Goal: Task Accomplishment & Management: Complete application form

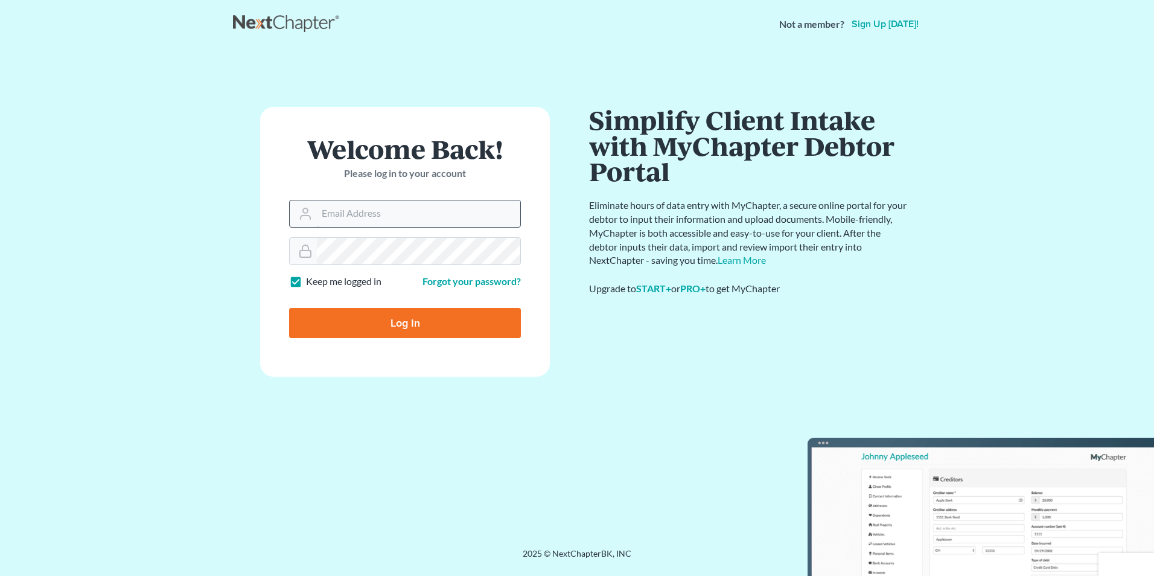
type input "[EMAIL_ADDRESS][DOMAIN_NAME]"
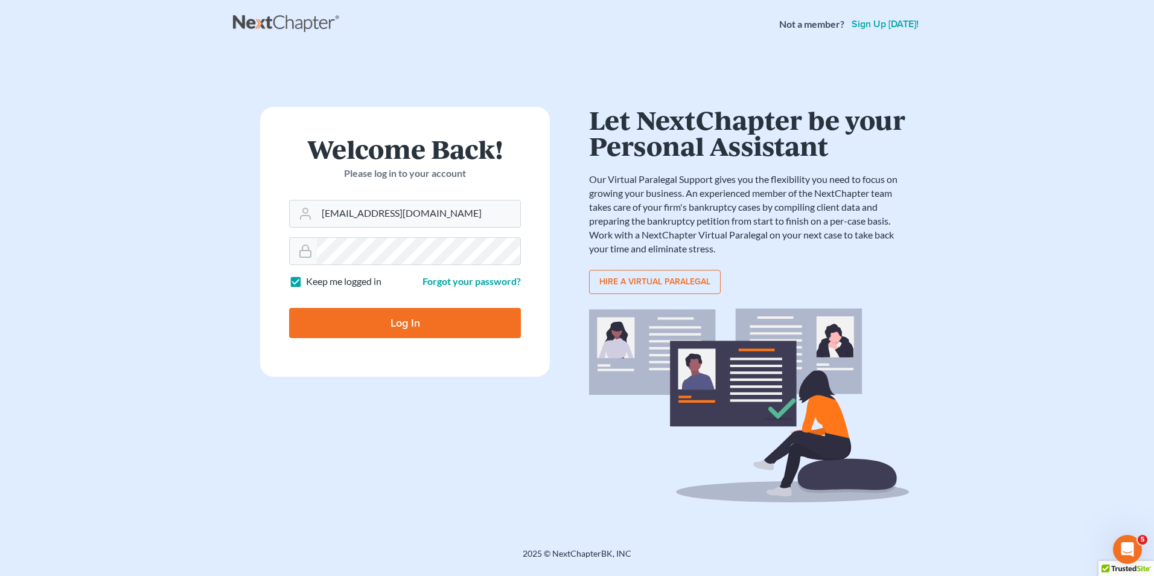
click at [377, 325] on input "Log In" at bounding box center [405, 323] width 232 height 30
type input "Thinking..."
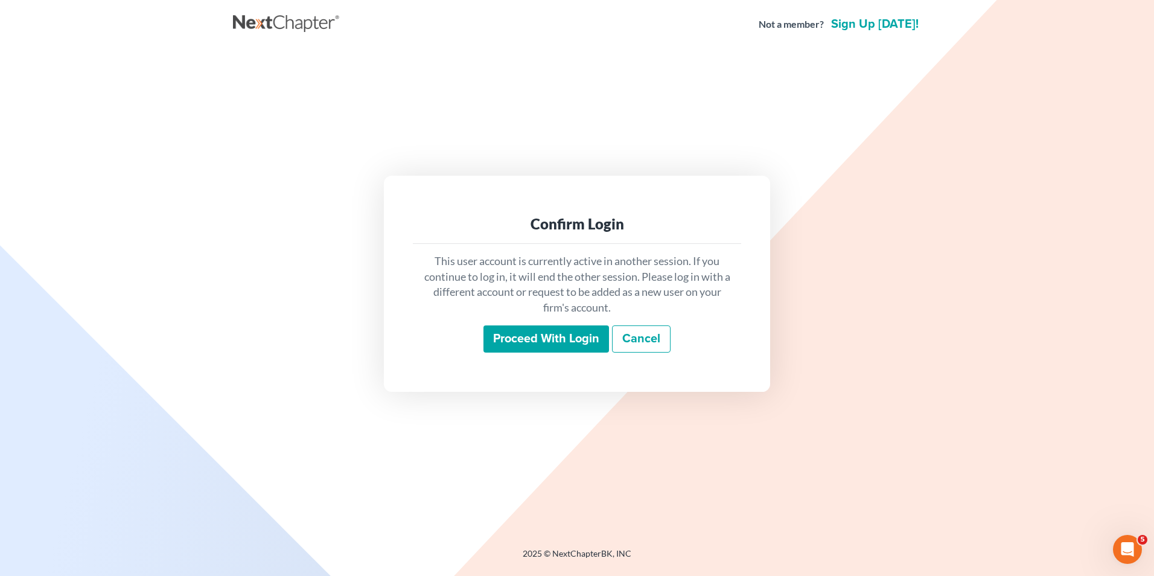
click at [561, 334] on input "Proceed with login" at bounding box center [547, 339] width 126 height 28
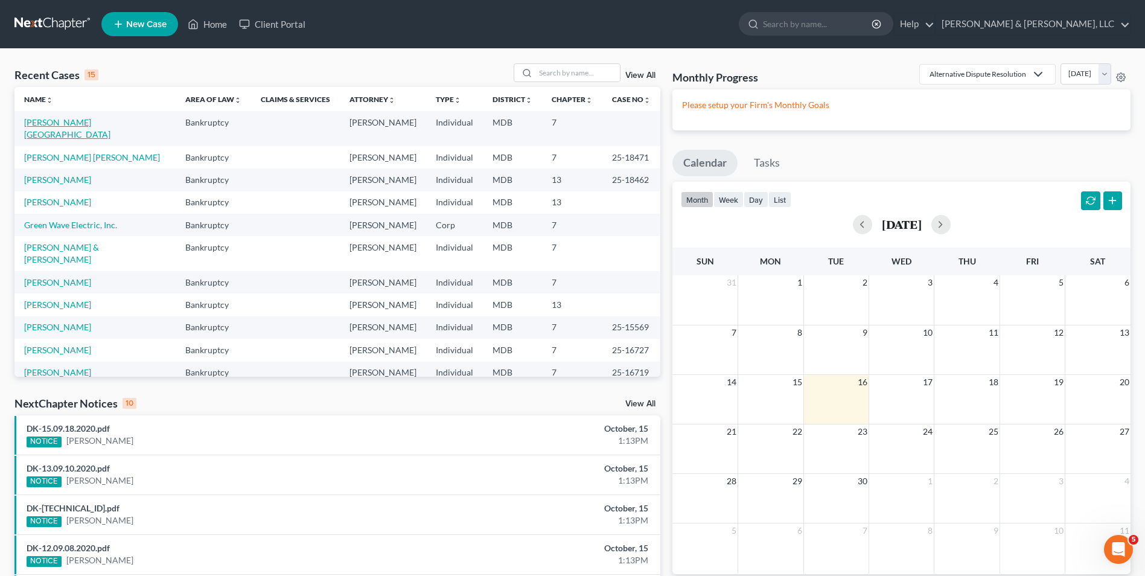
click at [51, 118] on link "[PERSON_NAME][GEOGRAPHIC_DATA]" at bounding box center [67, 128] width 86 height 22
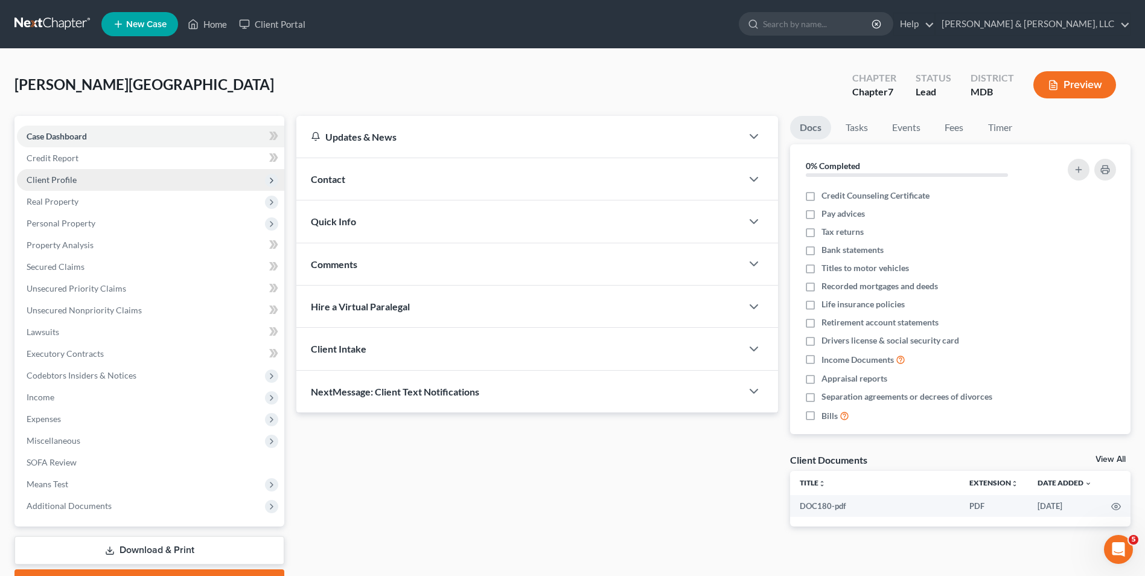
drag, startPoint x: 71, startPoint y: 178, endPoint x: 82, endPoint y: 177, distance: 10.9
click at [71, 178] on span "Client Profile" at bounding box center [52, 180] width 50 height 10
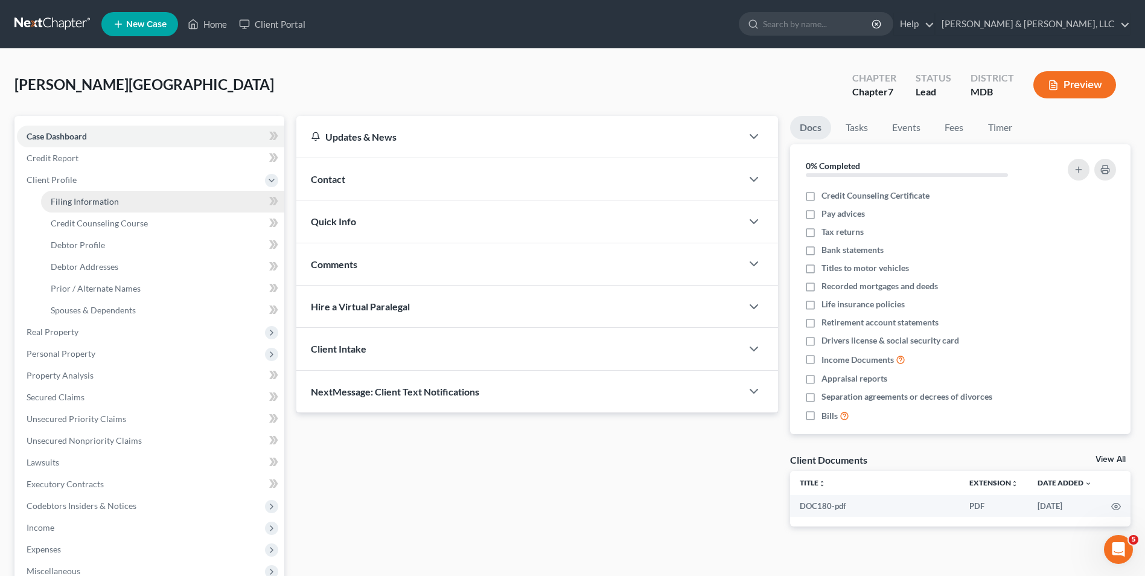
click at [182, 205] on link "Filing Information" at bounding box center [162, 202] width 243 height 22
select select "1"
select select "0"
select select "21"
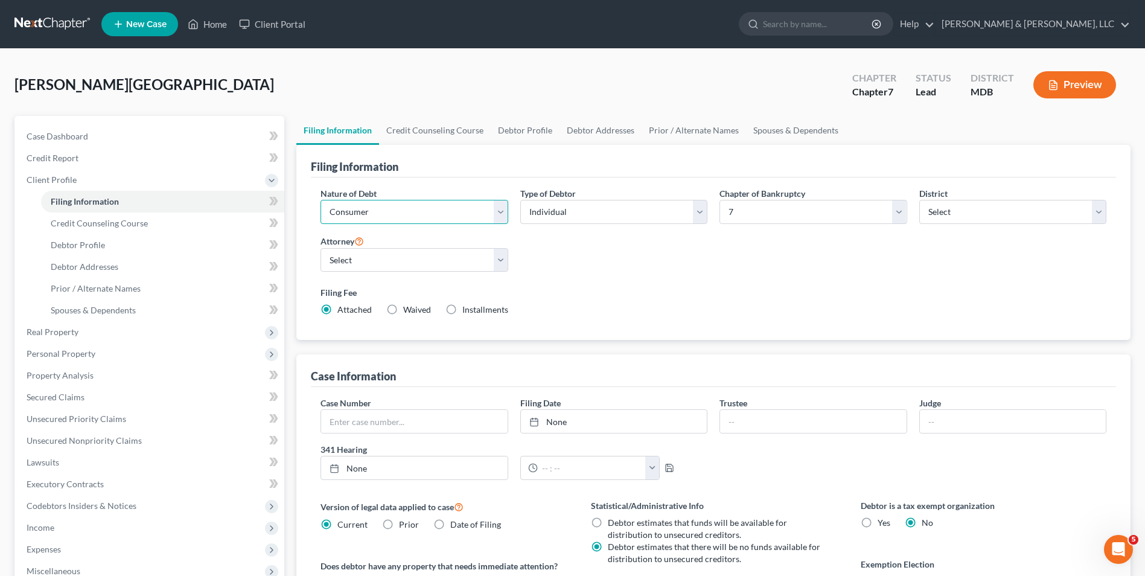
click at [499, 213] on select "Select Business Consumer Other" at bounding box center [414, 212] width 187 height 24
select select "0"
click at [321, 200] on select "Select Business Consumer Other" at bounding box center [414, 212] width 187 height 24
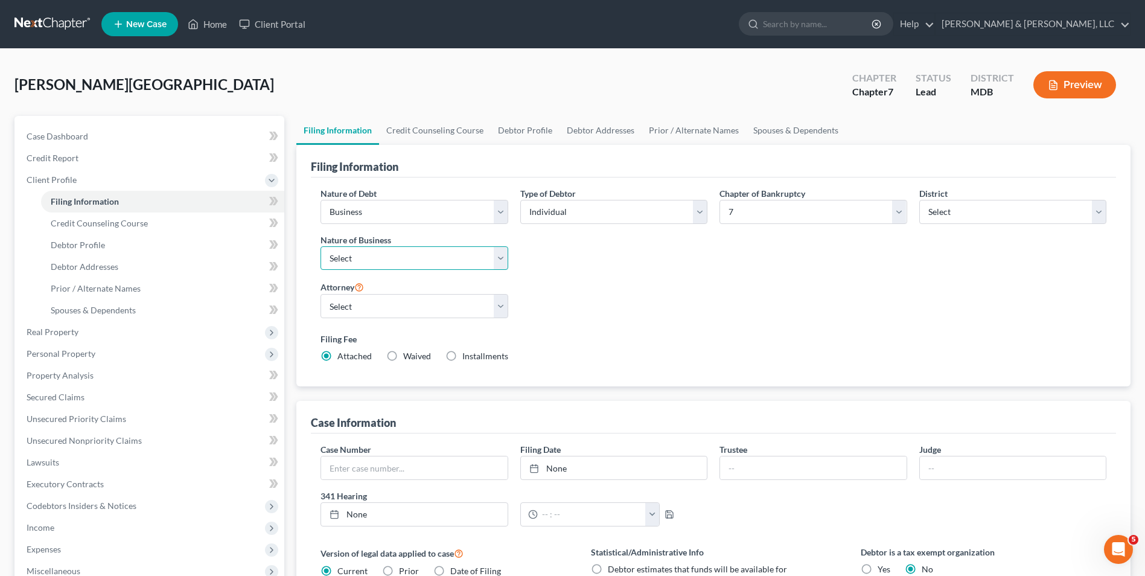
click at [498, 258] on select "Select Clearing Bank Commodity Broker Health Care Business Other Railroad Singl…" at bounding box center [414, 258] width 187 height 24
select select "3"
click at [321, 246] on select "Select Clearing Bank Commodity Broker Health Care Business Other Railroad Singl…" at bounding box center [414, 258] width 187 height 24
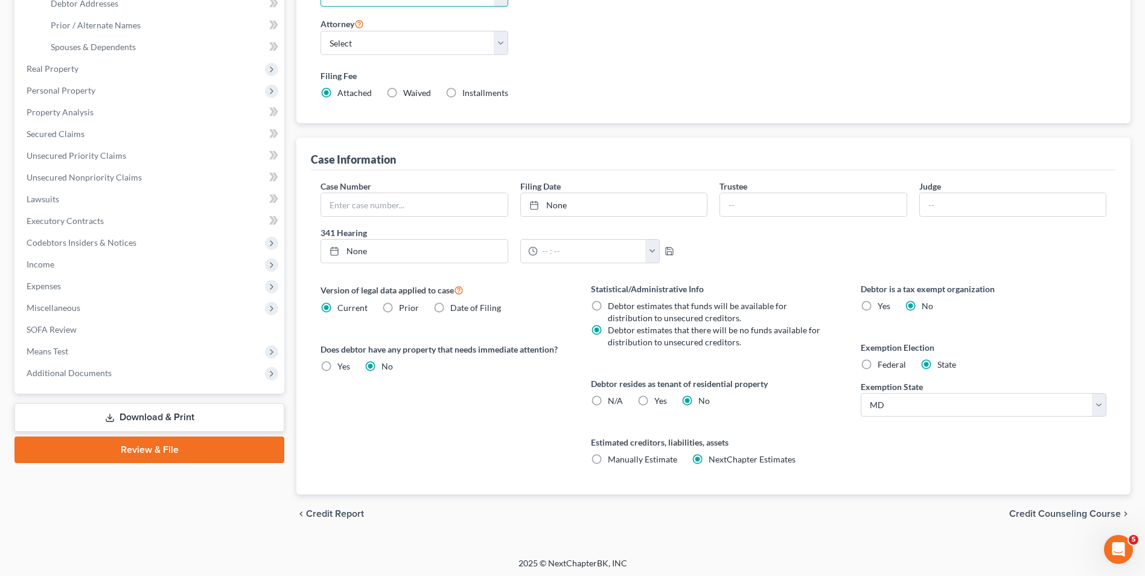
scroll to position [266, 0]
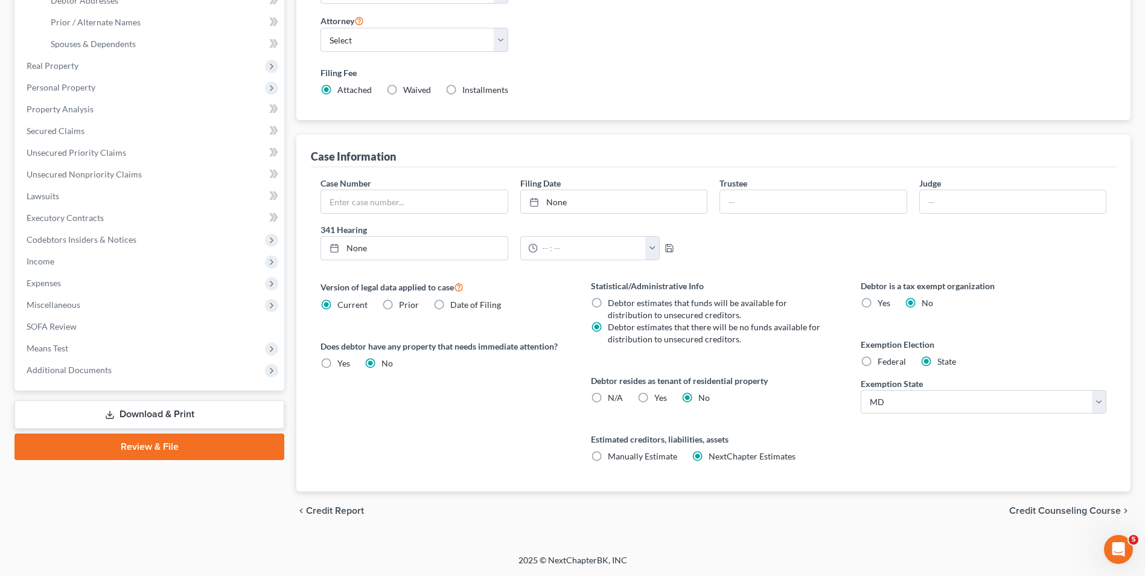
click at [1030, 516] on span "Credit Counseling Course" at bounding box center [1066, 511] width 112 height 10
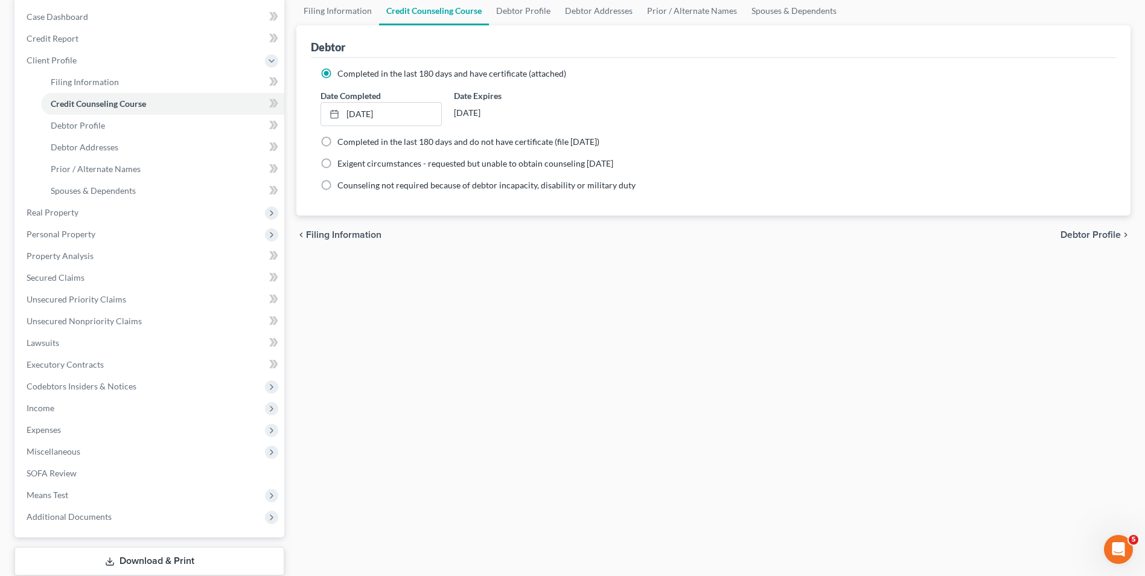
scroll to position [121, 0]
click at [1113, 230] on span "Debtor Profile" at bounding box center [1091, 234] width 60 height 10
select select "0"
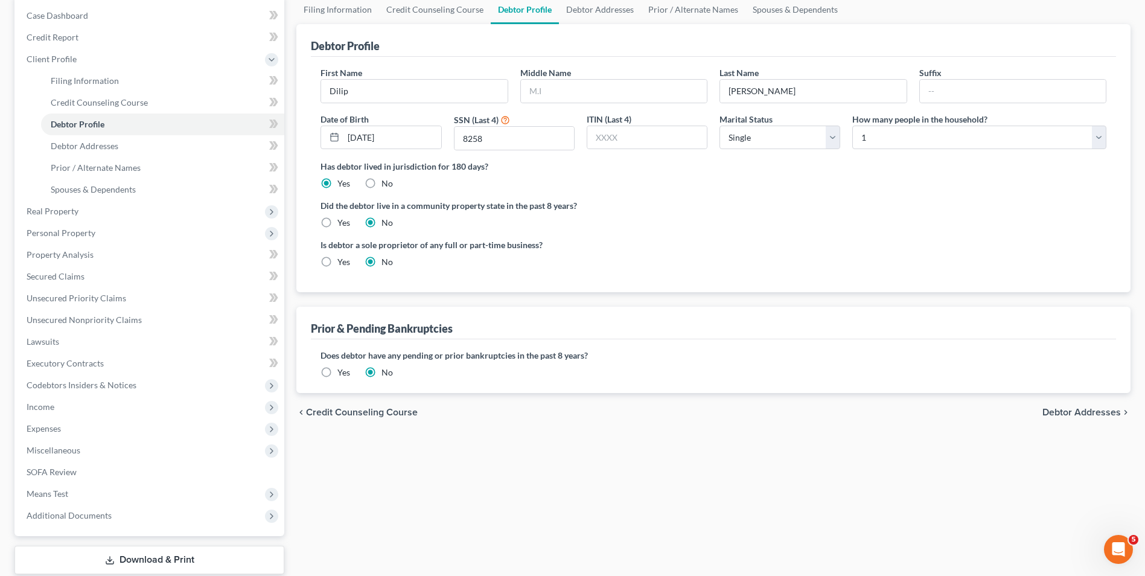
scroll to position [62, 0]
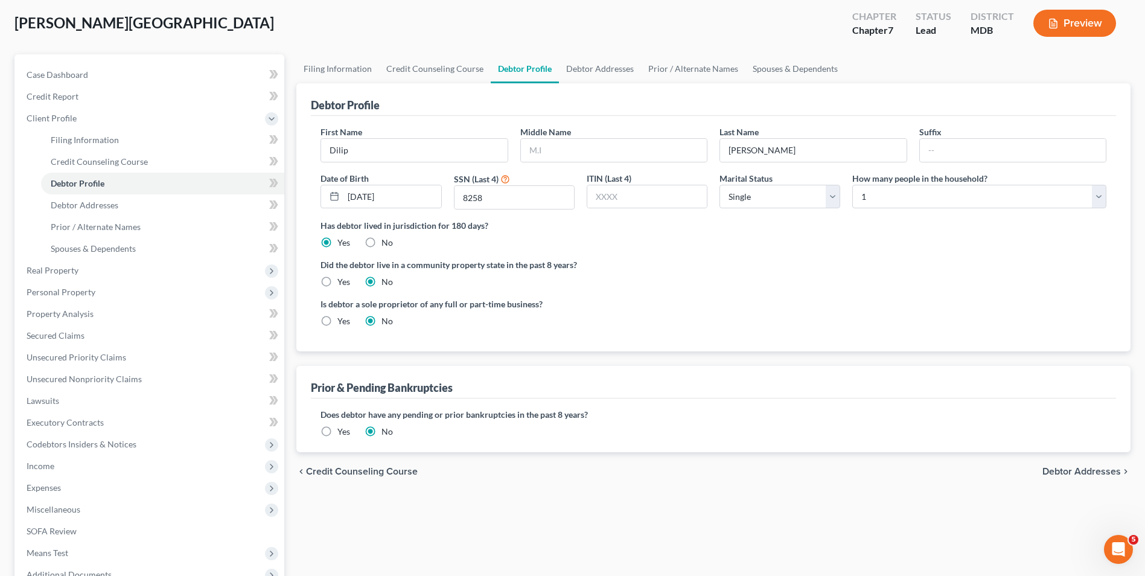
radio input "true"
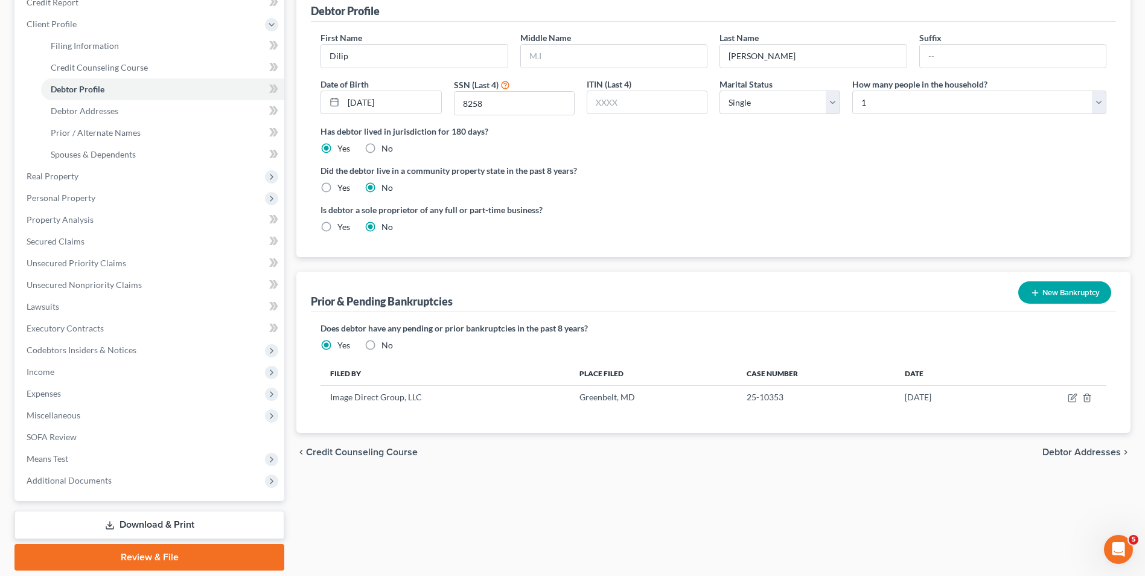
scroll to position [196, 0]
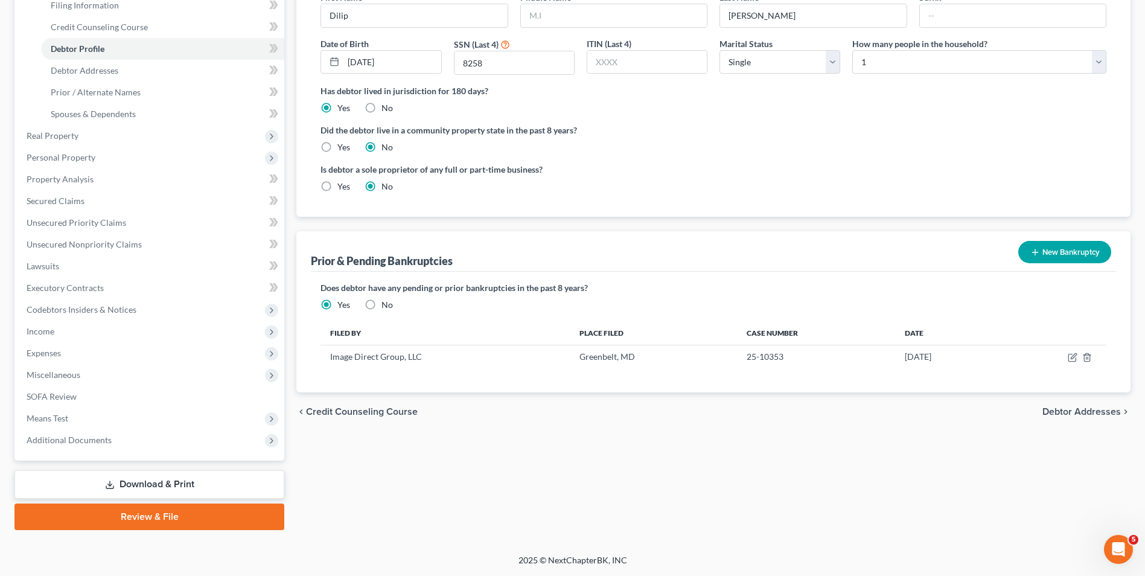
click at [1050, 415] on span "Debtor Addresses" at bounding box center [1082, 412] width 78 height 10
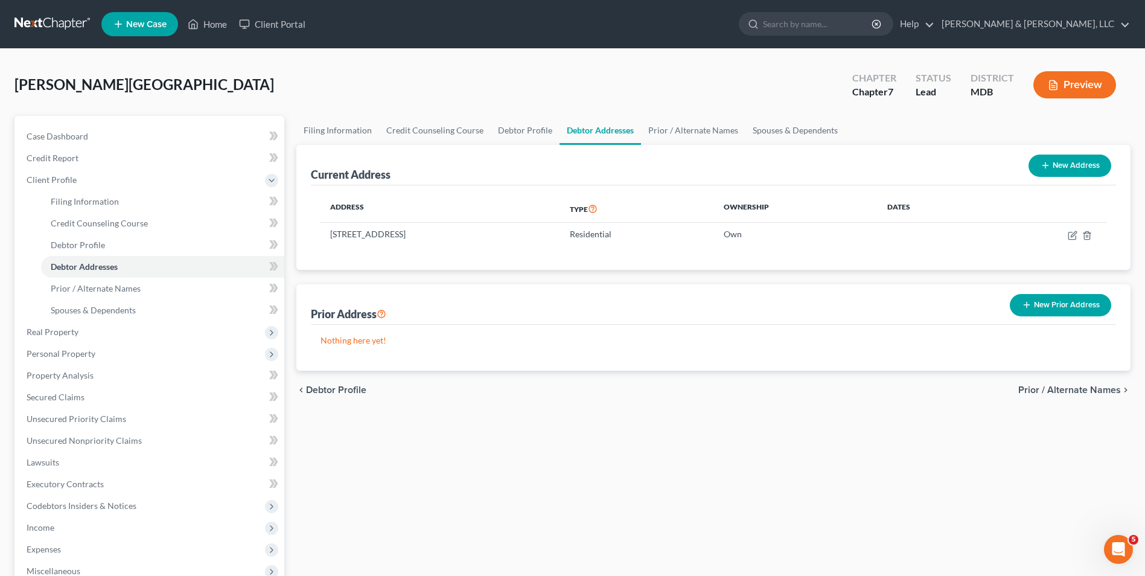
click at [1022, 386] on span "Prior / Alternate Names" at bounding box center [1070, 390] width 103 height 10
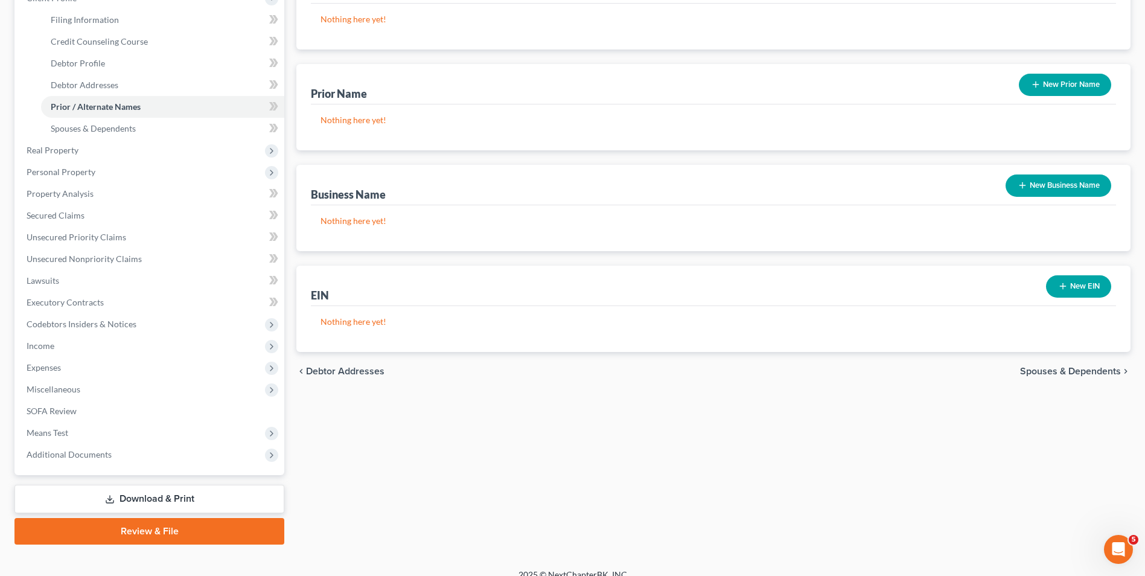
scroll to position [196, 0]
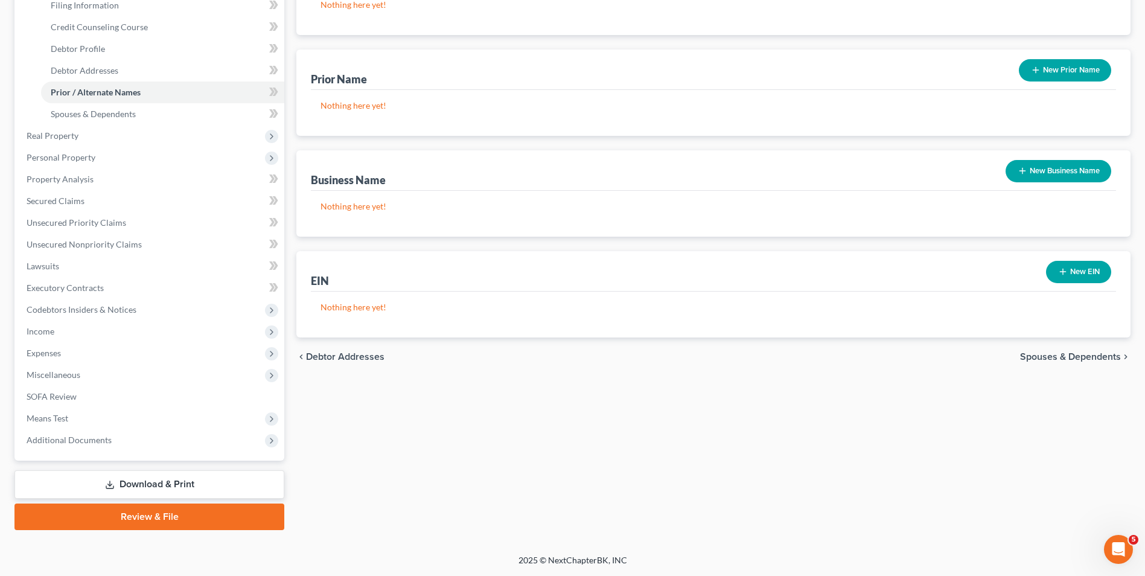
click at [1024, 358] on span "Spouses & Dependents" at bounding box center [1070, 357] width 101 height 10
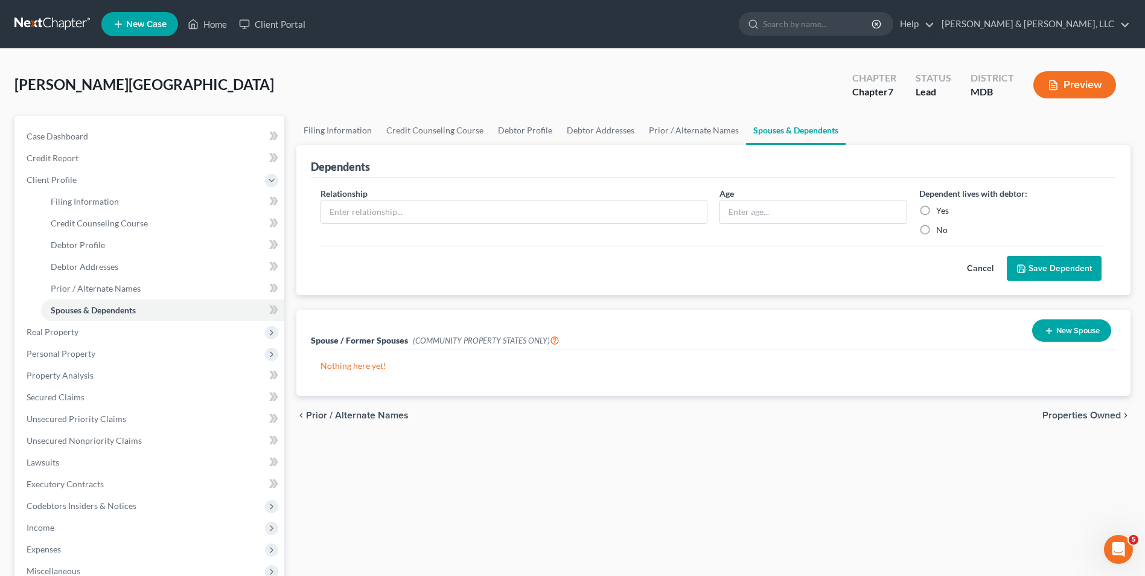
click at [1066, 414] on span "Properties Owned" at bounding box center [1082, 416] width 78 height 10
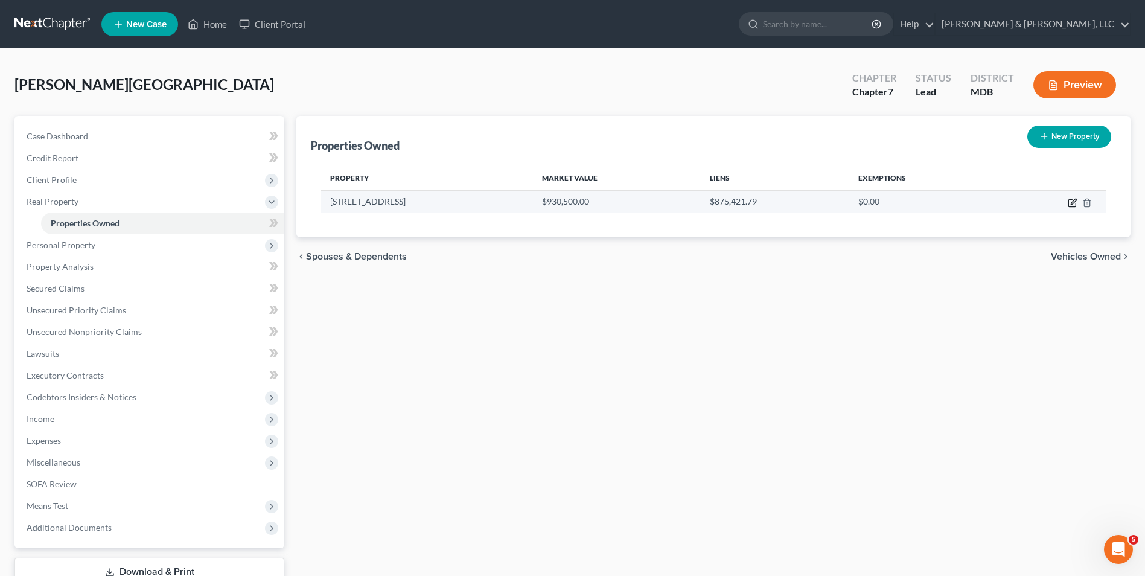
click at [1072, 204] on icon "button" at bounding box center [1073, 201] width 5 height 5
select select "21"
select select "0"
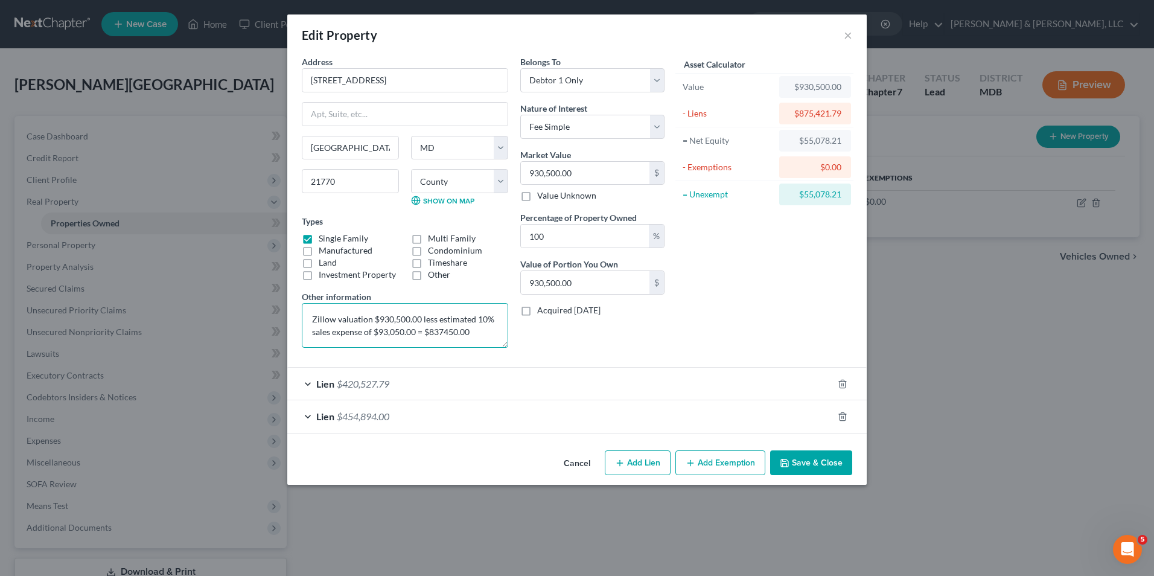
click at [442, 332] on textarea "Zillow valuation $930,500.00 less estimated 10% sales expense of $93,050.00 = $…" at bounding box center [405, 325] width 207 height 45
type textarea "Zillow valuation $930,500.00 less estimated 10% sales expense of $93,050.00 = $…"
click at [526, 176] on input "930,500.00" at bounding box center [585, 173] width 129 height 23
type input "8"
type input "8.00"
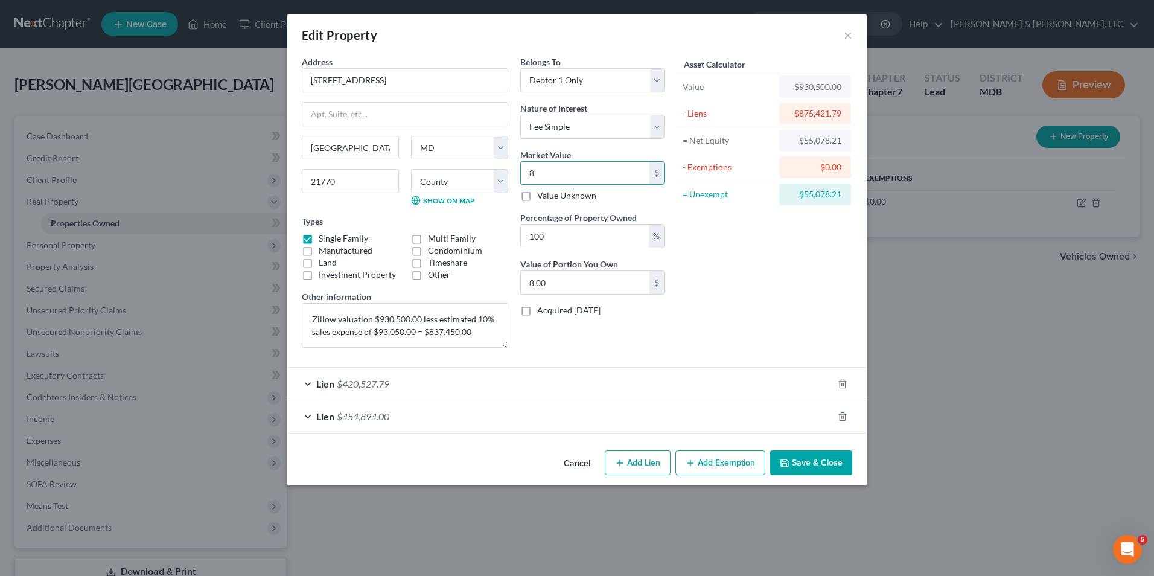
type input "83"
type input "83.00"
type input "837"
type input "837.00"
type input "8375"
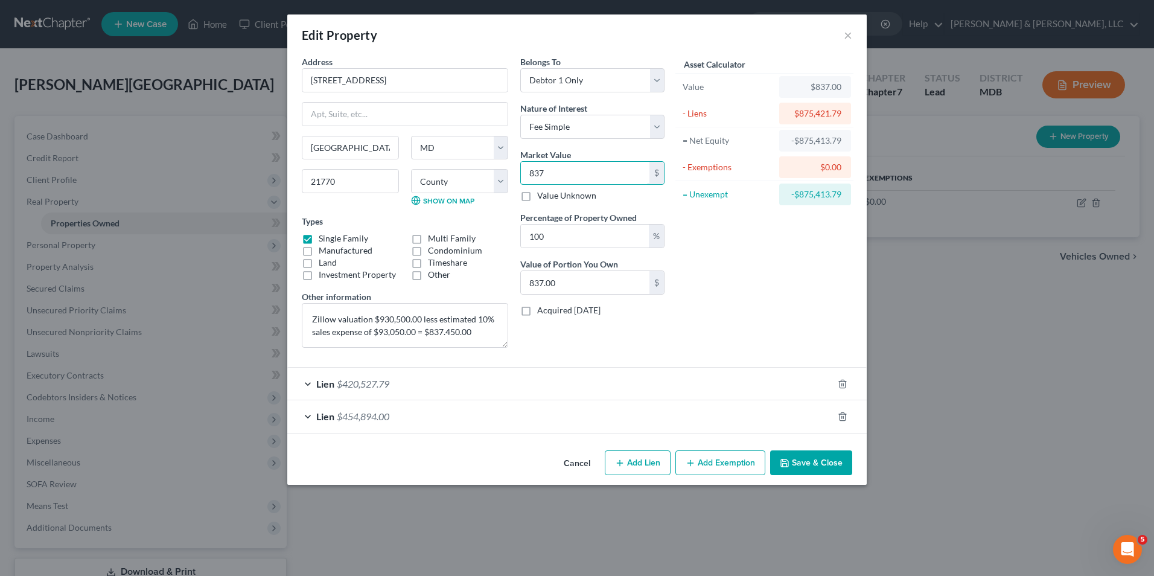
type input "8,375.00"
type input "8,3754"
type input "83,754.00"
type input "83,75"
type input "8,375.00"
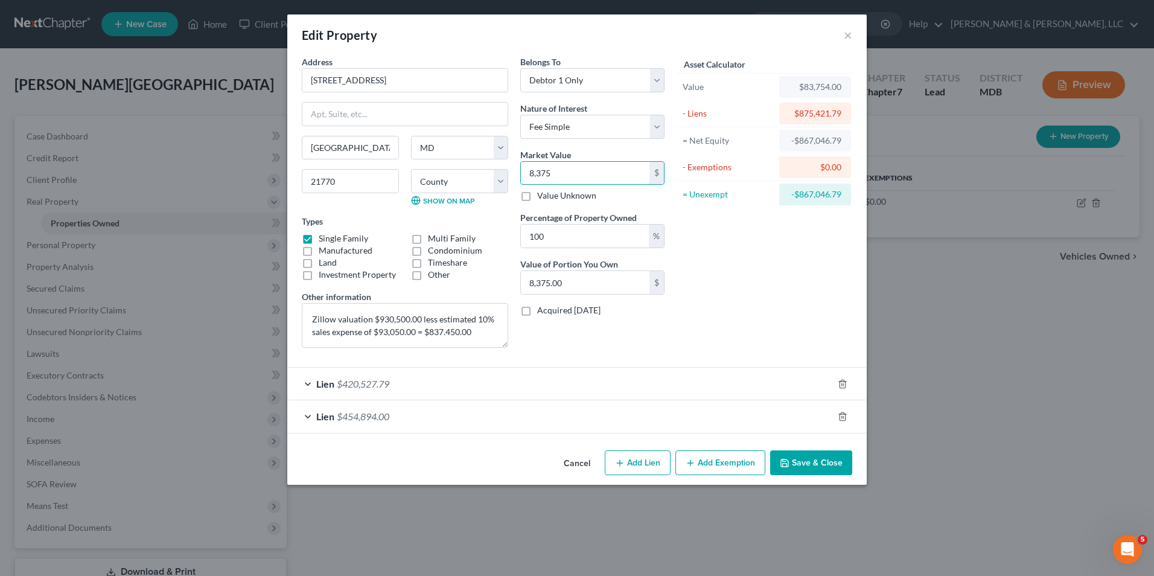
type input "8,37"
type input "837.00"
type input "8374"
type input "8,374.00"
type input "8,3745"
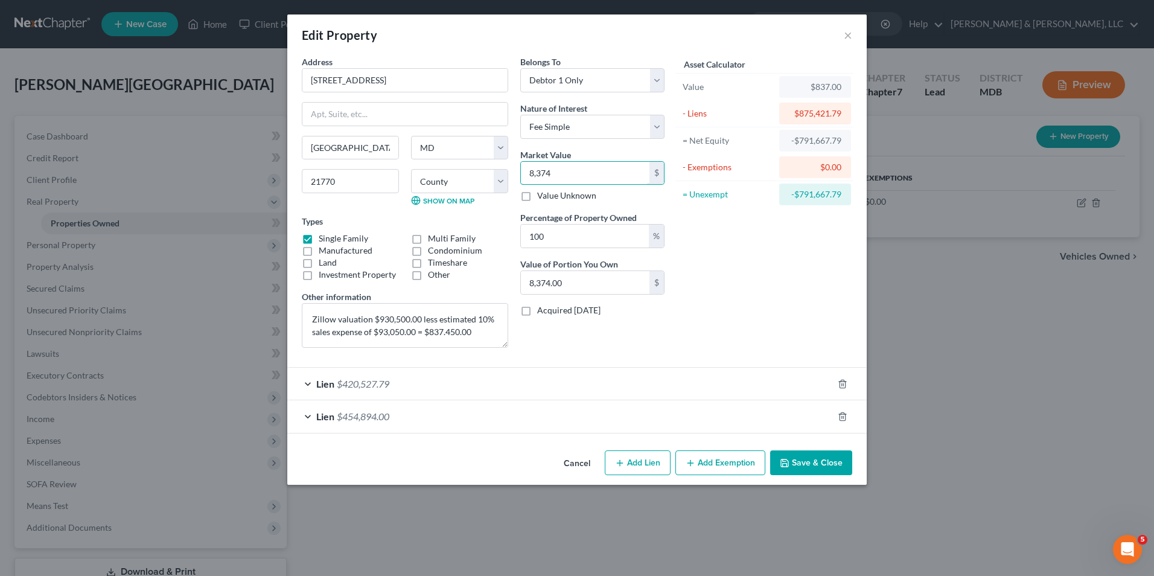
type input "83,745.00"
type input "83,7450"
type input "837,450.00"
click at [624, 464] on icon "button" at bounding box center [620, 463] width 10 height 10
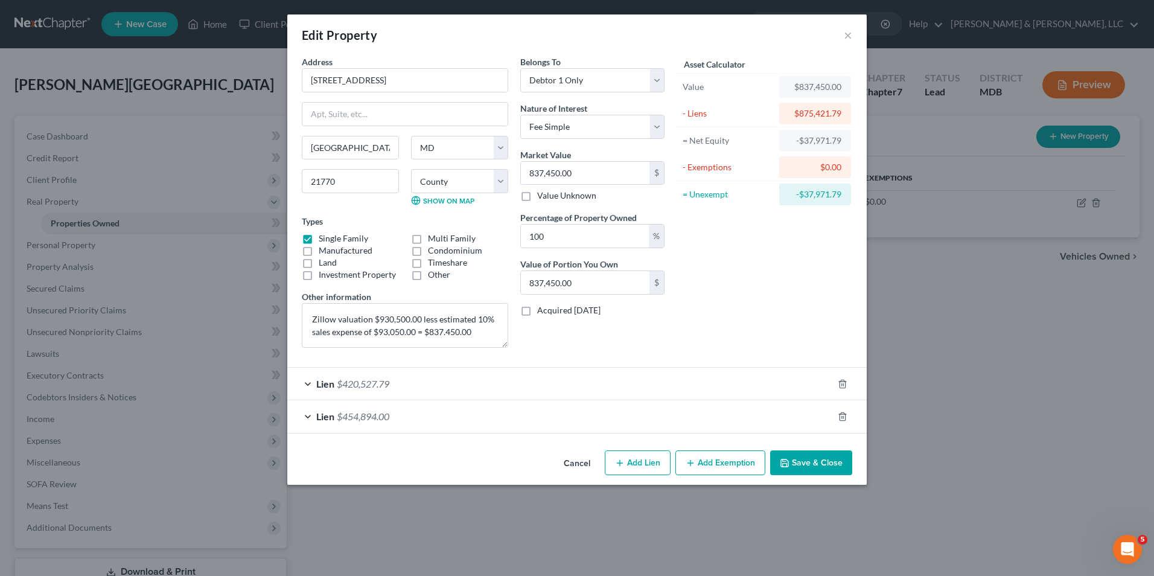
select select "0"
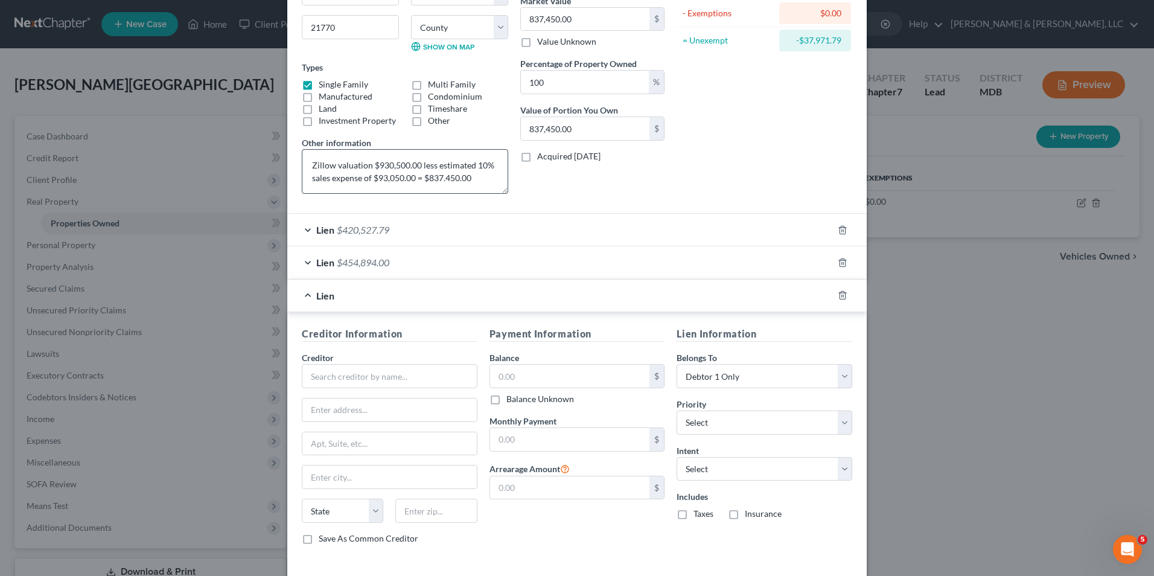
scroll to position [181, 0]
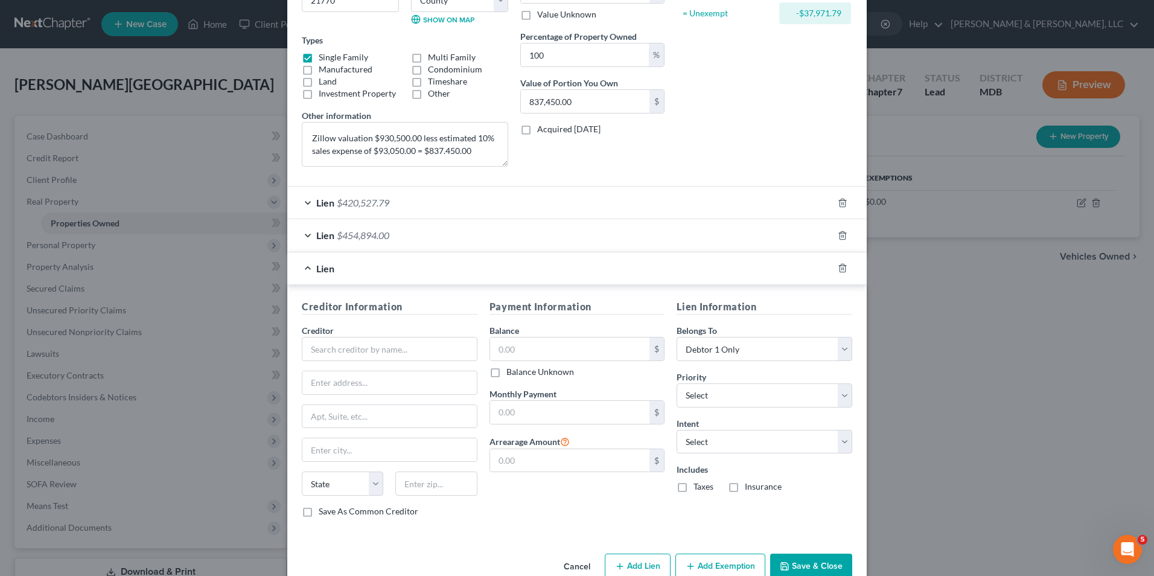
click at [804, 561] on button "Save & Close" at bounding box center [811, 566] width 82 height 25
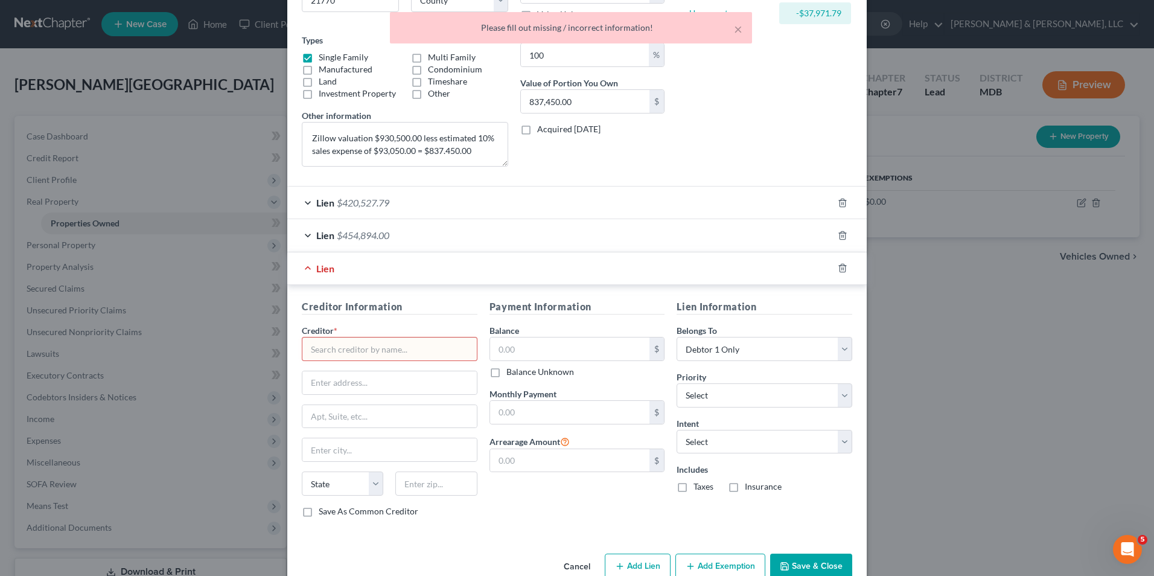
scroll to position [0, 0]
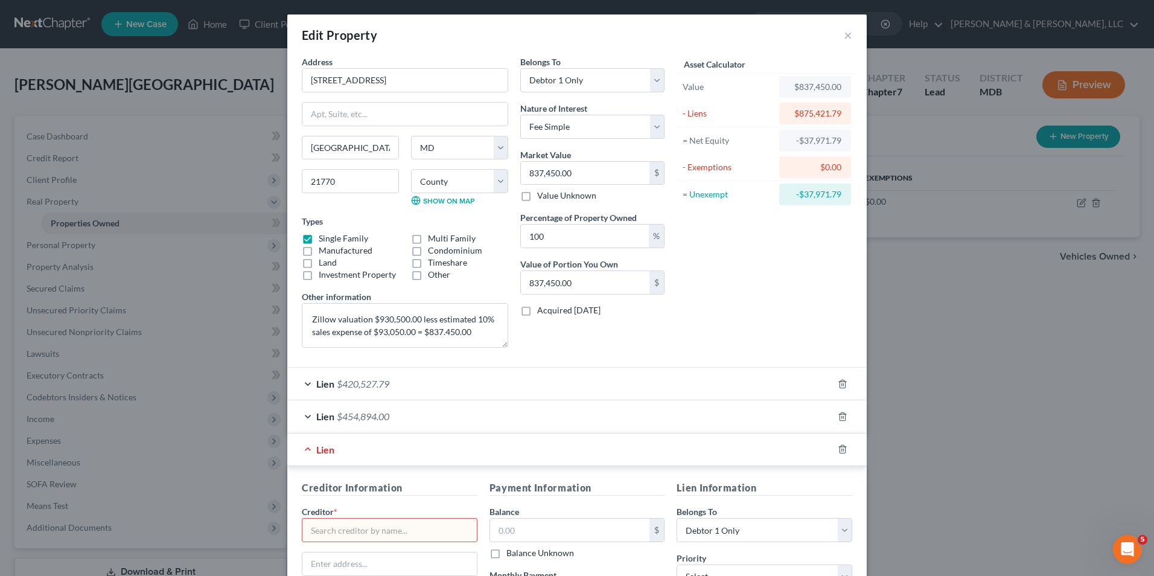
drag, startPoint x: 738, startPoint y: 29, endPoint x: 706, endPoint y: 83, distance: 62.8
click at [737, 33] on div "Edit Property ×" at bounding box center [577, 34] width 580 height 41
click at [732, 278] on div "Asset Calculator Value $837,450.00 - Liens $875,421.79 = Net Equity -$37,971.79…" at bounding box center [765, 207] width 188 height 302
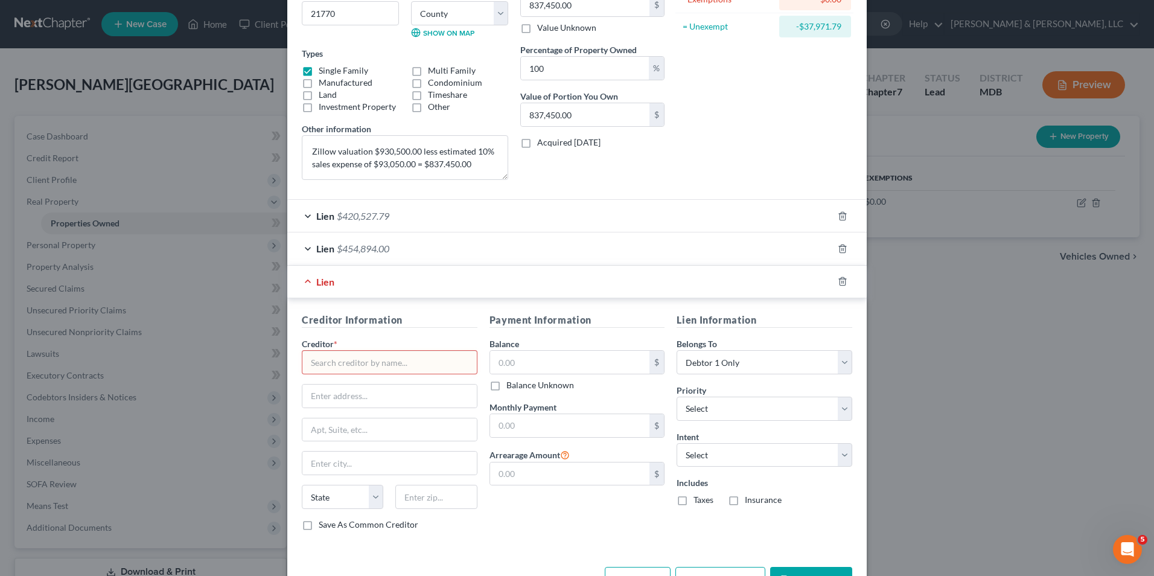
scroll to position [181, 0]
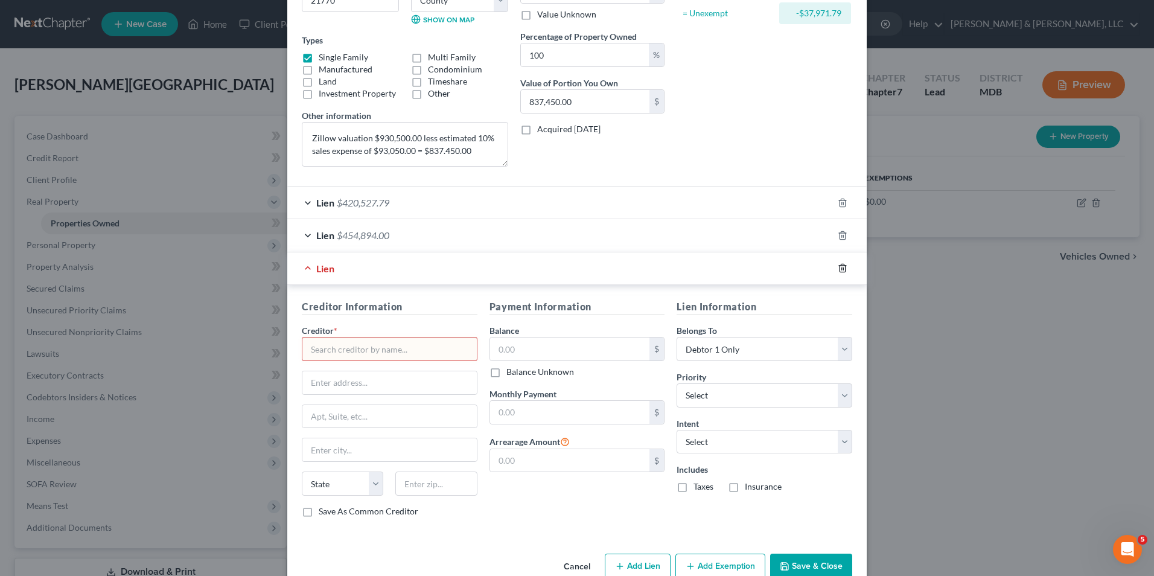
click at [841, 272] on icon "button" at bounding box center [843, 268] width 10 height 10
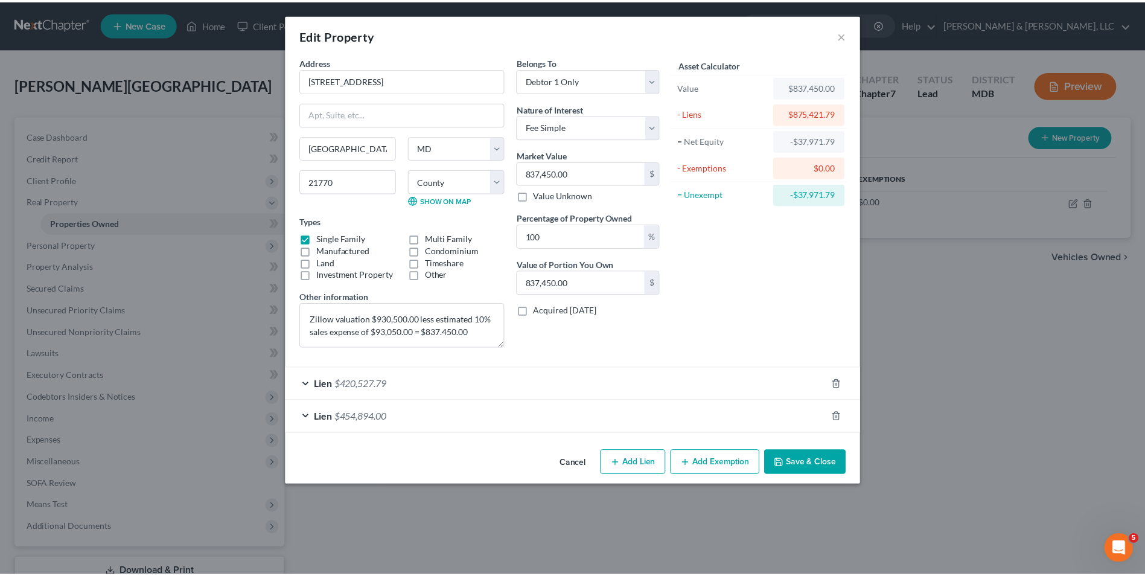
scroll to position [0, 0]
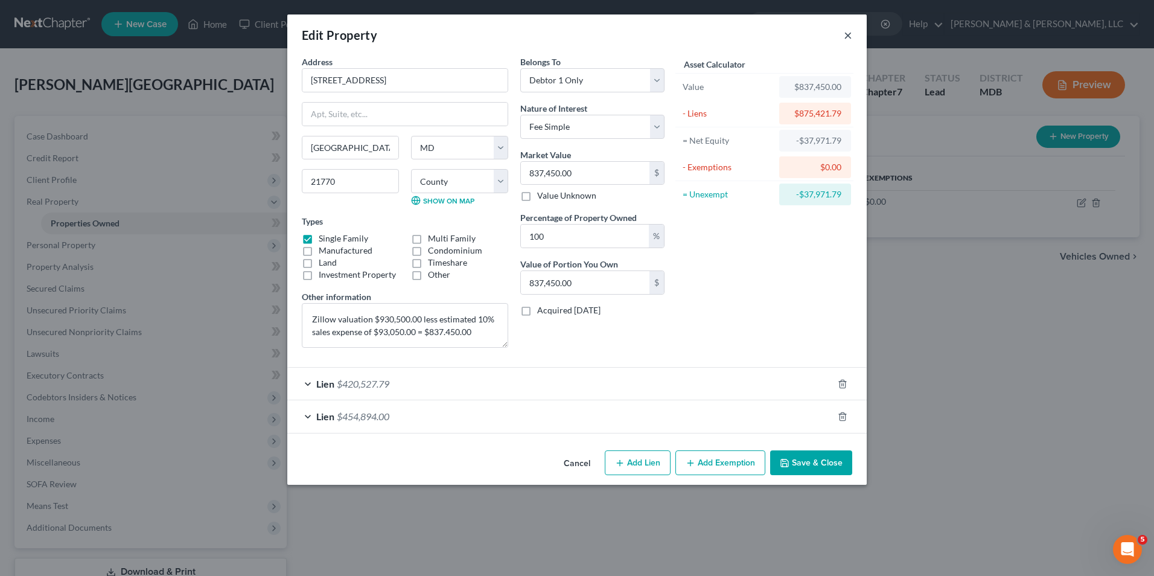
click at [848, 29] on button "×" at bounding box center [848, 35] width 8 height 14
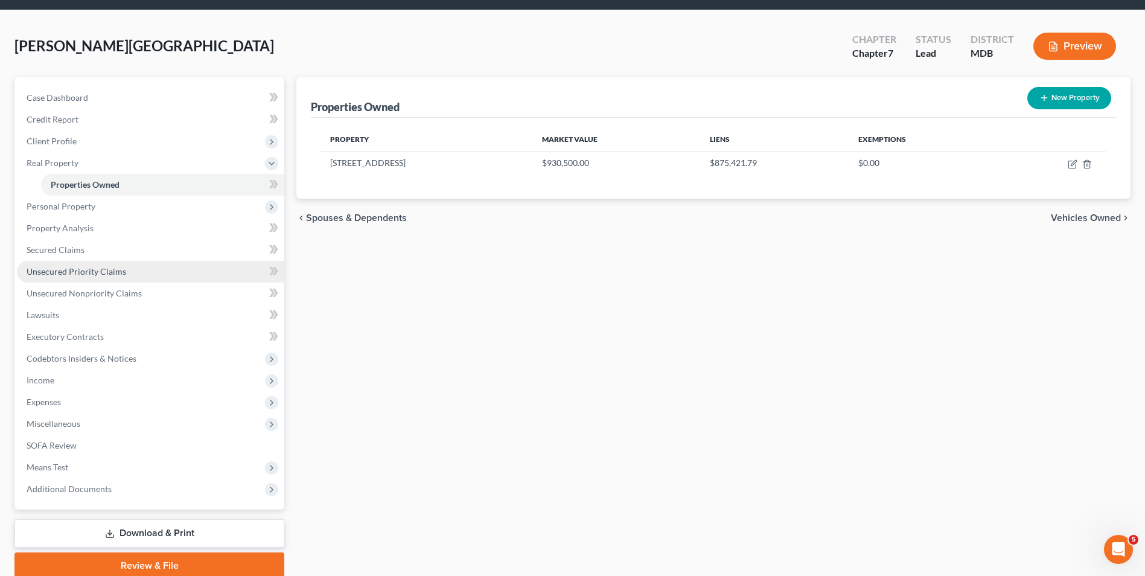
scroll to position [60, 0]
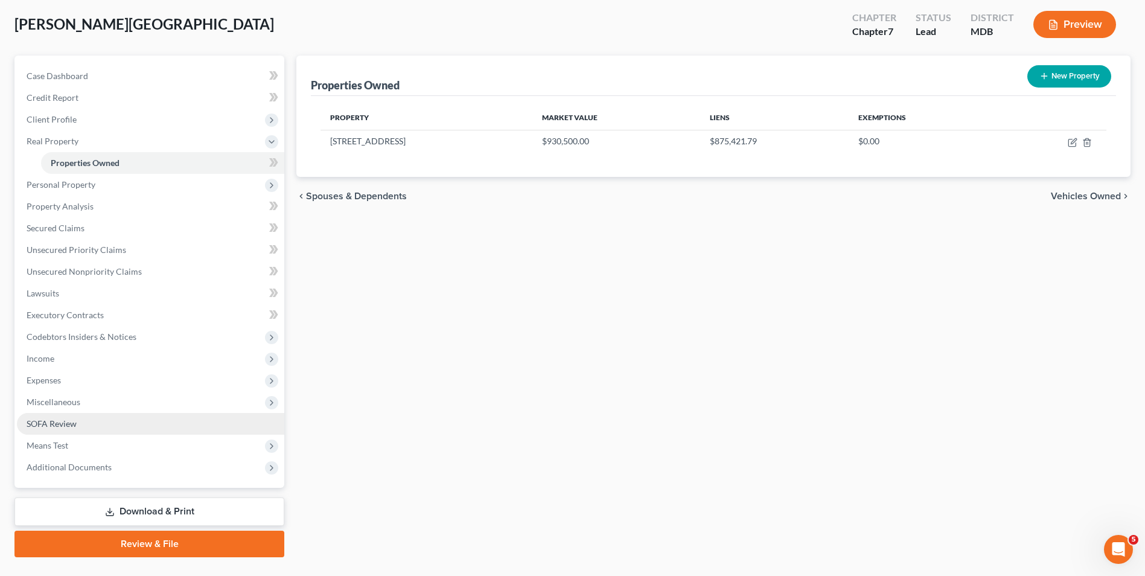
click at [51, 415] on link "SOFA Review" at bounding box center [150, 424] width 267 height 22
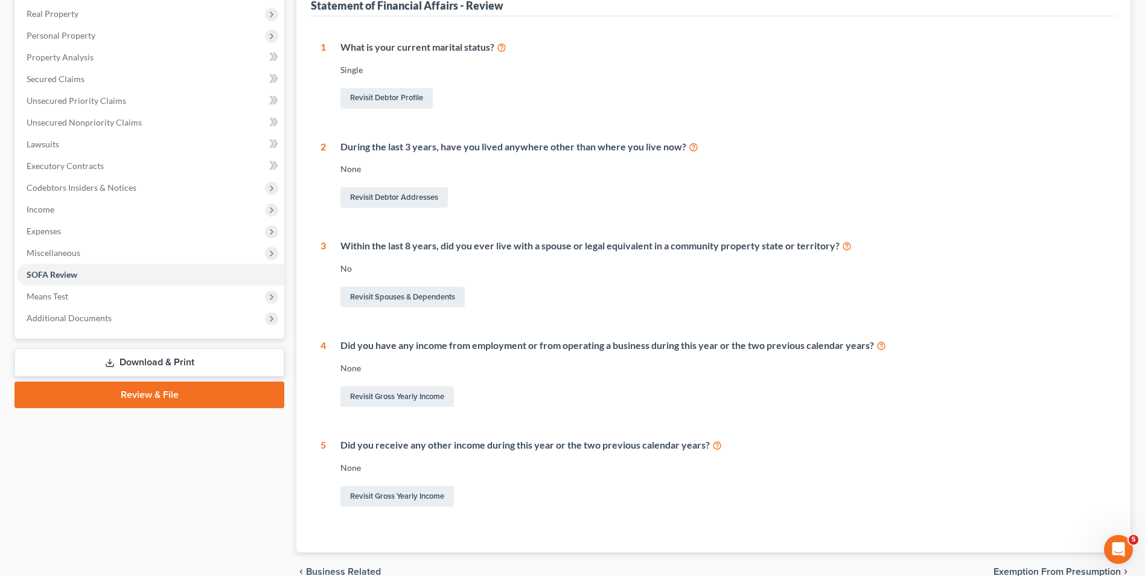
scroll to position [242, 0]
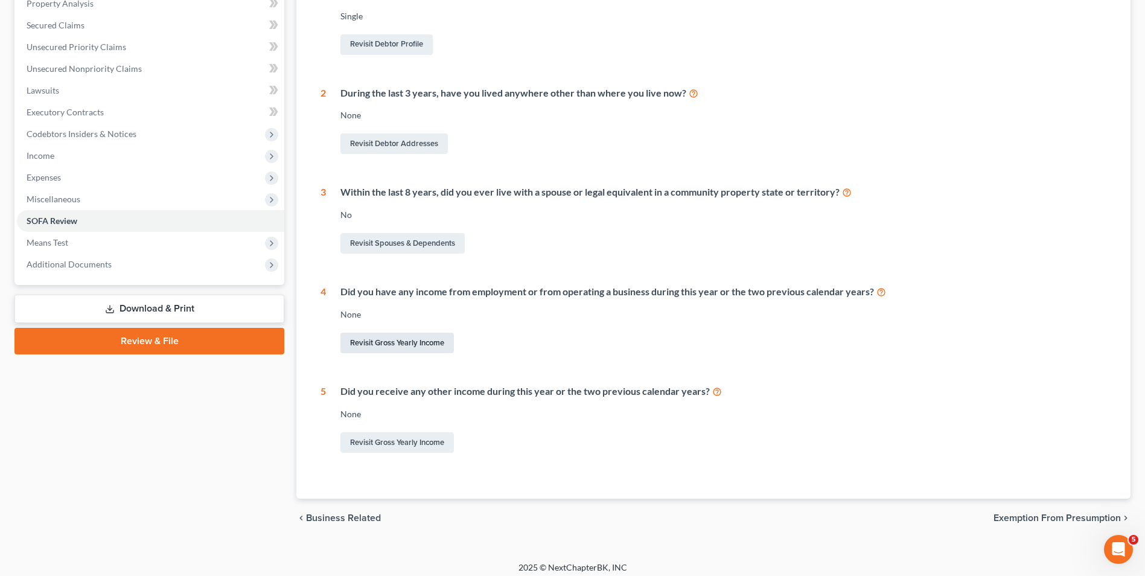
click at [405, 349] on link "Revisit Gross Yearly Income" at bounding box center [398, 343] width 114 height 21
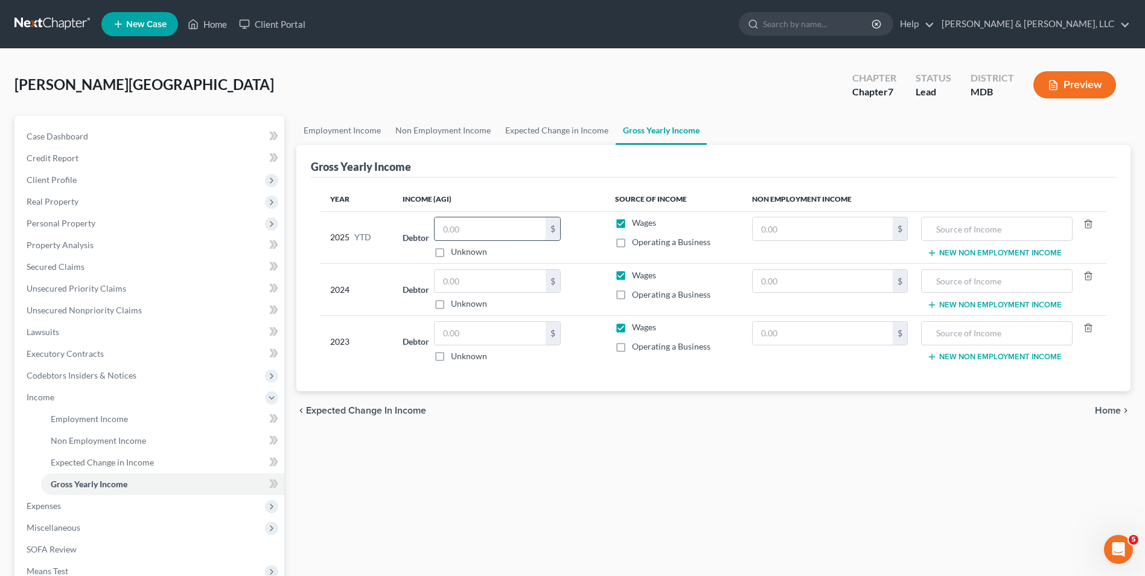
click at [485, 229] on input "text" at bounding box center [490, 228] width 111 height 23
type input "40,571.00"
drag, startPoint x: 621, startPoint y: 245, endPoint x: 492, endPoint y: 236, distance: 129.5
click at [632, 245] on label "Operating a Business" at bounding box center [671, 242] width 78 height 12
click at [637, 244] on input "Operating a Business" at bounding box center [641, 240] width 8 height 8
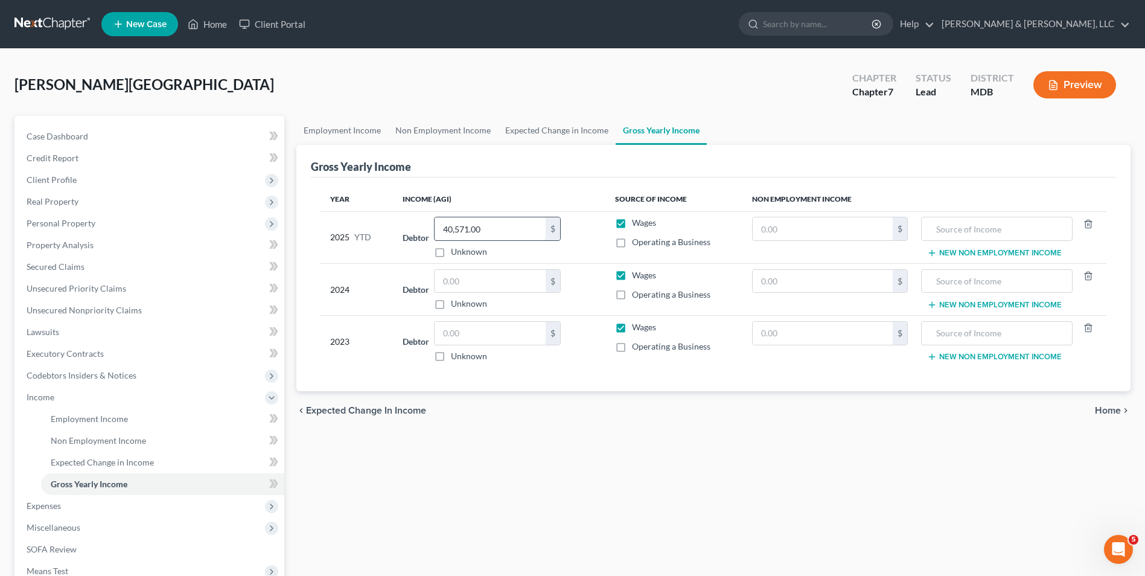
checkbox input "true"
drag, startPoint x: 620, startPoint y: 295, endPoint x: 623, endPoint y: 312, distance: 17.2
click at [632, 295] on label "Operating a Business" at bounding box center [671, 295] width 78 height 12
click at [637, 295] on input "Operating a Business" at bounding box center [641, 293] width 8 height 8
checkbox input "true"
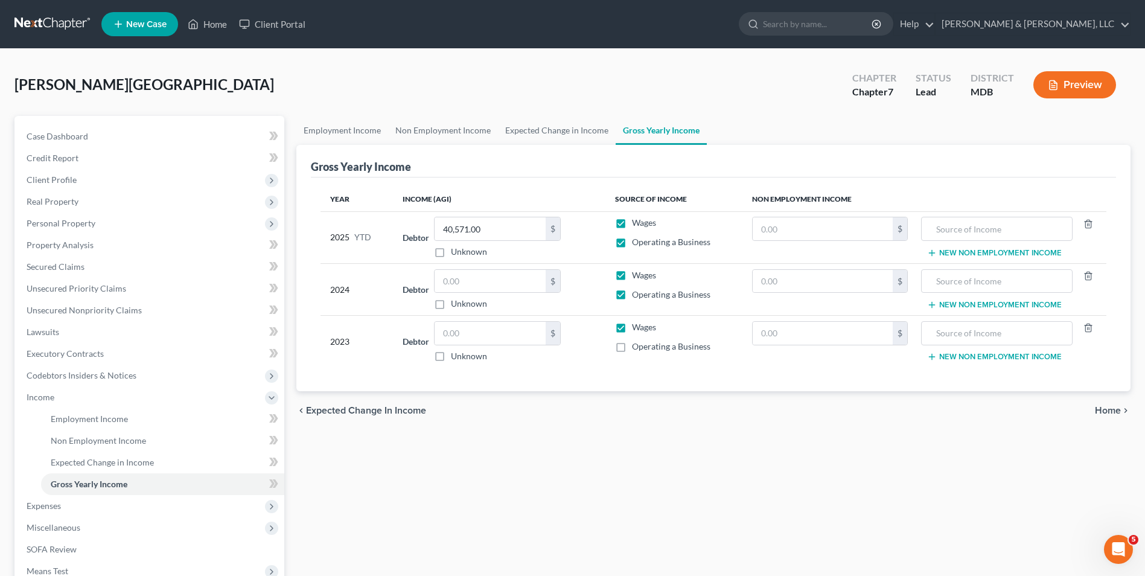
click at [632, 349] on label "Operating a Business" at bounding box center [671, 347] width 78 height 12
click at [637, 348] on input "Operating a Business" at bounding box center [641, 345] width 8 height 8
checkbox input "true"
click at [502, 280] on input "text" at bounding box center [490, 281] width 111 height 23
type input "0.00"
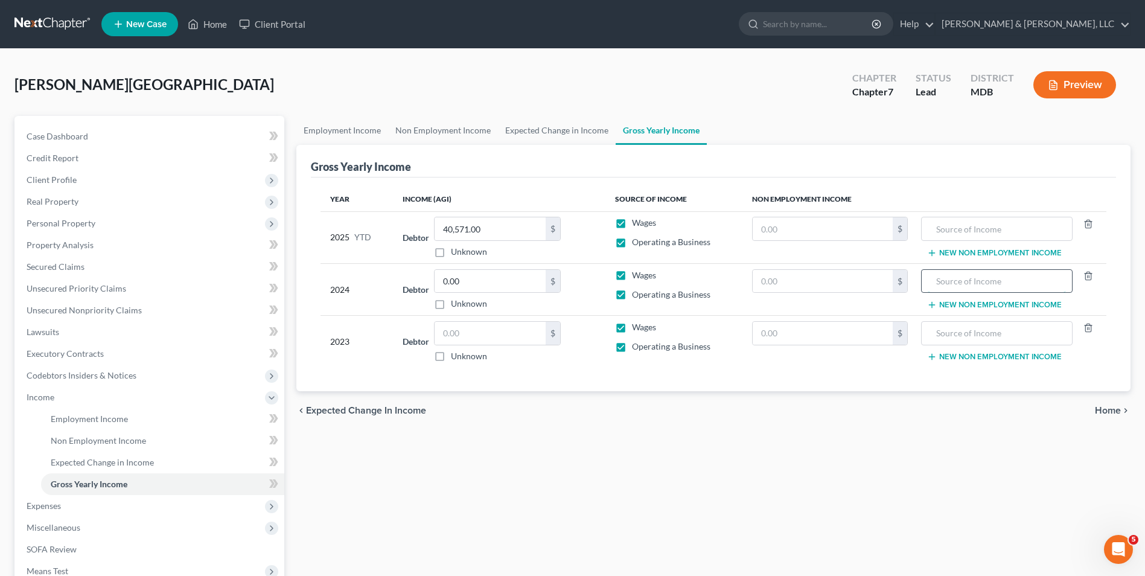
click at [1015, 286] on input "text" at bounding box center [997, 281] width 138 height 23
type input "Business loss ($114,666.00)"
click at [466, 344] on input "text" at bounding box center [490, 333] width 111 height 23
type input "88,603.00"
click at [1113, 408] on span "Home" at bounding box center [1108, 411] width 26 height 10
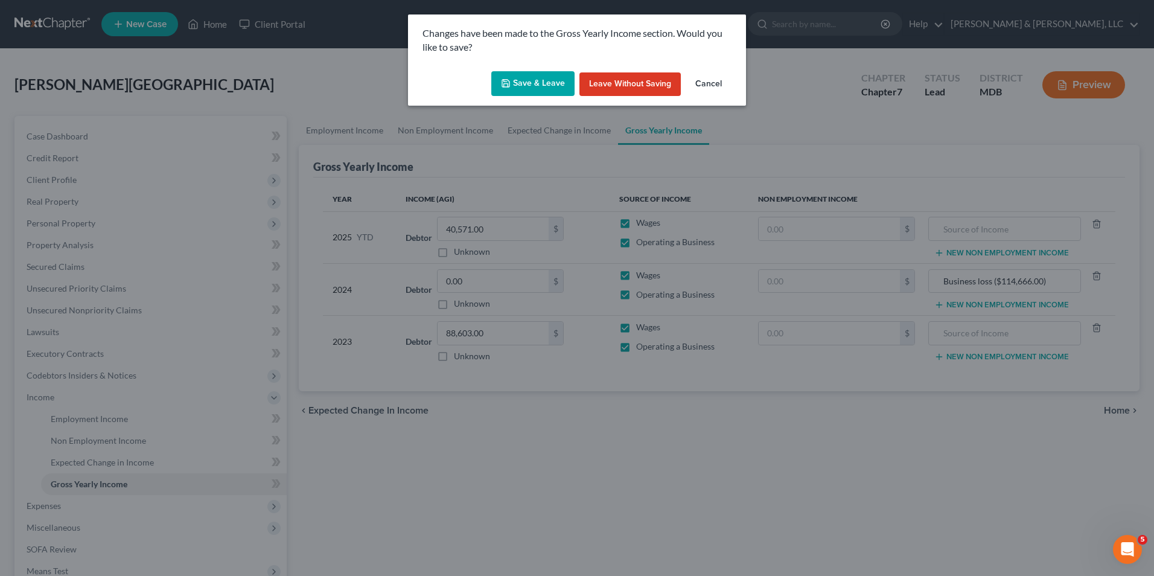
click at [546, 80] on button "Save & Leave" at bounding box center [532, 83] width 83 height 25
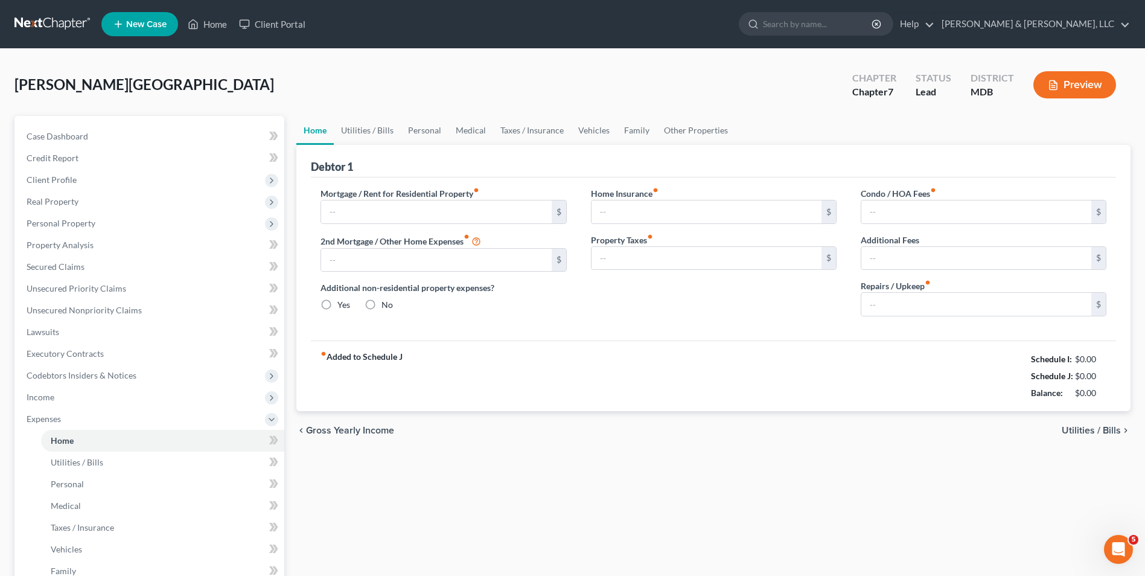
type input "3,211.80"
type input "3,100.00"
radio input "true"
type input "0.00"
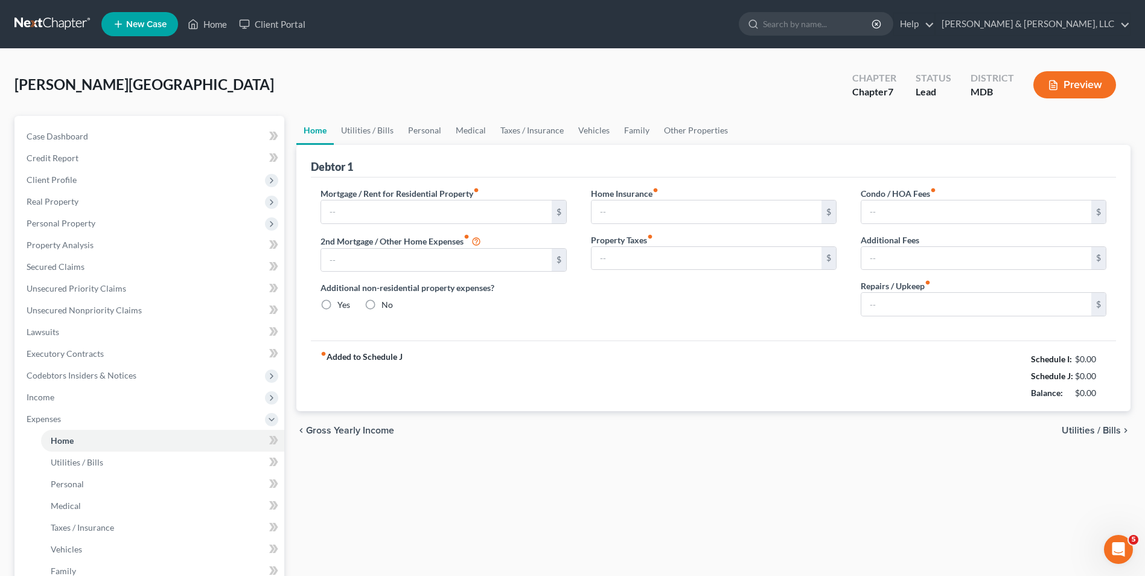
type input "0.00"
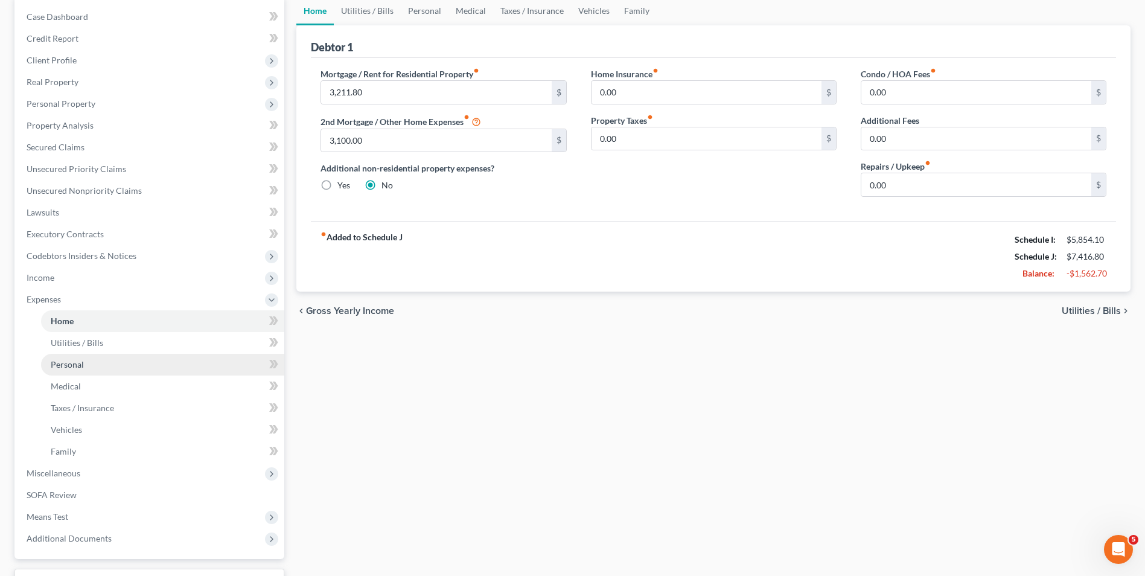
scroll to position [121, 0]
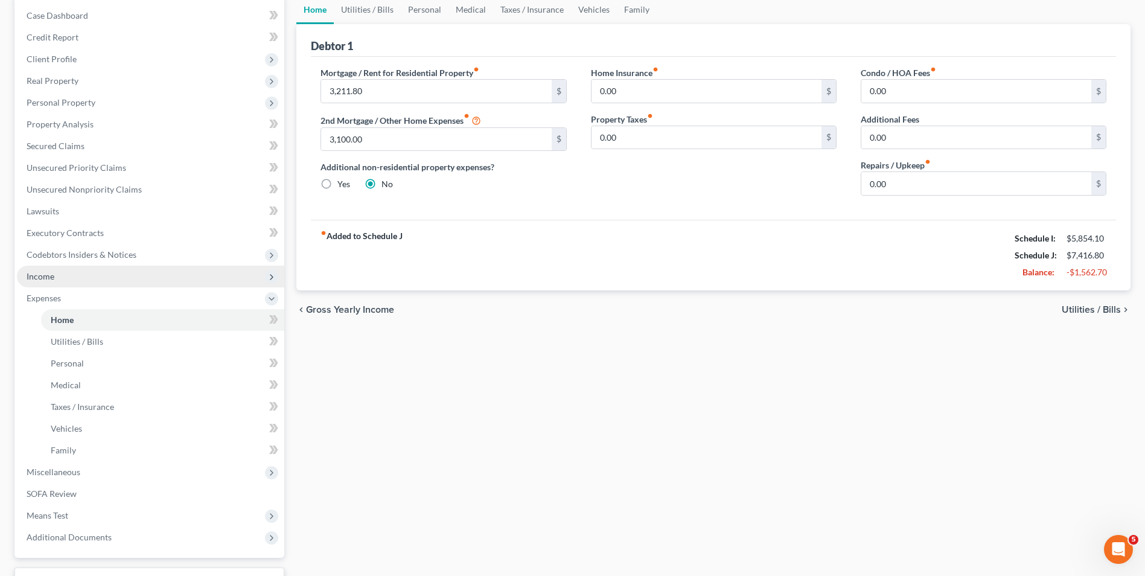
click at [36, 272] on span "Income" at bounding box center [41, 276] width 28 height 10
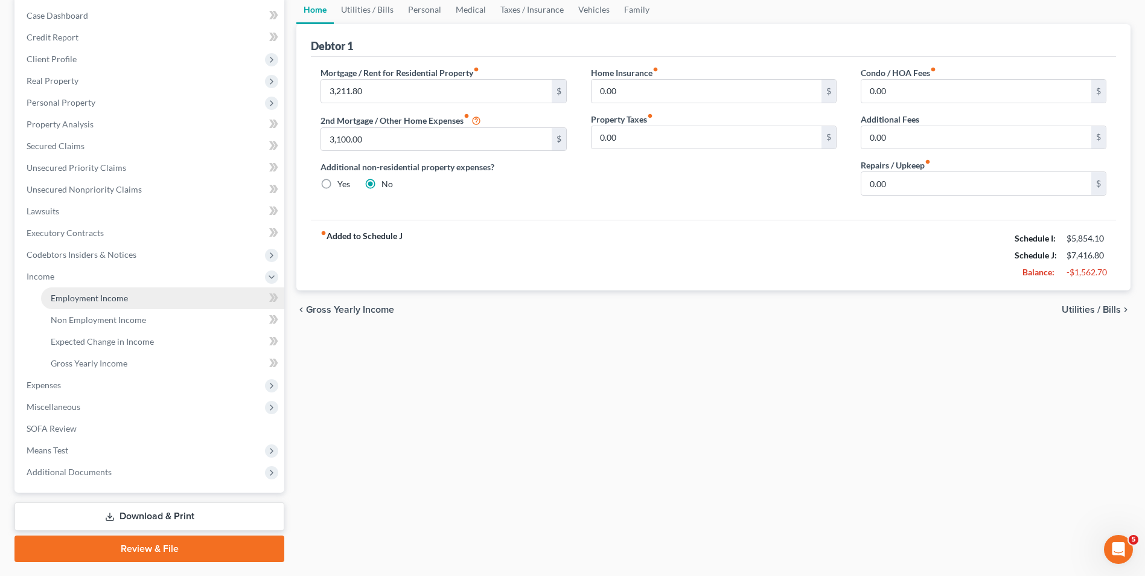
click at [162, 301] on link "Employment Income" at bounding box center [162, 298] width 243 height 22
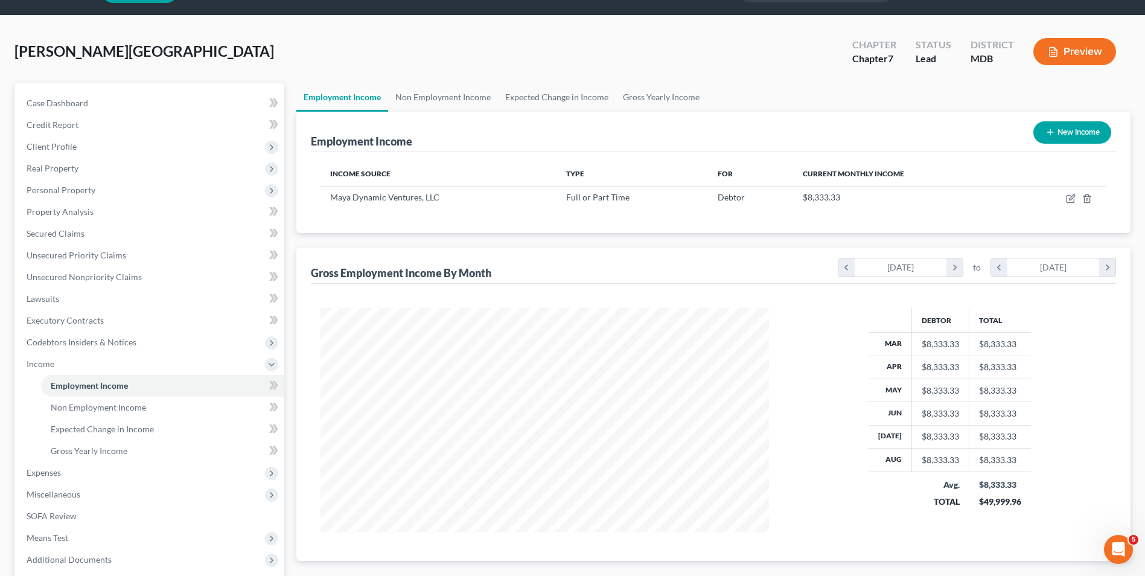
scroll to position [60, 0]
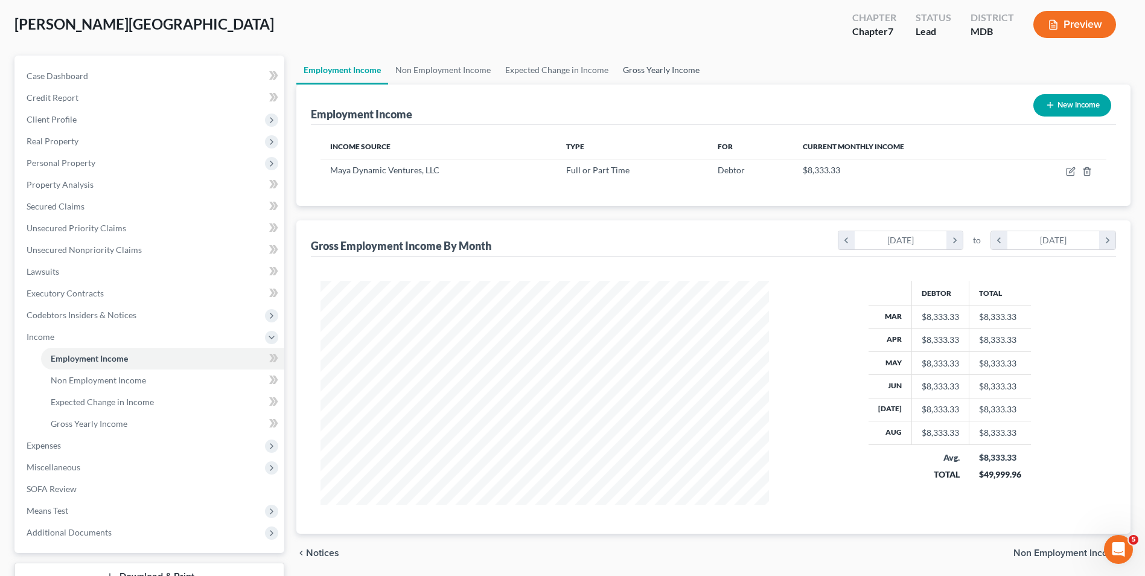
click at [645, 68] on link "Gross Yearly Income" at bounding box center [661, 70] width 91 height 29
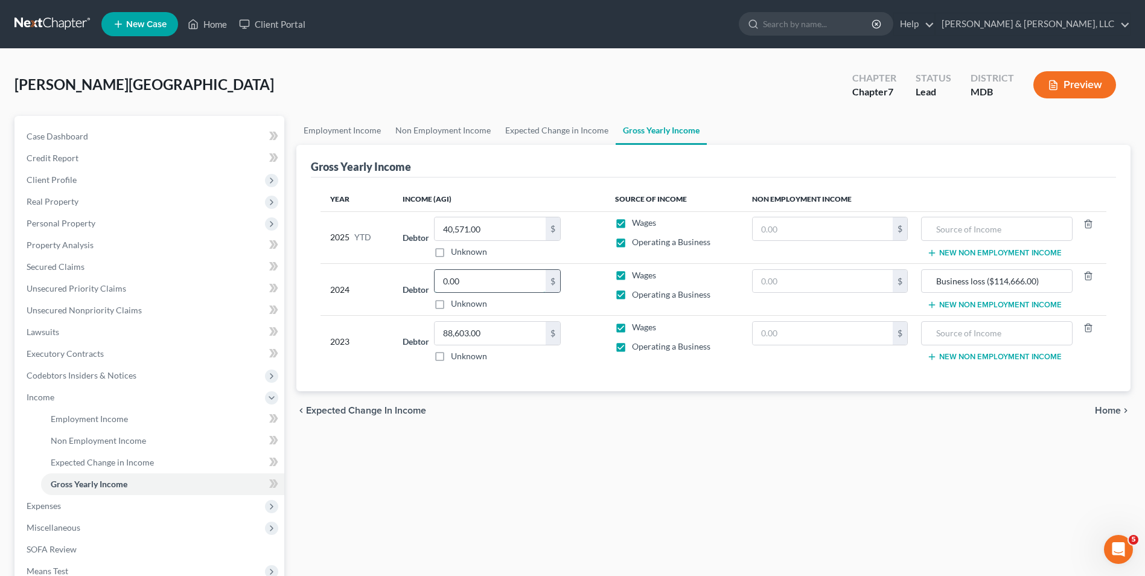
click at [491, 283] on input "0.00" at bounding box center [490, 281] width 111 height 23
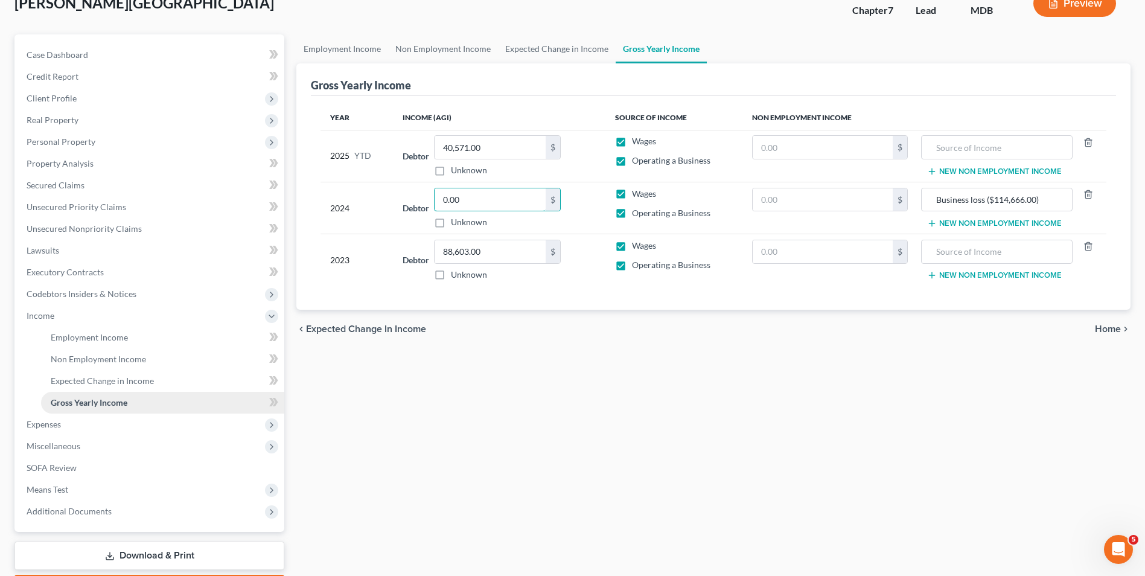
scroll to position [153, 0]
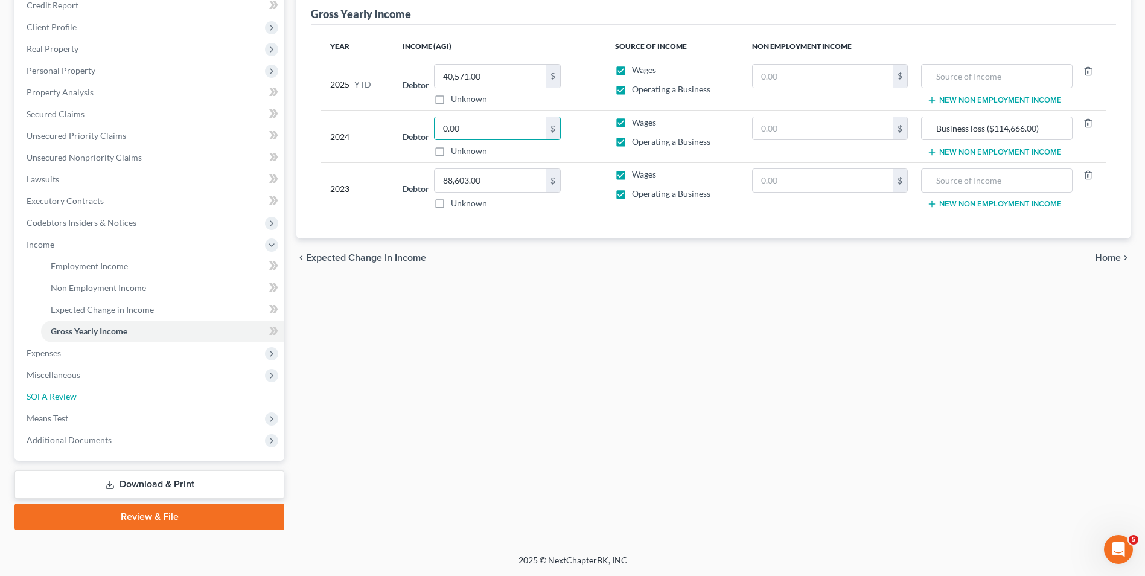
drag, startPoint x: 110, startPoint y: 405, endPoint x: 498, endPoint y: 277, distance: 408.2
click at [110, 405] on link "SOFA Review" at bounding box center [150, 397] width 267 height 22
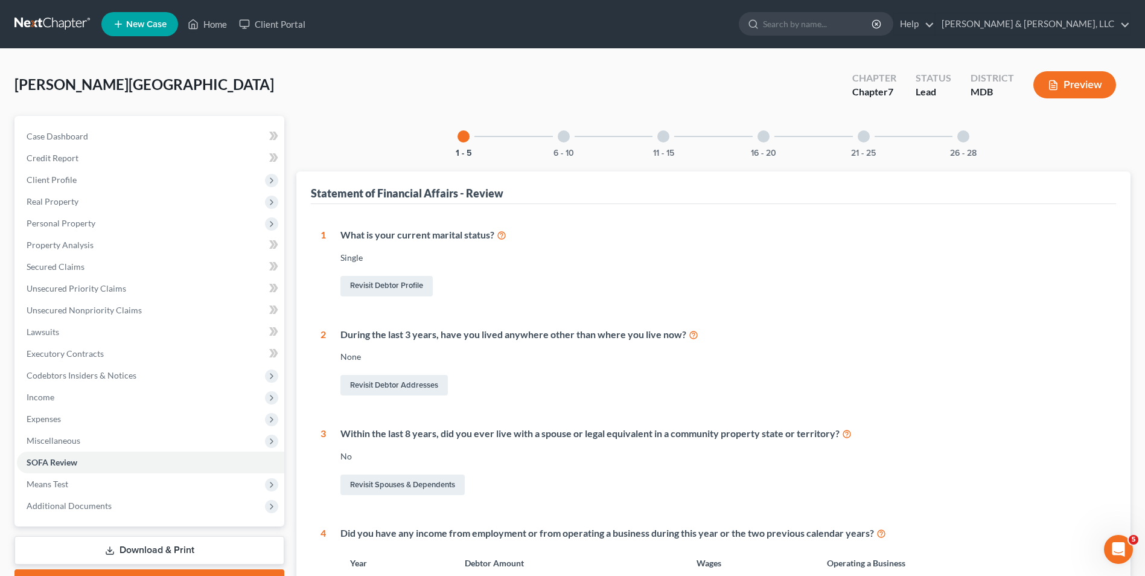
drag, startPoint x: 665, startPoint y: 141, endPoint x: 646, endPoint y: 190, distance: 53.1
click at [665, 141] on div at bounding box center [664, 136] width 12 height 12
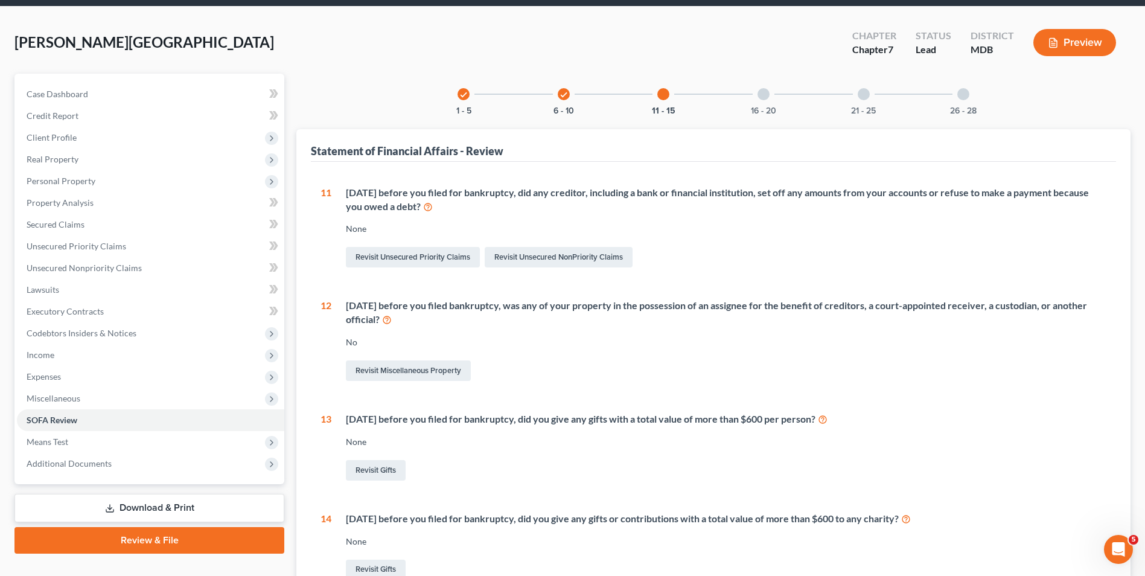
scroll to position [35, 0]
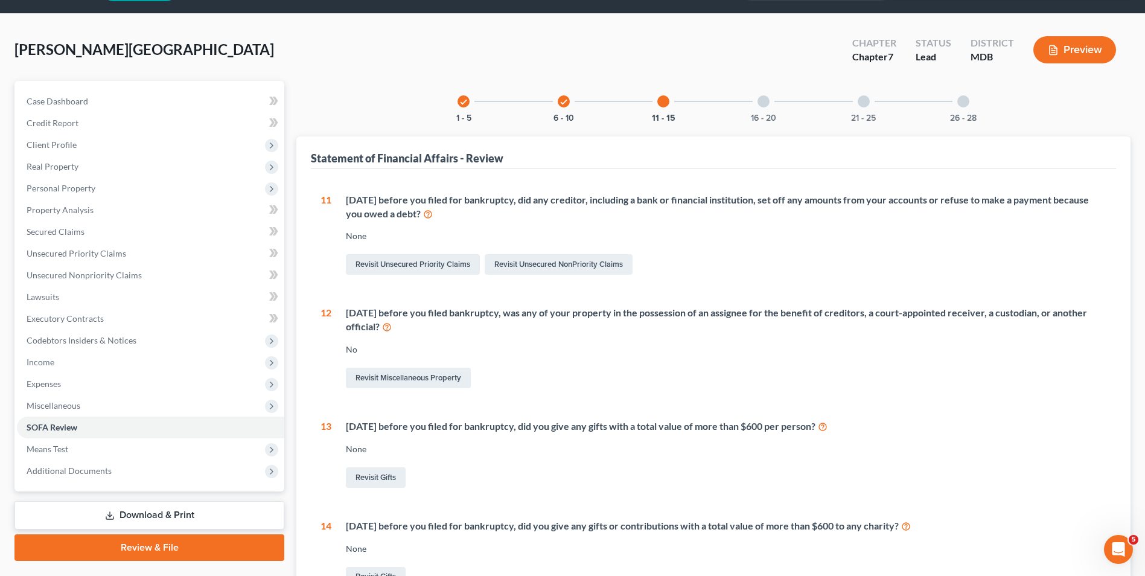
drag, startPoint x: 764, startPoint y: 103, endPoint x: 741, endPoint y: 111, distance: 24.5
click at [761, 104] on div at bounding box center [764, 101] width 12 height 12
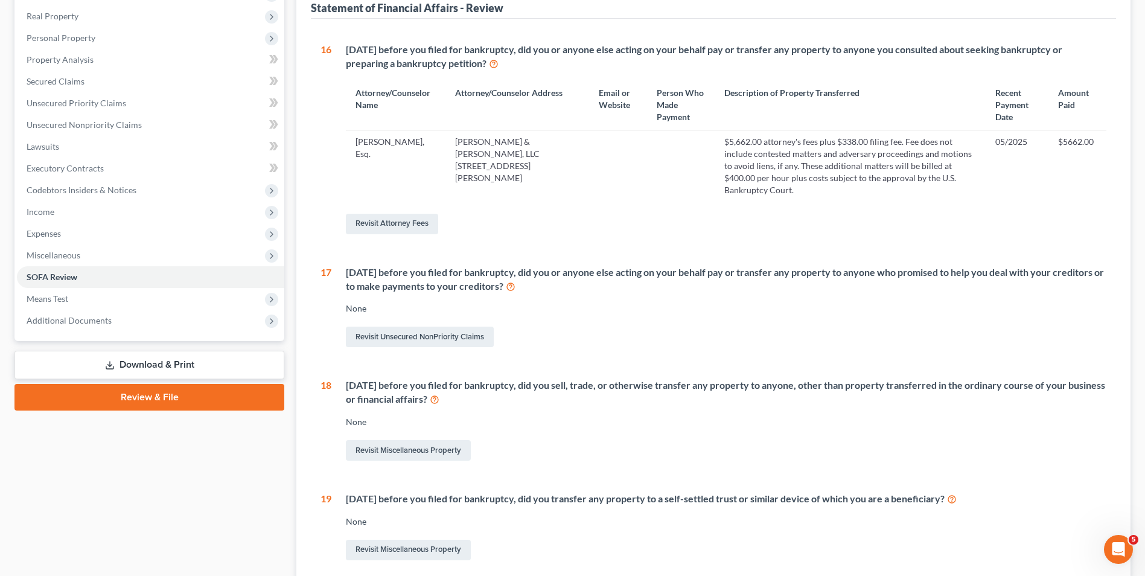
scroll to position [25, 0]
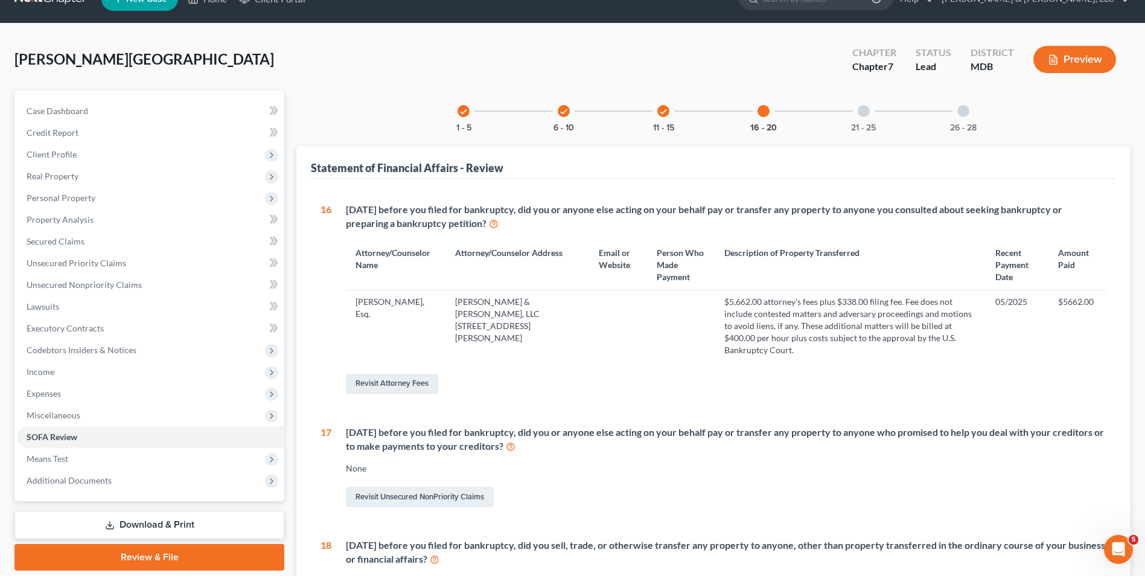
click at [869, 109] on div at bounding box center [864, 111] width 12 height 12
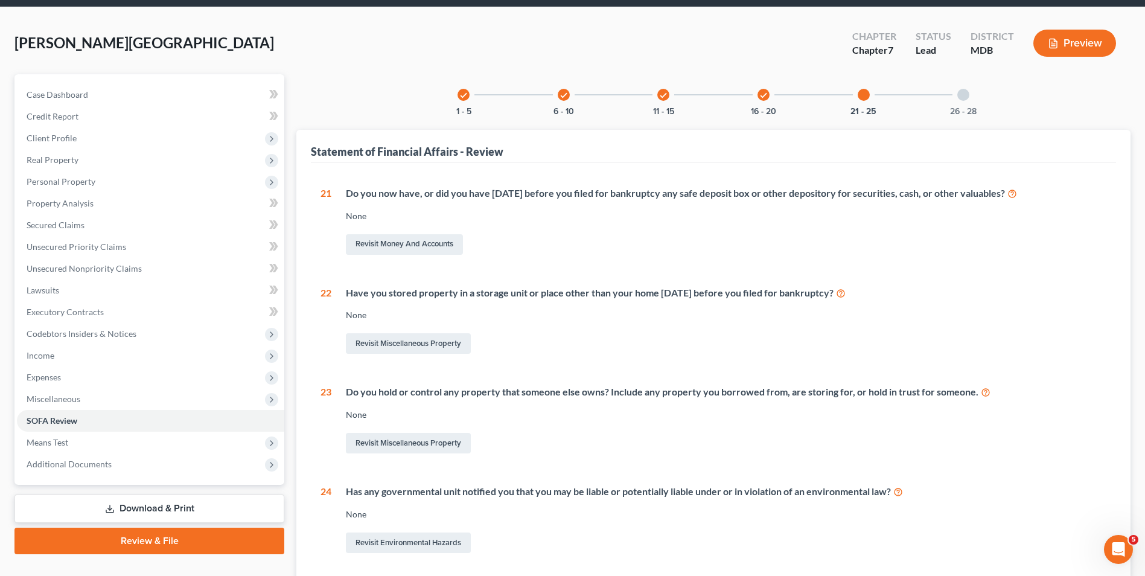
scroll to position [0, 0]
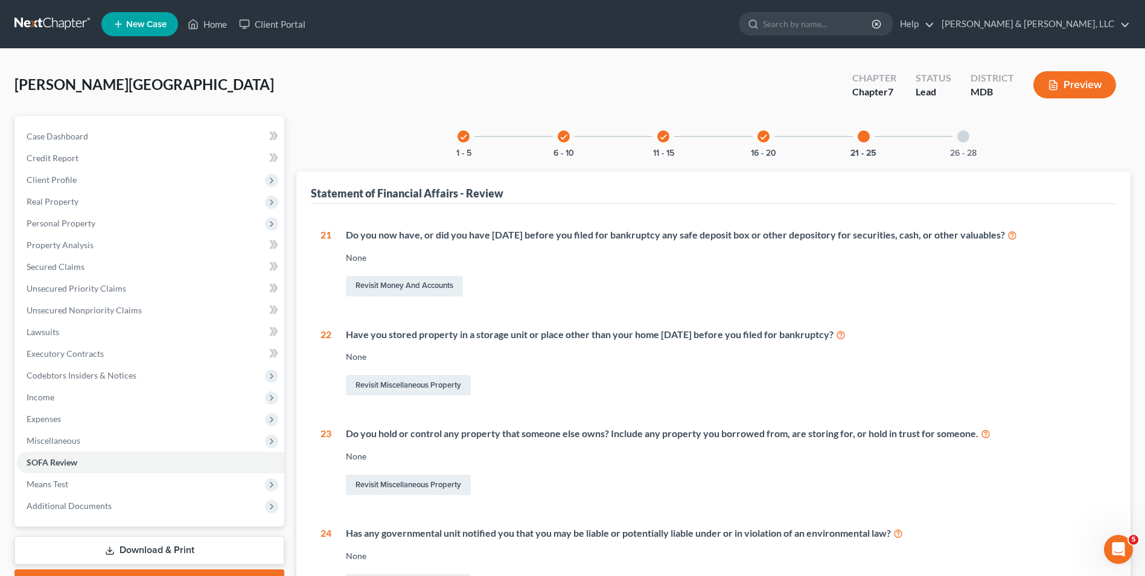
click at [662, 135] on icon "check" at bounding box center [663, 137] width 8 height 8
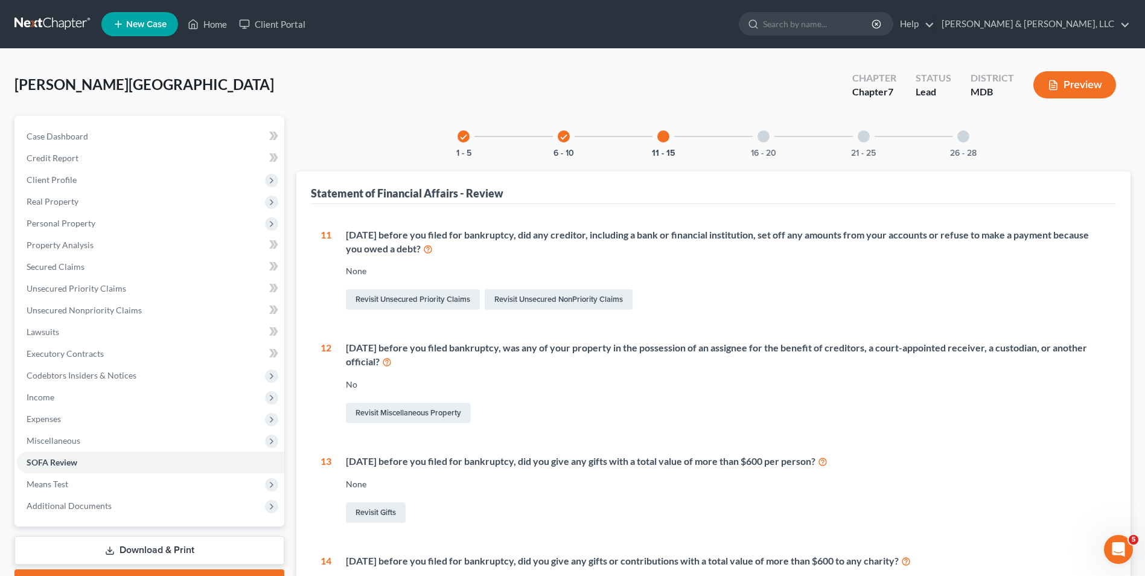
click at [763, 130] on div at bounding box center [764, 136] width 12 height 12
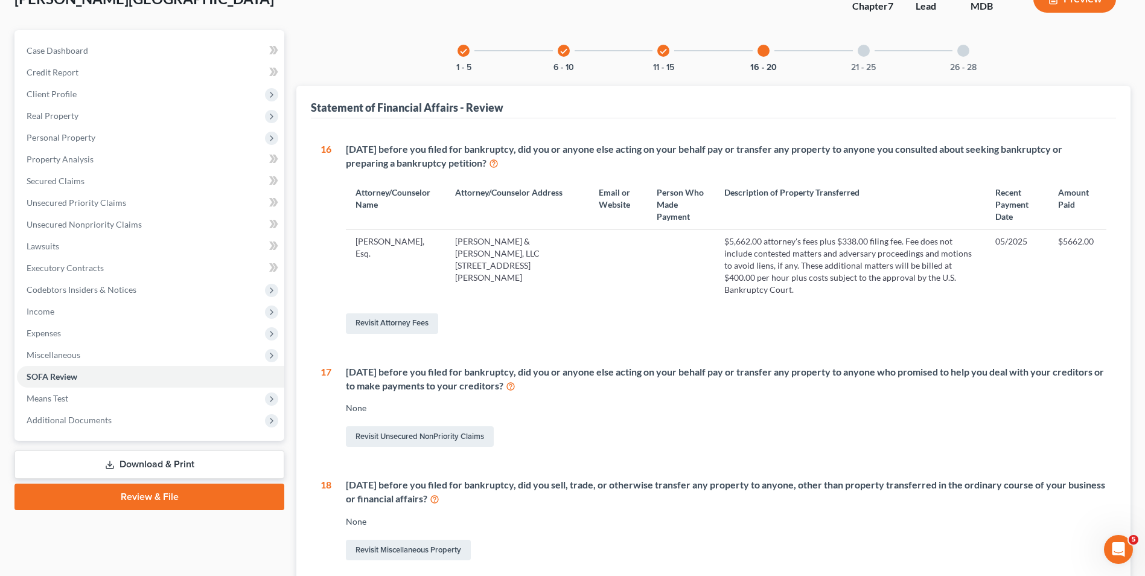
scroll to position [242, 0]
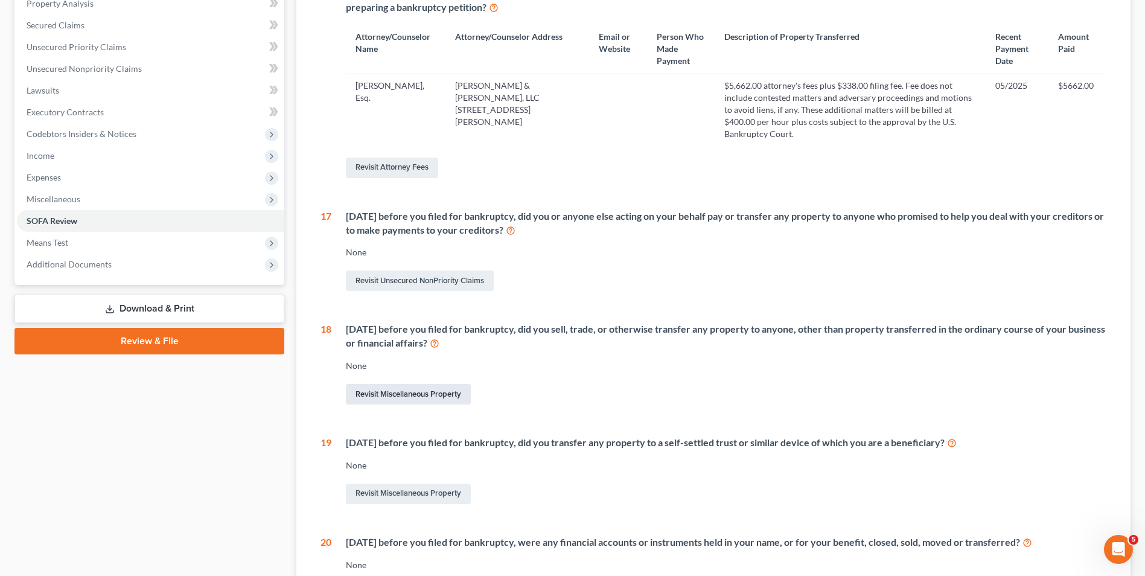
click at [363, 384] on link "Revisit Miscellaneous Property" at bounding box center [408, 394] width 125 height 21
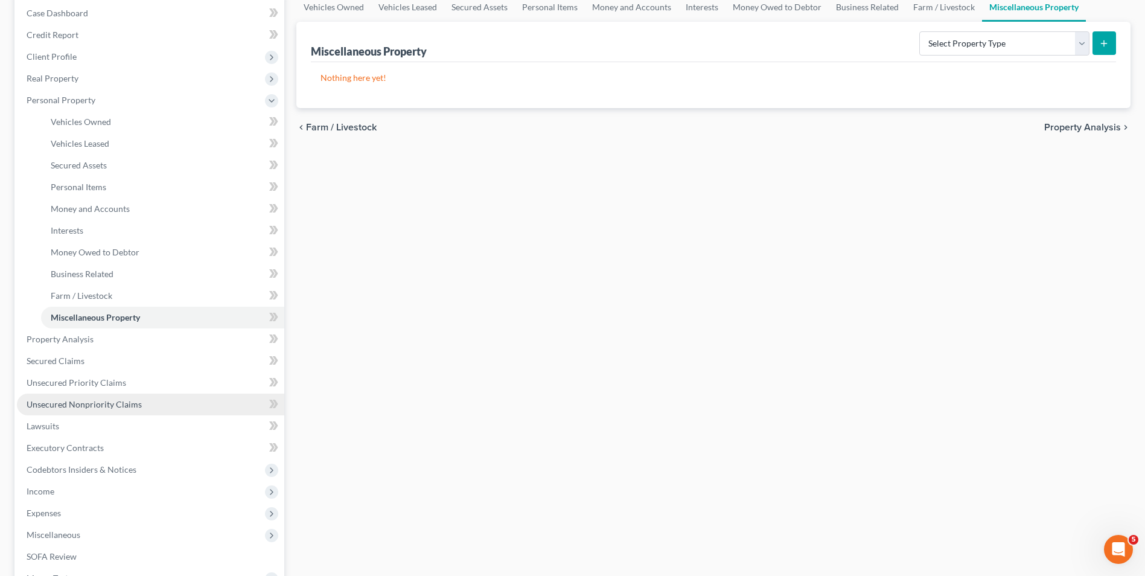
scroll to position [283, 0]
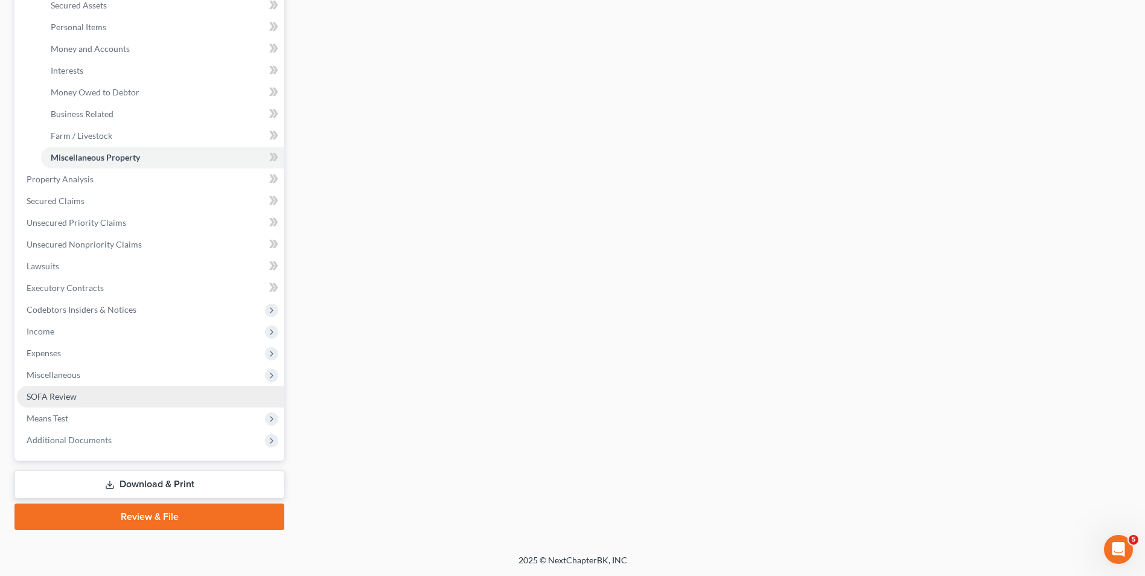
click at [56, 392] on span "SOFA Review" at bounding box center [52, 396] width 50 height 10
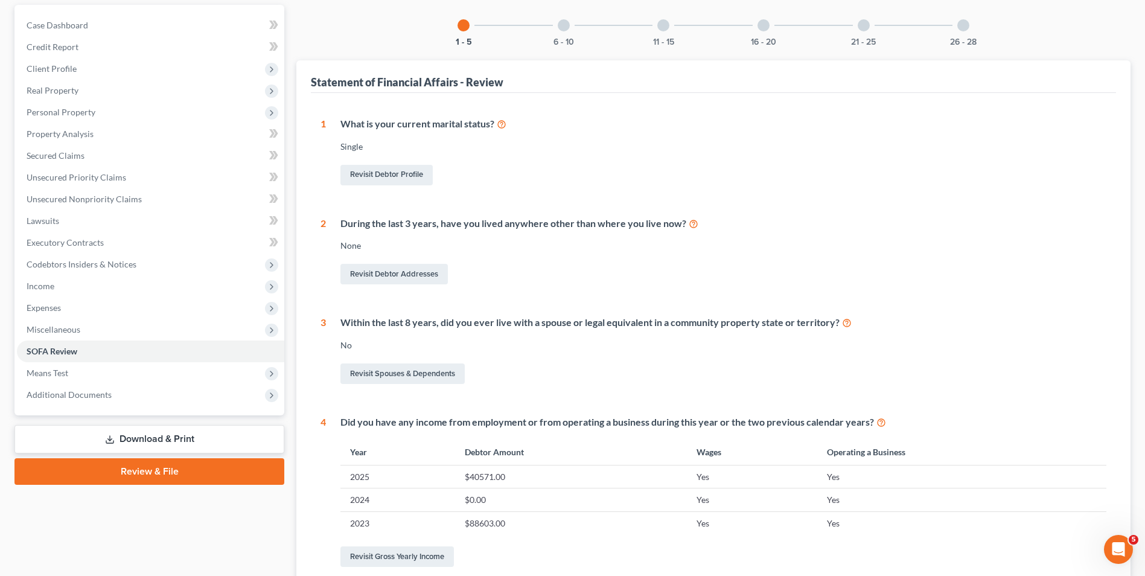
scroll to position [7, 0]
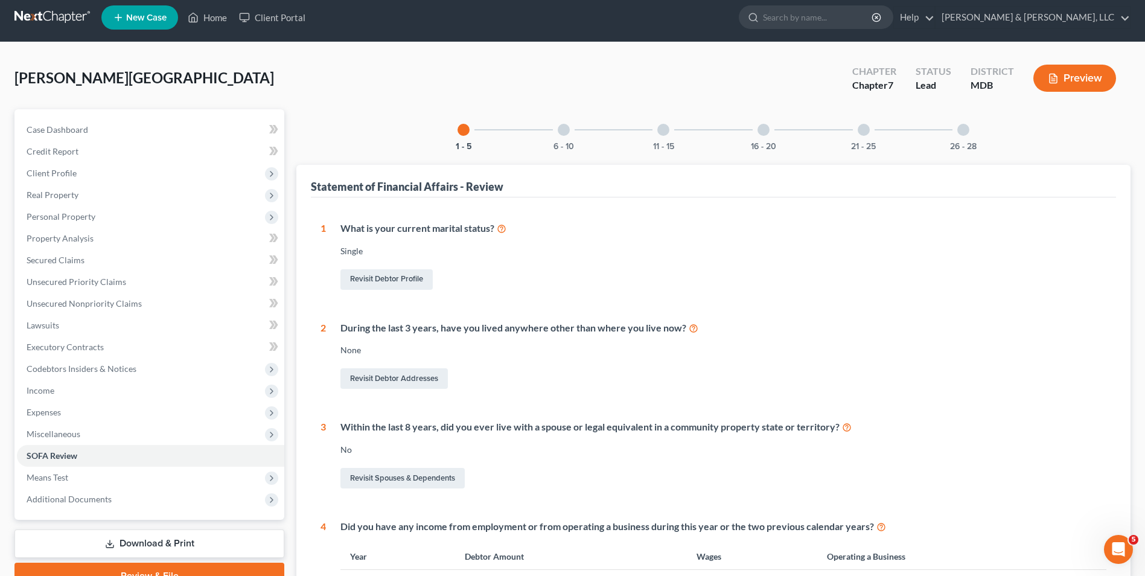
drag, startPoint x: 764, startPoint y: 135, endPoint x: 758, endPoint y: 135, distance: 6.6
click at [763, 135] on div at bounding box center [764, 130] width 12 height 12
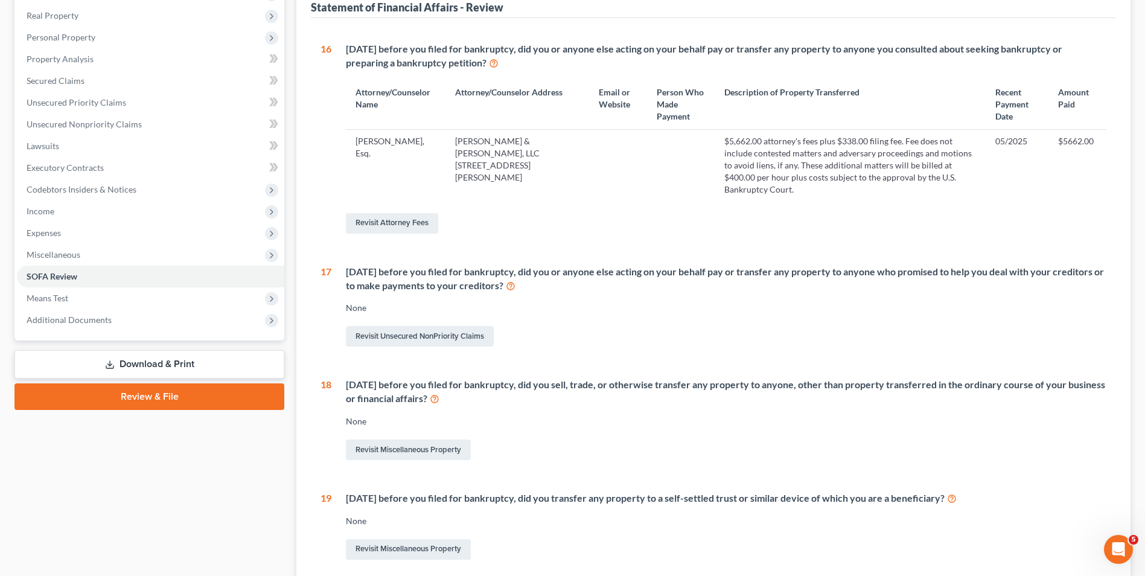
scroll to position [188, 0]
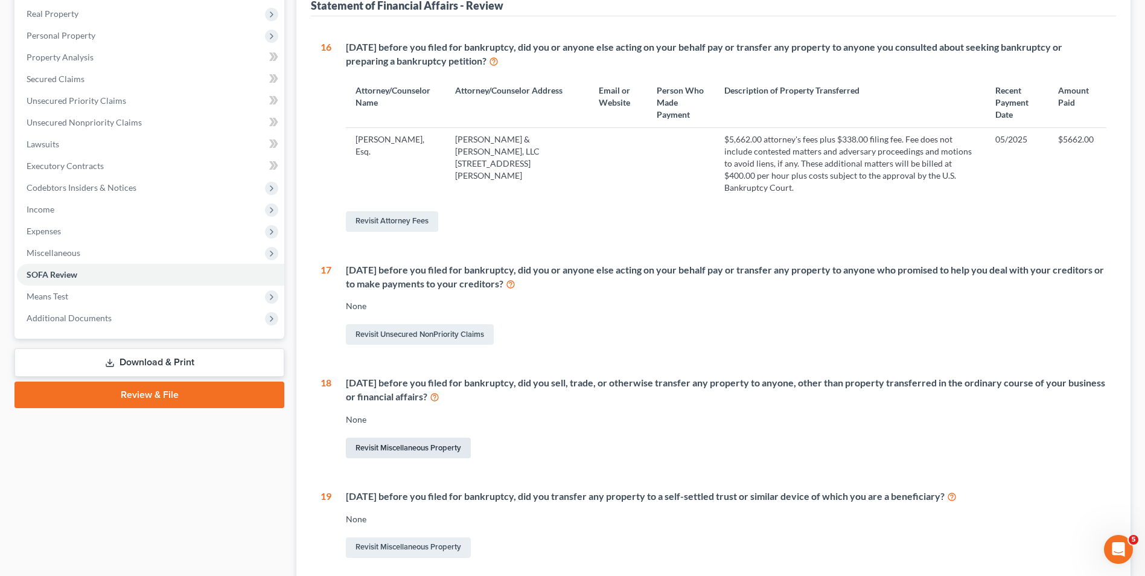
click at [389, 438] on link "Revisit Miscellaneous Property" at bounding box center [408, 448] width 125 height 21
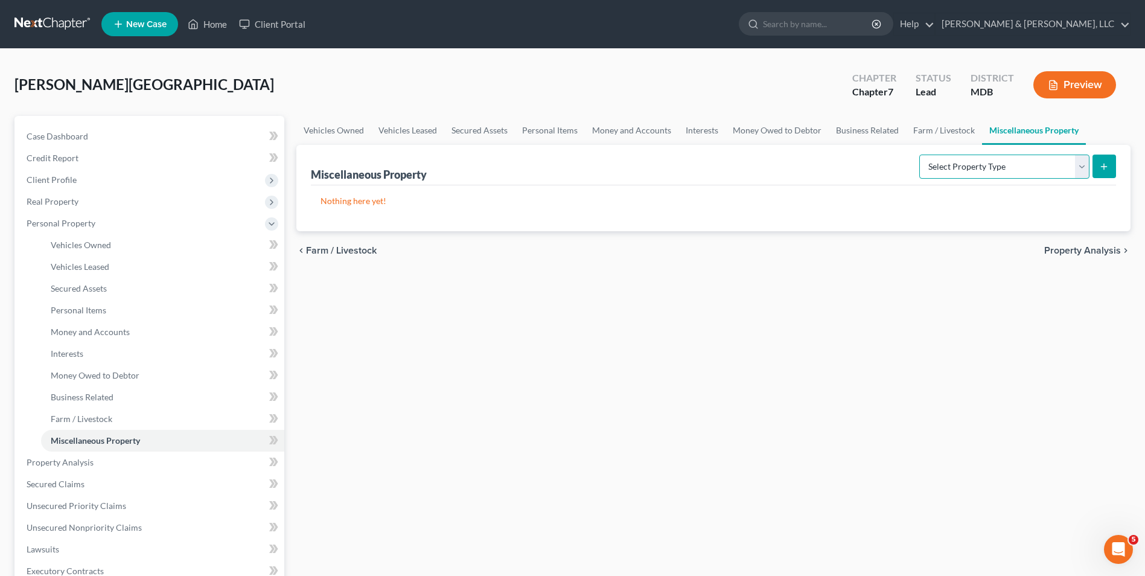
click at [1084, 165] on select "Select Property Type Assigned for Creditor Benefit Within 1 Year Holding for An…" at bounding box center [1005, 167] width 170 height 24
click at [613, 293] on div "Vehicles Owned Vehicles Leased Secured Assets Personal Items Money and Accounts…" at bounding box center [713, 464] width 847 height 697
click at [123, 327] on span "Money and Accounts" at bounding box center [90, 332] width 79 height 10
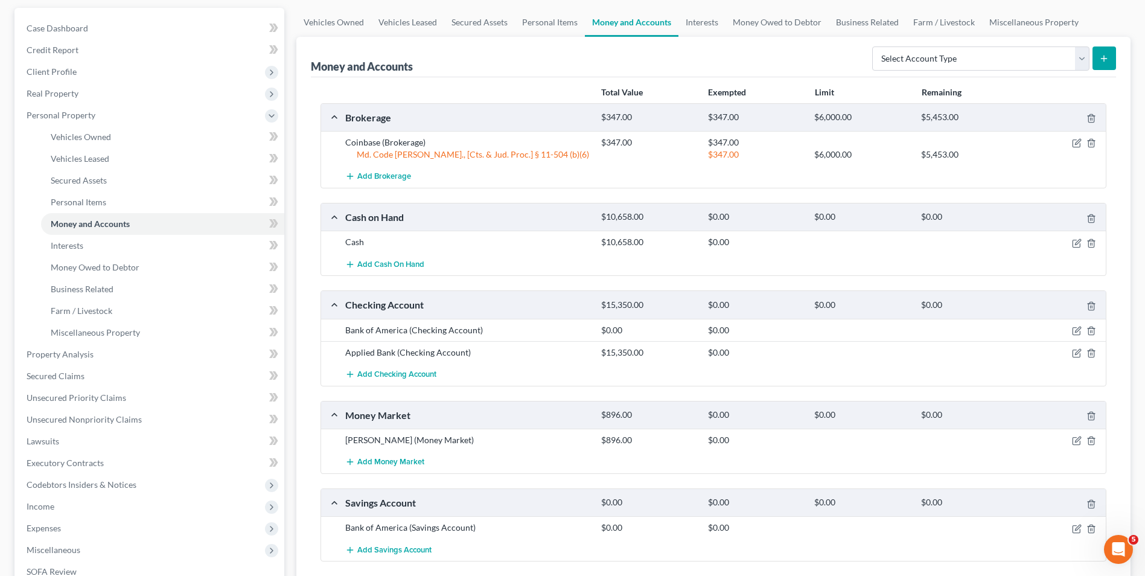
scroll to position [121, 0]
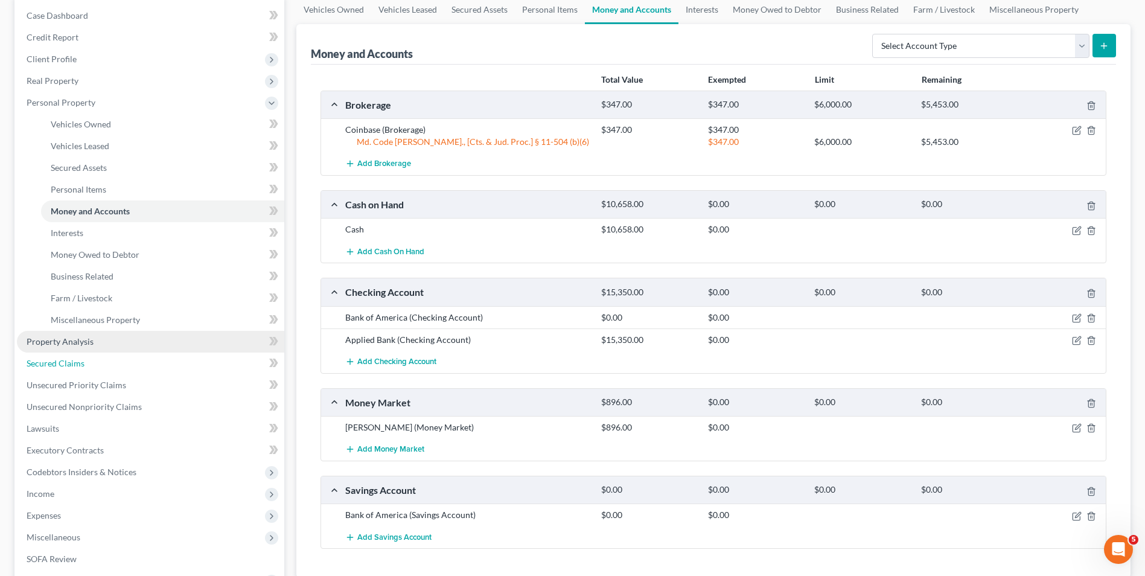
drag, startPoint x: 92, startPoint y: 365, endPoint x: 120, endPoint y: 348, distance: 32.8
click at [92, 365] on link "Secured Claims" at bounding box center [150, 364] width 267 height 22
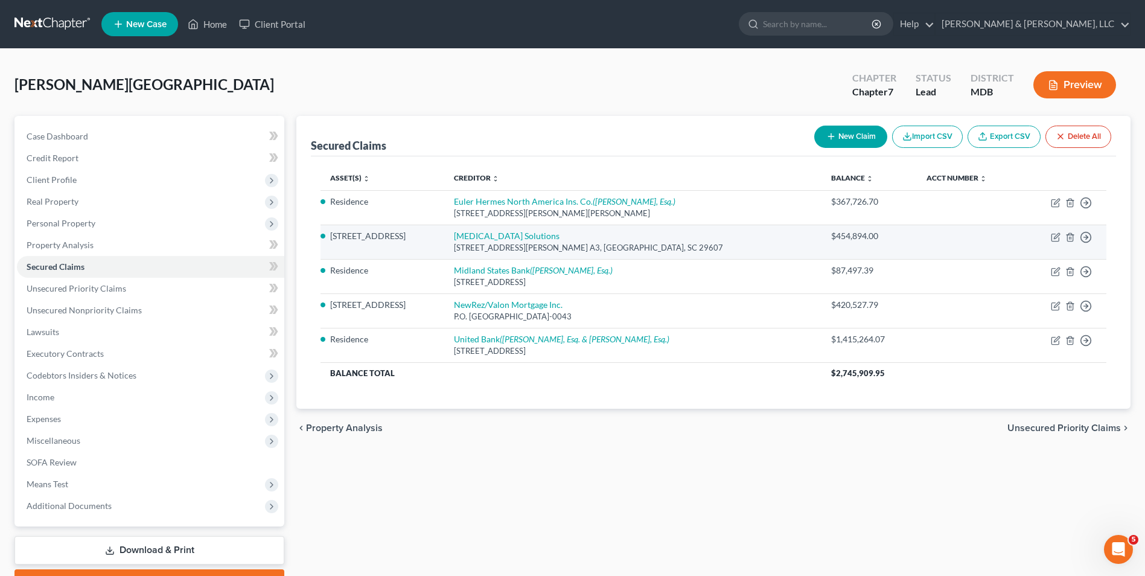
click at [1061, 236] on td "Move to E Move to F Move to G Move to Notice Only" at bounding box center [1064, 242] width 85 height 34
click at [1054, 237] on icon "button" at bounding box center [1056, 237] width 10 height 10
select select "42"
select select "4"
select select "0"
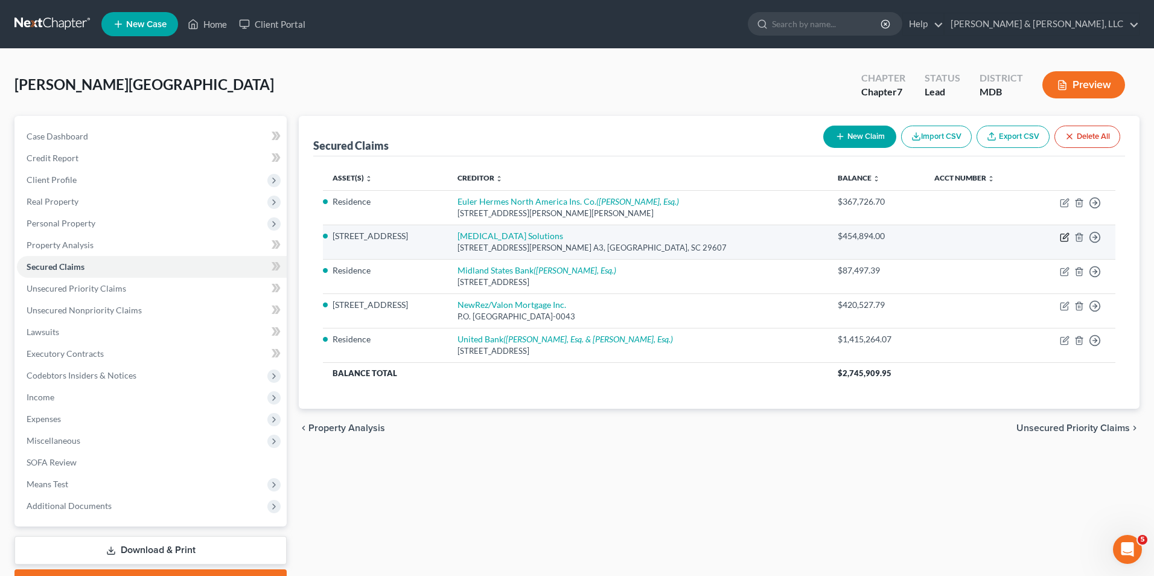
select select "0"
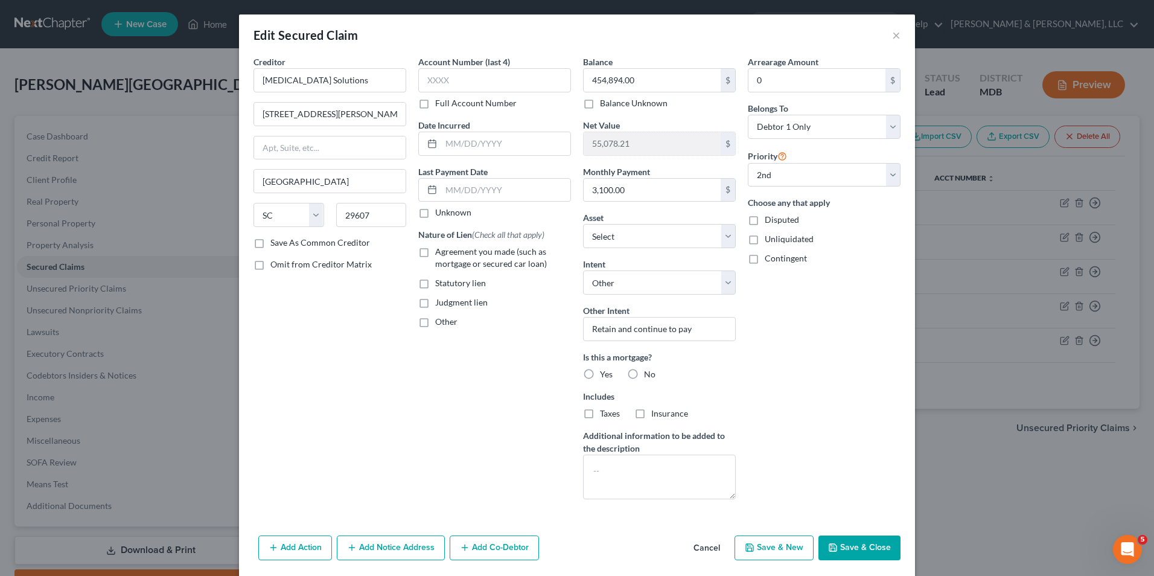
click at [435, 251] on label "Agreement you made (such as mortgage or secured car loan)" at bounding box center [503, 258] width 136 height 24
click at [440, 251] on input "Agreement you made (such as mortgage or secured car loan)" at bounding box center [444, 250] width 8 height 8
checkbox input "true"
click at [600, 374] on label "Yes" at bounding box center [606, 374] width 13 height 12
click at [605, 374] on input "Yes" at bounding box center [609, 372] width 8 height 8
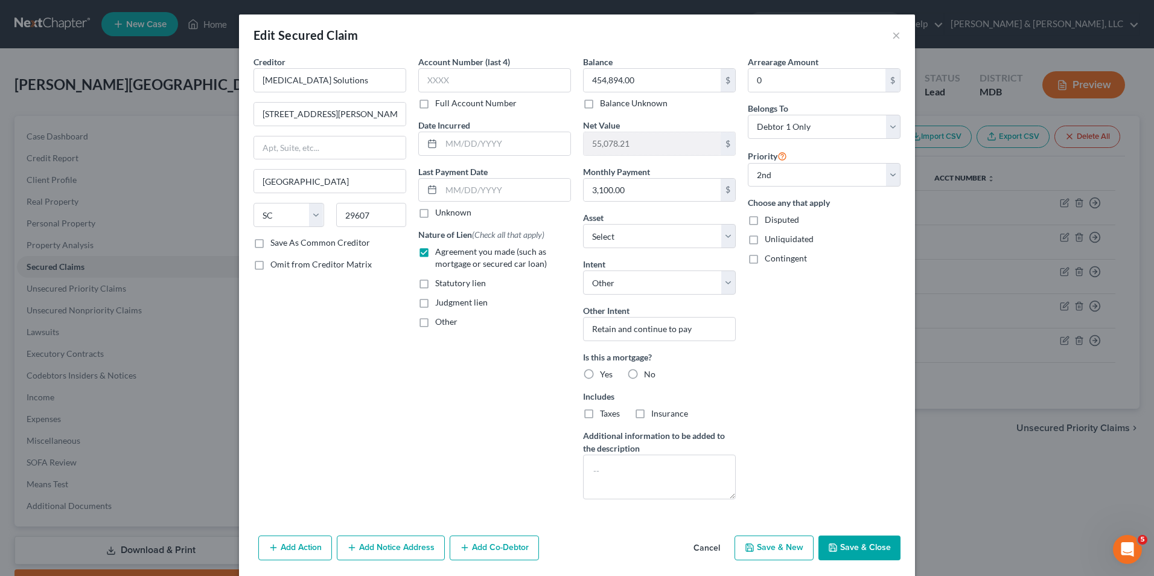
radio input "true"
click at [598, 463] on textarea at bounding box center [659, 477] width 153 height 45
type textarea "2 Deeds of Trust totaling $454,894.00"
click at [844, 542] on button "Save & Close" at bounding box center [860, 548] width 82 height 25
select select "1"
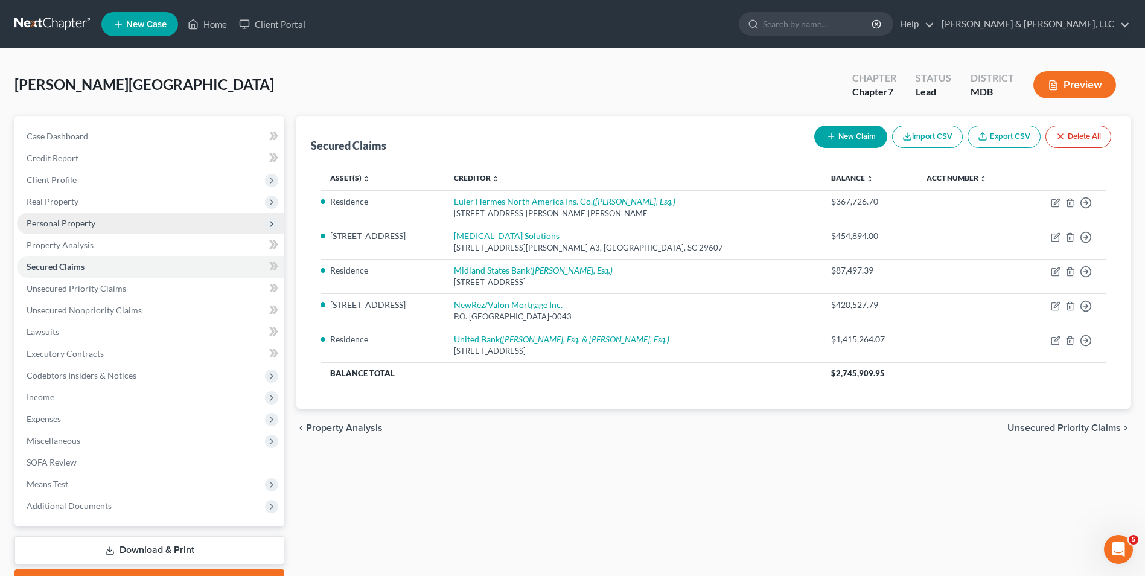
click at [181, 225] on span "Personal Property" at bounding box center [150, 224] width 267 height 22
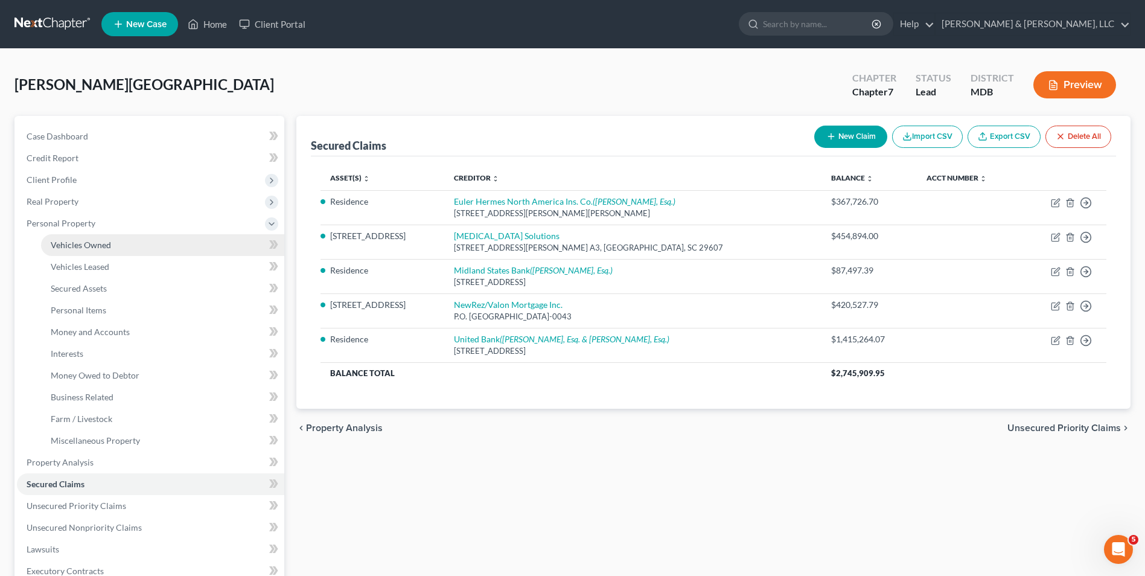
click at [226, 247] on link "Vehicles Owned" at bounding box center [162, 245] width 243 height 22
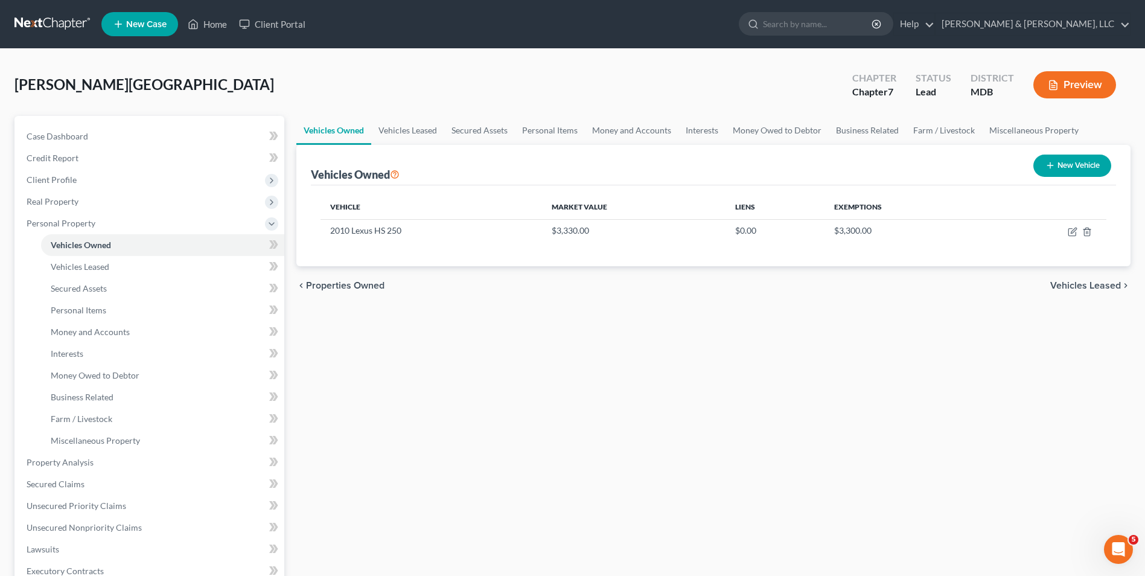
click at [1062, 290] on span "Vehicles Leased" at bounding box center [1086, 286] width 71 height 10
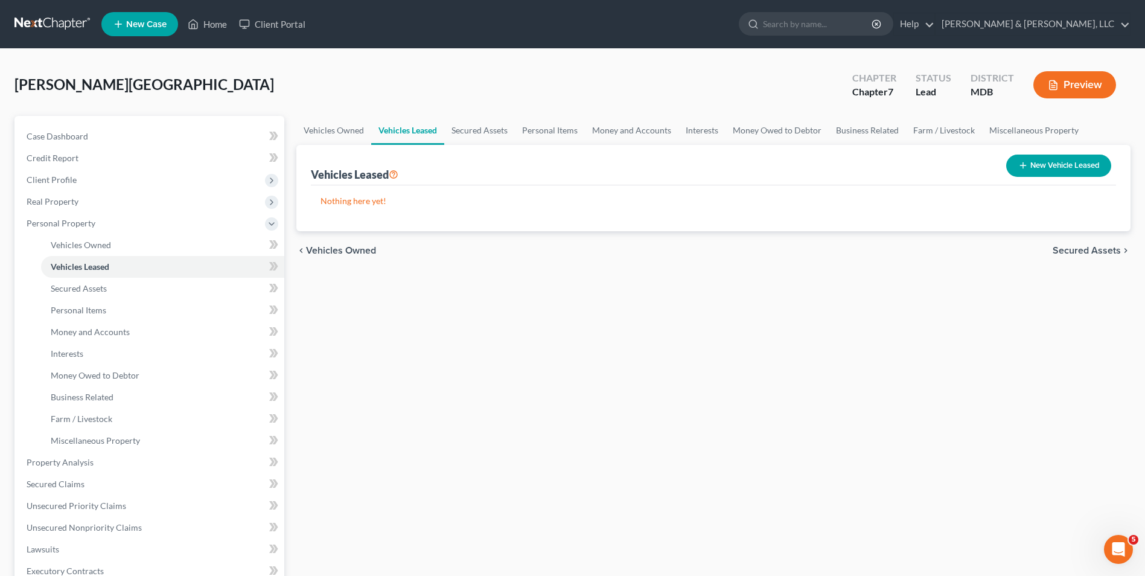
click at [1061, 255] on span "Secured Assets" at bounding box center [1087, 251] width 68 height 10
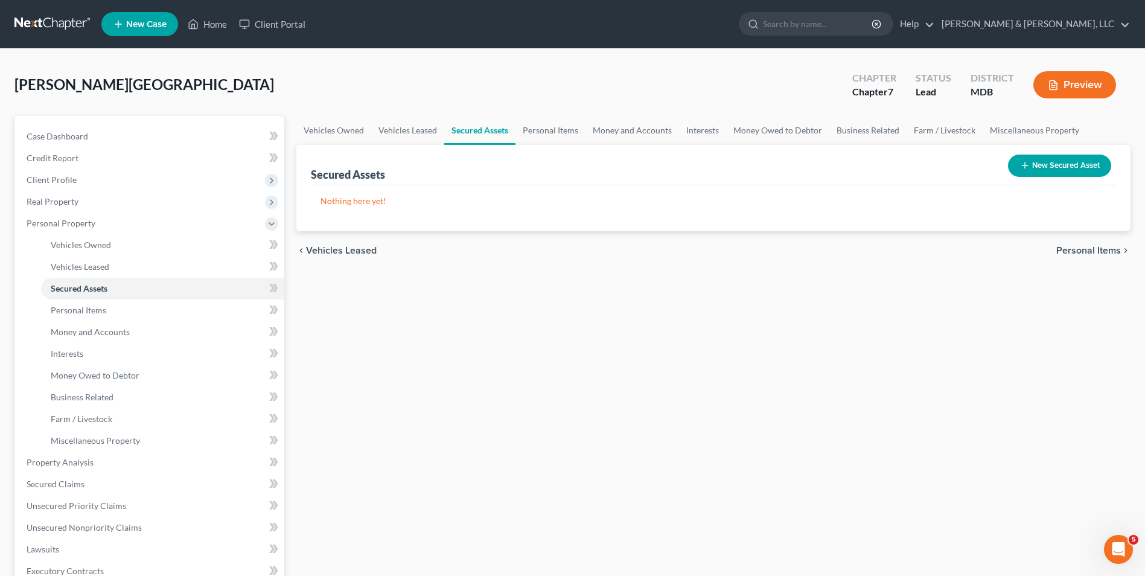
click at [1063, 252] on span "Personal Items" at bounding box center [1089, 251] width 65 height 10
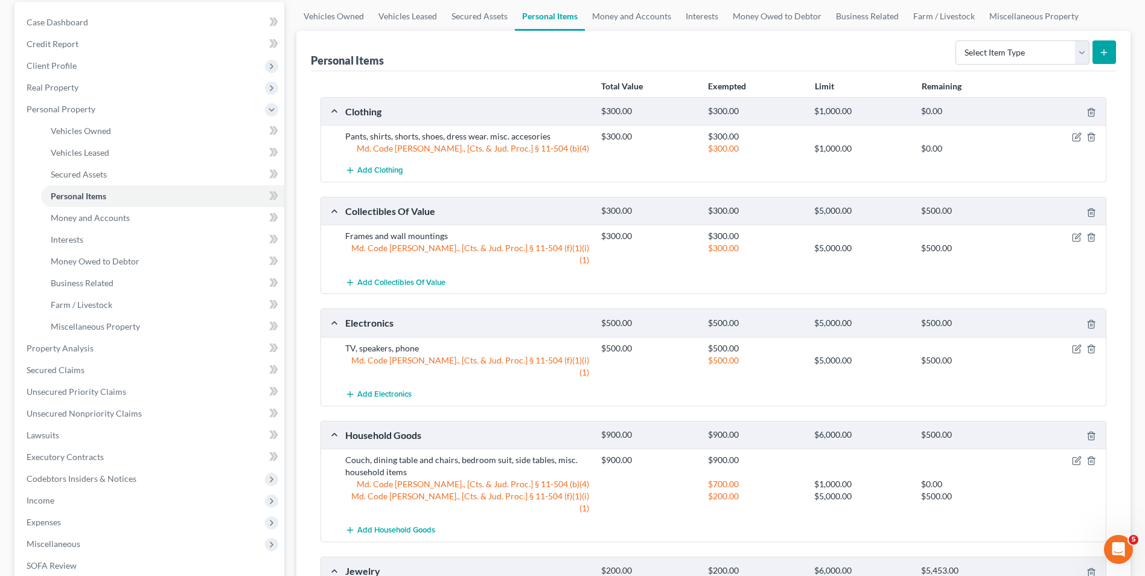
scroll to position [121, 0]
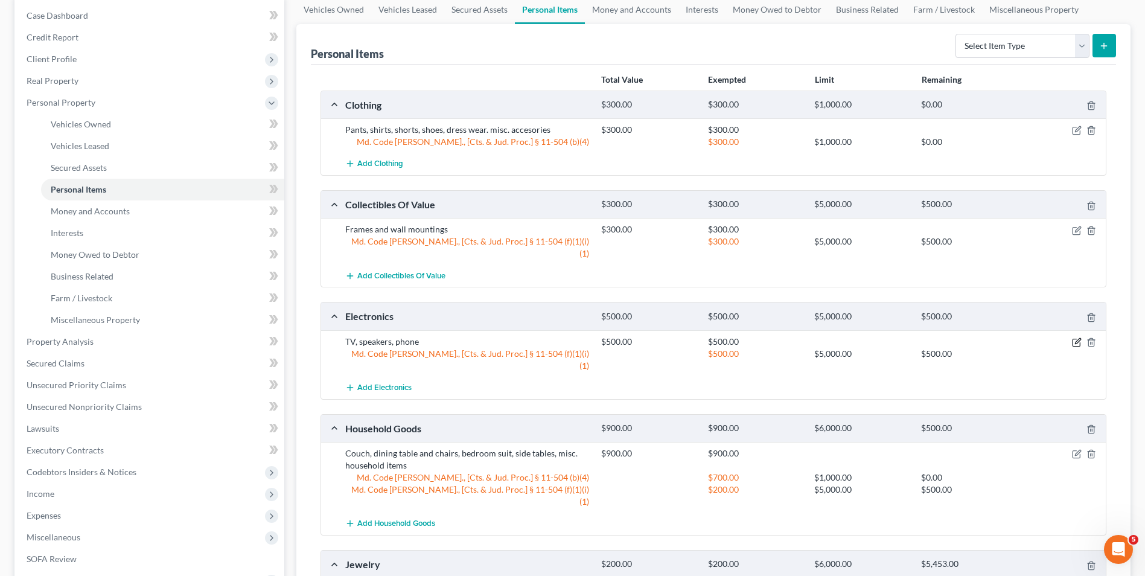
click at [1074, 338] on icon "button" at bounding box center [1077, 343] width 10 height 10
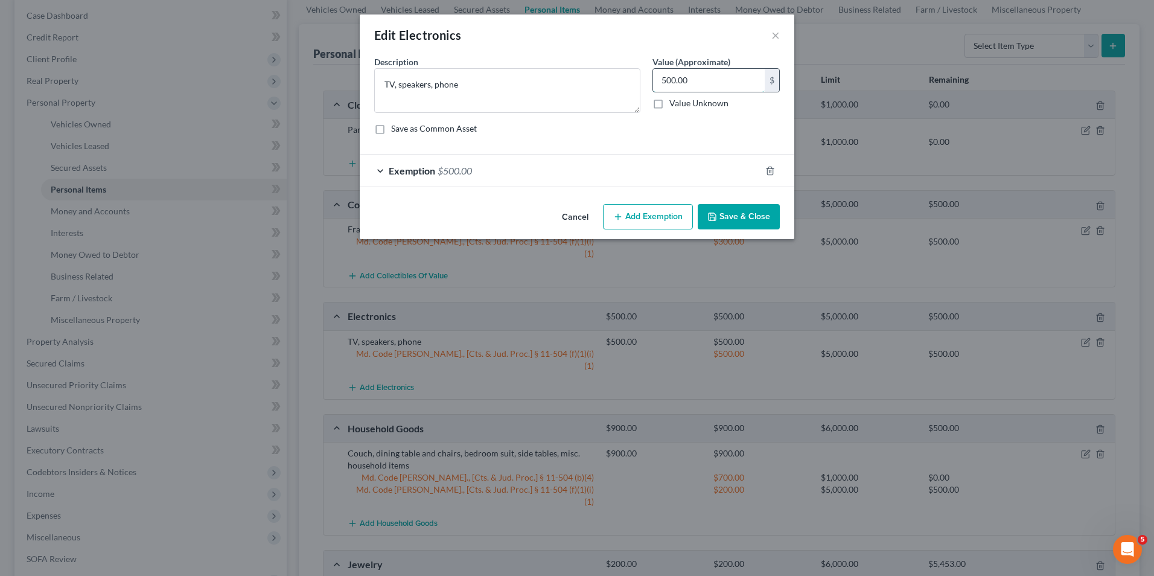
click at [661, 89] on input "500.00" at bounding box center [709, 80] width 112 height 23
type input "300.00"
click at [382, 170] on div "Exemption $500.00" at bounding box center [560, 171] width 401 height 32
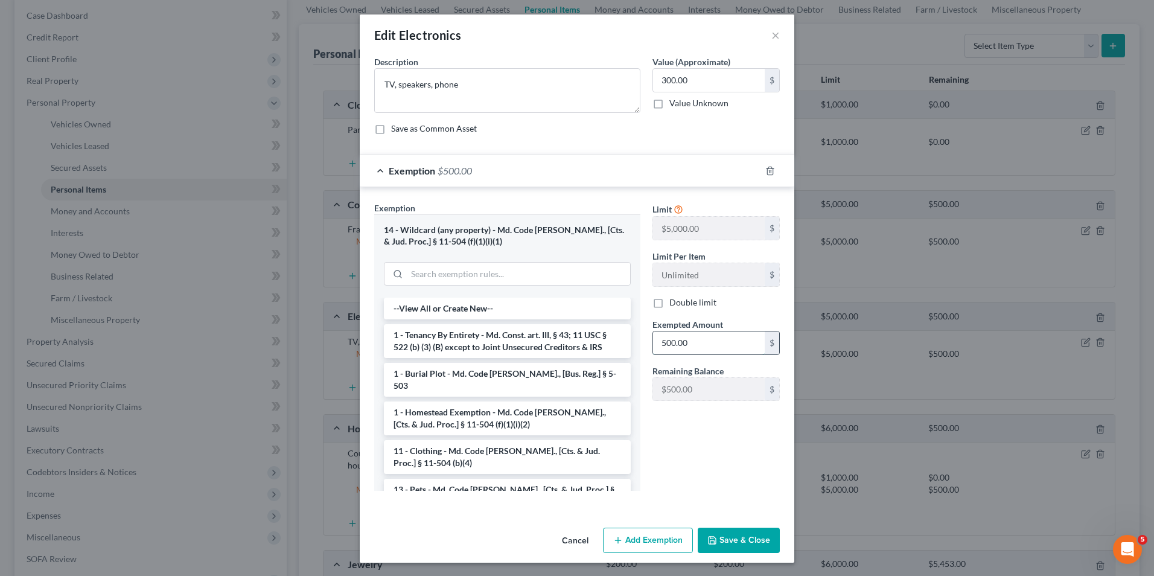
click at [661, 347] on input "500.00" at bounding box center [709, 342] width 112 height 23
type input "300.00"
click at [724, 538] on button "Save & Close" at bounding box center [739, 540] width 82 height 25
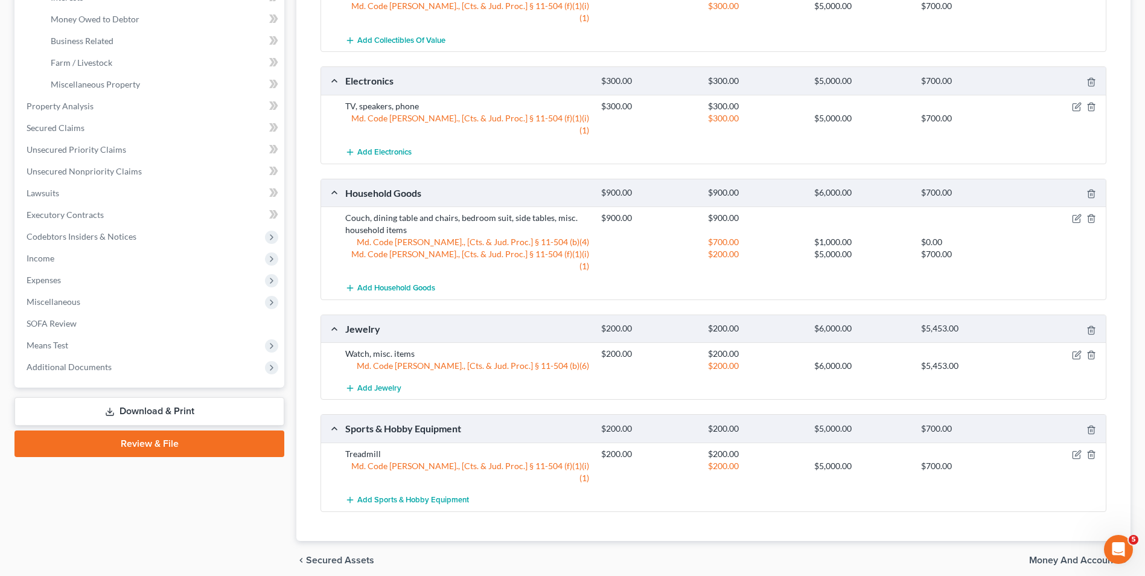
scroll to position [357, 0]
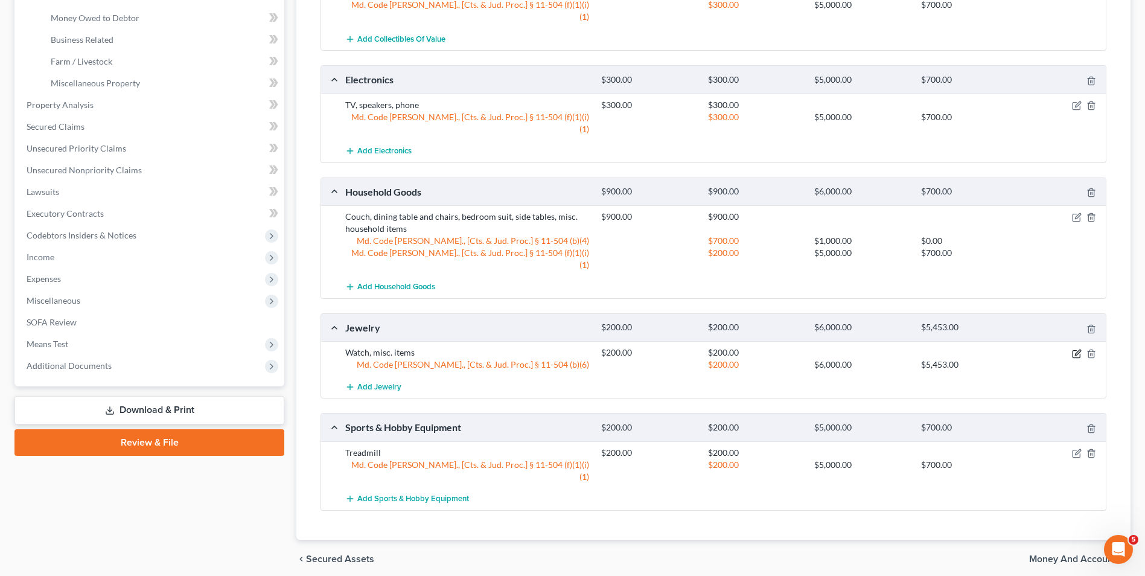
drag, startPoint x: 1074, startPoint y: 319, endPoint x: 1040, endPoint y: 322, distance: 33.9
click at [1074, 349] on icon "button" at bounding box center [1077, 354] width 10 height 10
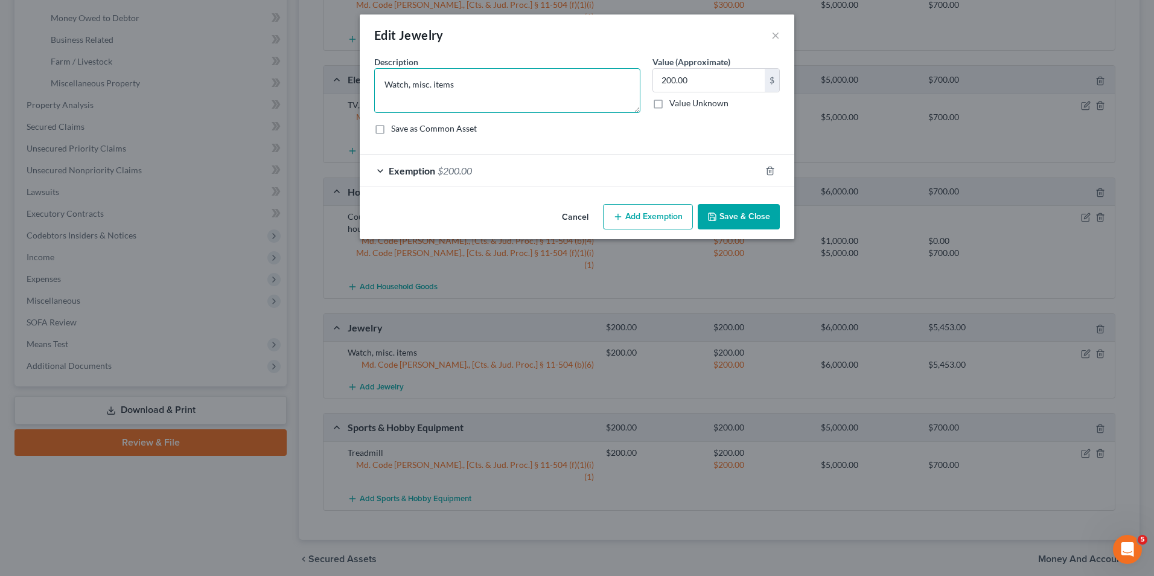
click at [413, 80] on textarea "Watch, misc. items" at bounding box center [507, 90] width 266 height 45
type textarea "Watch, 2 rings"
drag, startPoint x: 723, startPoint y: 206, endPoint x: 708, endPoint y: 200, distance: 16.6
click at [723, 206] on button "Save & Close" at bounding box center [739, 216] width 82 height 25
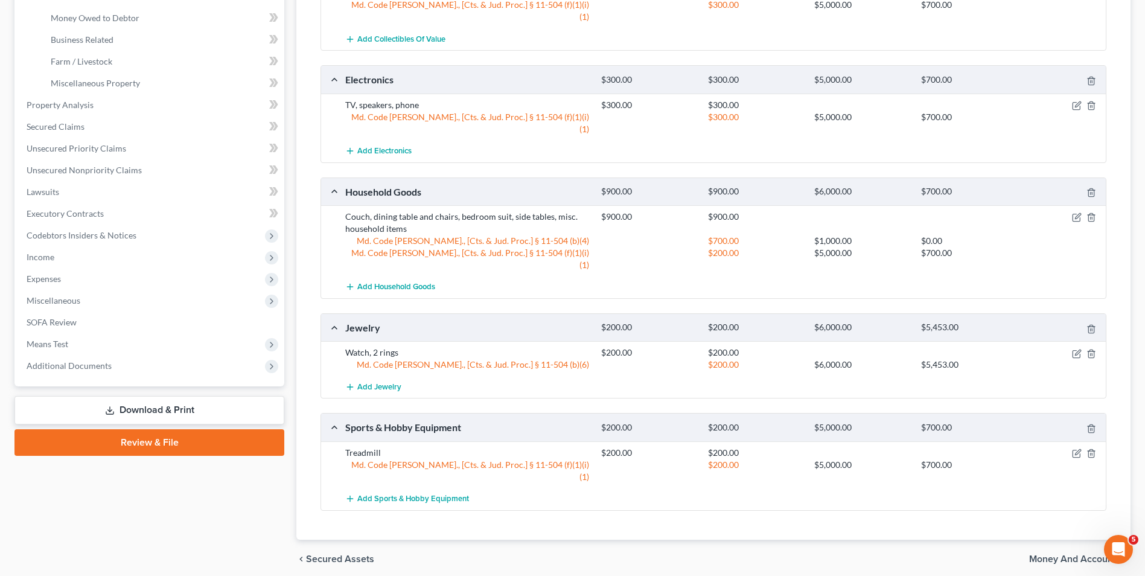
drag, startPoint x: 1072, startPoint y: 508, endPoint x: 1018, endPoint y: 483, distance: 59.4
click at [1065, 540] on div "chevron_left Secured Assets Money and Accounts chevron_right" at bounding box center [713, 559] width 834 height 39
drag, startPoint x: 1026, startPoint y: 509, endPoint x: 1037, endPoint y: 513, distance: 11.7
click at [1034, 540] on div "chevron_left Secured Assets Money and Accounts chevron_right" at bounding box center [713, 559] width 834 height 39
click at [1037, 554] on span "Money and Accounts" at bounding box center [1075, 559] width 92 height 10
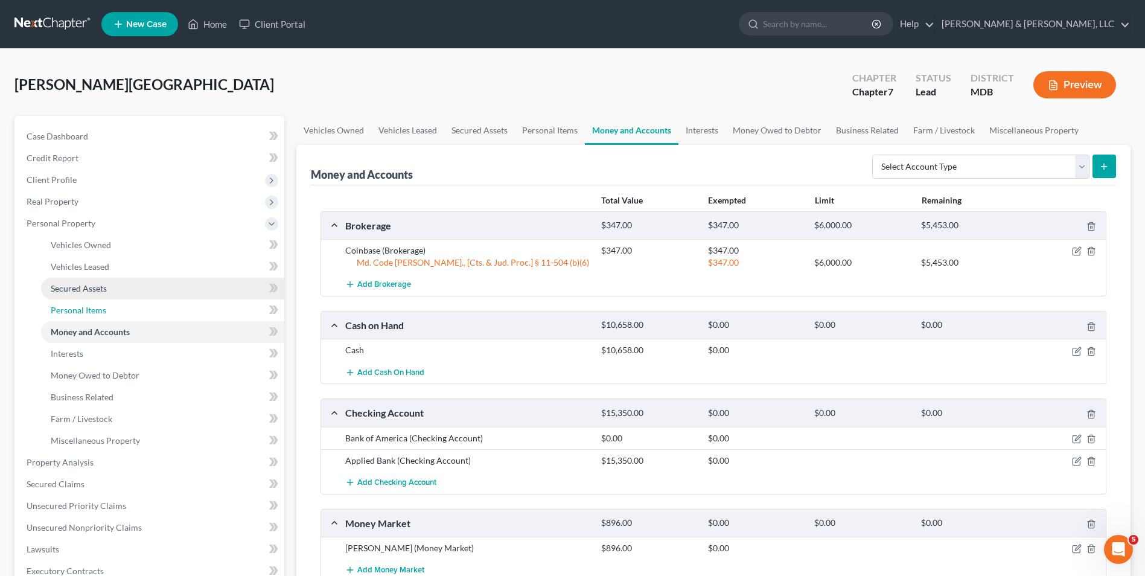
drag, startPoint x: 75, startPoint y: 312, endPoint x: 92, endPoint y: 298, distance: 22.3
click at [75, 312] on span "Personal Items" at bounding box center [79, 310] width 56 height 10
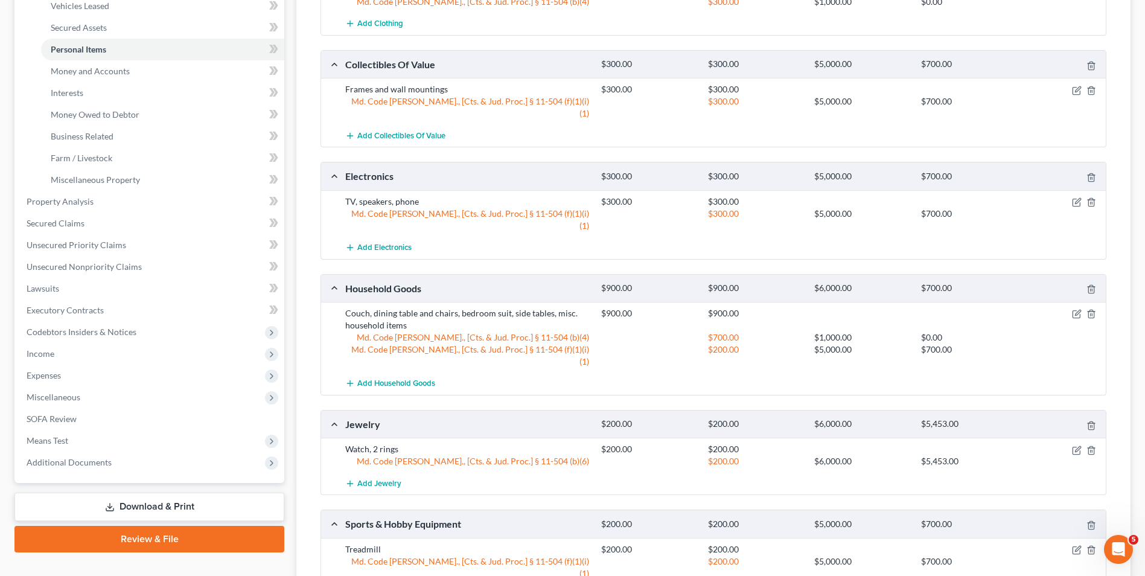
scroll to position [302, 0]
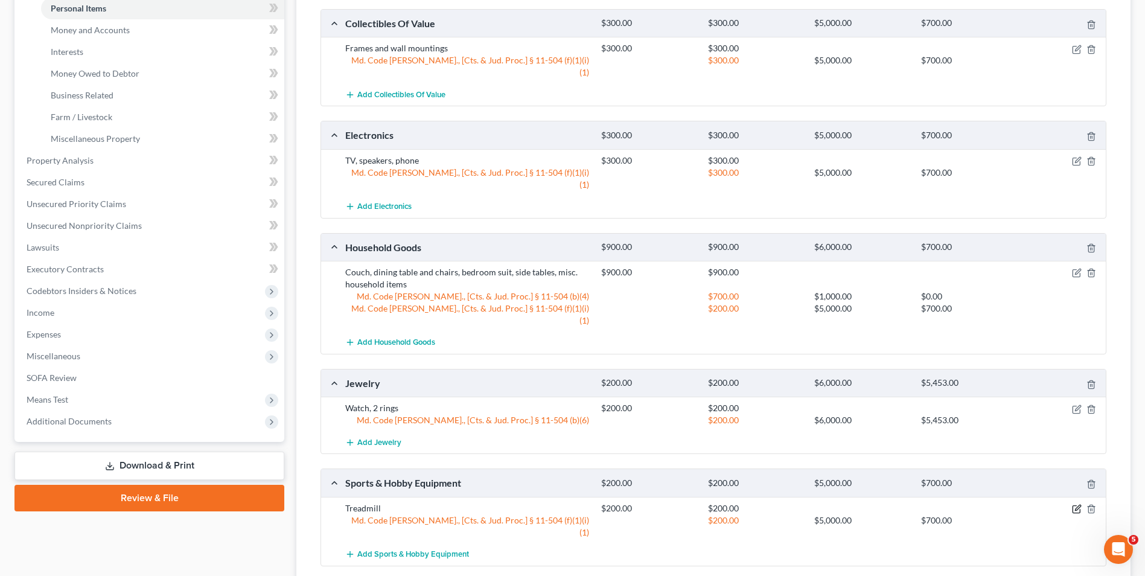
click at [1079, 504] on icon "button" at bounding box center [1077, 509] width 10 height 10
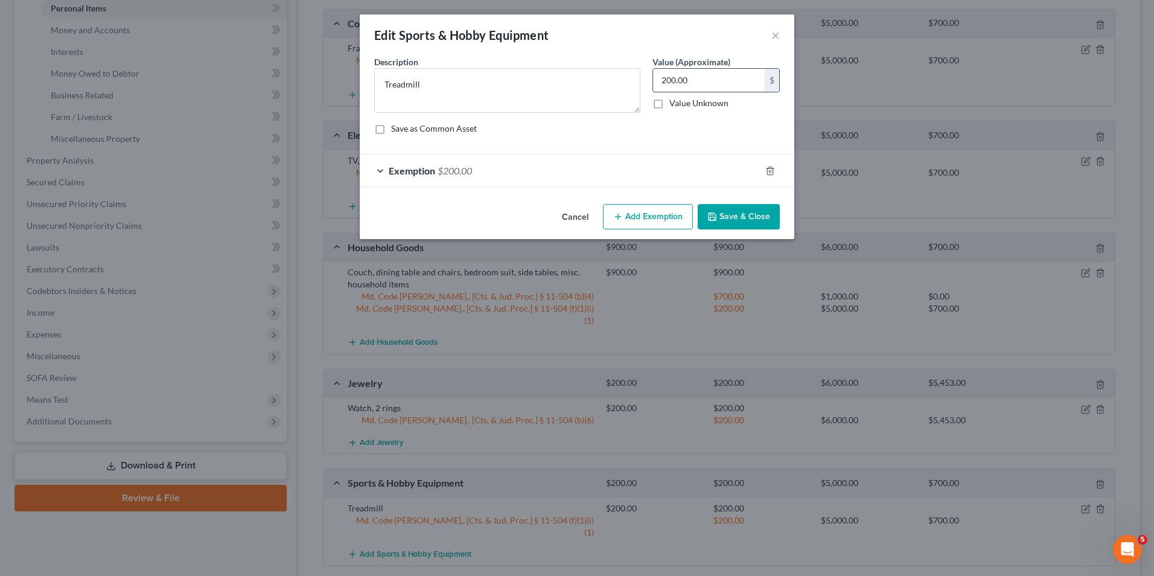
click at [658, 85] on input "200.00" at bounding box center [709, 80] width 112 height 23
type input "100.00"
click at [380, 167] on div "Exemption $200.00" at bounding box center [560, 171] width 401 height 32
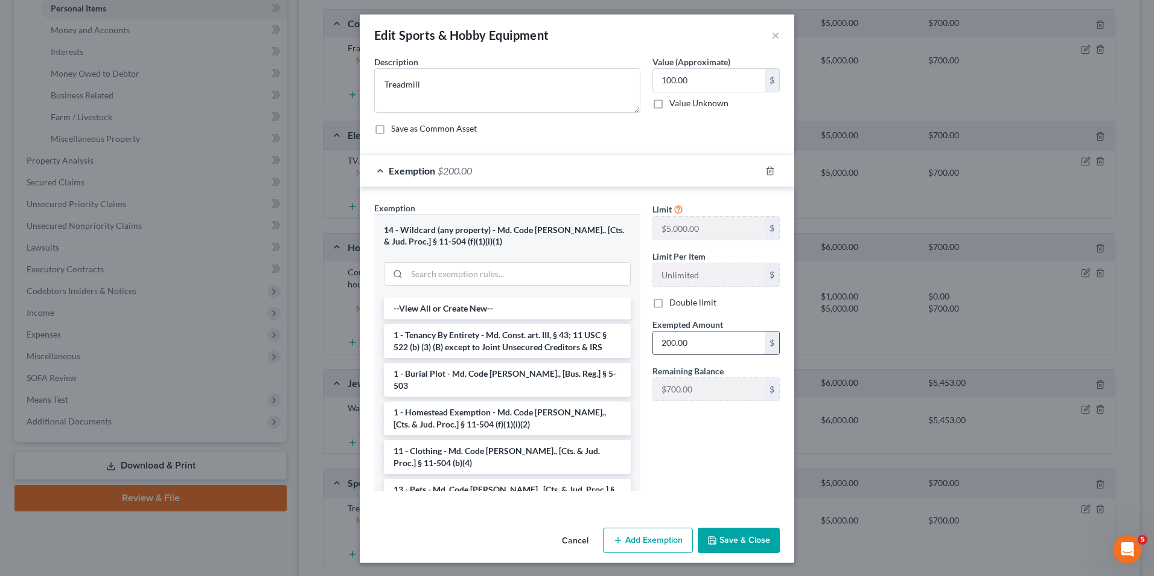
click at [656, 337] on input "200.00" at bounding box center [709, 342] width 112 height 23
type input "100.00"
drag, startPoint x: 720, startPoint y: 542, endPoint x: 695, endPoint y: 525, distance: 30.8
click at [717, 538] on button "Save & Close" at bounding box center [739, 540] width 82 height 25
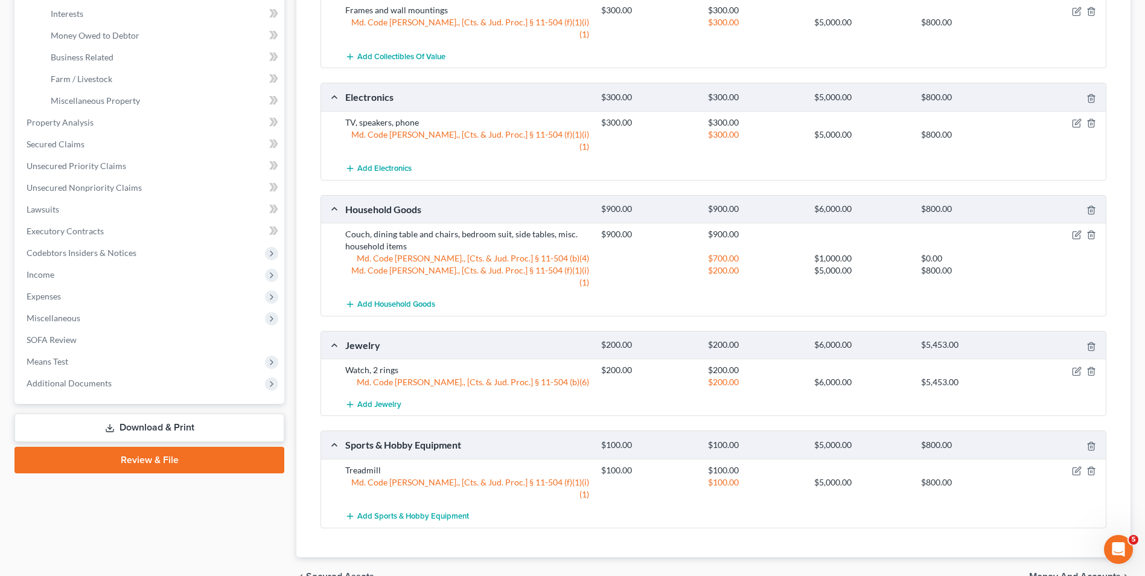
scroll to position [357, 0]
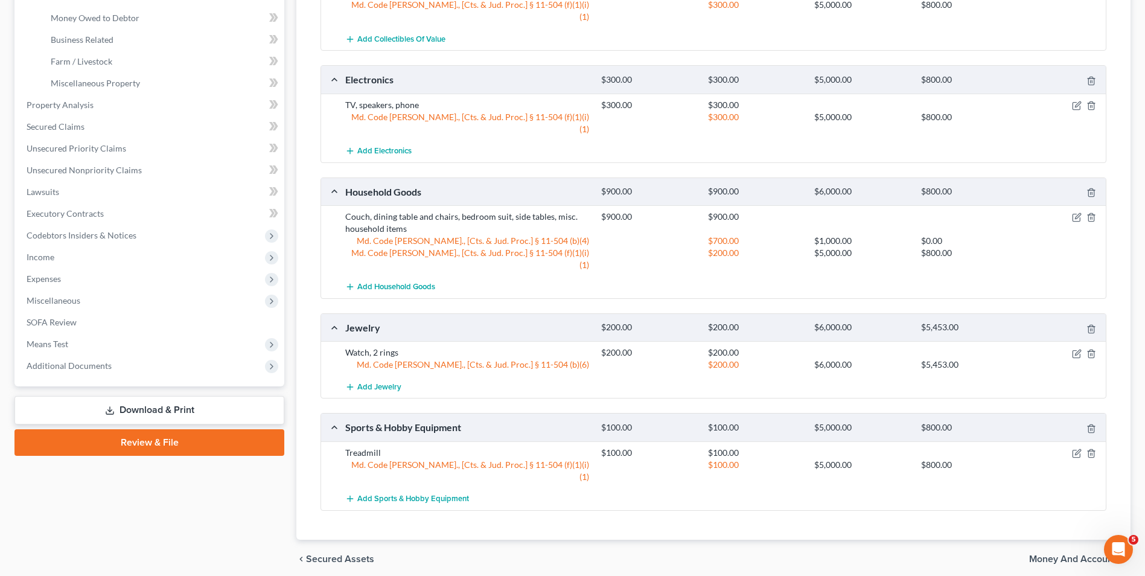
drag, startPoint x: 1083, startPoint y: 513, endPoint x: 971, endPoint y: 454, distance: 126.9
click at [1081, 554] on span "Money and Accounts" at bounding box center [1075, 559] width 92 height 10
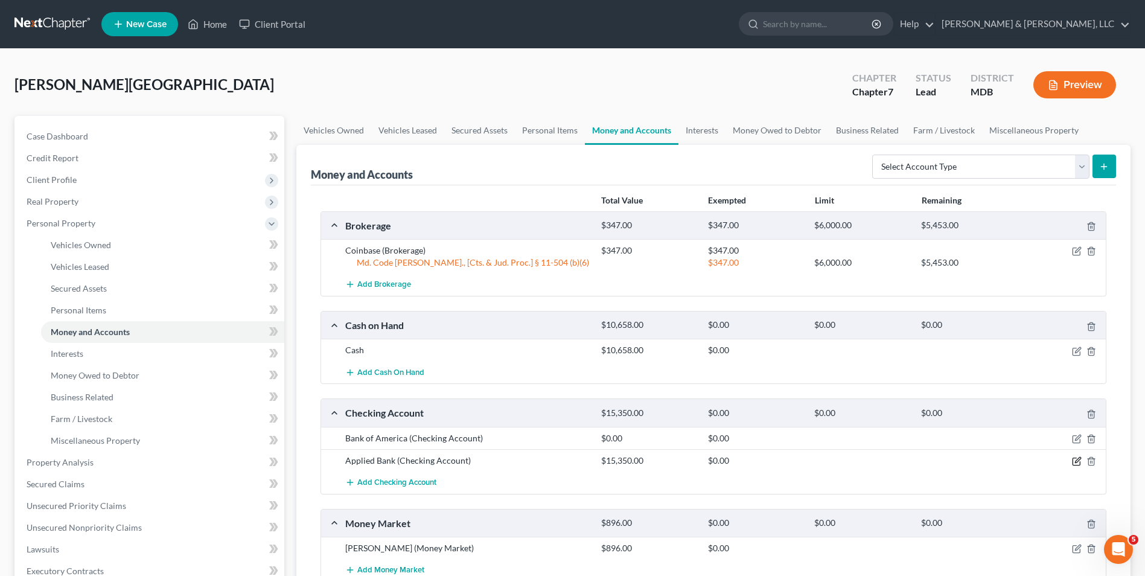
click at [1075, 463] on icon "button" at bounding box center [1077, 459] width 5 height 5
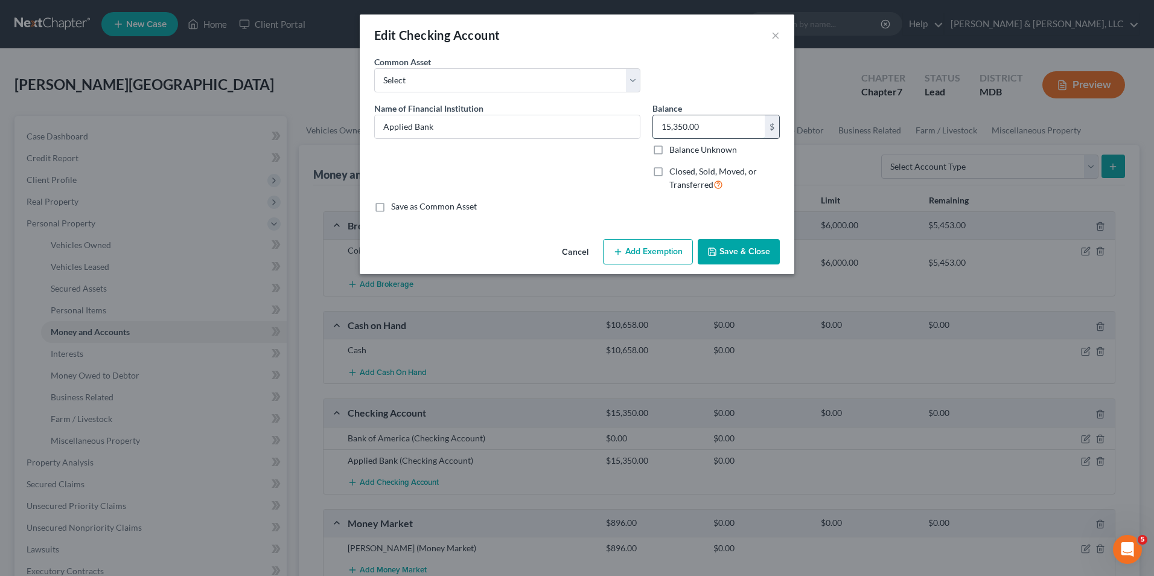
click at [659, 130] on input "15,350.00" at bounding box center [709, 126] width 112 height 23
type input "7,500.00"
click at [645, 246] on button "Add Exemption" at bounding box center [648, 251] width 90 height 25
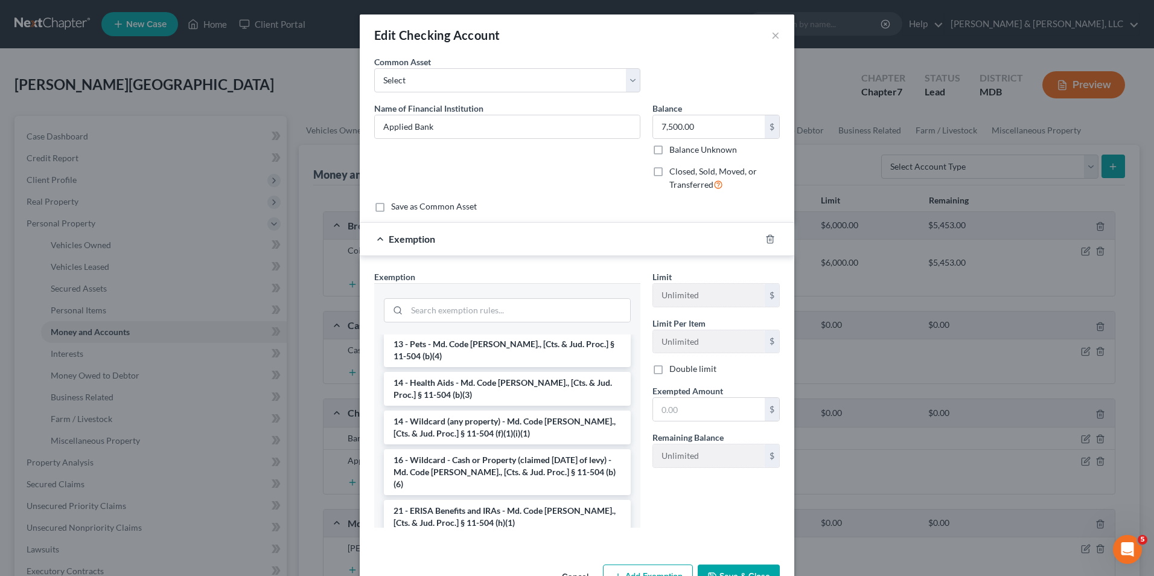
scroll to position [181, 0]
click at [481, 456] on li "16 - Wildcard - Cash or Property (claimed within Thirty Days of levy) - Md. Cod…" at bounding box center [507, 473] width 247 height 46
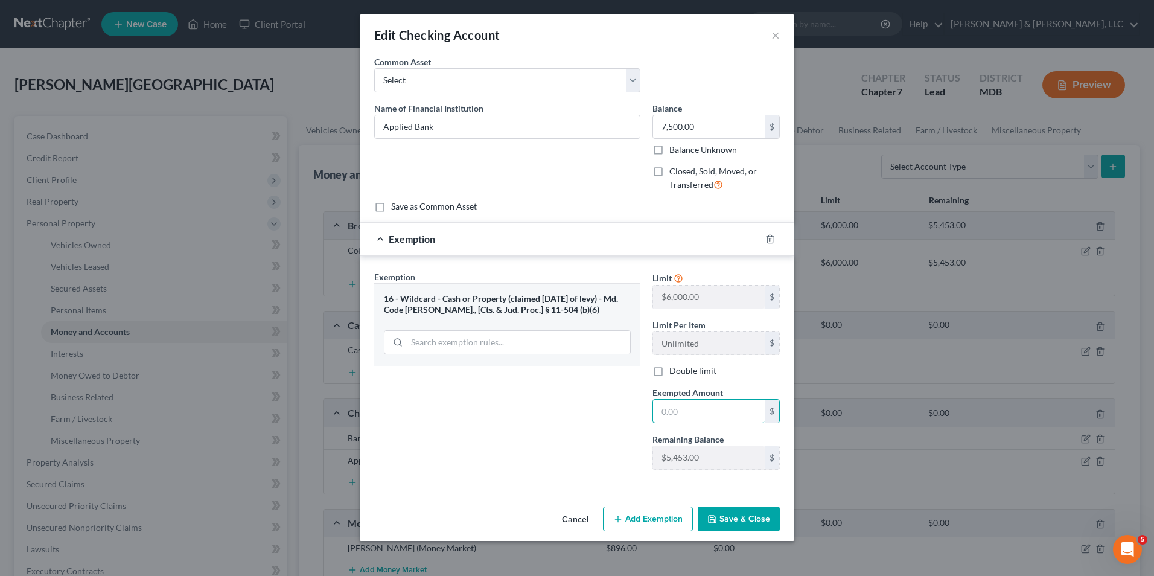
drag, startPoint x: 655, startPoint y: 419, endPoint x: 615, endPoint y: 423, distance: 39.4
click at [655, 419] on input "text" at bounding box center [709, 411] width 112 height 23
type input "5,453.00"
click at [668, 511] on button "Add Exemption" at bounding box center [648, 519] width 90 height 25
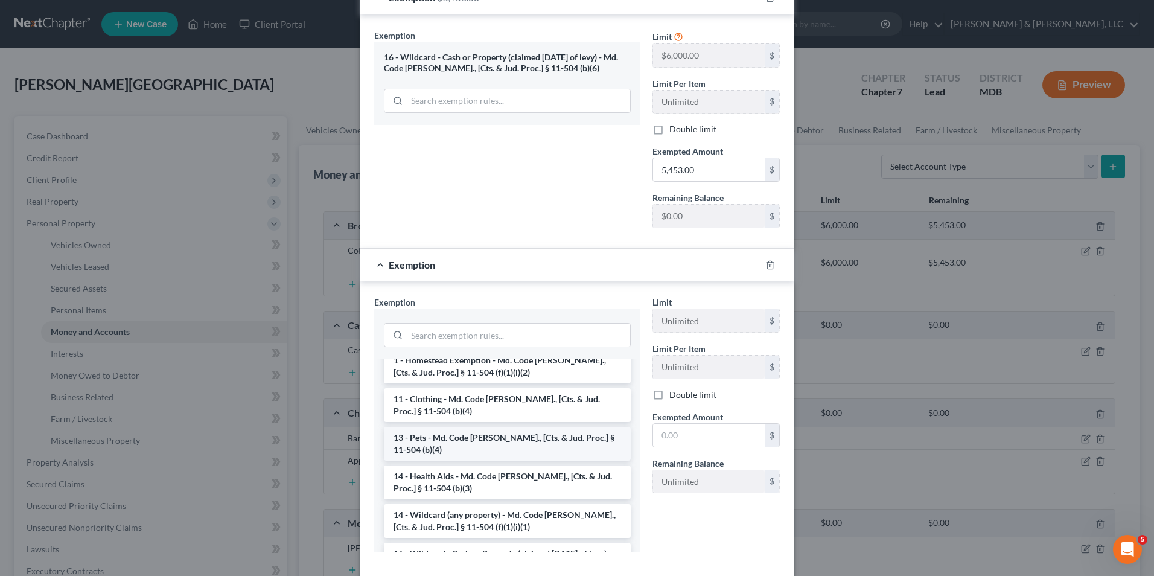
scroll to position [121, 0]
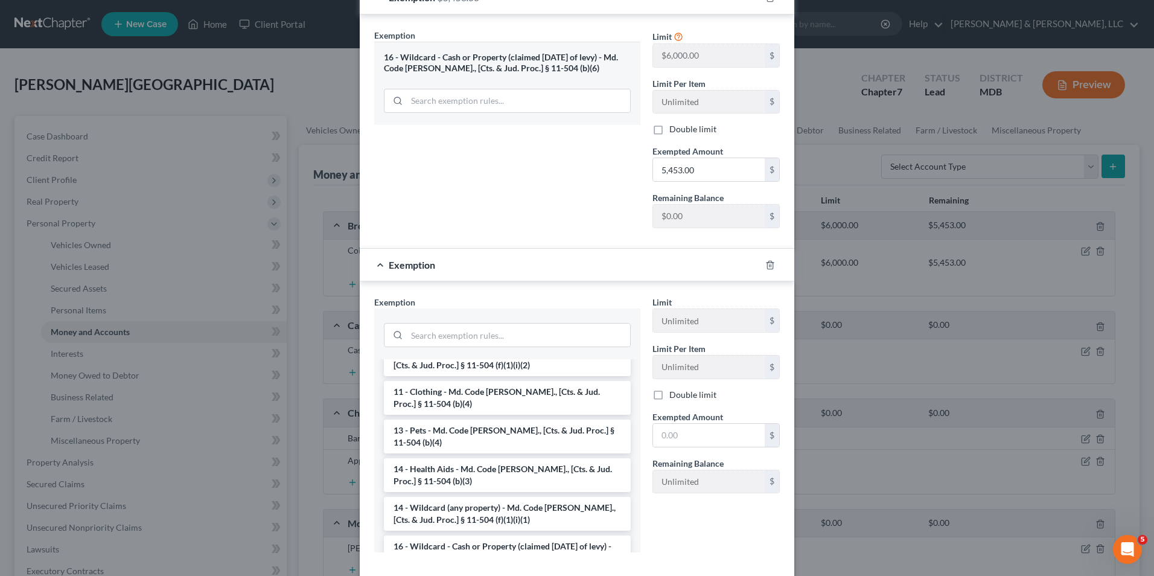
click at [463, 497] on li "14 - Wildcard (any property) - Md. Code Ann., [Cts. & Jud. Proc.] § 11-504 (f)(…" at bounding box center [507, 514] width 247 height 34
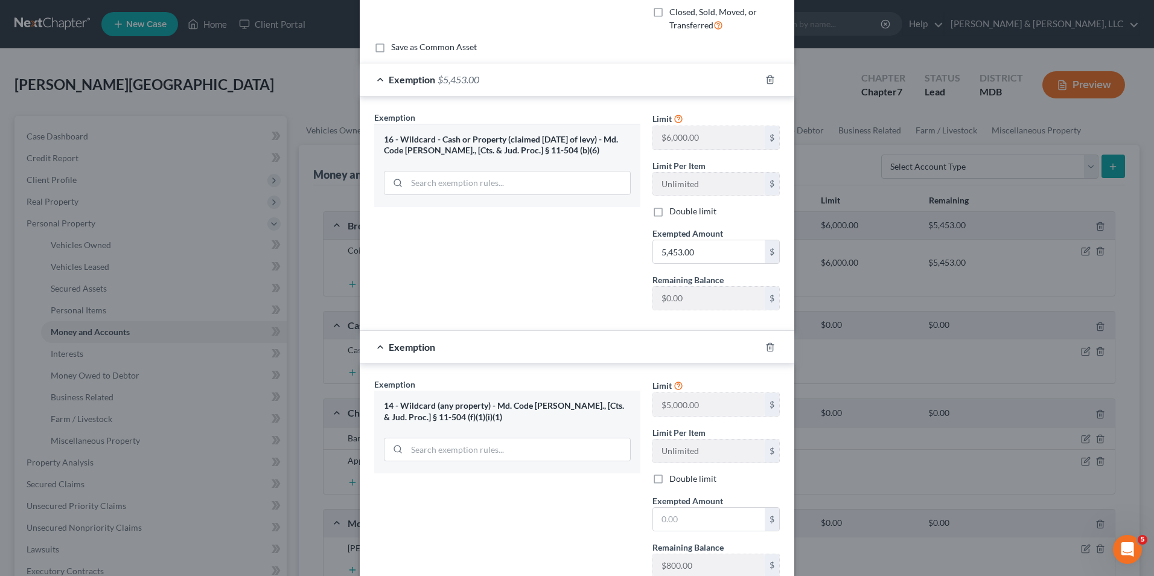
scroll to position [181, 0]
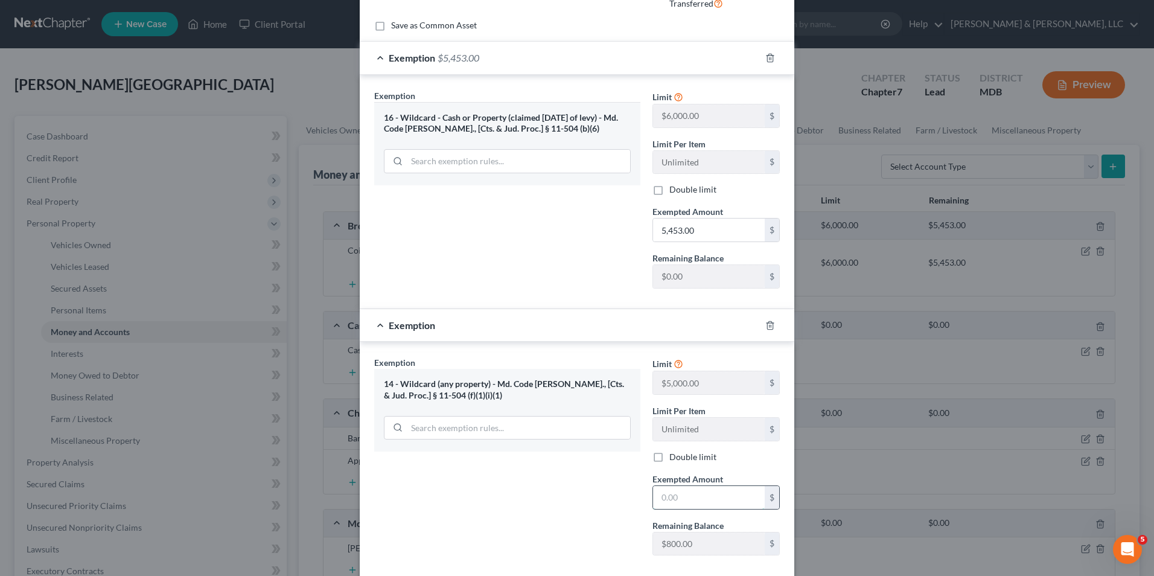
click at [653, 501] on input "text" at bounding box center [709, 497] width 112 height 23
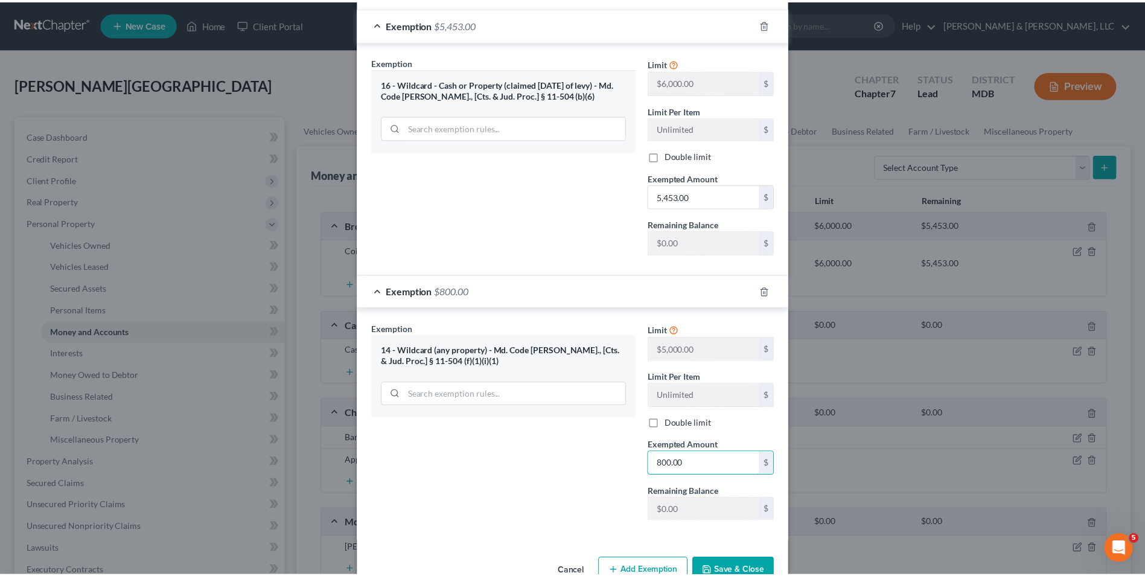
scroll to position [247, 0]
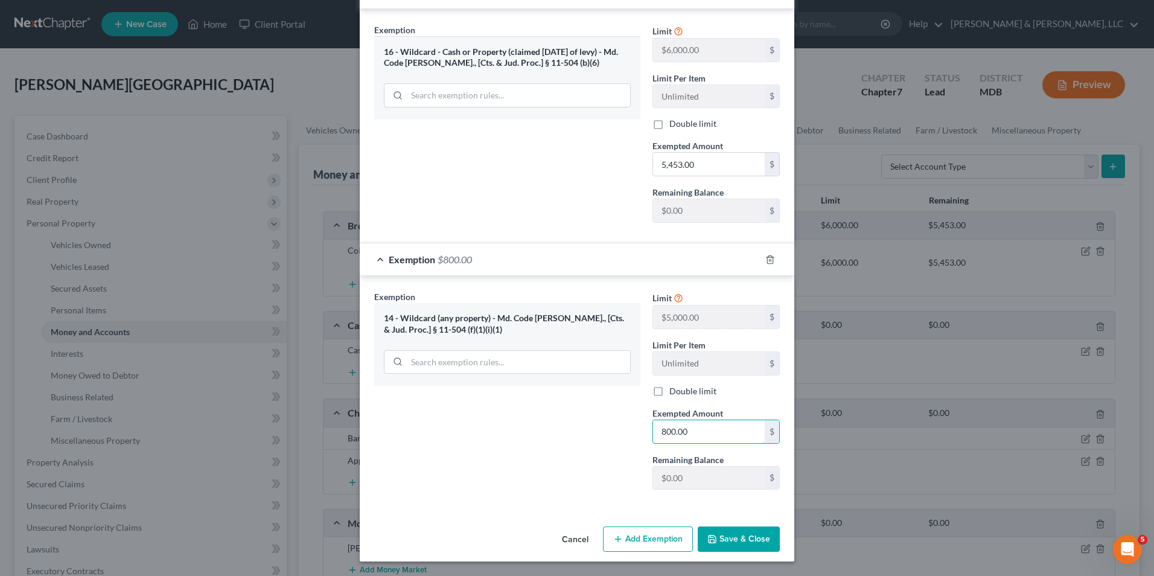
type input "800.00"
click at [732, 538] on button "Save & Close" at bounding box center [739, 539] width 82 height 25
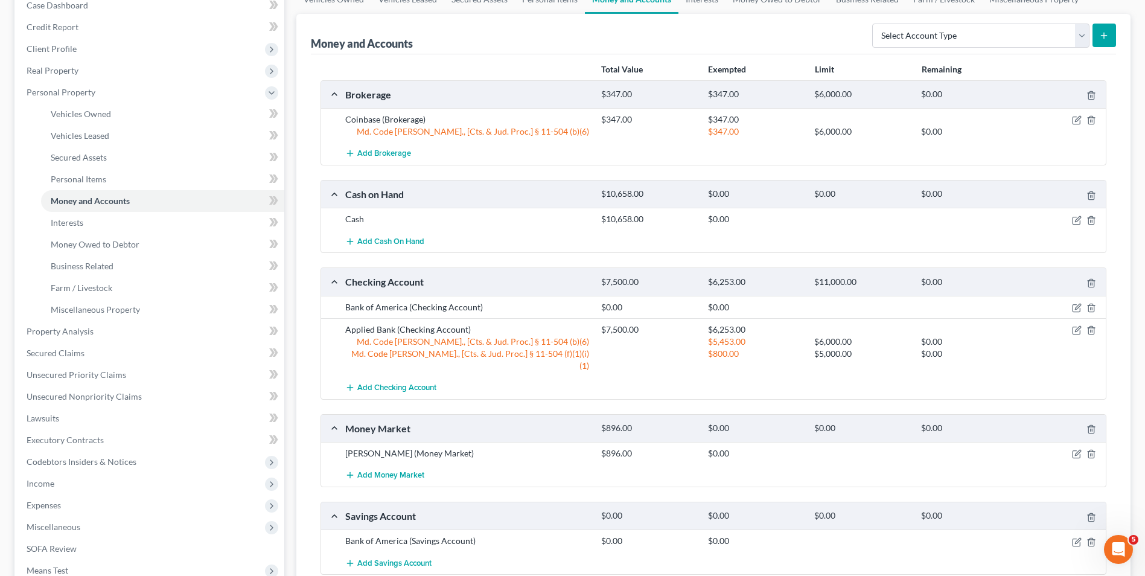
scroll to position [102, 0]
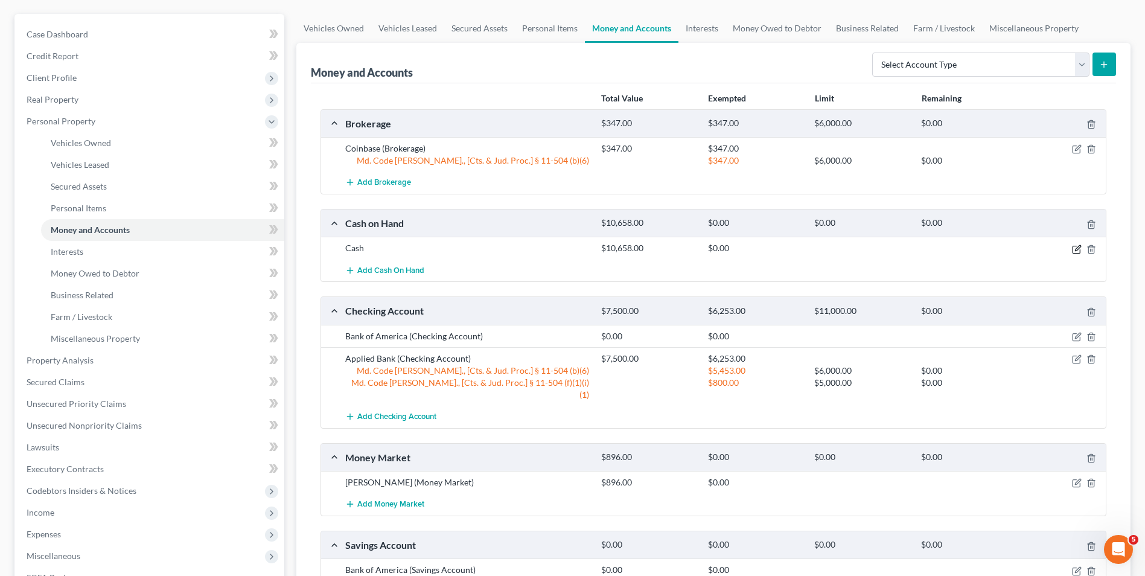
click at [1073, 251] on icon "button" at bounding box center [1076, 249] width 7 height 7
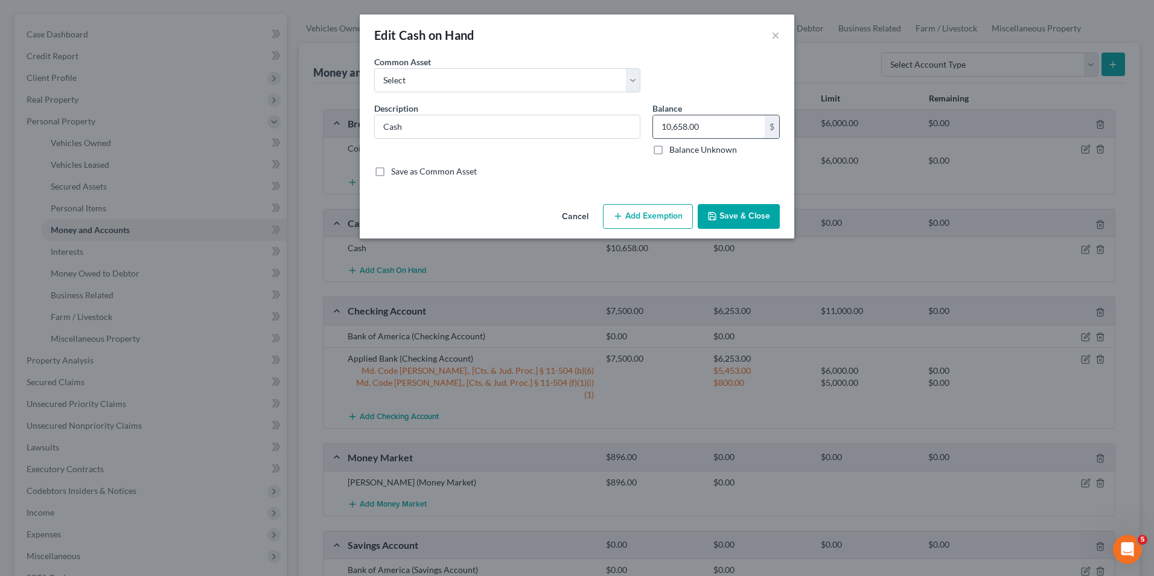
click at [667, 130] on input "10,658.00" at bounding box center [709, 126] width 112 height 23
click at [673, 129] on input "10,658.00" at bounding box center [709, 126] width 112 height 23
type input "100.00"
click at [749, 213] on button "Save & Close" at bounding box center [739, 216] width 82 height 25
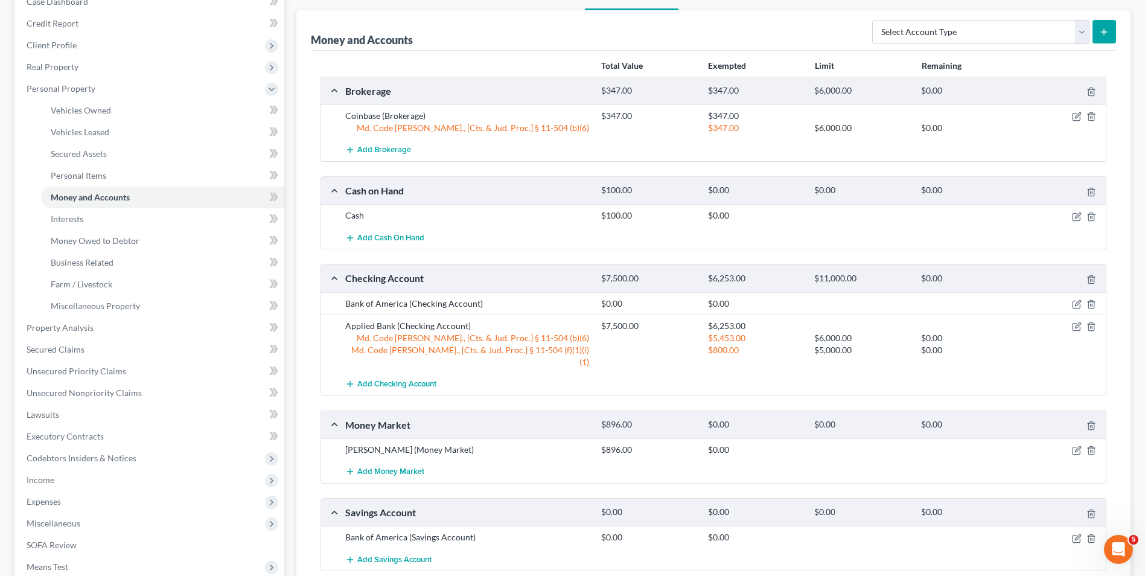
scroll to position [162, 0]
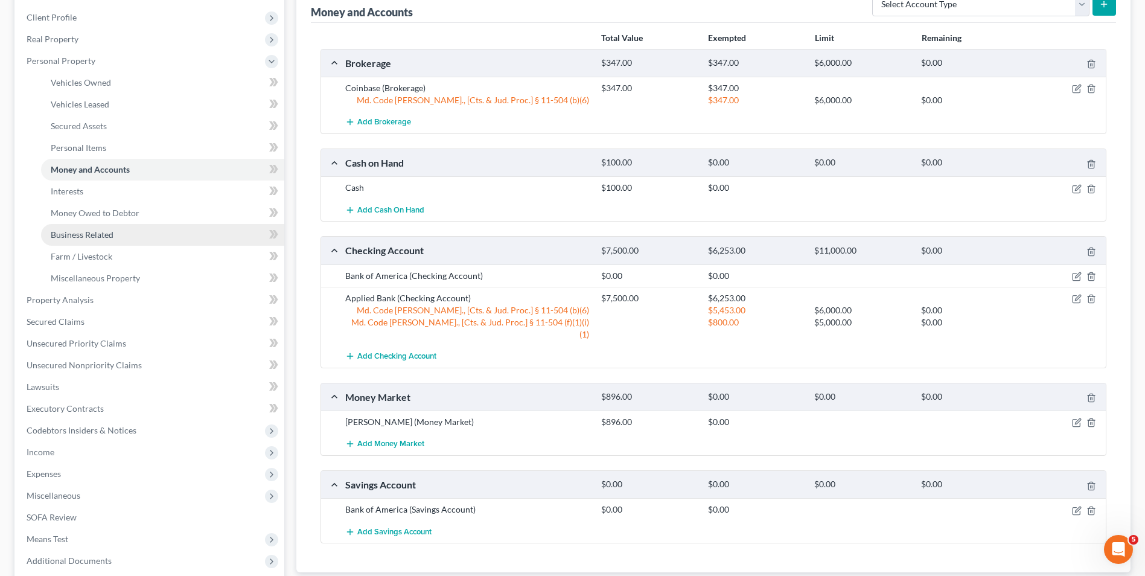
click at [149, 238] on link "Business Related" at bounding box center [162, 235] width 243 height 22
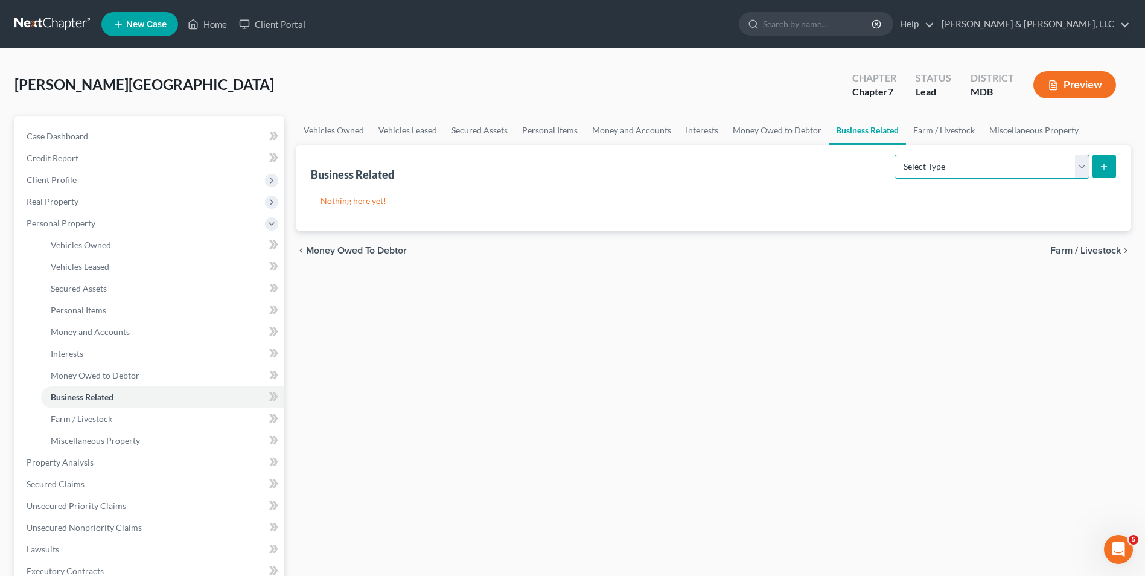
click at [1046, 162] on select "Select Type Customer Lists Franchises Inventory Licenses Machinery Office Equip…" at bounding box center [992, 167] width 195 height 24
drag, startPoint x: 501, startPoint y: 321, endPoint x: 491, endPoint y: 316, distance: 10.3
click at [501, 321] on div "Vehicles Owned Vehicles Leased Secured Assets Personal Items Money and Accounts…" at bounding box center [713, 464] width 847 height 697
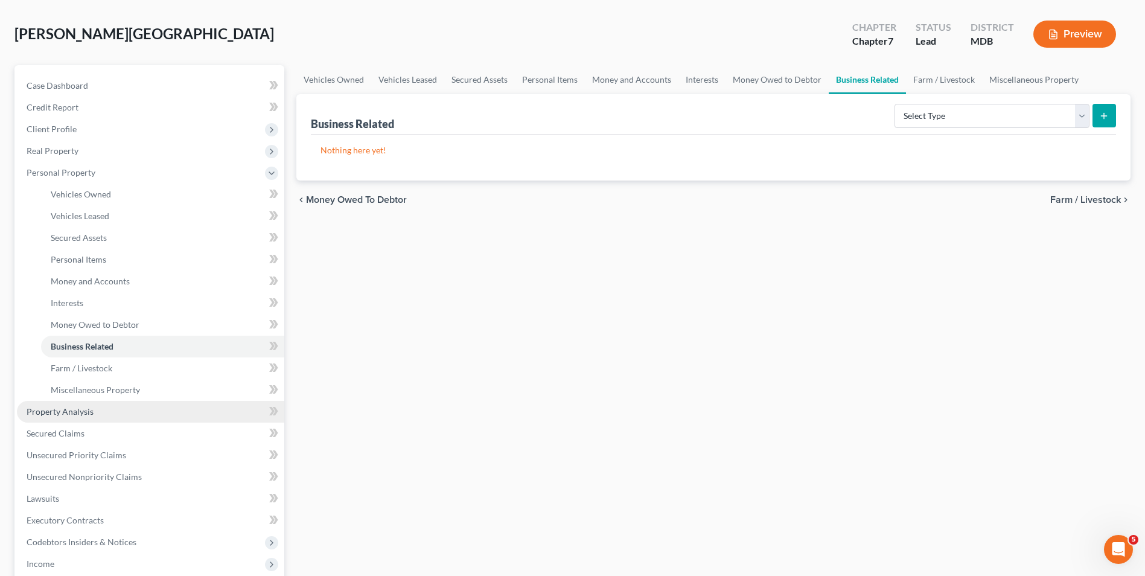
scroll to position [121, 0]
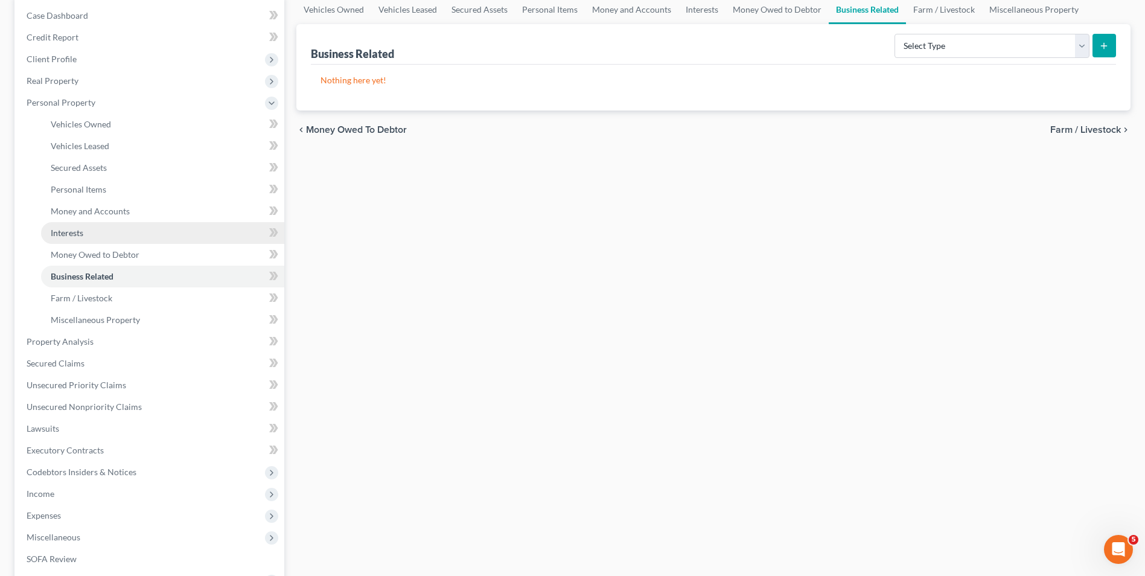
click at [112, 231] on link "Interests" at bounding box center [162, 233] width 243 height 22
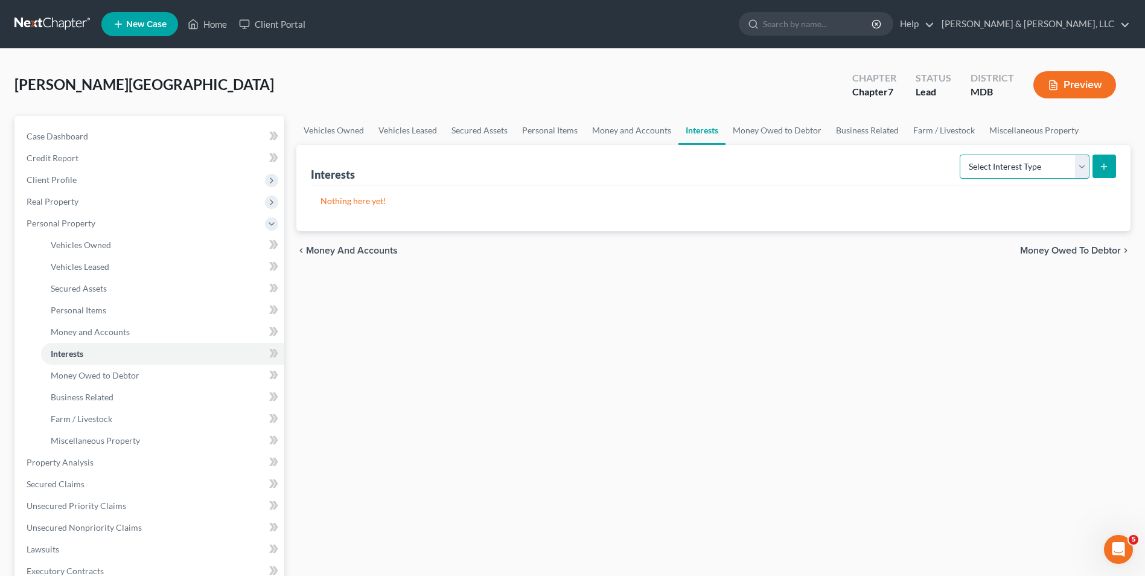
click at [1081, 168] on select "Select Interest Type 401K Annuity Bond Education IRA Government Bond Government…" at bounding box center [1025, 167] width 130 height 24
select select "incorporated_business"
click at [961, 155] on select "Select Interest Type 401K Annuity Bond Education IRA Government Bond Government…" at bounding box center [1025, 167] width 130 height 24
click at [1100, 167] on icon "submit" at bounding box center [1105, 167] width 10 height 10
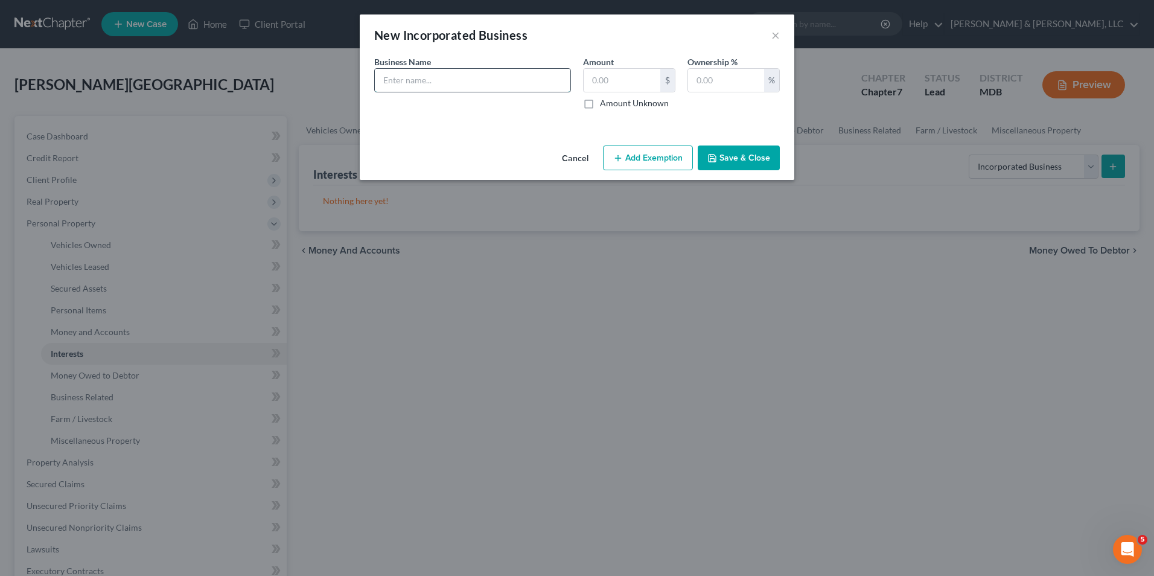
click at [391, 87] on input "text" at bounding box center [473, 80] width 196 height 23
click at [502, 85] on input "Imag" at bounding box center [473, 80] width 196 height 23
click at [535, 84] on input "Imag" at bounding box center [473, 80] width 196 height 23
click at [588, 83] on input "text" at bounding box center [622, 80] width 77 height 23
click at [408, 82] on input "Imag" at bounding box center [473, 80] width 196 height 23
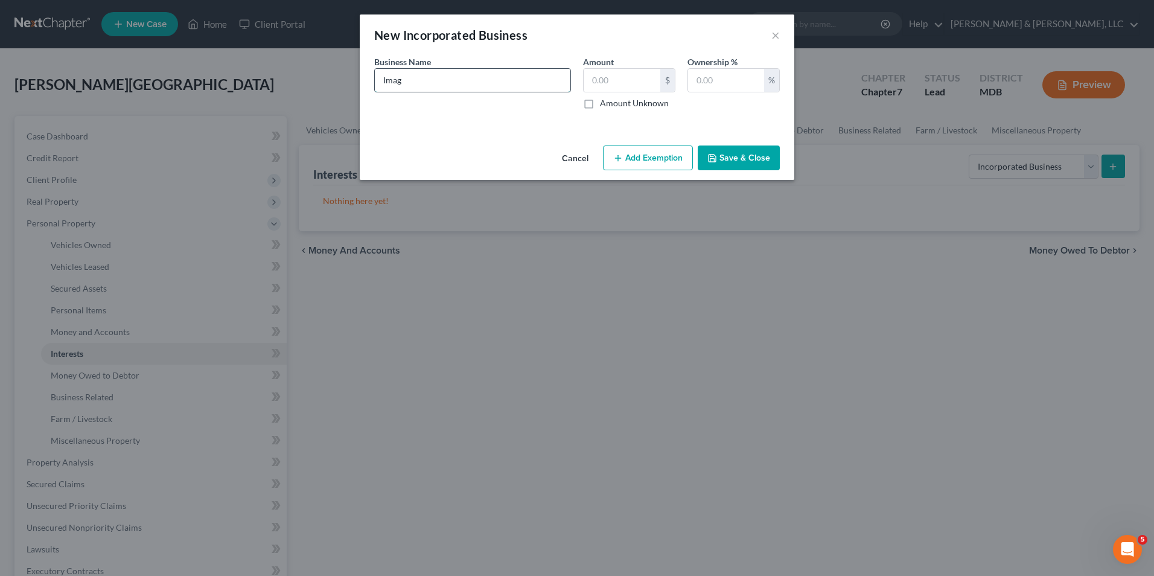
type input "Image Direct Group LLC"
click at [592, 87] on input "text" at bounding box center [622, 80] width 77 height 23
type input "0.00"
click at [700, 87] on input "text" at bounding box center [726, 80] width 76 height 23
type input "0"
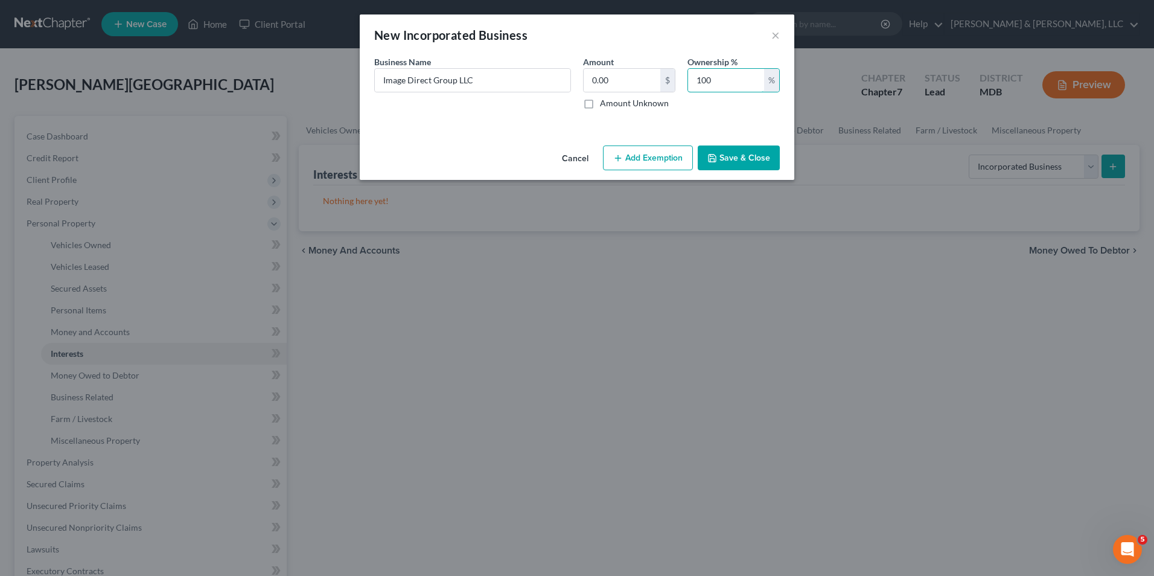
type input "100"
drag, startPoint x: 732, startPoint y: 165, endPoint x: 726, endPoint y: 158, distance: 9.9
click at [729, 164] on button "Save & Close" at bounding box center [739, 158] width 82 height 25
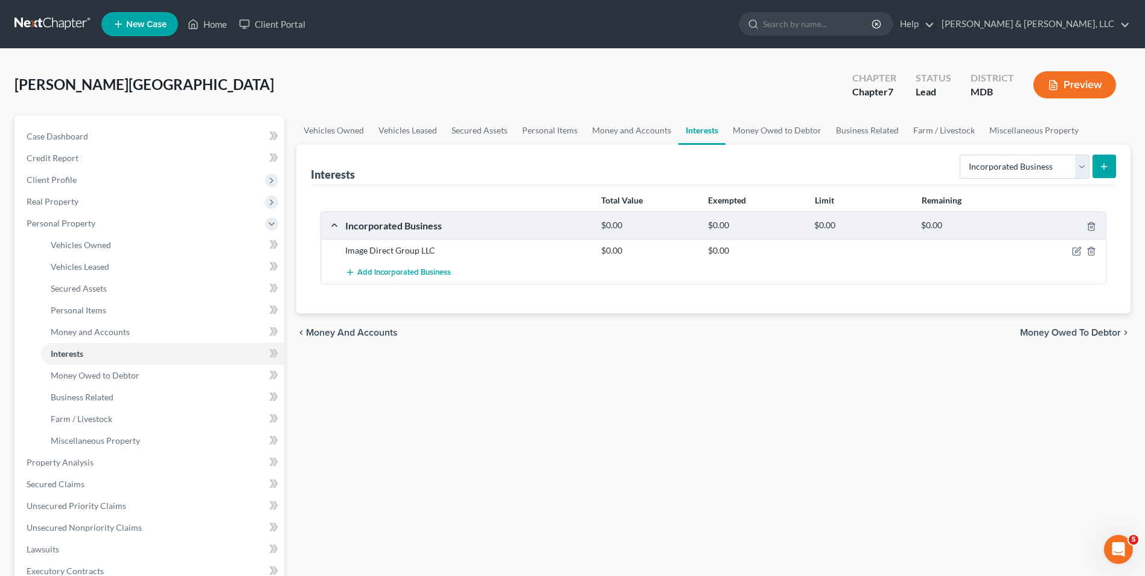
click at [1104, 166] on line "submit" at bounding box center [1104, 166] width 0 height 5
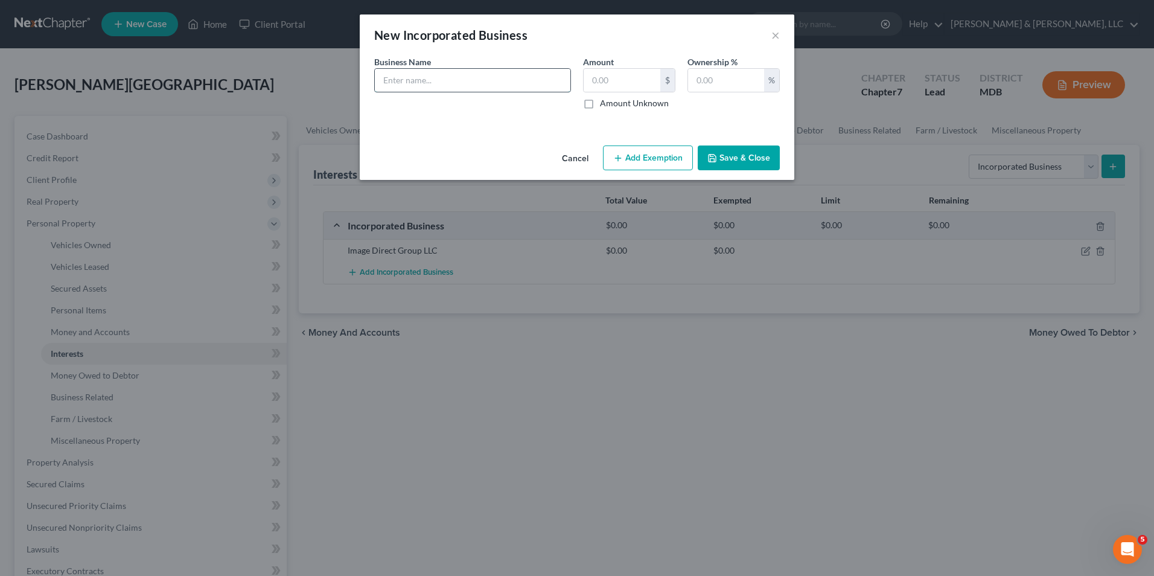
click at [420, 78] on input "text" at bounding box center [473, 80] width 196 height 23
type input "Royce Solutions LLC"
type input "0.00"
click at [691, 82] on input "text" at bounding box center [726, 80] width 76 height 23
type input "100"
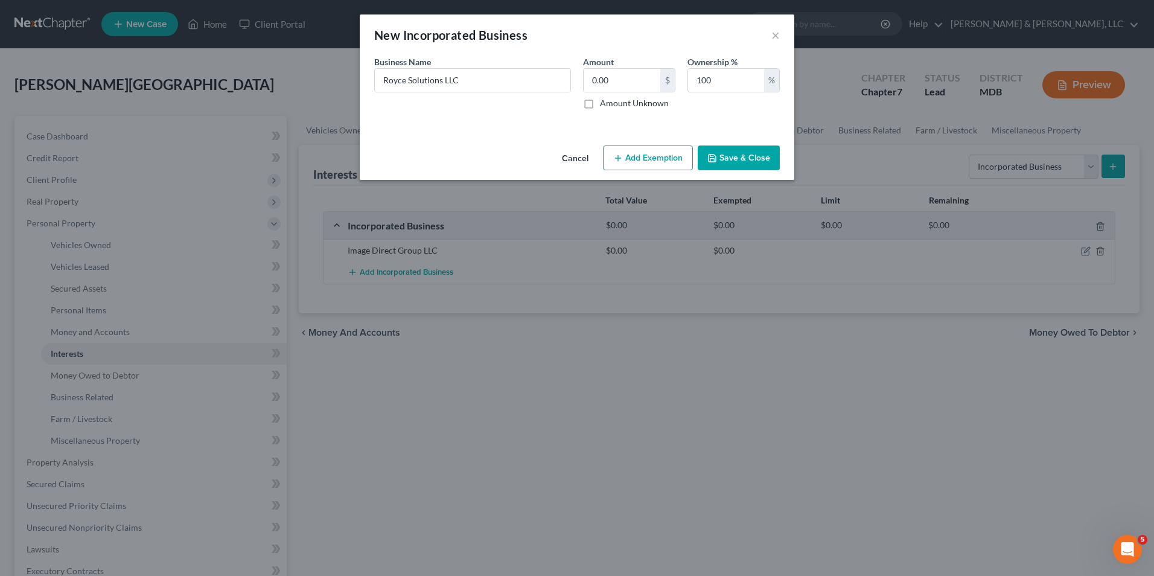
click at [741, 158] on button "Save & Close" at bounding box center [739, 158] width 82 height 25
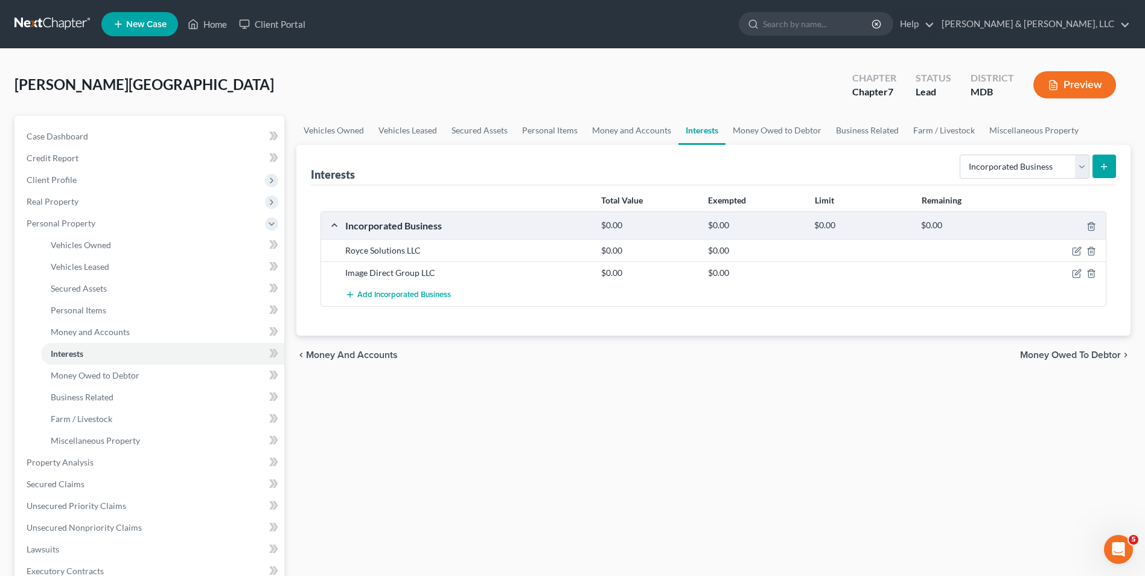
click at [1107, 165] on icon "submit" at bounding box center [1105, 167] width 10 height 10
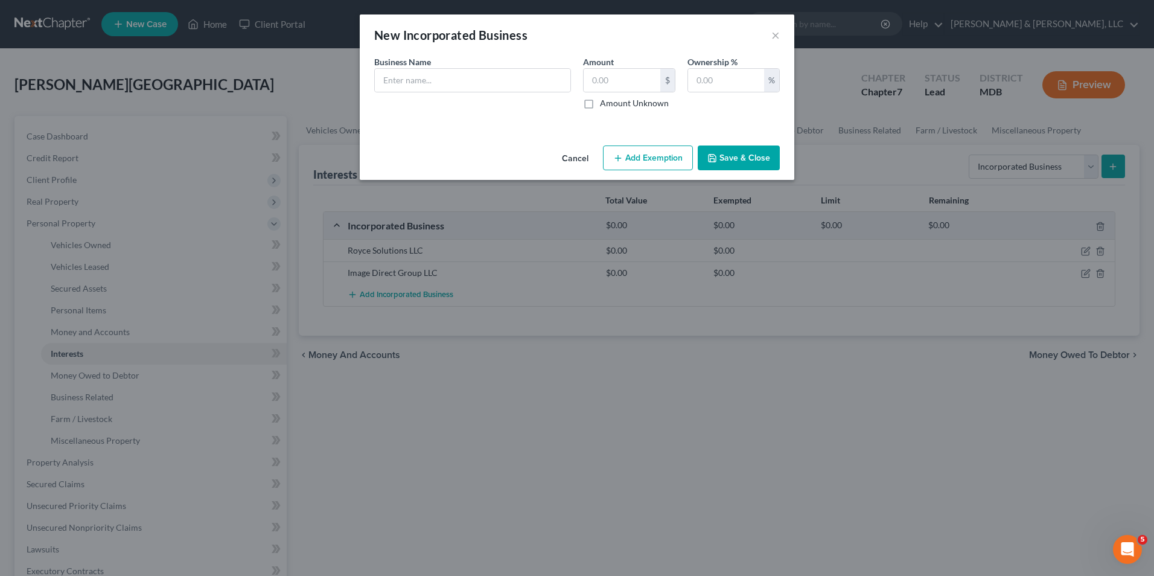
click at [446, 93] on div "Business Name *" at bounding box center [472, 83] width 209 height 54
click at [441, 91] on input "text" at bounding box center [473, 80] width 196 height 23
type input "Kingfisher Properties LLC"
type input "0.00"
type input "100"
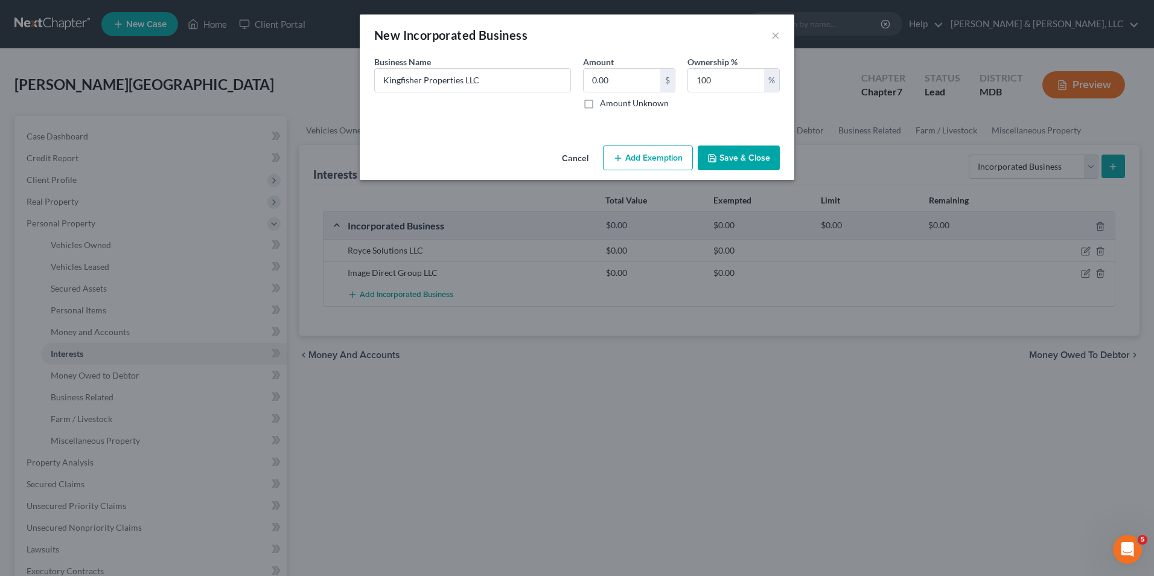
click at [732, 149] on button "Save & Close" at bounding box center [739, 158] width 82 height 25
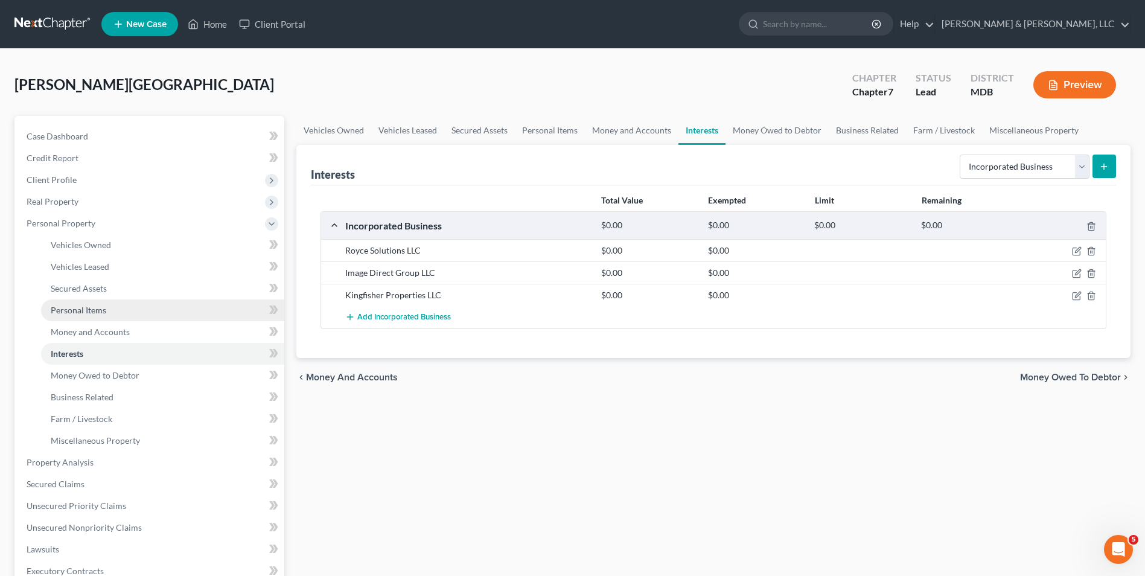
click at [203, 306] on link "Personal Items" at bounding box center [162, 310] width 243 height 22
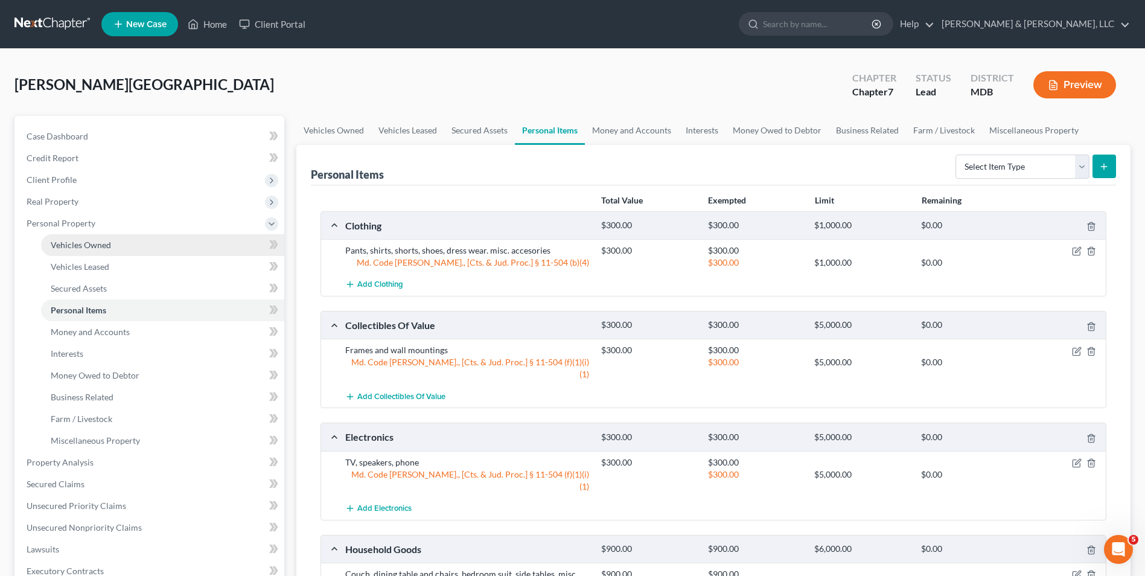
click at [195, 240] on link "Vehicles Owned" at bounding box center [162, 245] width 243 height 22
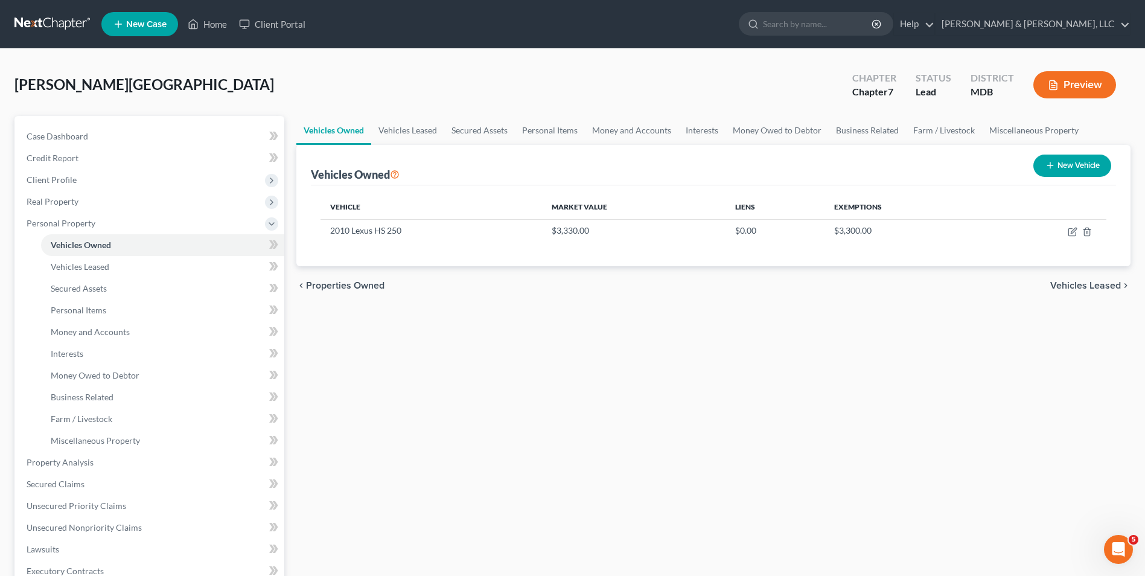
click at [1068, 281] on span "Vehicles Leased" at bounding box center [1086, 286] width 71 height 10
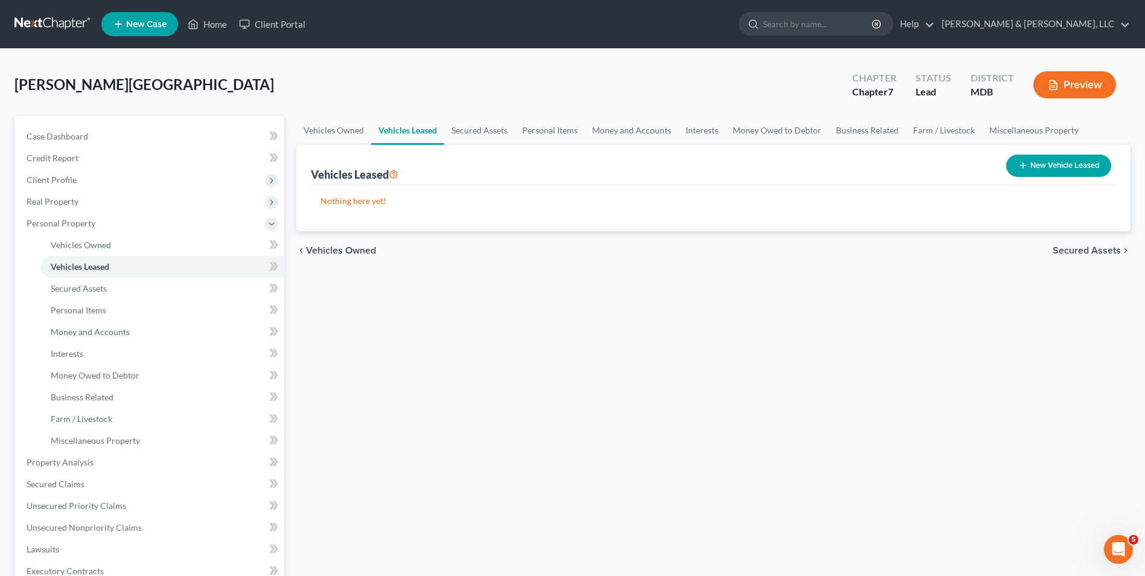
click at [1061, 251] on span "Secured Assets" at bounding box center [1087, 251] width 68 height 10
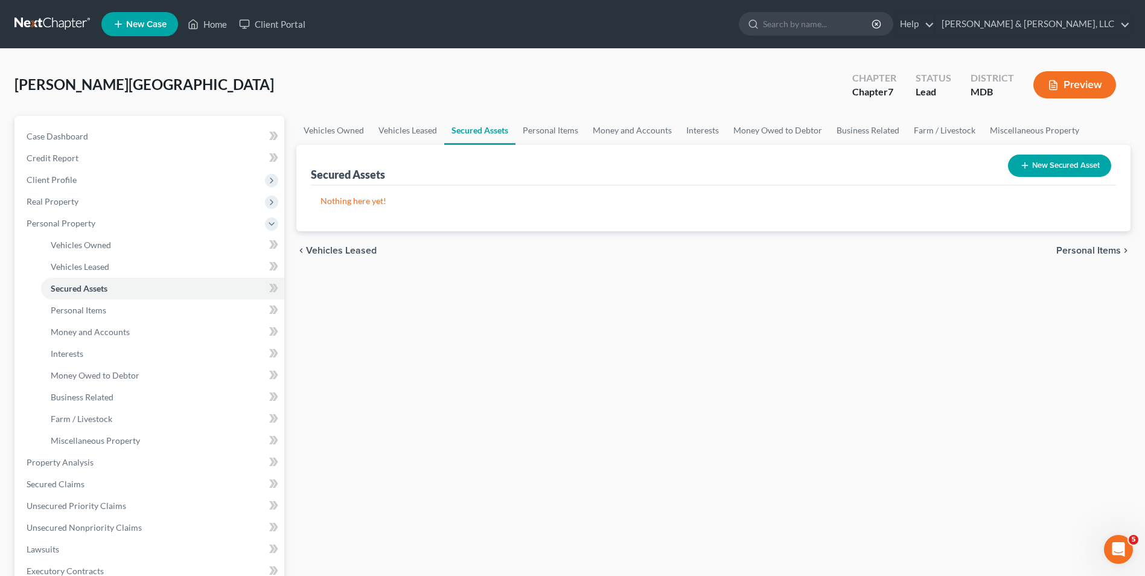
click at [1062, 246] on span "Personal Items" at bounding box center [1089, 251] width 65 height 10
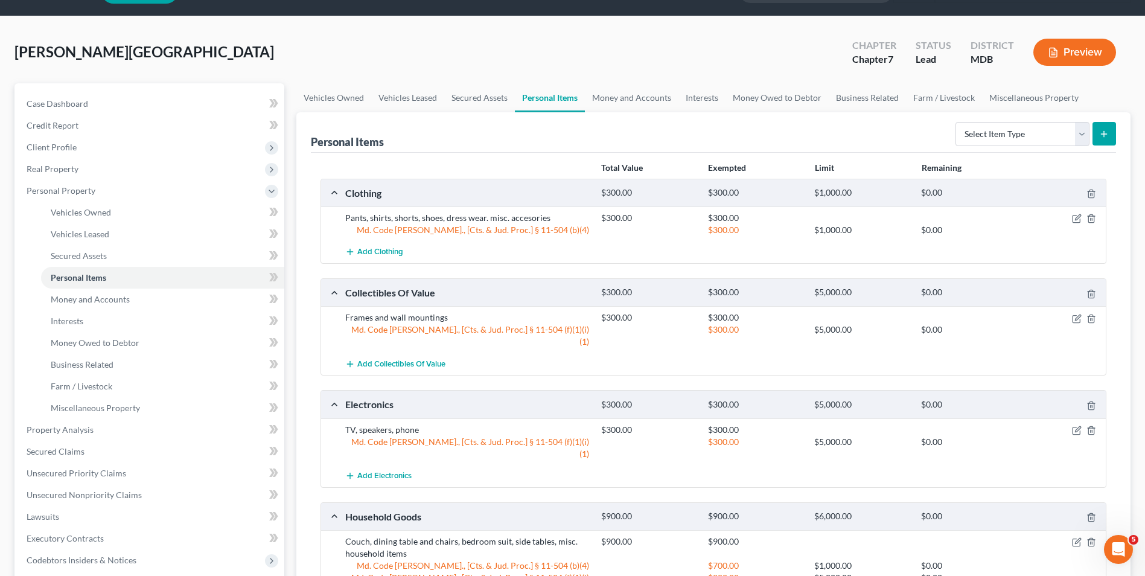
scroll to position [60, 0]
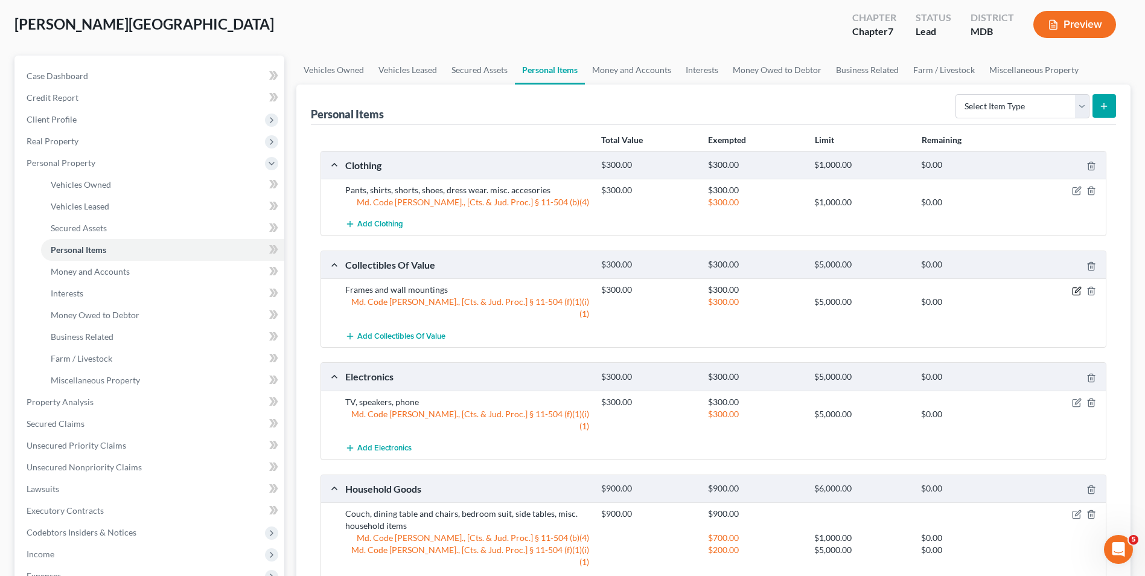
click at [1077, 290] on icon "button" at bounding box center [1077, 289] width 5 height 5
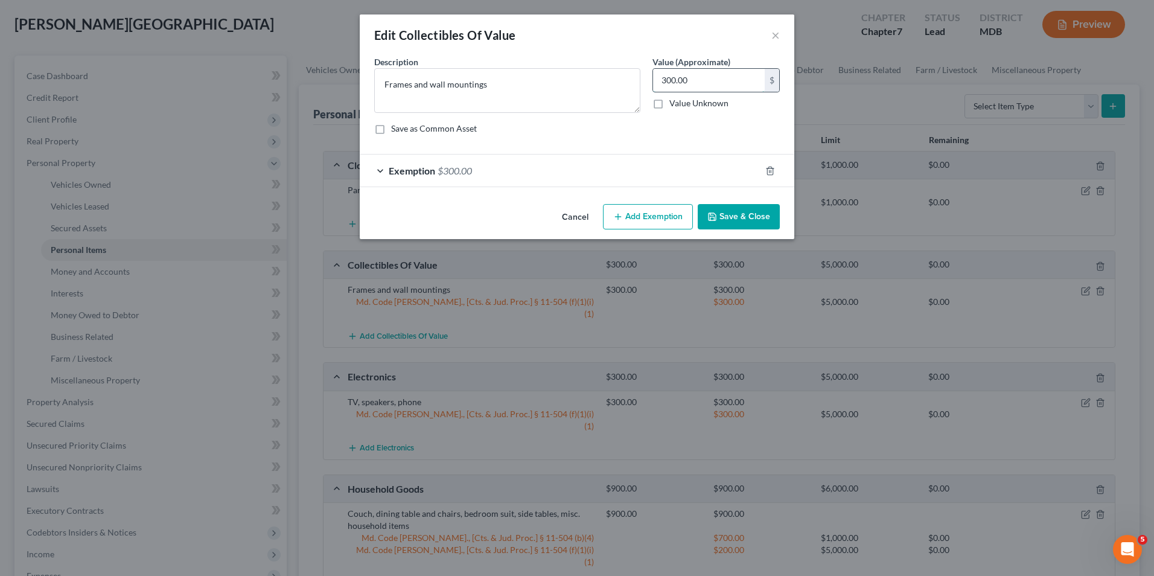
click at [731, 83] on input "300.00" at bounding box center [709, 80] width 112 height 23
type input "100.00"
click at [376, 170] on div "Exemption $300.00" at bounding box center [560, 171] width 401 height 32
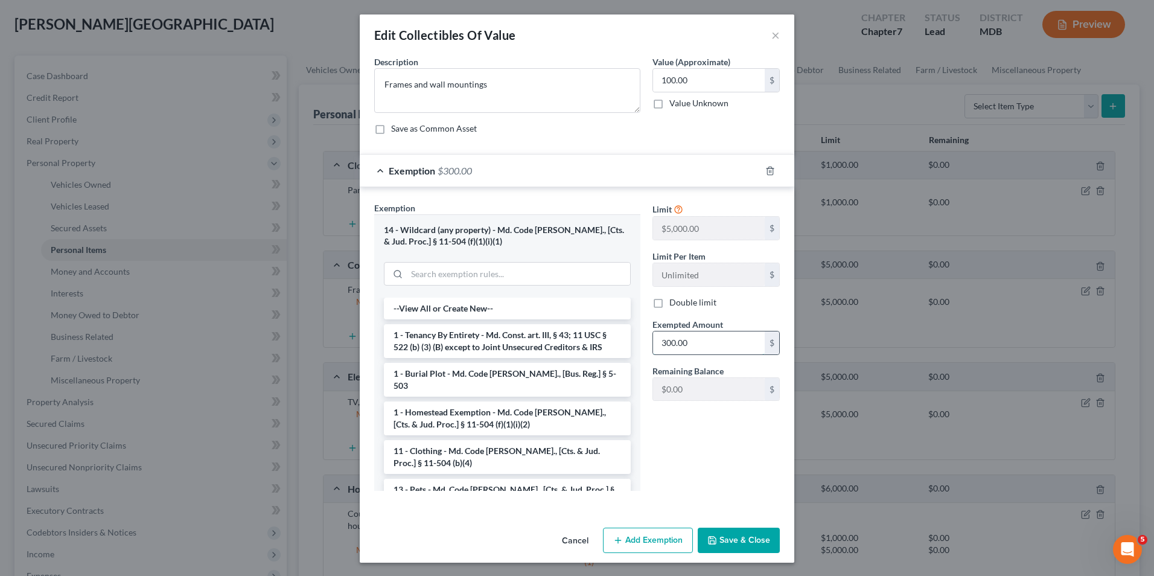
click at [659, 347] on input "300.00" at bounding box center [709, 342] width 112 height 23
click at [656, 344] on input "300.00" at bounding box center [709, 342] width 112 height 23
type input "100.00"
click at [738, 534] on button "Save & Close" at bounding box center [739, 540] width 82 height 25
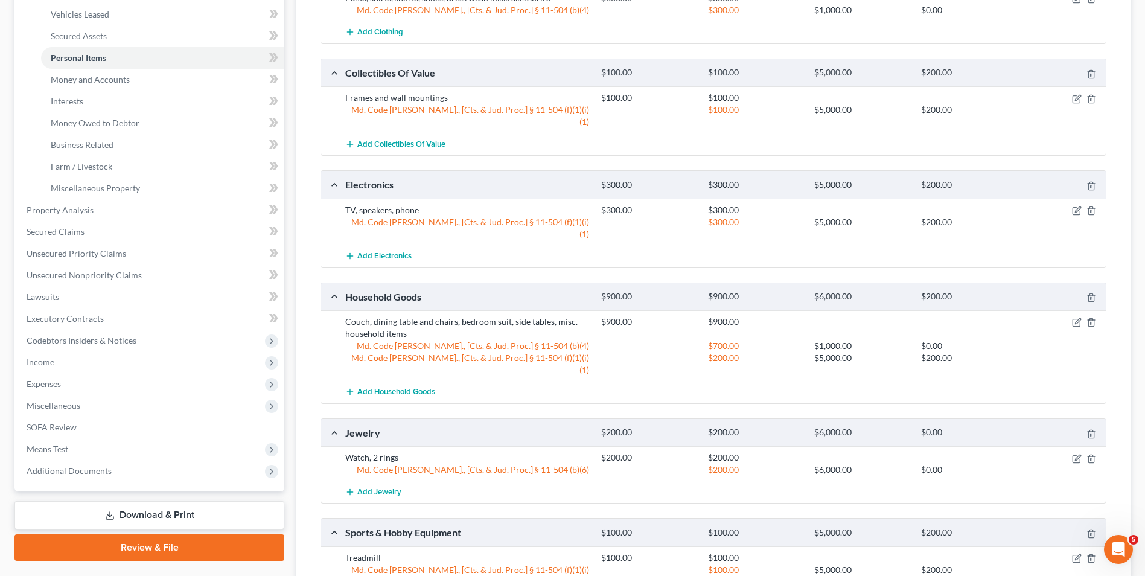
scroll to position [357, 0]
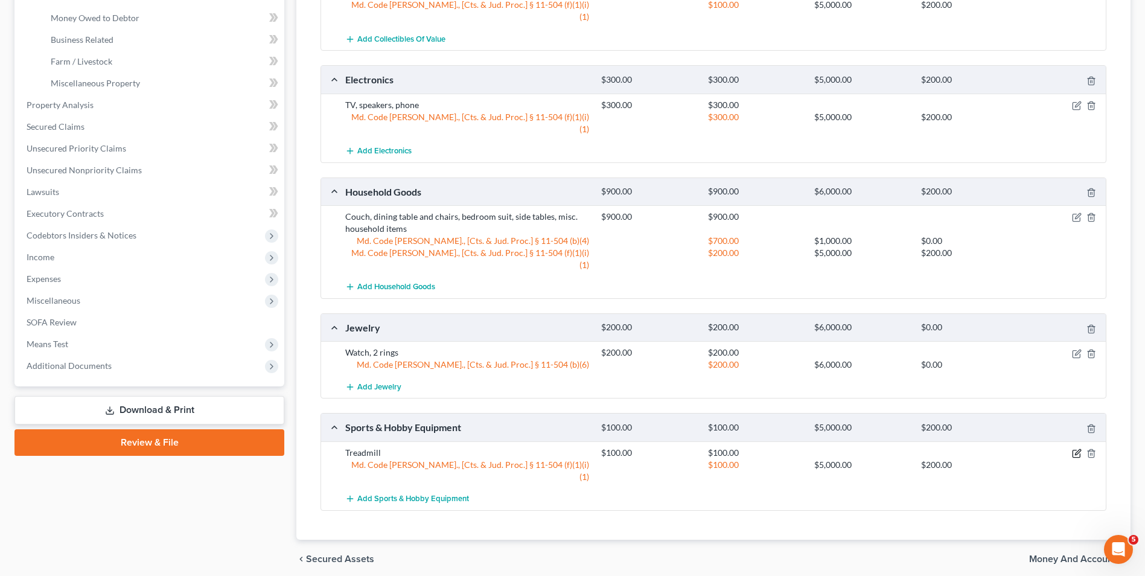
click at [1074, 449] on icon "button" at bounding box center [1077, 454] width 10 height 10
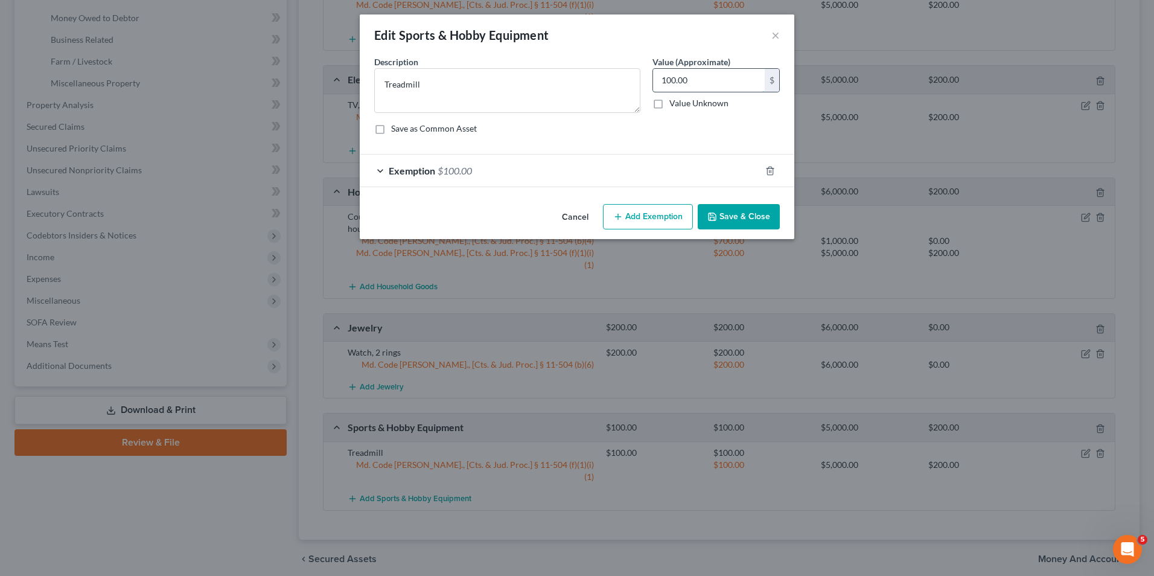
click at [717, 85] on input "100.00" at bounding box center [709, 80] width 112 height 23
type input "50.00"
click at [380, 171] on div "Exemption $100.00" at bounding box center [560, 171] width 401 height 32
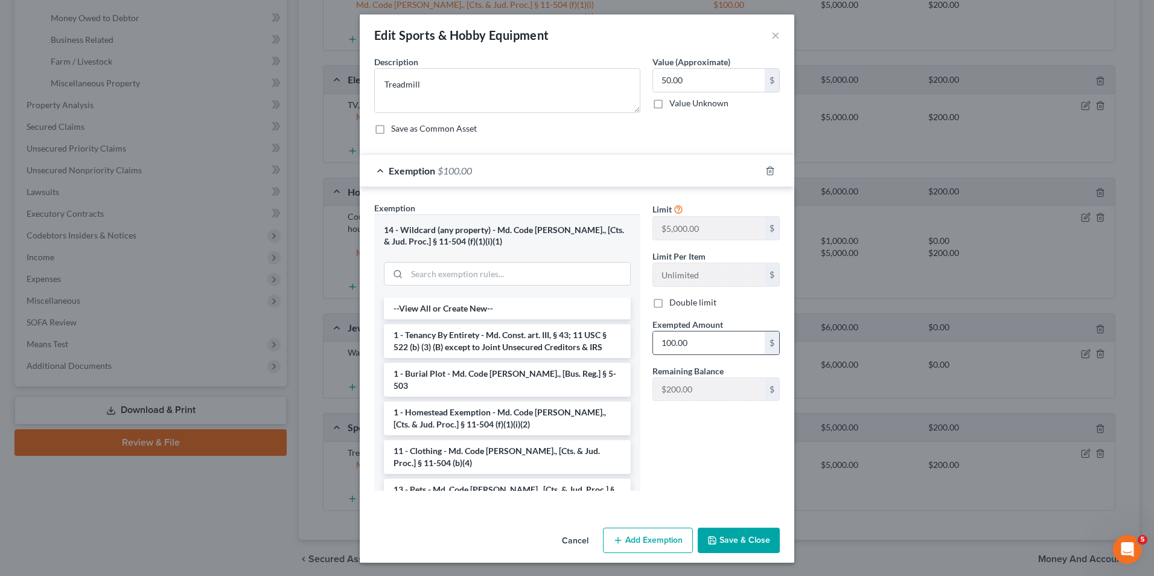
click at [653, 337] on input "100.00" at bounding box center [709, 342] width 112 height 23
type input "50.00"
drag, startPoint x: 748, startPoint y: 544, endPoint x: 706, endPoint y: 472, distance: 83.1
click at [726, 514] on div "Edit Sports & Hobby Equipment × An exemption set must first be selected from th…" at bounding box center [577, 288] width 435 height 548
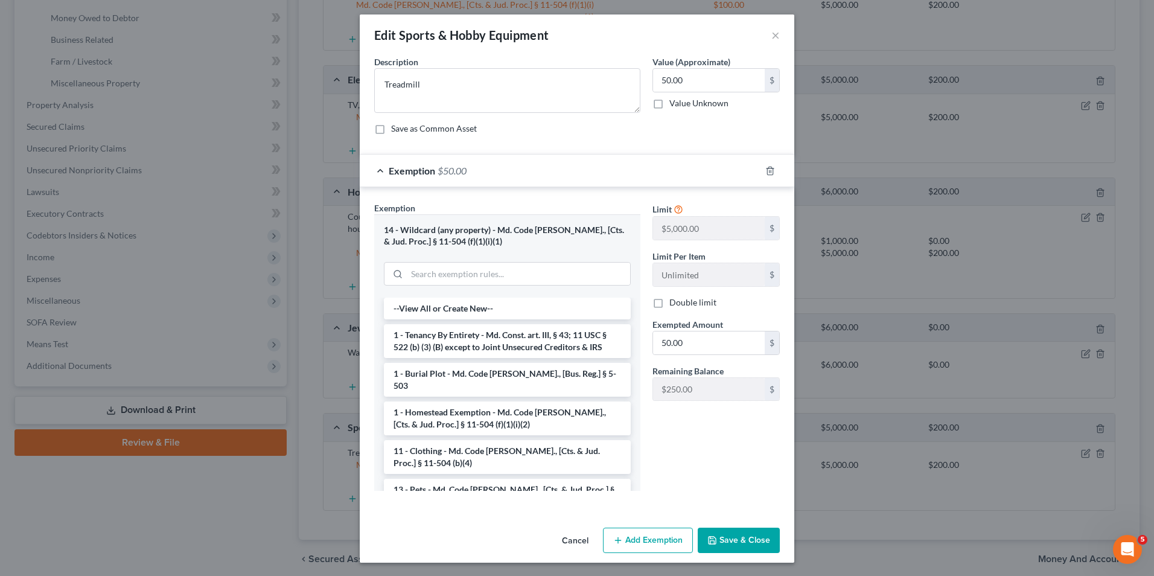
click at [734, 533] on button "Save & Close" at bounding box center [739, 540] width 82 height 25
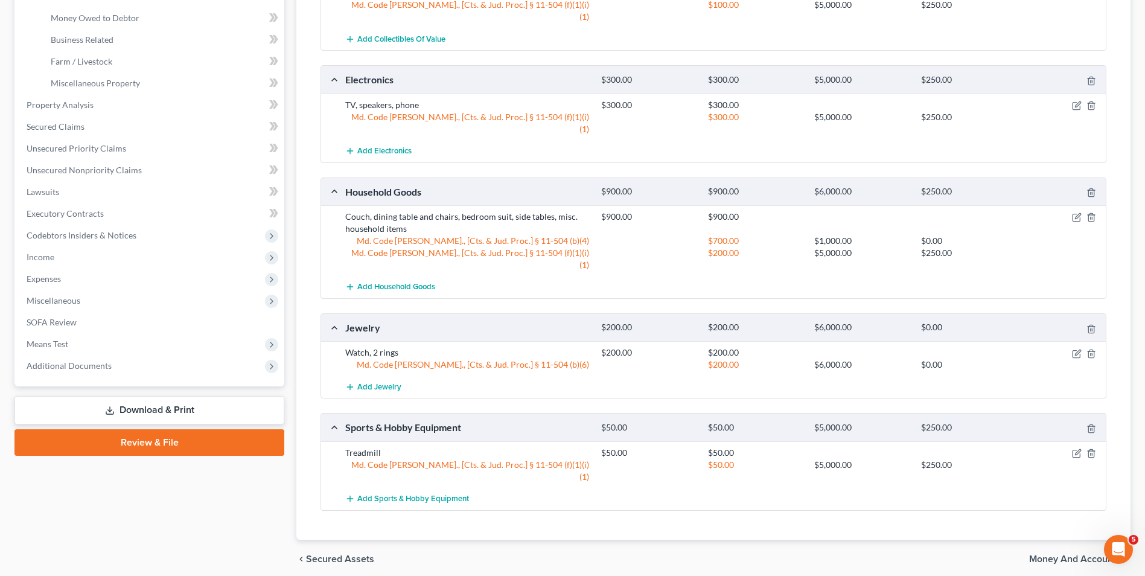
click at [1034, 554] on span "Money and Accounts" at bounding box center [1075, 559] width 92 height 10
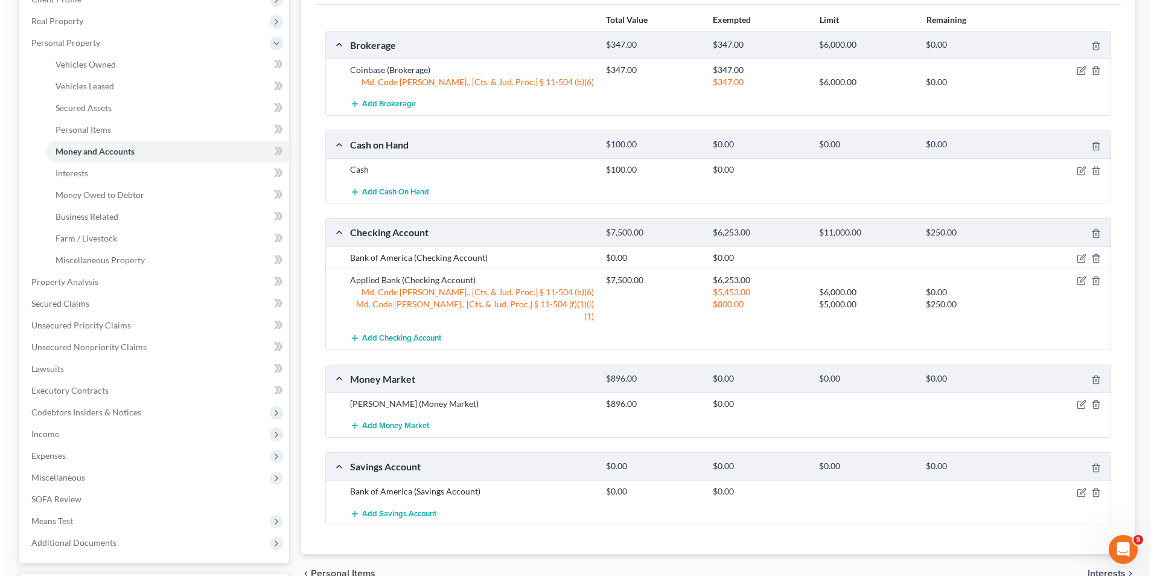
scroll to position [181, 0]
click at [1074, 280] on icon "button" at bounding box center [1077, 280] width 10 height 10
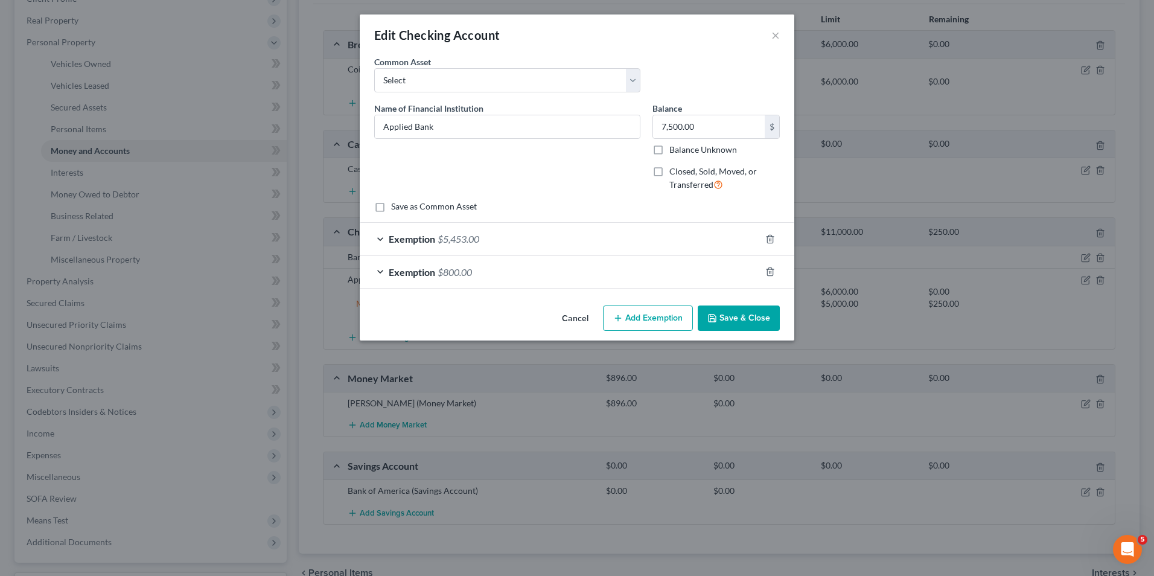
click at [379, 272] on div "Exemption $800.00" at bounding box center [560, 272] width 401 height 32
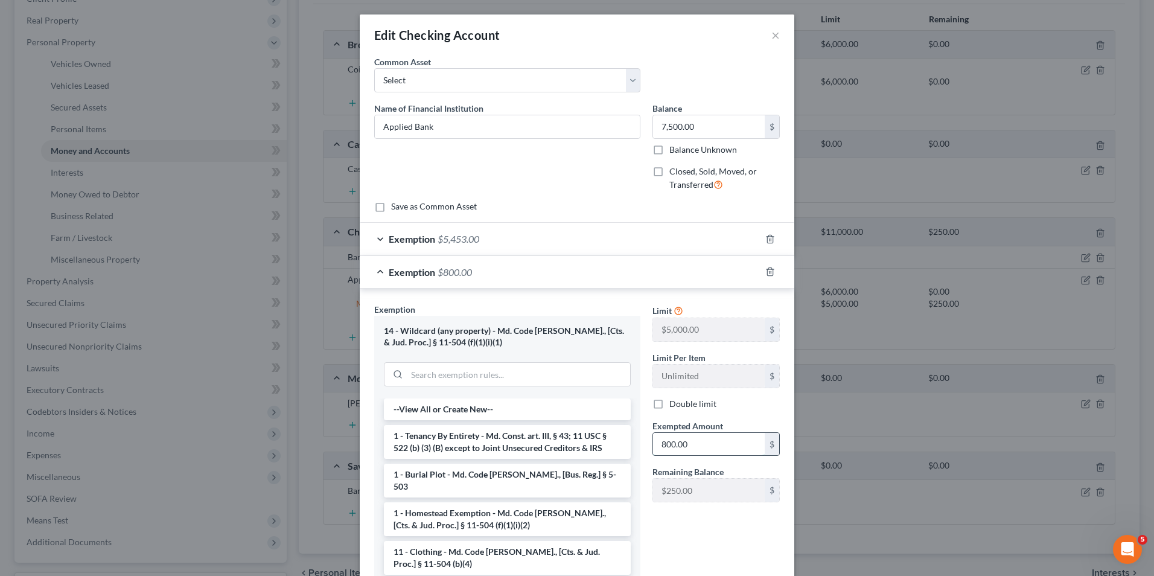
click at [653, 435] on input "800.00" at bounding box center [709, 444] width 112 height 23
type input "1,050.00"
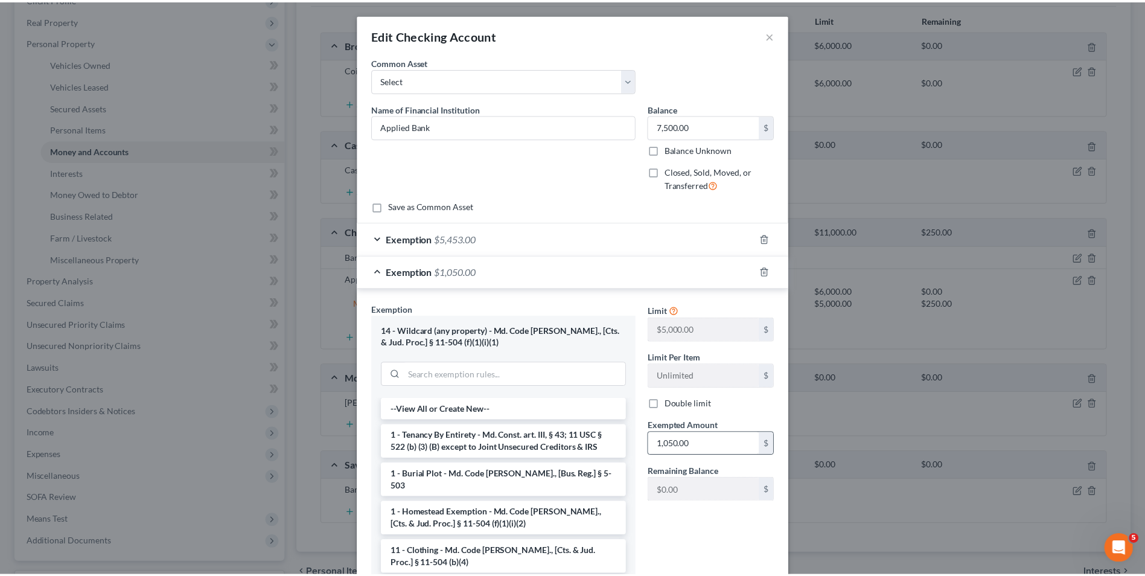
scroll to position [102, 0]
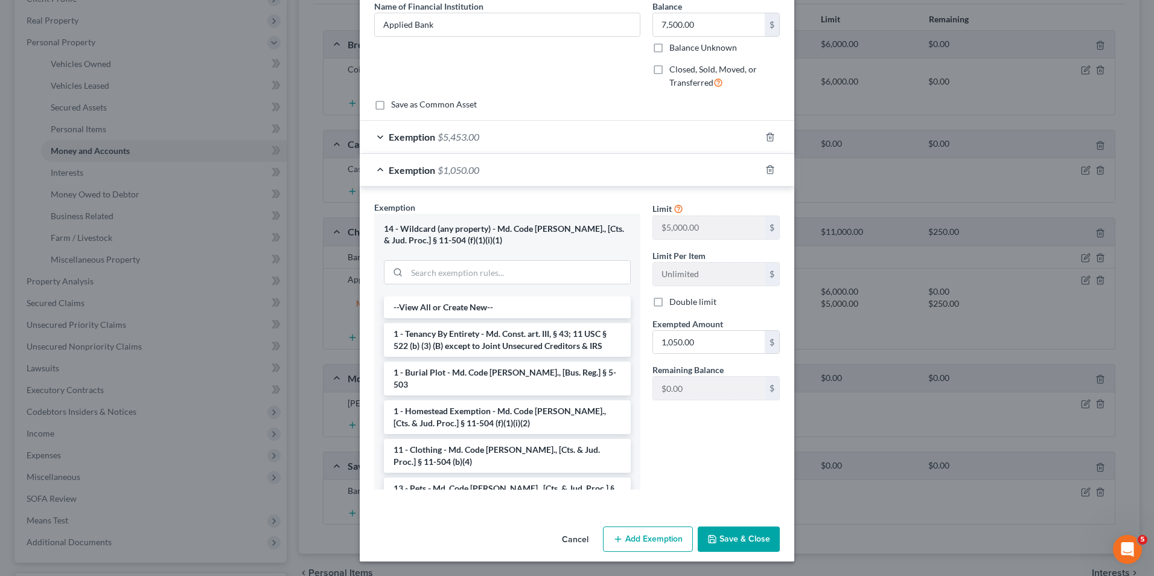
click at [725, 527] on button "Save & Close" at bounding box center [739, 539] width 82 height 25
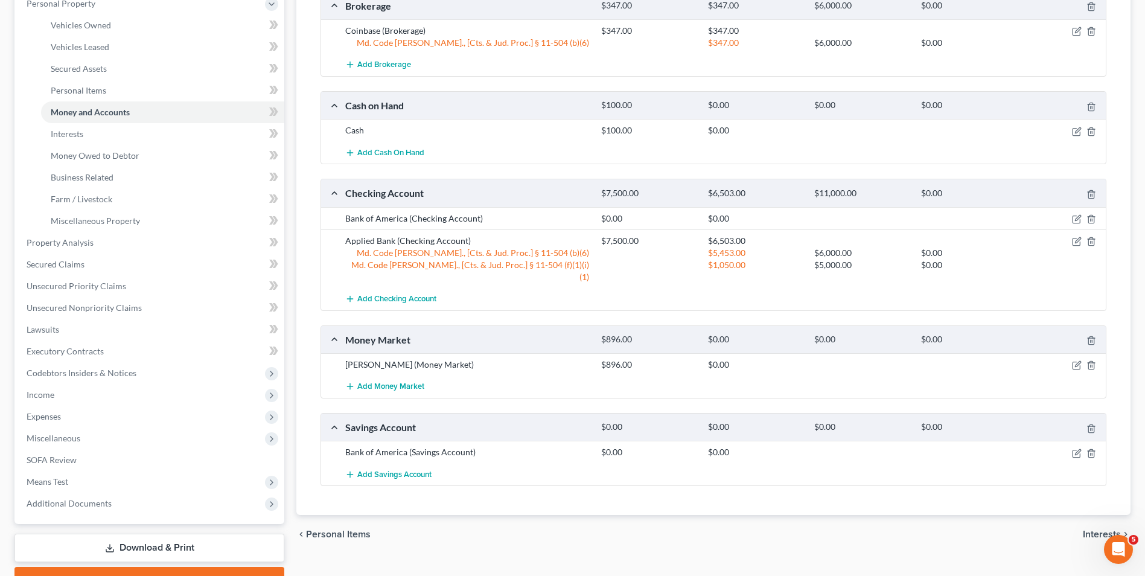
scroll to position [162, 0]
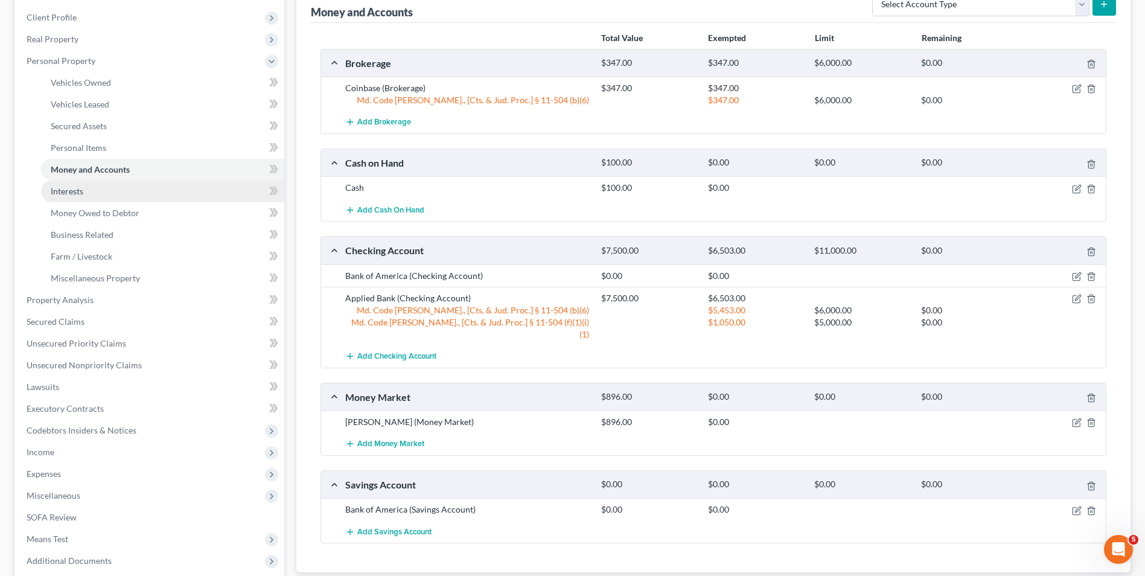
click at [178, 196] on link "Interests" at bounding box center [162, 192] width 243 height 22
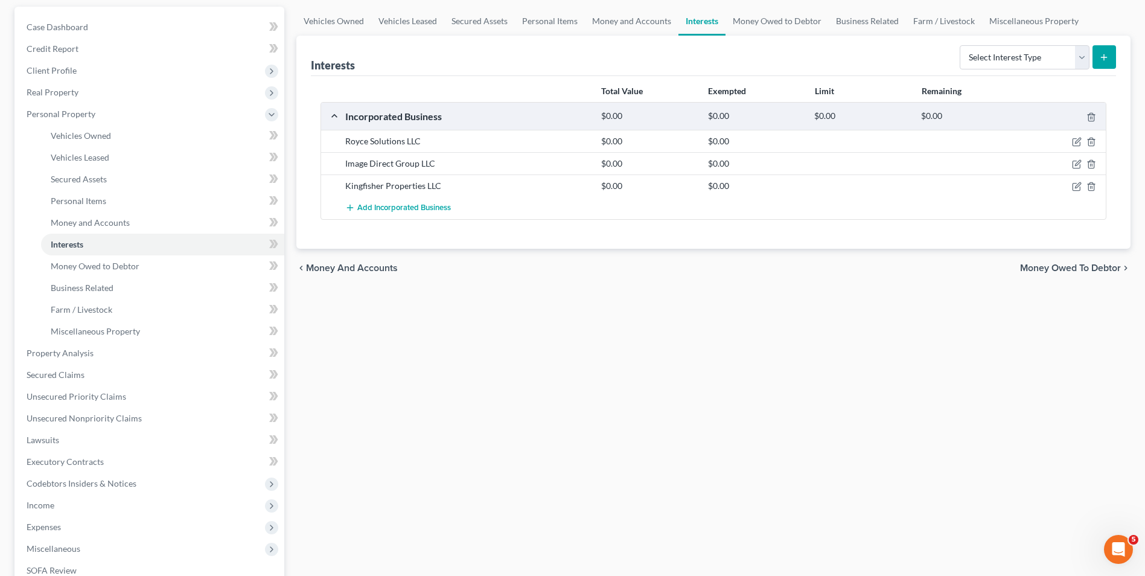
scroll to position [121, 0]
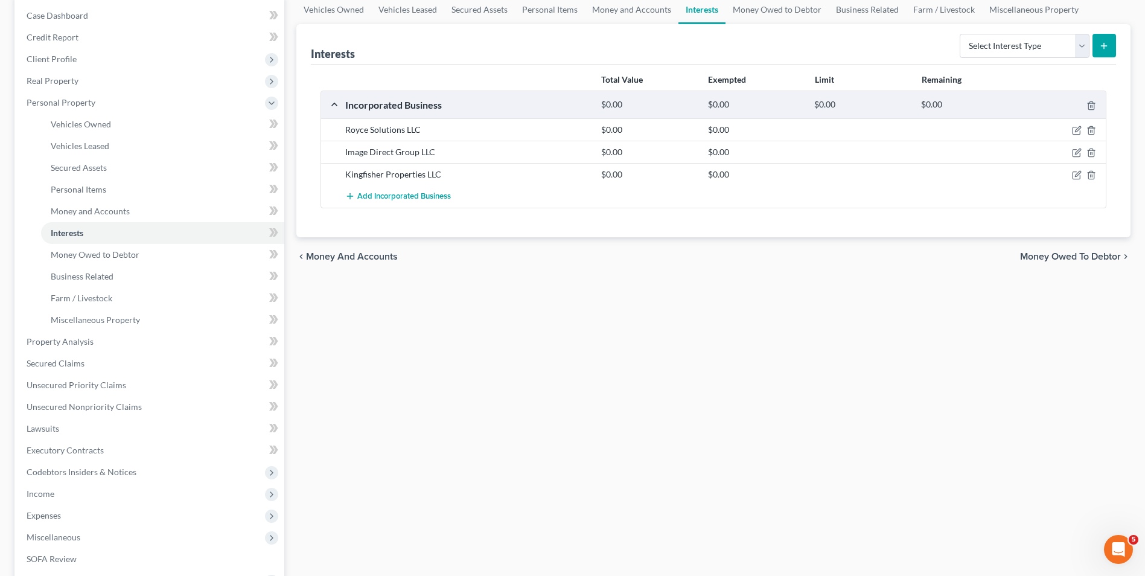
click at [1029, 264] on div "chevron_left Money and Accounts Money Owed to Debtor chevron_right" at bounding box center [713, 256] width 834 height 39
click at [1028, 259] on span "Money Owed to Debtor" at bounding box center [1070, 257] width 101 height 10
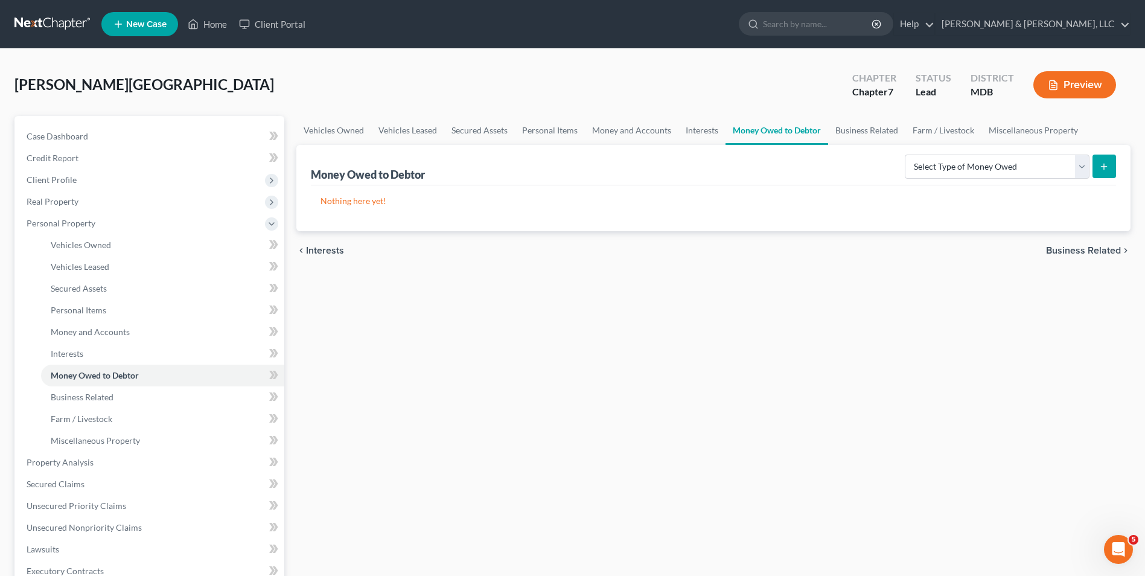
click at [1068, 251] on span "Business Related" at bounding box center [1083, 251] width 75 height 10
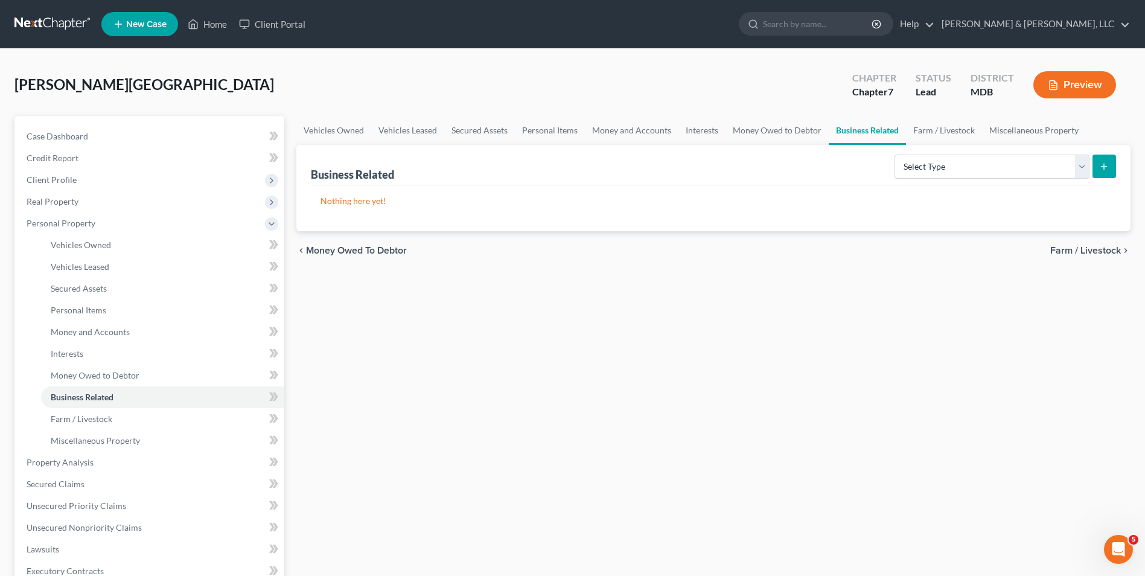
click at [1054, 252] on span "Farm / Livestock" at bounding box center [1086, 251] width 71 height 10
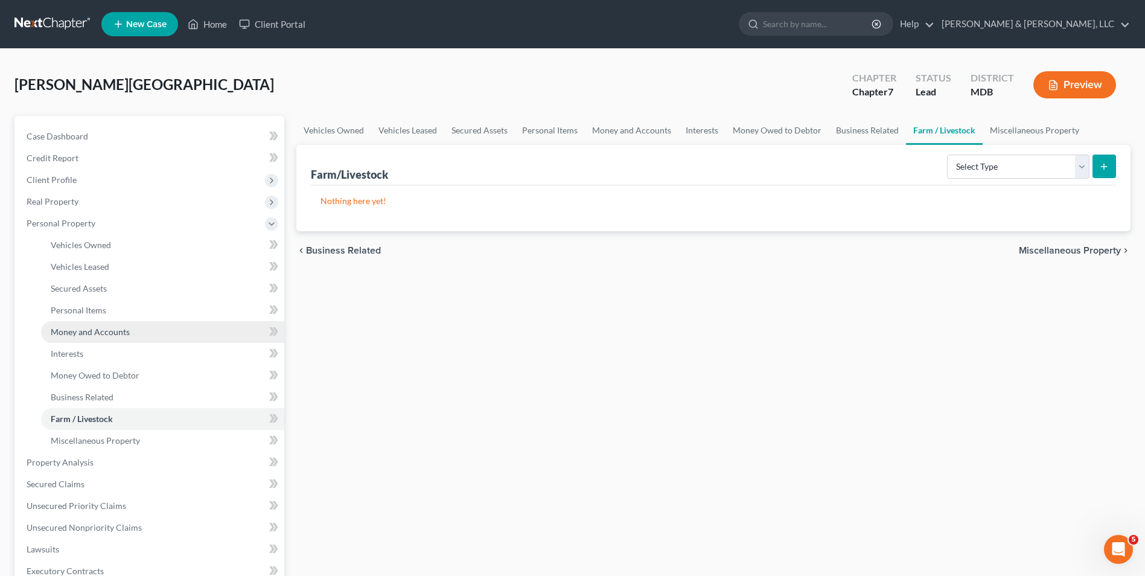
click at [98, 331] on span "Money and Accounts" at bounding box center [90, 332] width 79 height 10
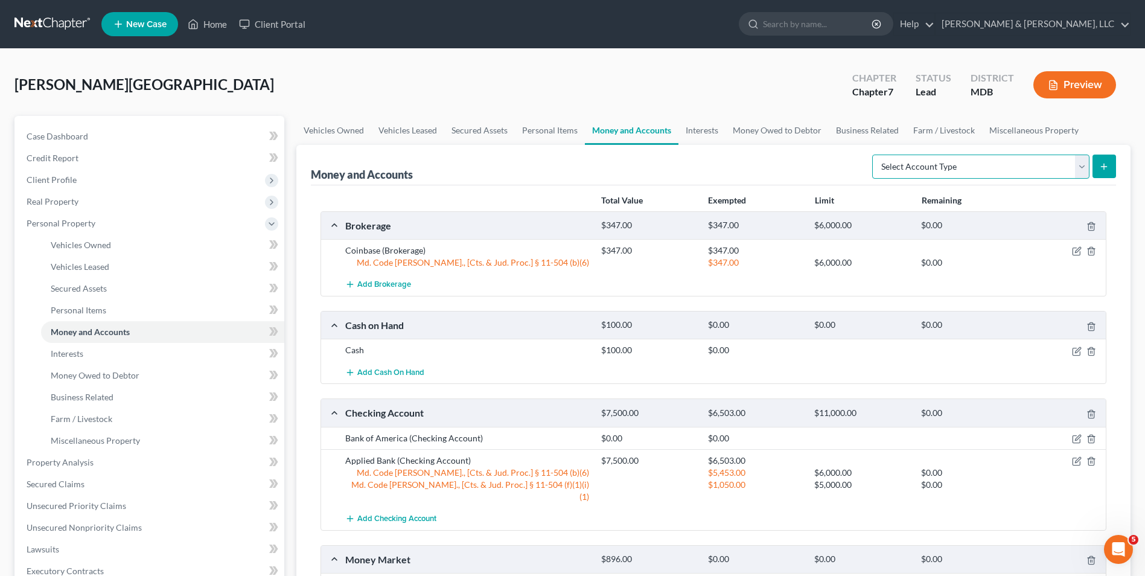
click at [1084, 161] on select "Select Account Type Brokerage Cash on Hand Certificates of Deposit Checking Acc…" at bounding box center [981, 167] width 217 height 24
click at [1089, 118] on ul "Vehicles Owned Vehicles Leased Secured Assets Personal Items Money and Accounts…" at bounding box center [713, 130] width 834 height 29
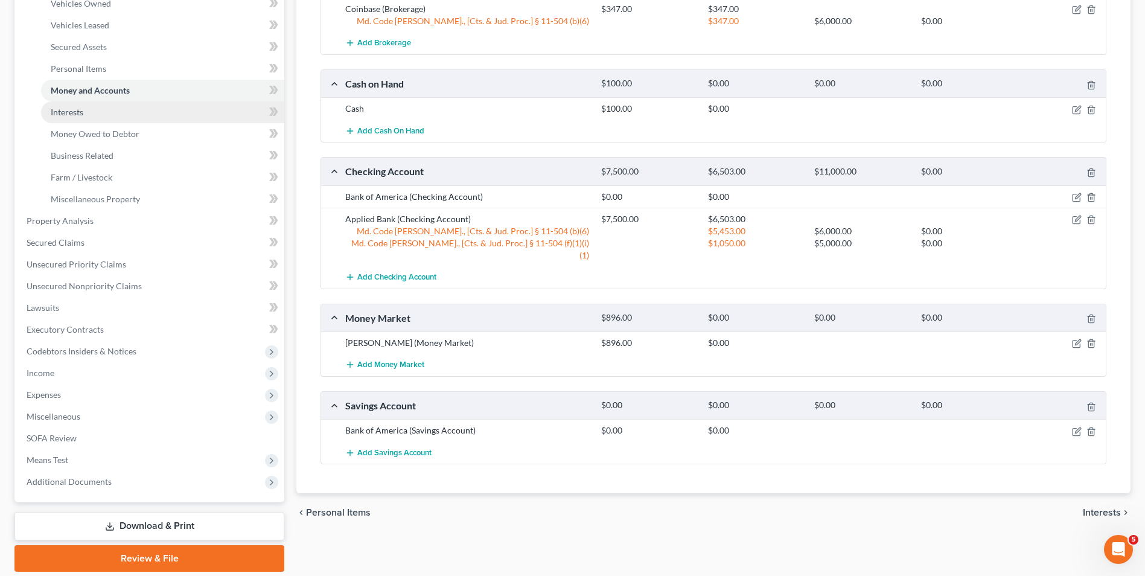
click at [118, 106] on link "Interests" at bounding box center [162, 112] width 243 height 22
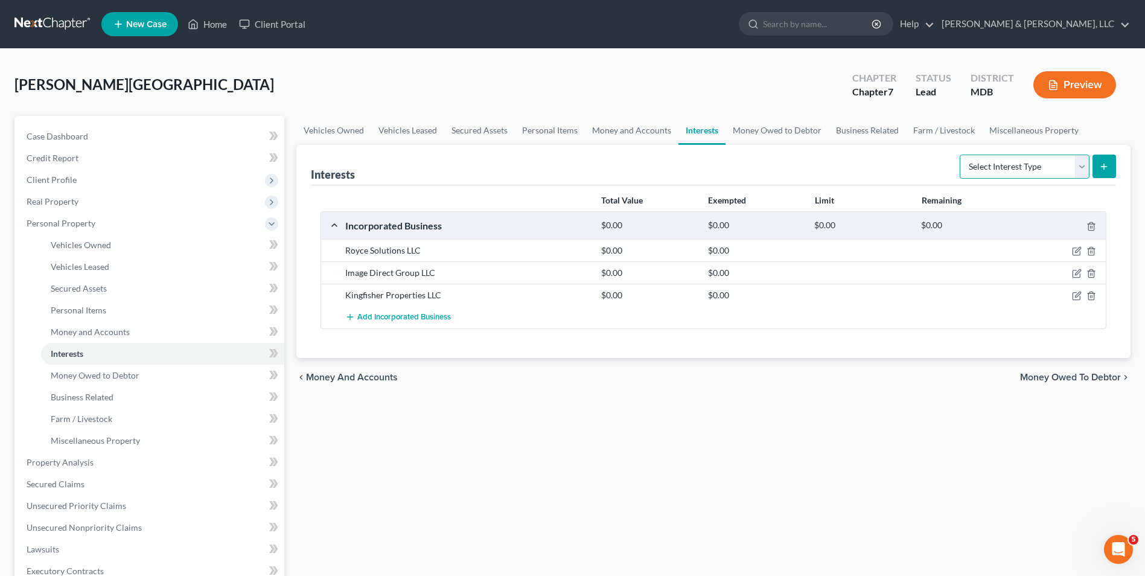
click at [1081, 163] on select "Select Interest Type 401K Annuity Bond Education IRA Government Bond Government…" at bounding box center [1025, 167] width 130 height 24
select select "401k"
click at [961, 155] on select "Select Interest Type 401K Annuity Bond Education IRA Government Bond Government…" at bounding box center [1025, 167] width 130 height 24
click at [1101, 168] on icon "submit" at bounding box center [1105, 167] width 10 height 10
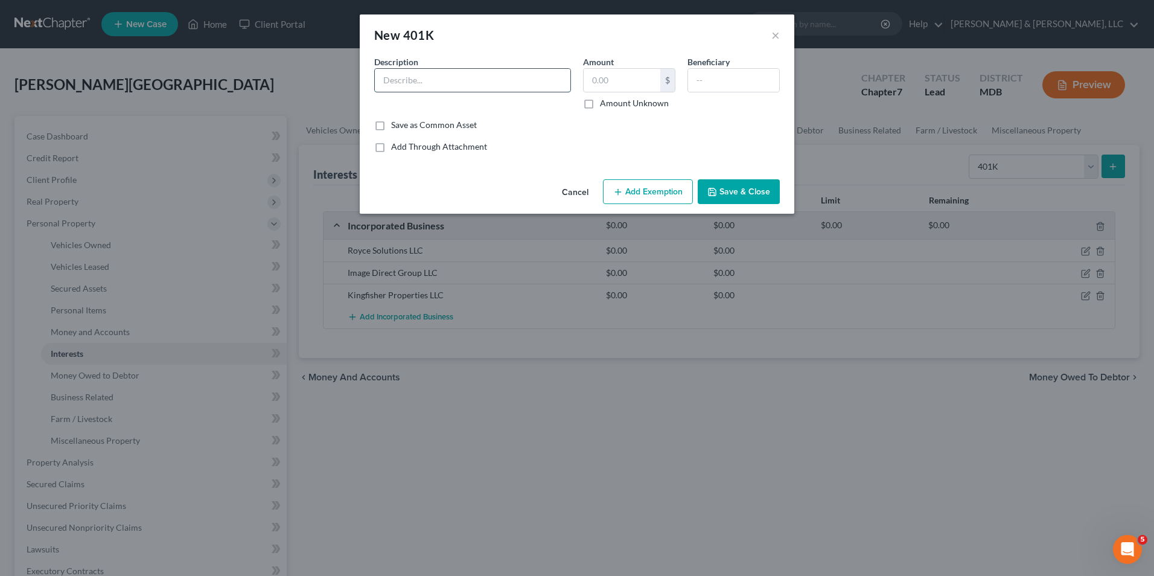
click at [406, 87] on input "text" at bounding box center [473, 80] width 196 height 23
type input "Bank of America"
type input "4,800.00"
click at [625, 191] on button "Add Exemption" at bounding box center [648, 191] width 90 height 25
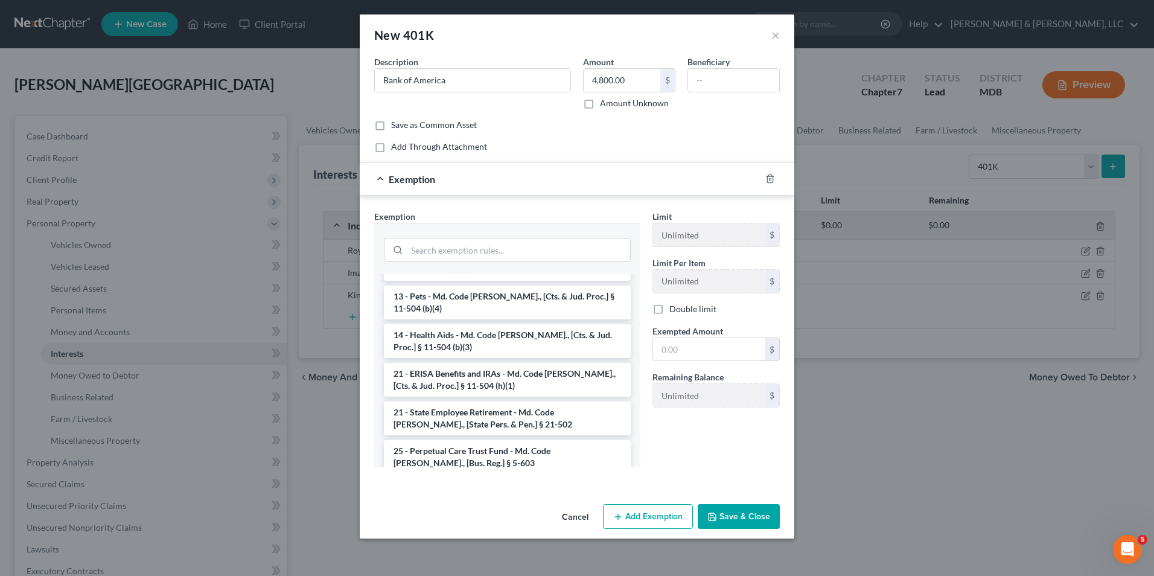
scroll to position [862, 0]
click at [469, 363] on li "21 - ERISA Benefits and IRAs - Md. Code Ann., [Cts. & Jud. Proc.] § 11-504 (h)(…" at bounding box center [507, 380] width 247 height 34
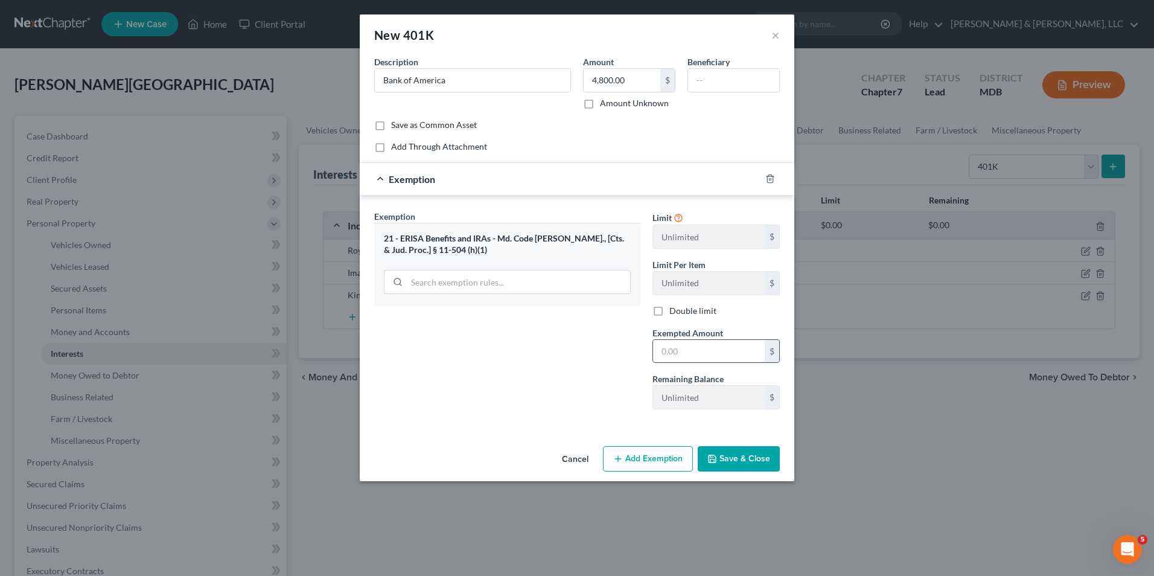
click at [665, 355] on input "text" at bounding box center [709, 351] width 112 height 23
type input "4,800.00"
drag, startPoint x: 723, startPoint y: 451, endPoint x: 666, endPoint y: 466, distance: 58.6
click at [721, 451] on button "Save & Close" at bounding box center [739, 458] width 82 height 25
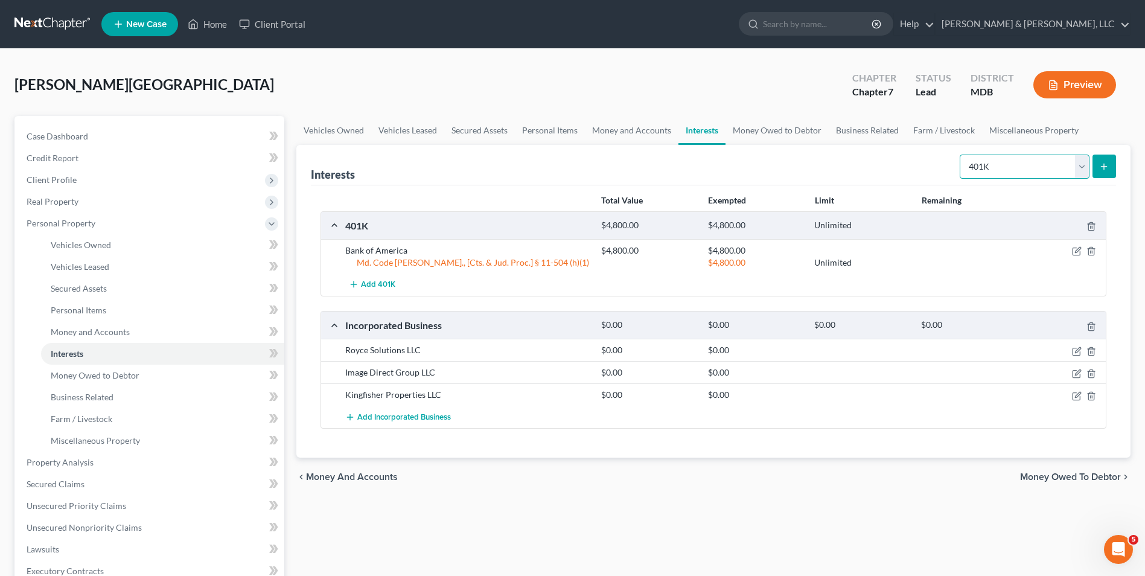
click at [1087, 165] on select "Select Interest Type 401K Annuity Bond Education IRA Government Bond Government…" at bounding box center [1025, 167] width 130 height 24
click at [961, 155] on select "Select Interest Type 401K Annuity Bond Education IRA Government Bond Government…" at bounding box center [1025, 167] width 130 height 24
click at [1104, 167] on line "submit" at bounding box center [1104, 167] width 5 height 0
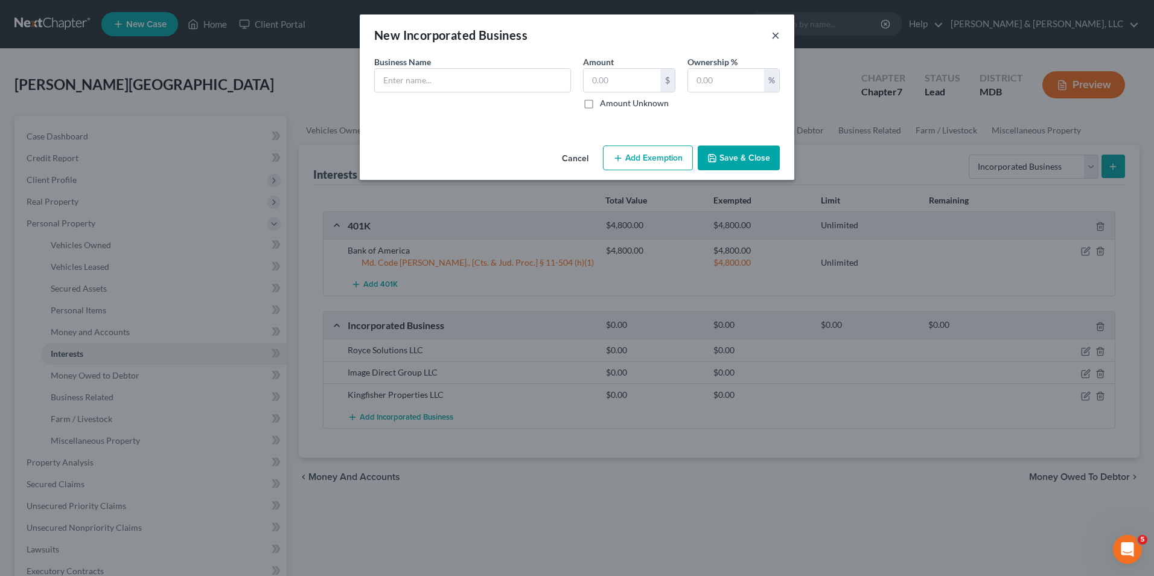
click at [774, 33] on button "×" at bounding box center [776, 35] width 8 height 14
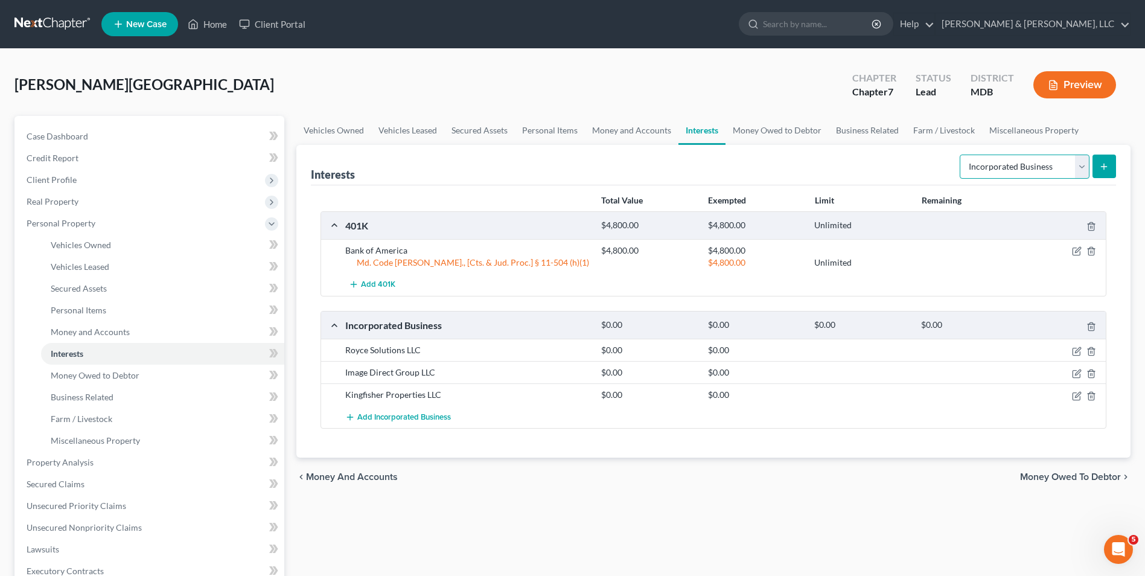
click at [1077, 163] on select "Select Interest Type 401K Annuity Bond Education IRA Government Bond Government…" at bounding box center [1025, 167] width 130 height 24
select select "ira"
click at [961, 155] on select "Select Interest Type 401K Annuity Bond Education IRA Government Bond Government…" at bounding box center [1025, 167] width 130 height 24
click at [1104, 158] on button "submit" at bounding box center [1105, 167] width 24 height 24
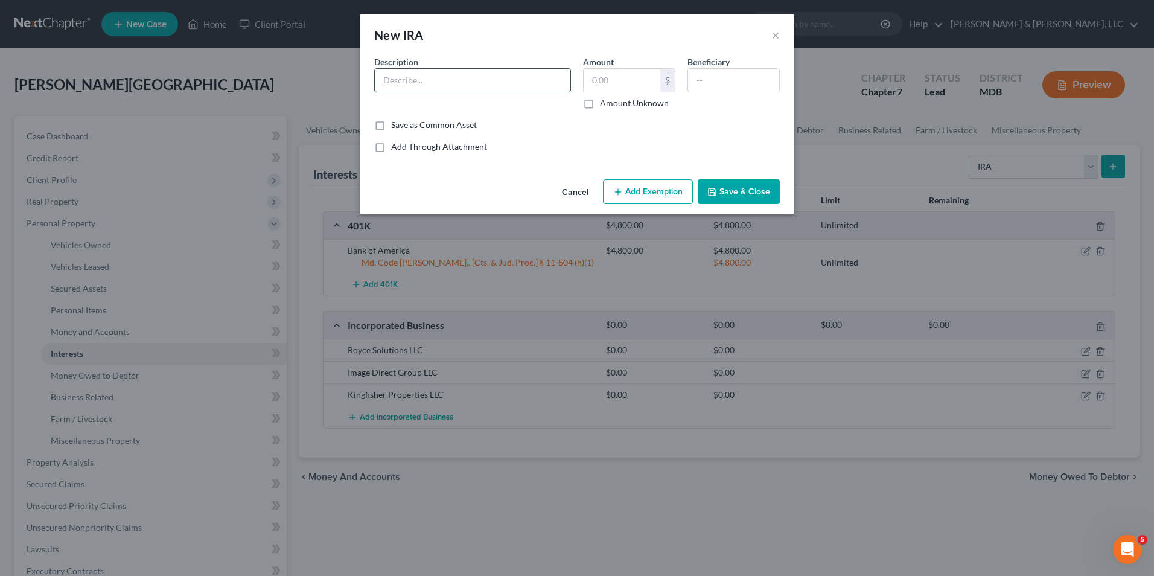
click at [452, 88] on input "text" at bounding box center [473, 80] width 196 height 23
type input "John Hancock"
type input "31,000.00"
click at [610, 187] on button "Add Exemption" at bounding box center [648, 191] width 90 height 25
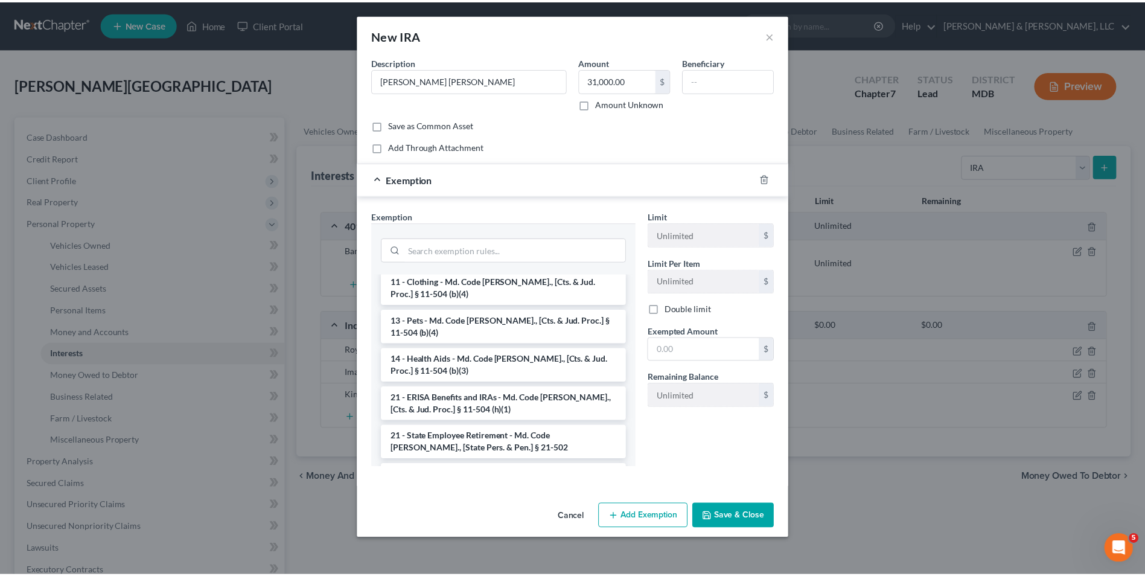
scroll to position [845, 0]
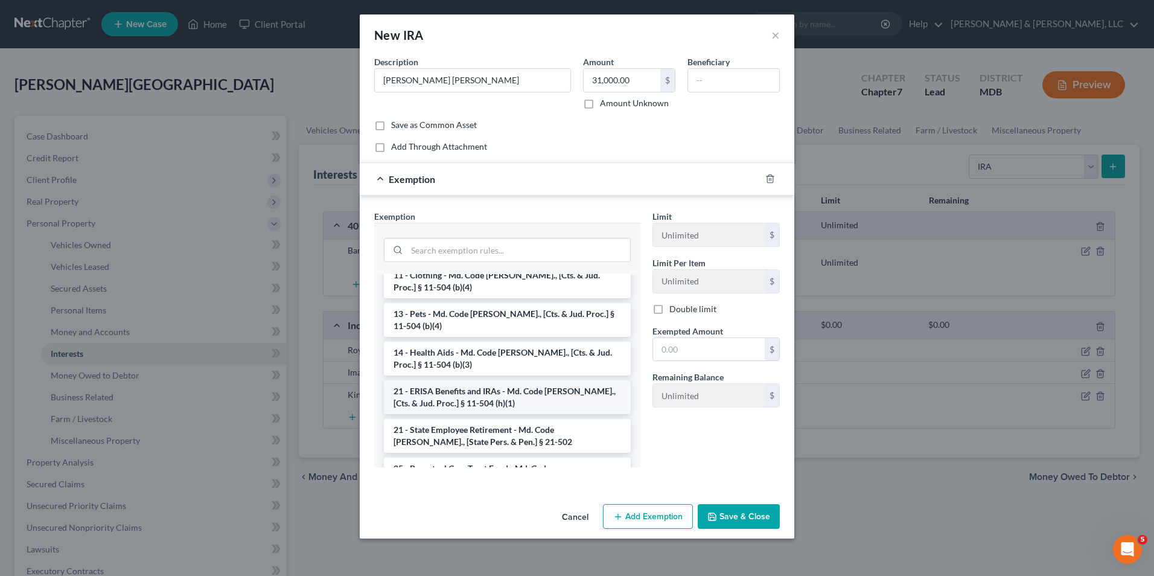
click at [481, 380] on li "21 - ERISA Benefits and IRAs - Md. Code Ann., [Cts. & Jud. Proc.] § 11-504 (h)(…" at bounding box center [507, 397] width 247 height 34
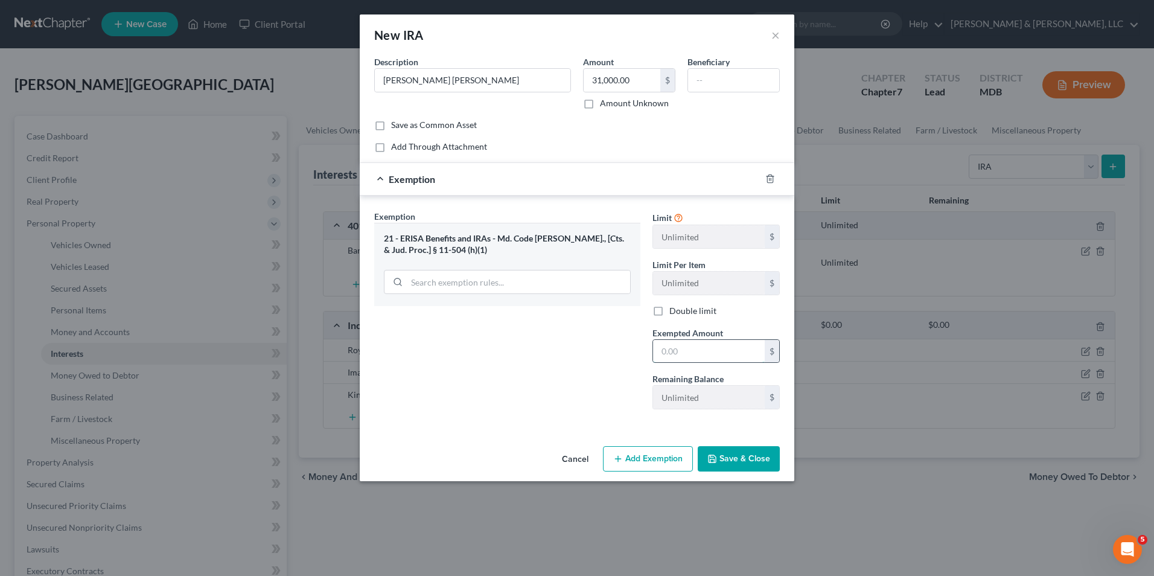
click at [675, 353] on input "text" at bounding box center [709, 351] width 112 height 23
type input "31,000.00"
click at [735, 448] on button "Save & Close" at bounding box center [739, 458] width 82 height 25
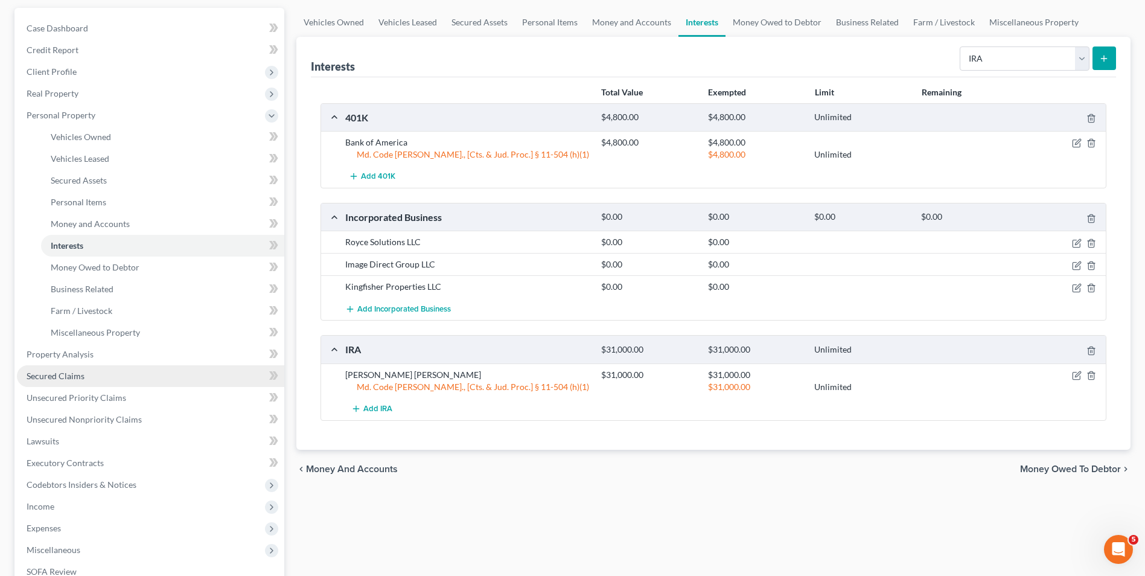
scroll to position [283, 0]
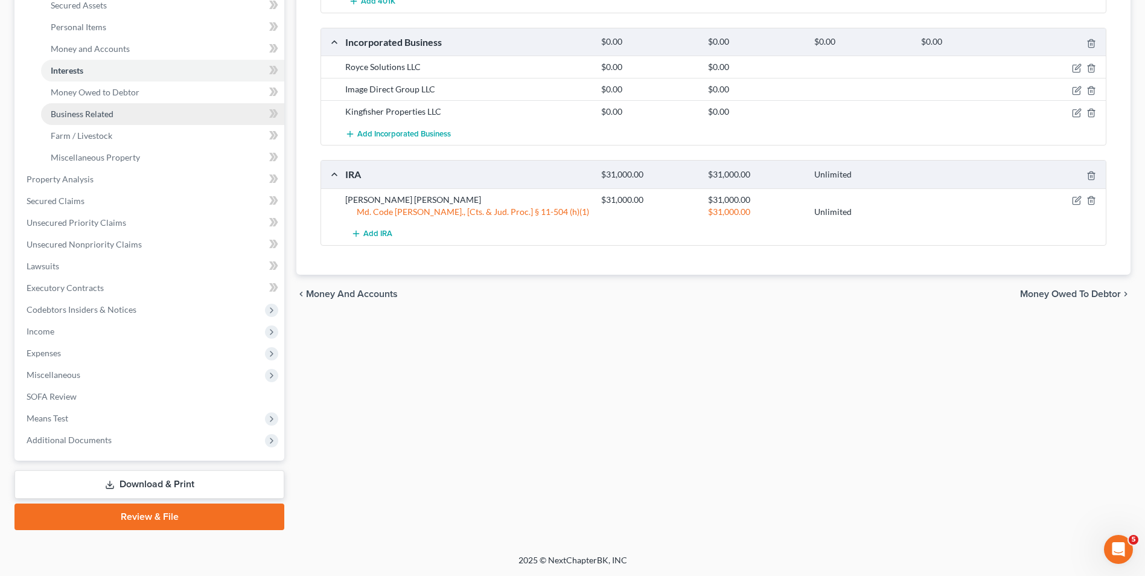
click at [171, 114] on link "Business Related" at bounding box center [162, 114] width 243 height 22
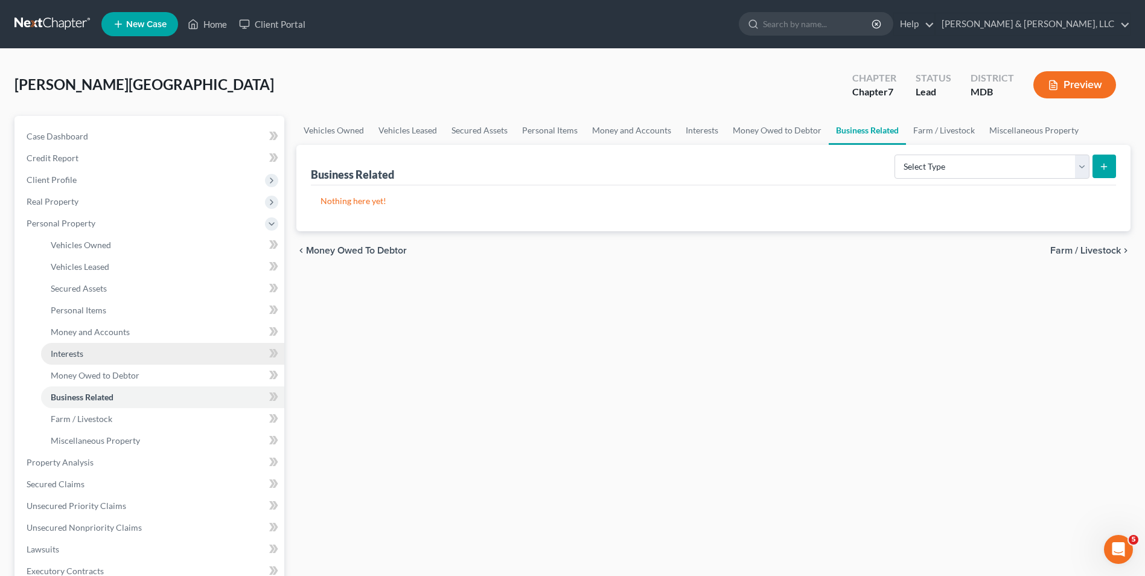
click at [136, 351] on link "Interests" at bounding box center [162, 354] width 243 height 22
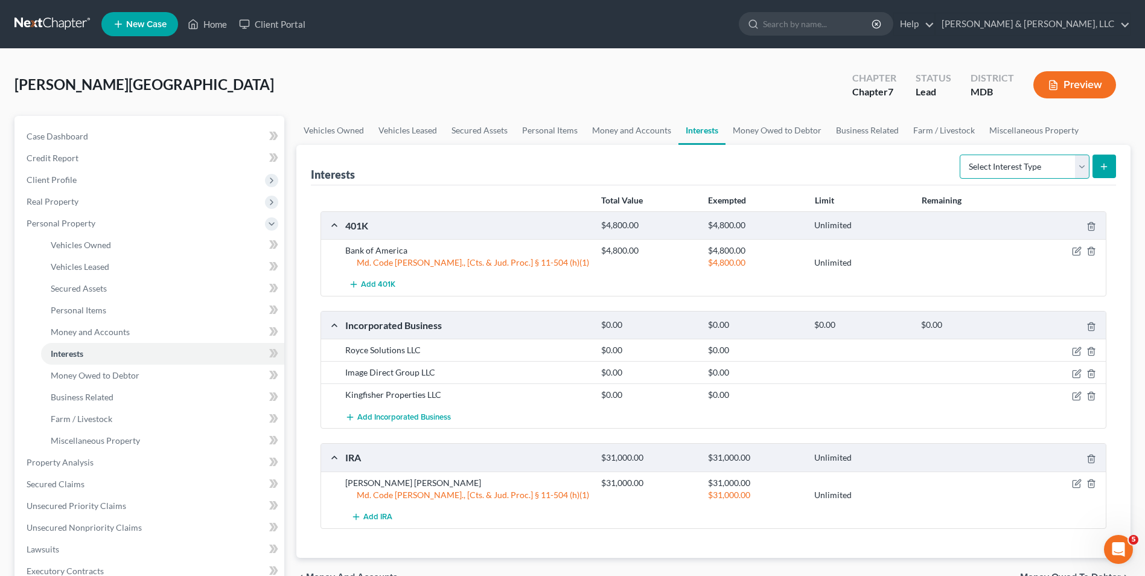
click at [1080, 168] on select "Select Interest Type 401K Annuity Bond Education IRA Government Bond Government…" at bounding box center [1025, 167] width 130 height 24
click at [117, 396] on link "Business Related" at bounding box center [162, 397] width 243 height 22
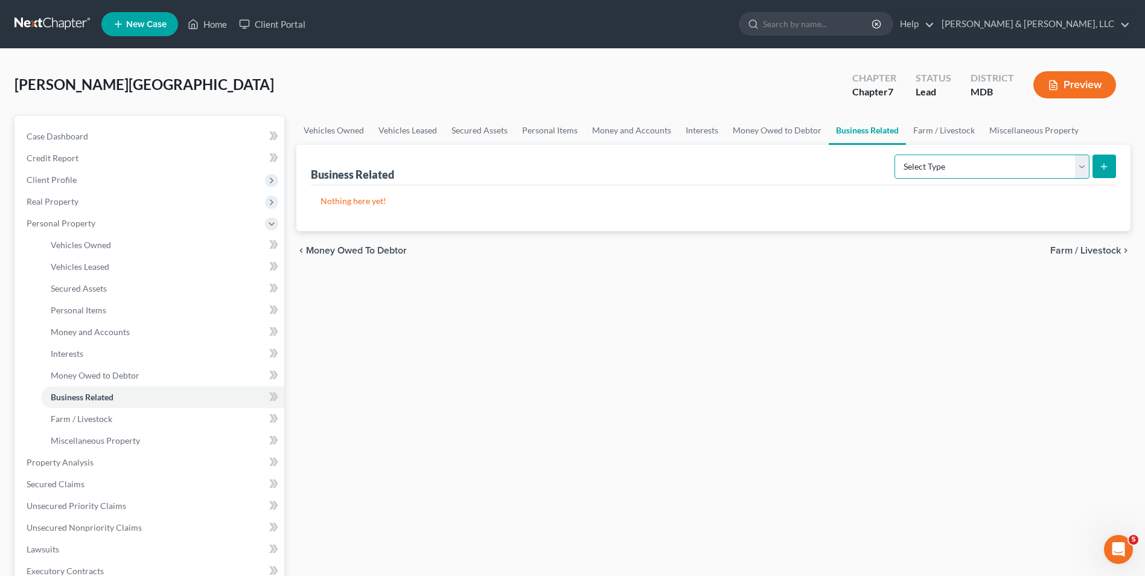
click at [1078, 166] on select "Select Type Customer Lists Franchises Inventory Licenses Machinery Office Equip…" at bounding box center [992, 167] width 195 height 24
select select "machinery"
click at [895, 155] on select "Select Type Customer Lists Franchises Inventory Licenses Machinery Office Equip…" at bounding box center [992, 167] width 195 height 24
click at [1097, 159] on button "submit" at bounding box center [1105, 167] width 24 height 24
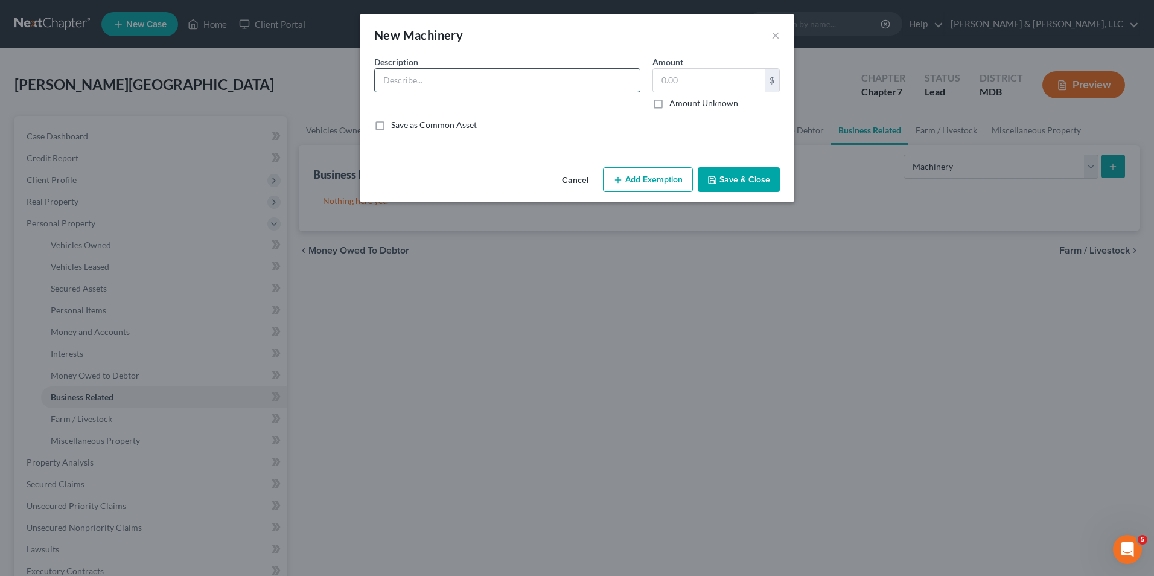
click at [407, 84] on input "text" at bounding box center [507, 80] width 265 height 23
type input "Laptop and desktop computer, printer and scanner"
click at [678, 87] on input "text" at bounding box center [709, 80] width 112 height 23
type input "300.00"
click at [661, 178] on button "Add Exemption" at bounding box center [648, 179] width 90 height 25
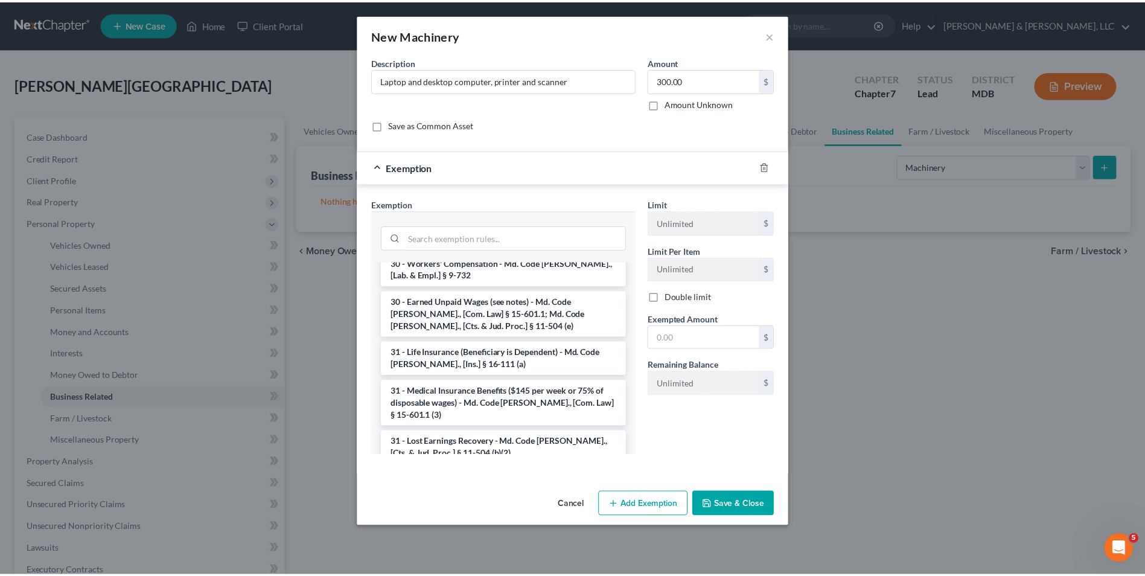
scroll to position [906, 0]
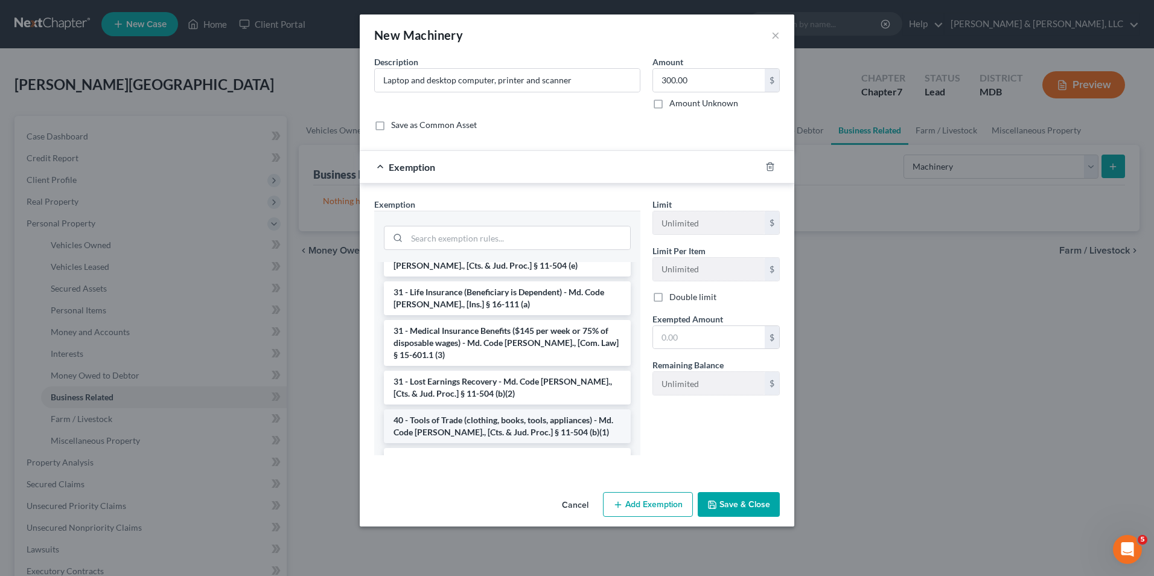
click at [455, 409] on li "40 - Tools of Trade (clothing, books, tools, appliances) - Md. Code Ann., [Cts.…" at bounding box center [507, 426] width 247 height 34
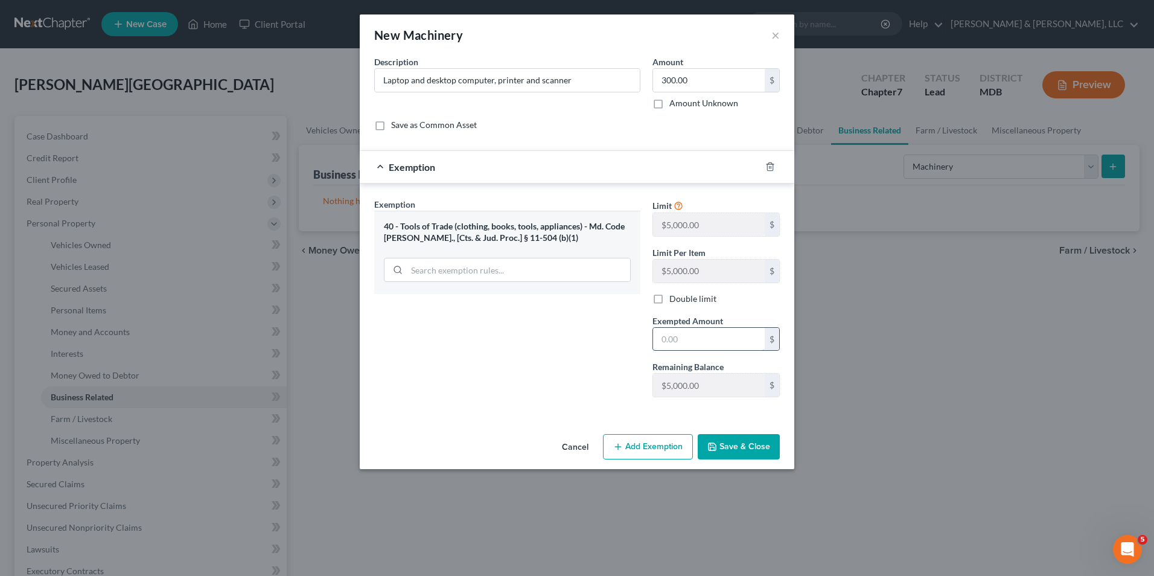
click at [663, 341] on input "text" at bounding box center [709, 339] width 112 height 23
type input "300.00"
click at [728, 444] on button "Save & Close" at bounding box center [739, 446] width 82 height 25
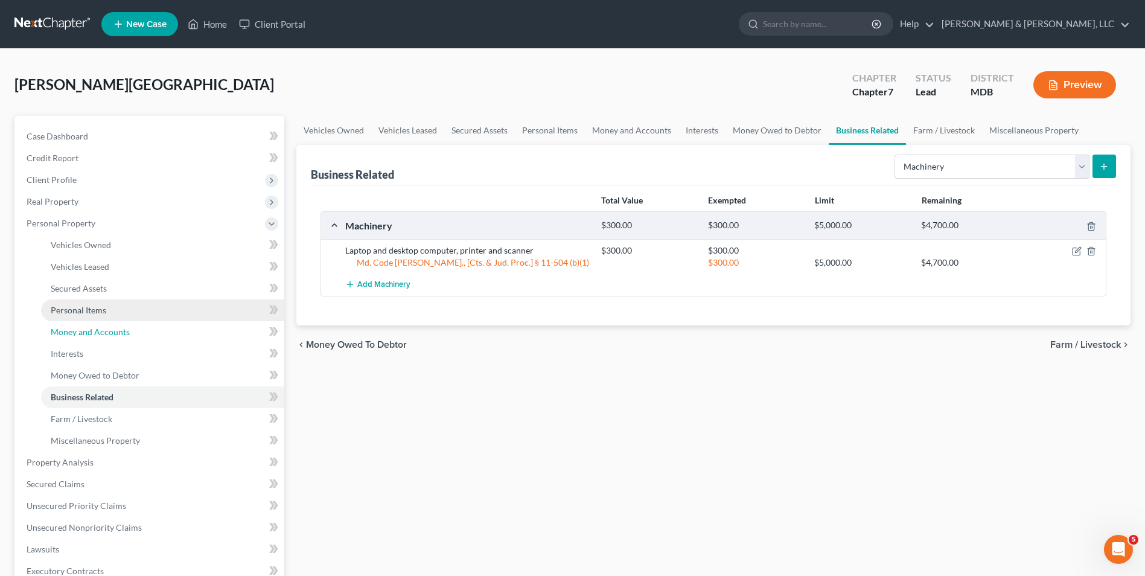
drag, startPoint x: 133, startPoint y: 333, endPoint x: 192, endPoint y: 310, distance: 63.7
click at [135, 333] on link "Money and Accounts" at bounding box center [162, 332] width 243 height 22
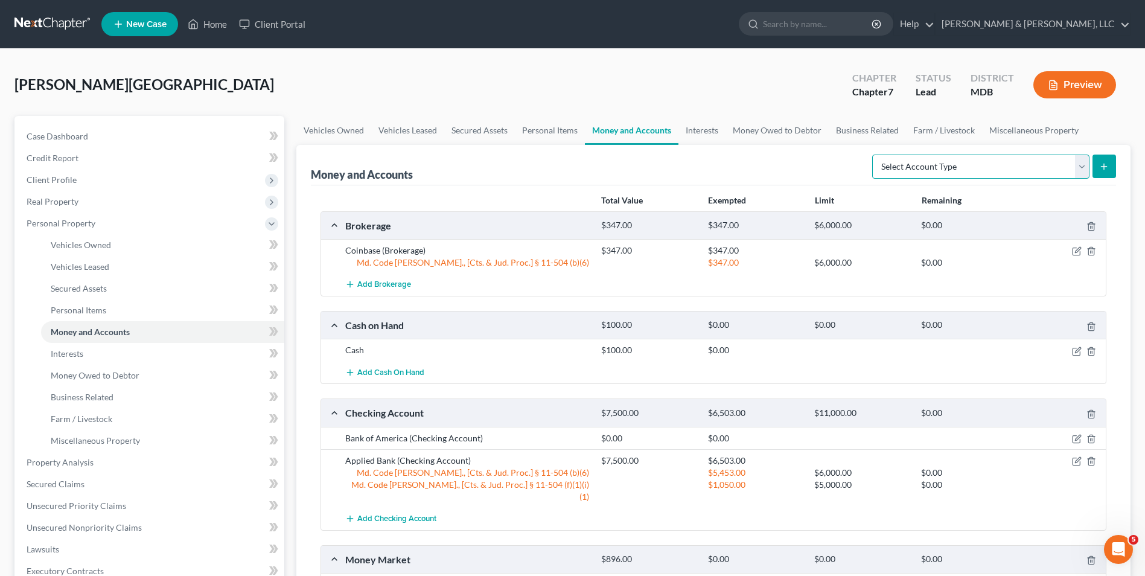
click at [1081, 171] on select "Select Account Type Brokerage Cash on Hand Certificates of Deposit Checking Acc…" at bounding box center [981, 167] width 217 height 24
select select "brokerage"
click at [875, 155] on select "Select Account Type Brokerage Cash on Hand Certificates of Deposit Checking Acc…" at bounding box center [981, 167] width 217 height 24
click at [1112, 165] on button "submit" at bounding box center [1105, 167] width 24 height 24
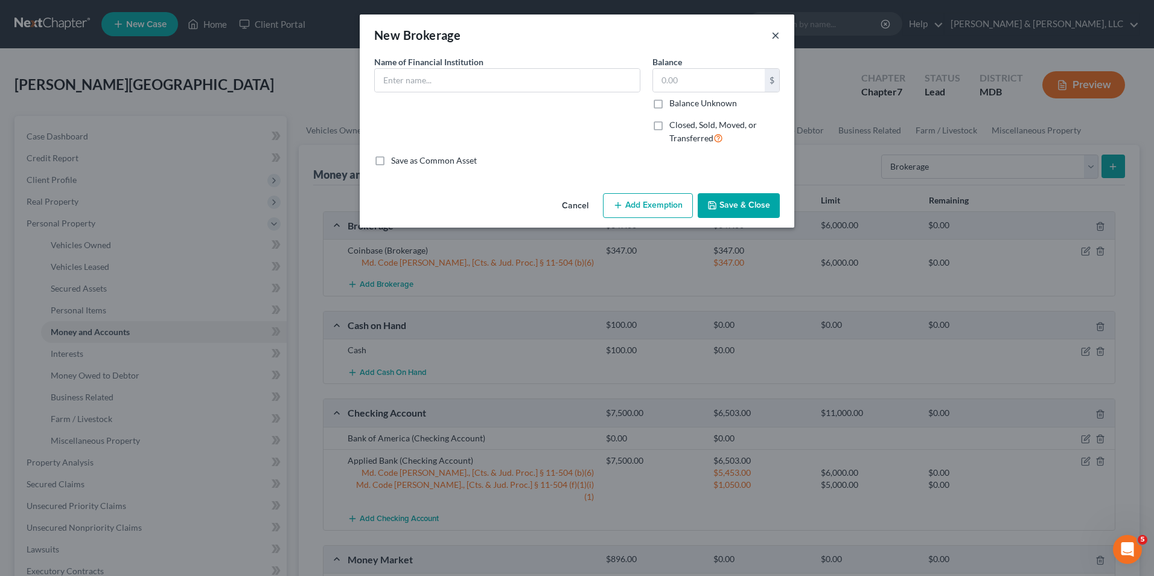
click at [776, 37] on button "×" at bounding box center [776, 35] width 8 height 14
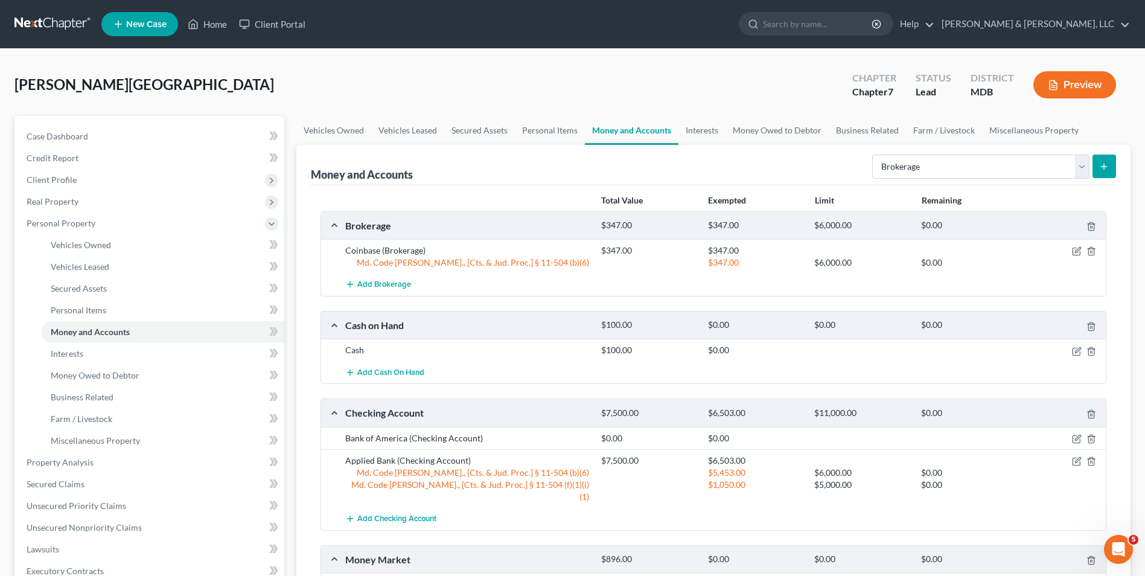
click at [1101, 162] on icon "submit" at bounding box center [1105, 167] width 10 height 10
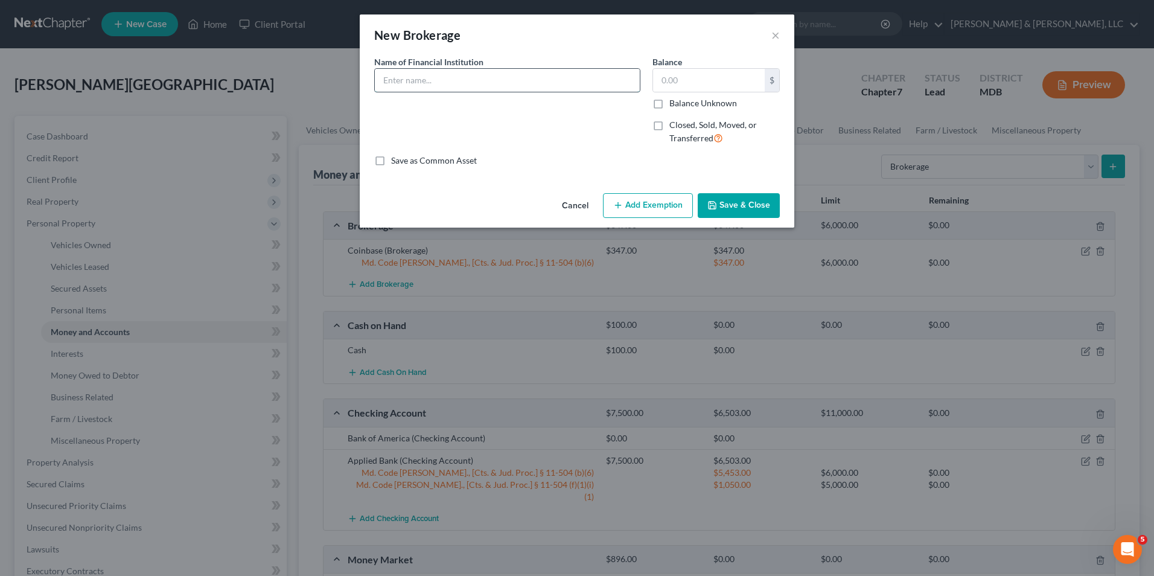
click at [427, 85] on input "text" at bounding box center [507, 80] width 265 height 23
type input "Gemini"
type input "860.03"
click at [706, 205] on button "Save & Close" at bounding box center [739, 205] width 82 height 25
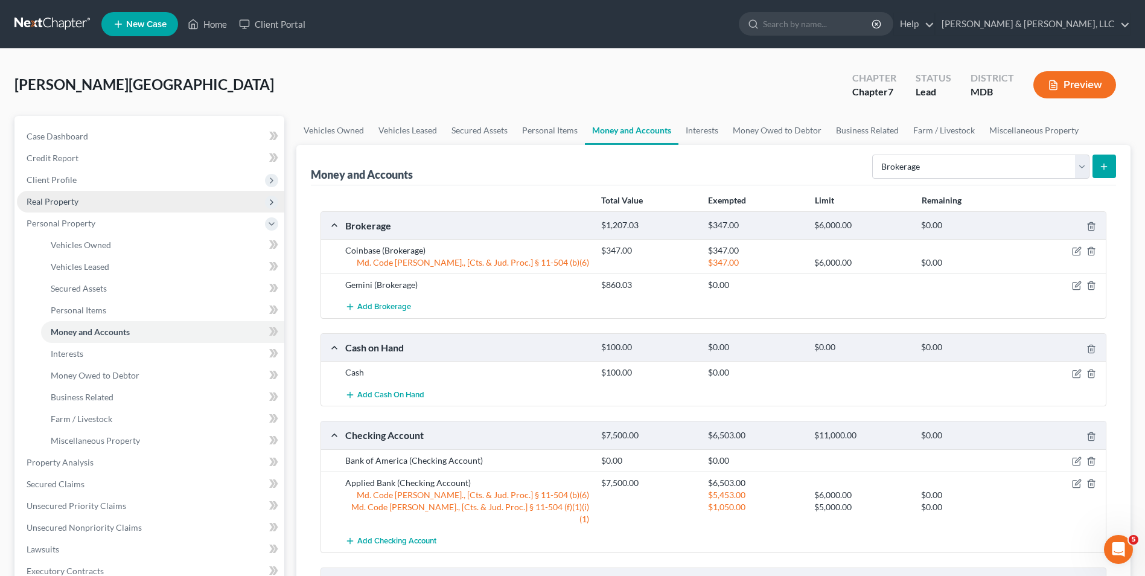
click at [74, 197] on span "Real Property" at bounding box center [53, 201] width 52 height 10
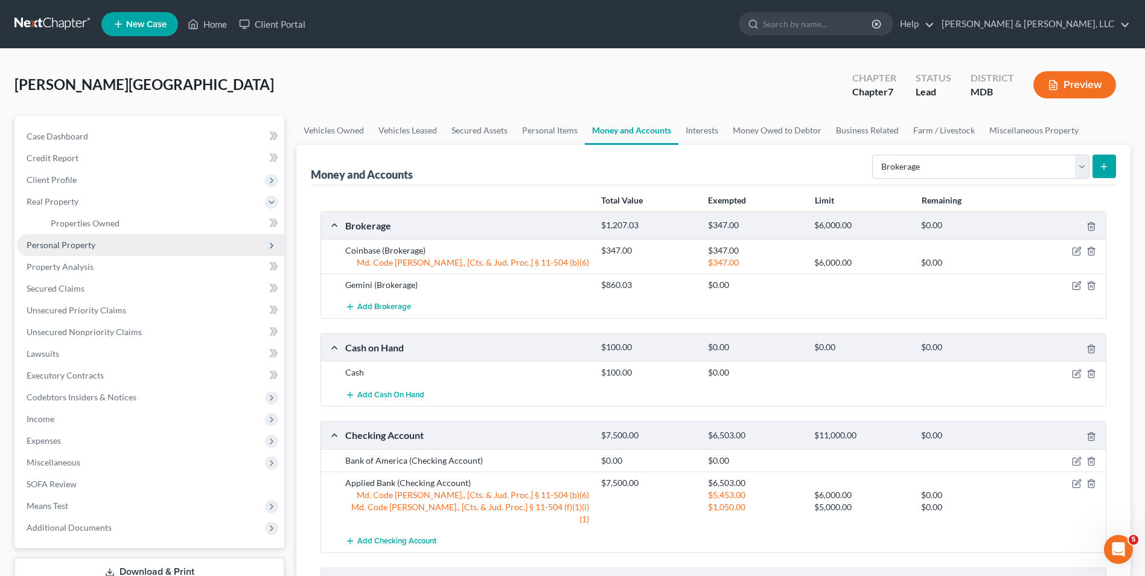
click at [197, 243] on span "Personal Property" at bounding box center [150, 245] width 267 height 22
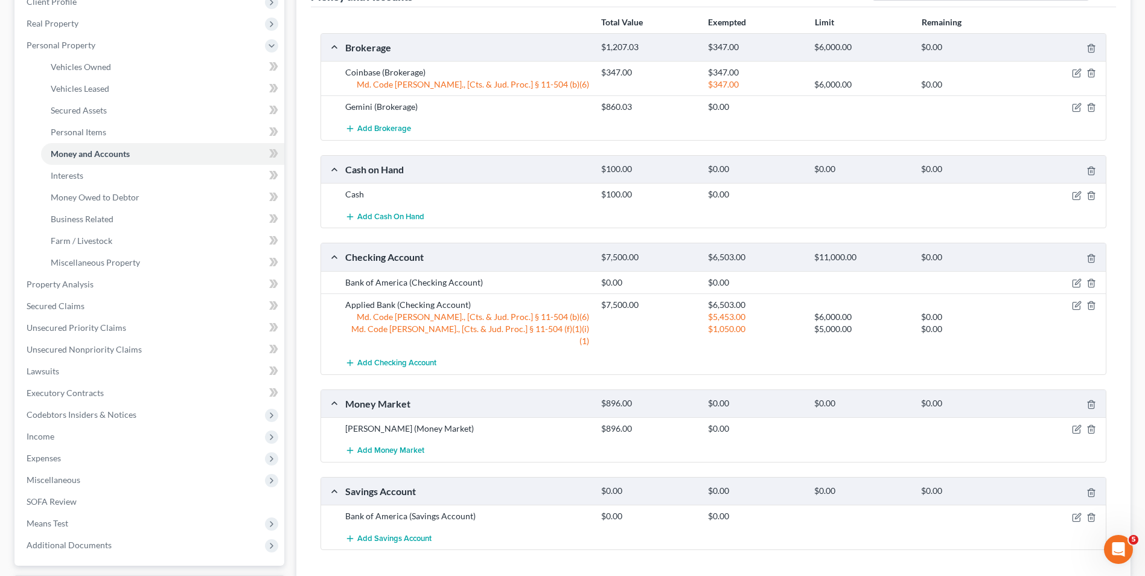
scroll to position [181, 0]
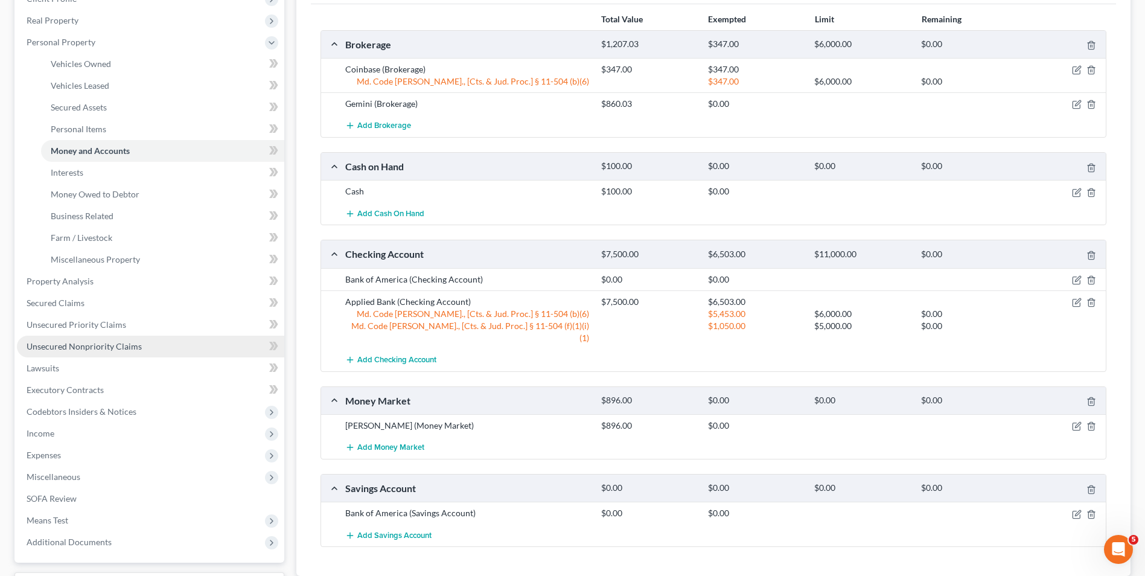
click at [127, 344] on span "Unsecured Nonpriority Claims" at bounding box center [84, 346] width 115 height 10
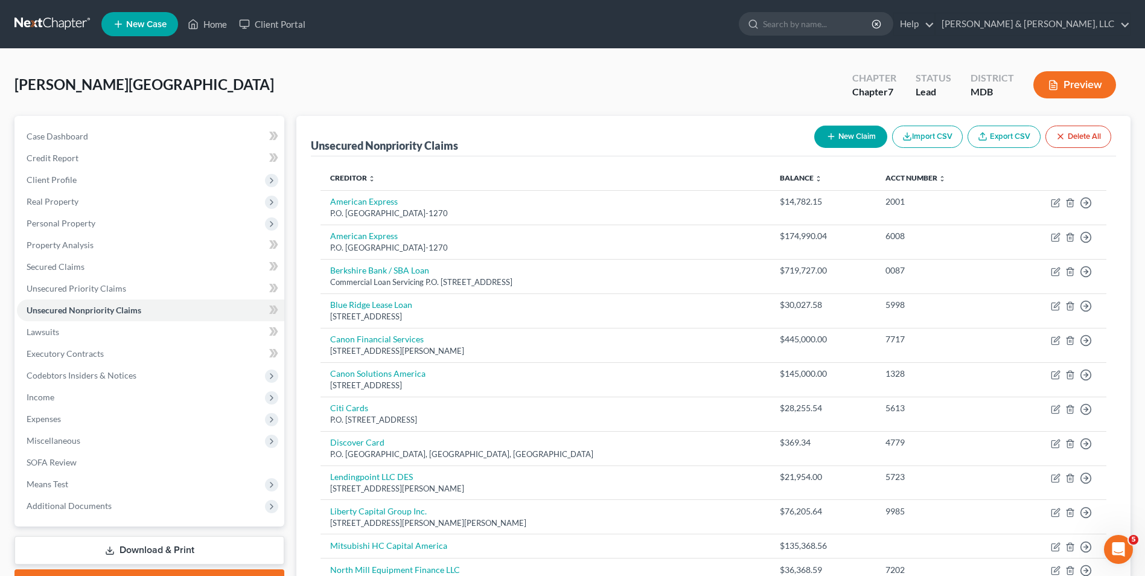
click at [844, 137] on button "New Claim" at bounding box center [851, 137] width 73 height 22
select select "0"
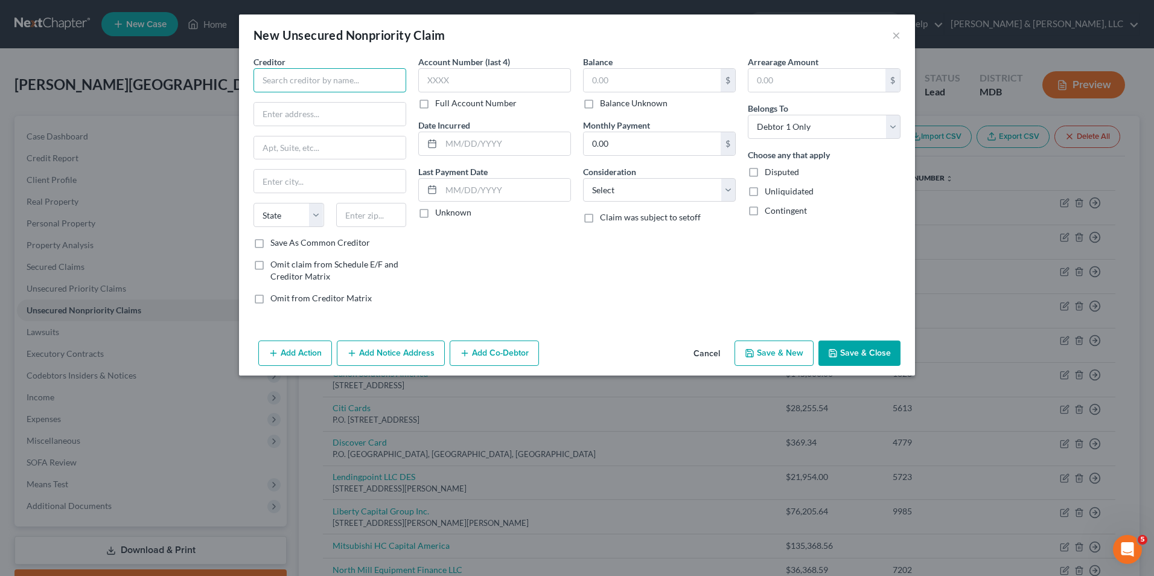
click at [325, 89] on input "text" at bounding box center [330, 80] width 153 height 24
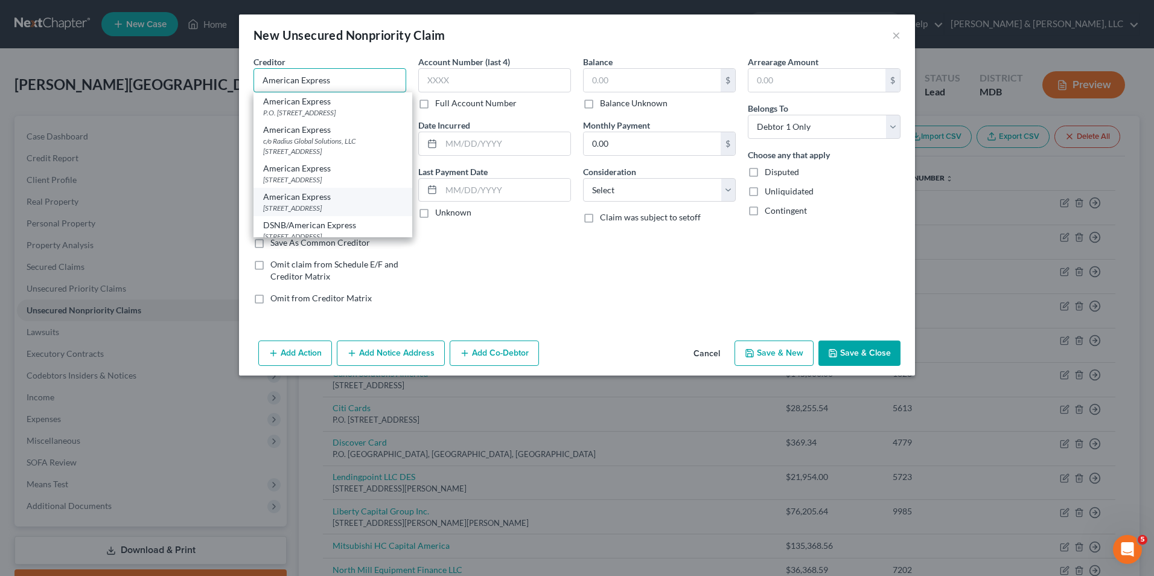
type input "American Express"
click at [338, 203] on div "American Express" at bounding box center [332, 197] width 139 height 12
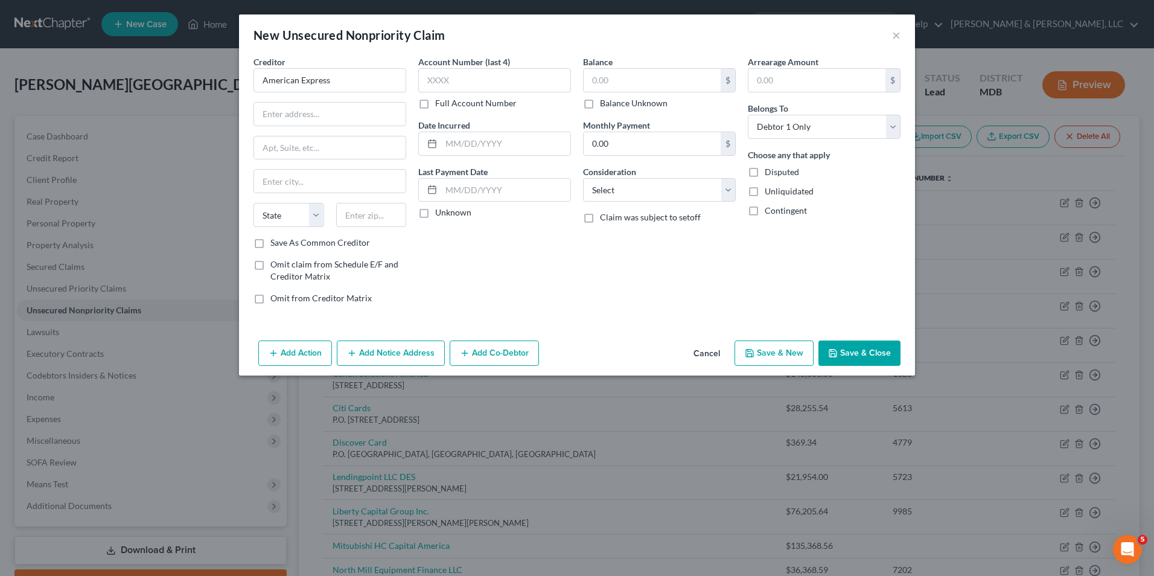
type input "PO Box 1270"
type input "Newark"
select select "33"
type input "07101"
click at [441, 74] on input "text" at bounding box center [494, 80] width 153 height 24
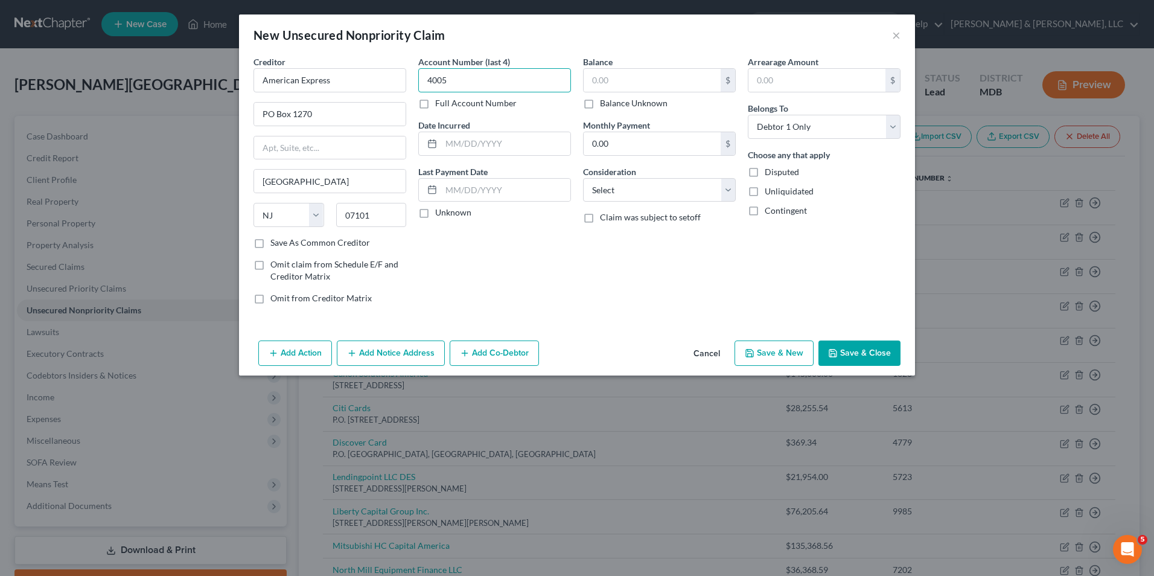
type input "4005"
click at [589, 81] on input "text" at bounding box center [652, 80] width 137 height 23
type input "10,913.53"
click at [678, 192] on select "Select Cable / Satellite Services Collection Agency Credit Card Debt Debt Couns…" at bounding box center [659, 190] width 153 height 24
select select "2"
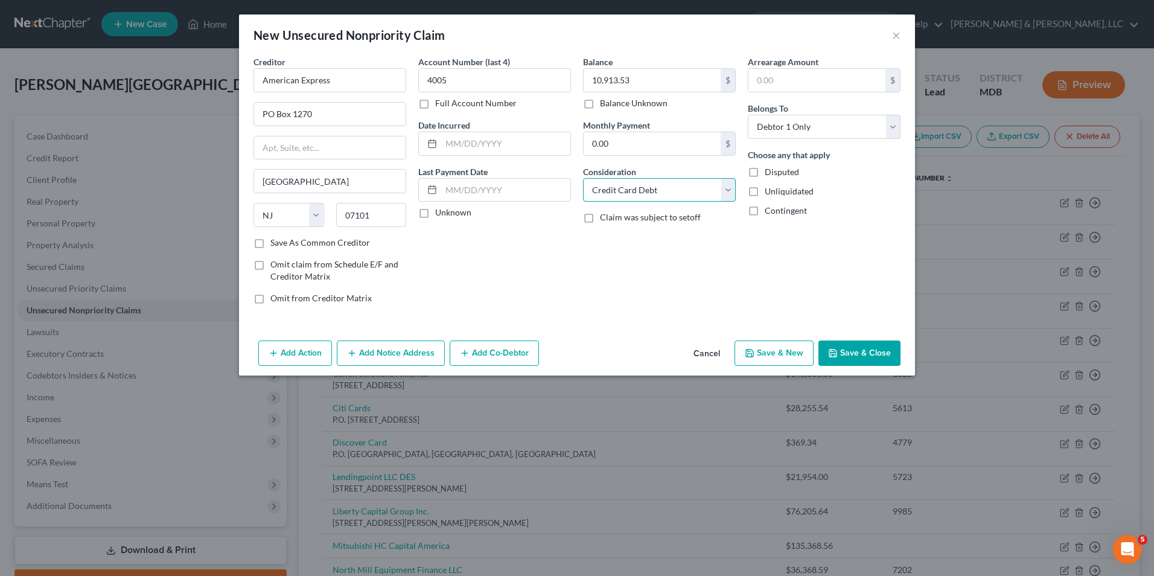
click at [583, 178] on select "Select Cable / Satellite Services Collection Agency Credit Card Debt Debt Couns…" at bounding box center [659, 190] width 153 height 24
click at [841, 356] on button "Save & Close" at bounding box center [860, 353] width 82 height 25
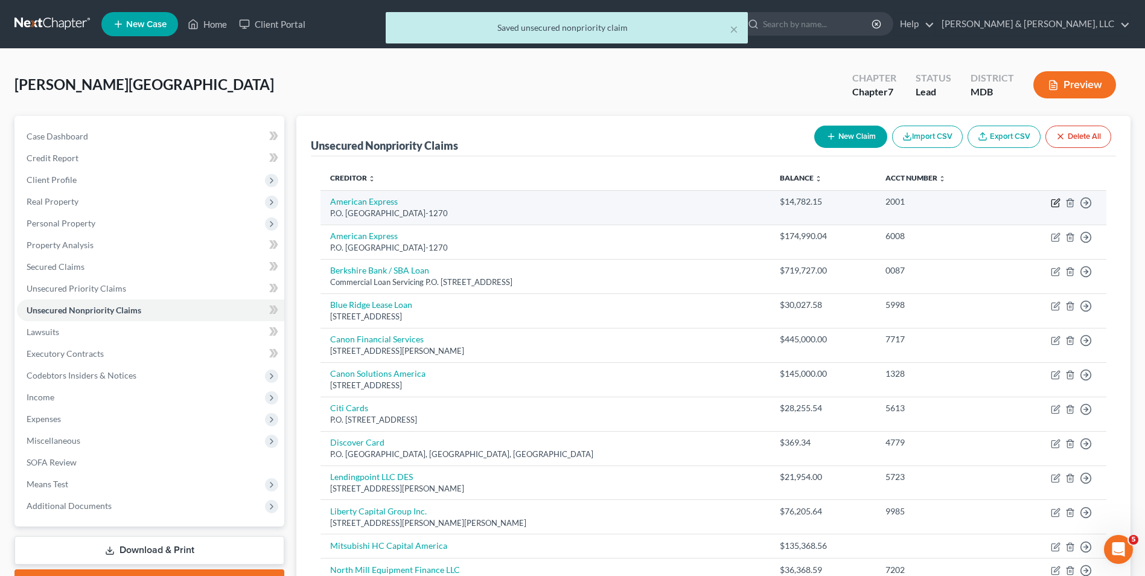
click at [1051, 205] on icon "button" at bounding box center [1056, 203] width 10 height 10
select select "33"
select select "2"
select select "0"
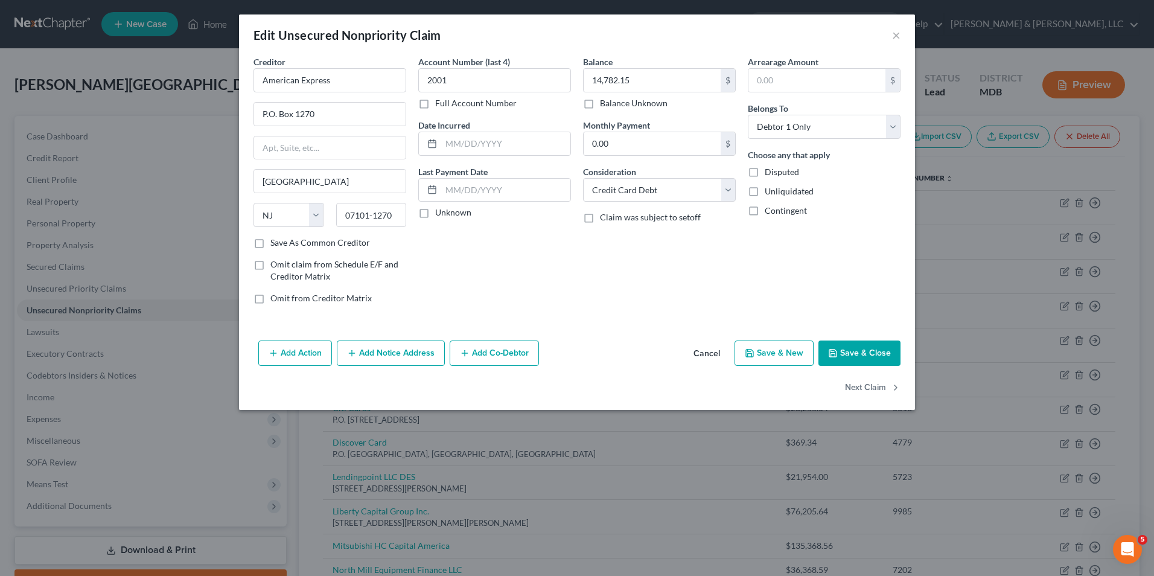
click at [843, 346] on button "Save & Close" at bounding box center [860, 353] width 82 height 25
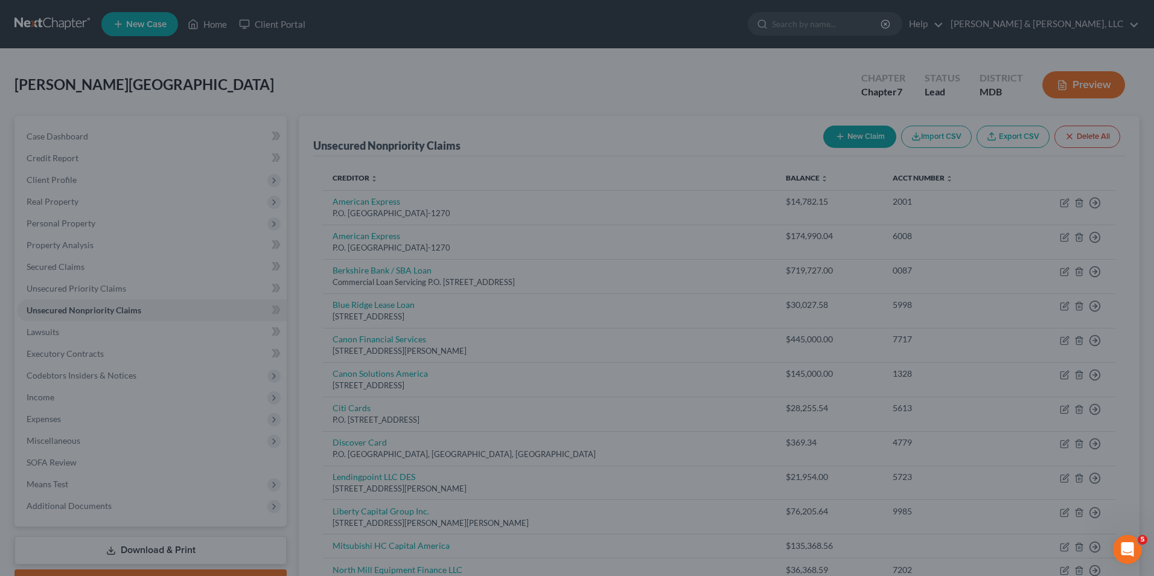
type input "0"
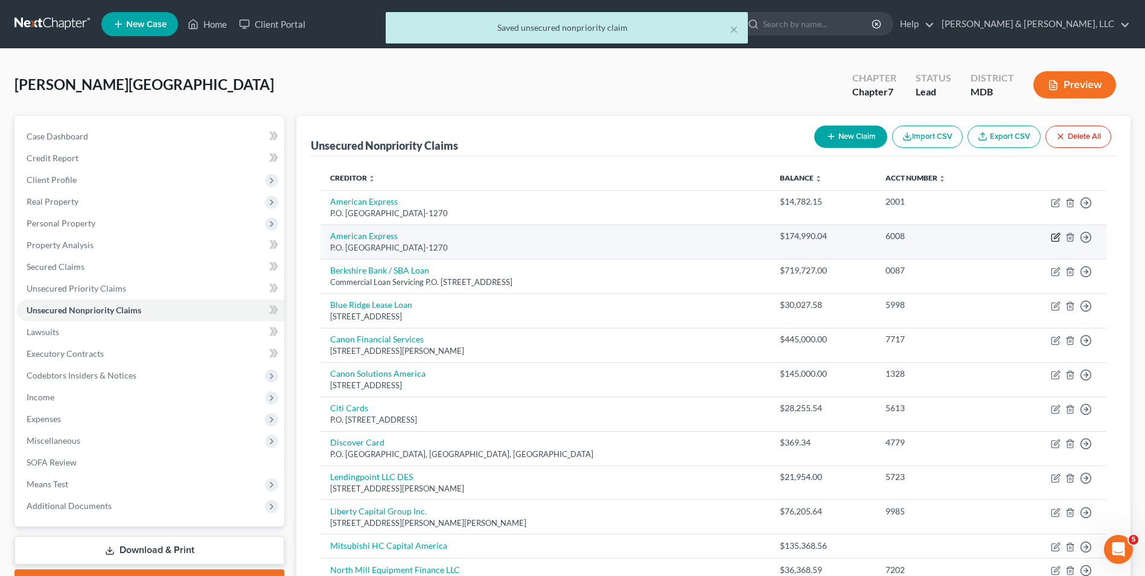
click at [1055, 235] on icon "button" at bounding box center [1056, 237] width 10 height 10
select select "33"
select select "2"
select select "0"
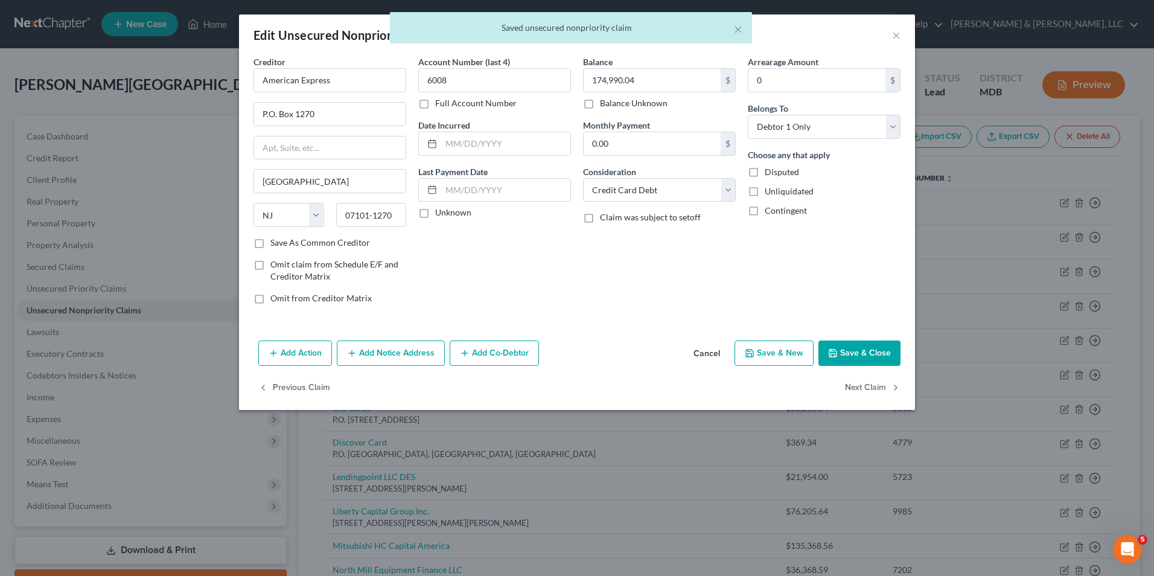
click at [874, 353] on button "Save & Close" at bounding box center [860, 353] width 82 height 25
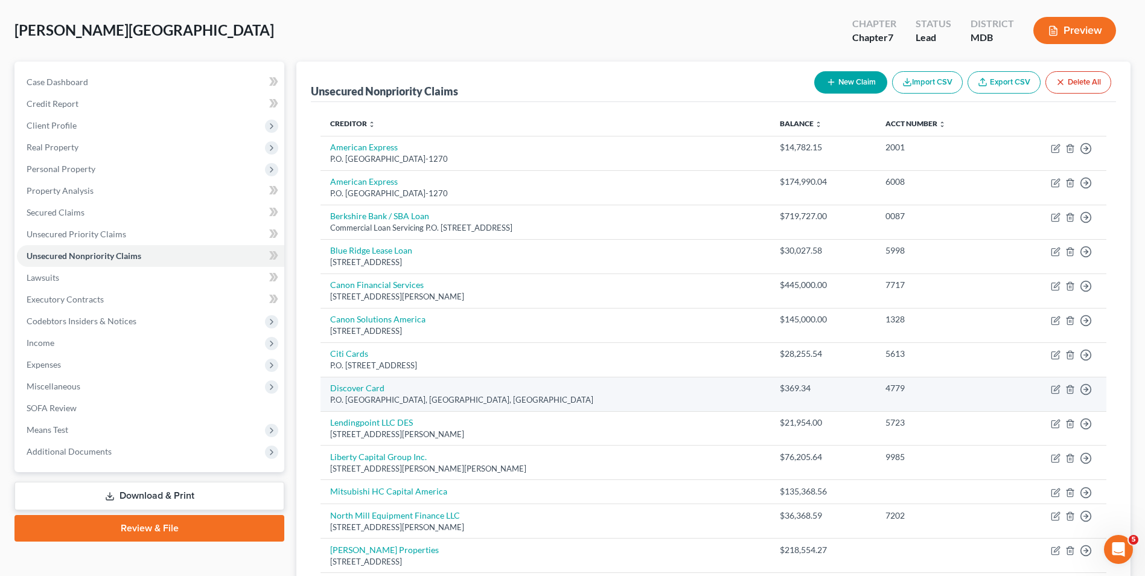
scroll to position [130, 0]
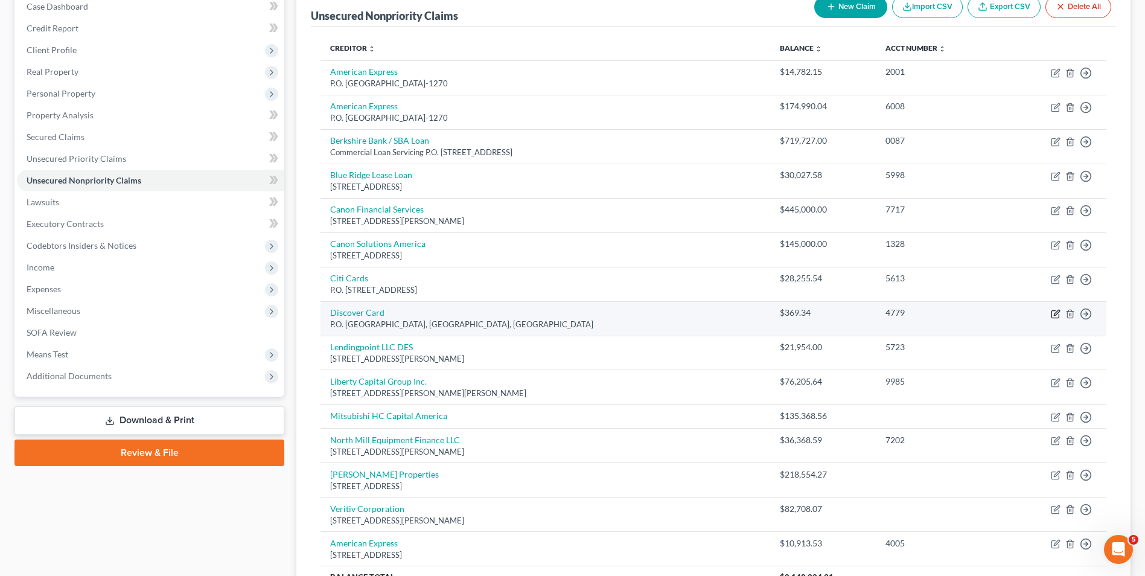
click at [1059, 313] on icon "button" at bounding box center [1056, 314] width 10 height 10
select select "46"
select select "2"
select select "0"
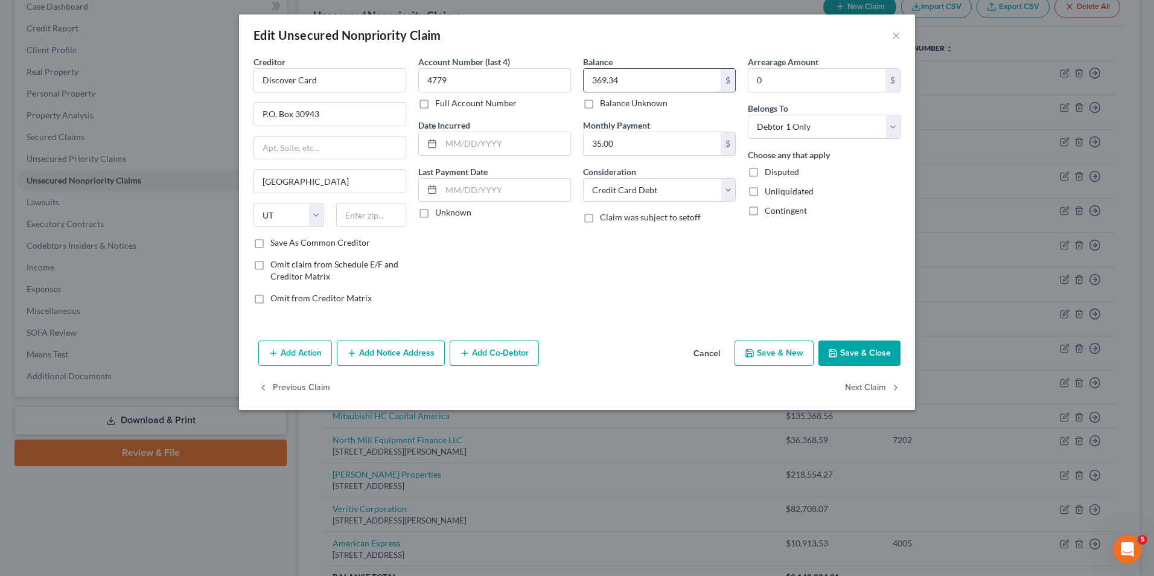
click at [595, 84] on input "369.34" at bounding box center [652, 80] width 137 height 23
type input "15,000.00"
click at [855, 353] on button "Save & Close" at bounding box center [860, 353] width 82 height 25
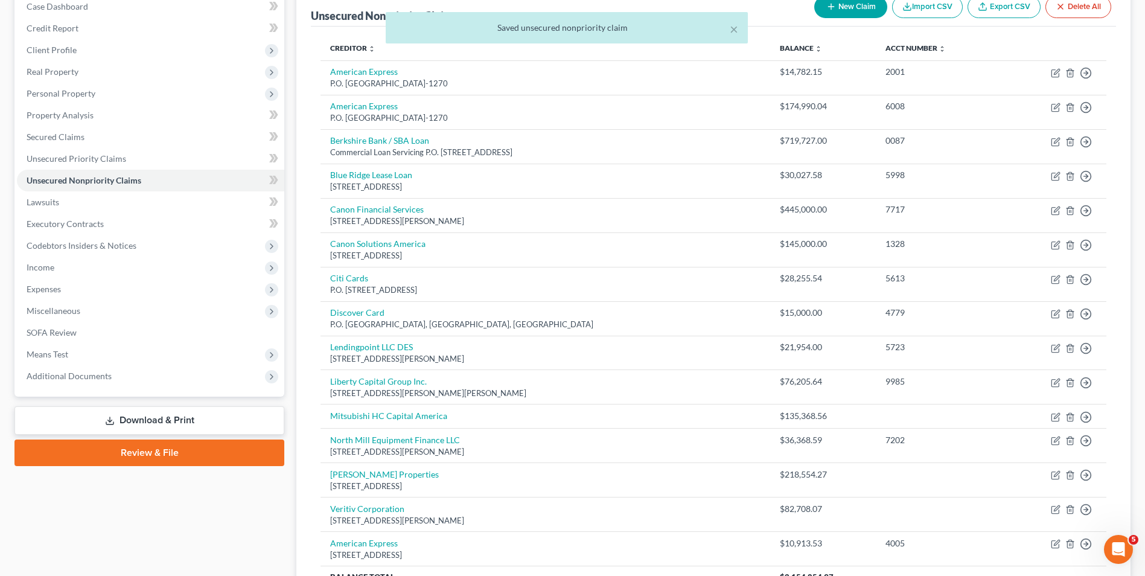
click at [833, 7] on icon "button" at bounding box center [832, 7] width 10 height 10
select select "0"
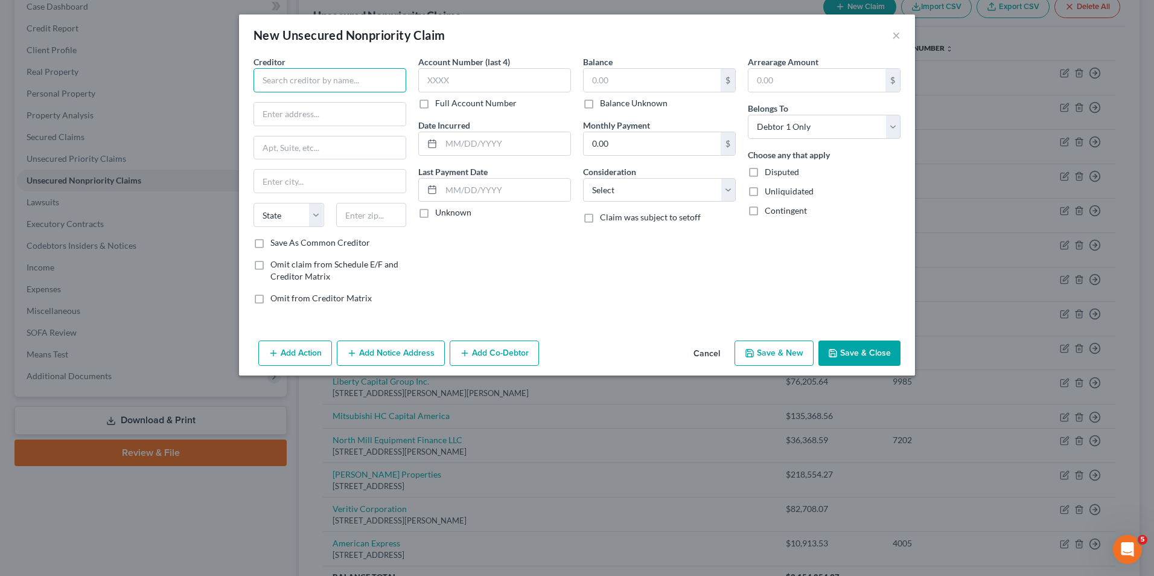
click at [327, 82] on input "text" at bounding box center [330, 80] width 153 height 24
type input "Discover Card"
type input "PO Box 30943"
type input "Salt Lake City"
click at [311, 210] on select "State AL AK AR AZ CA CO CT DE DC FL GA GU HI ID IL IN IA KS KY LA ME MD MA MI M…" at bounding box center [289, 215] width 71 height 24
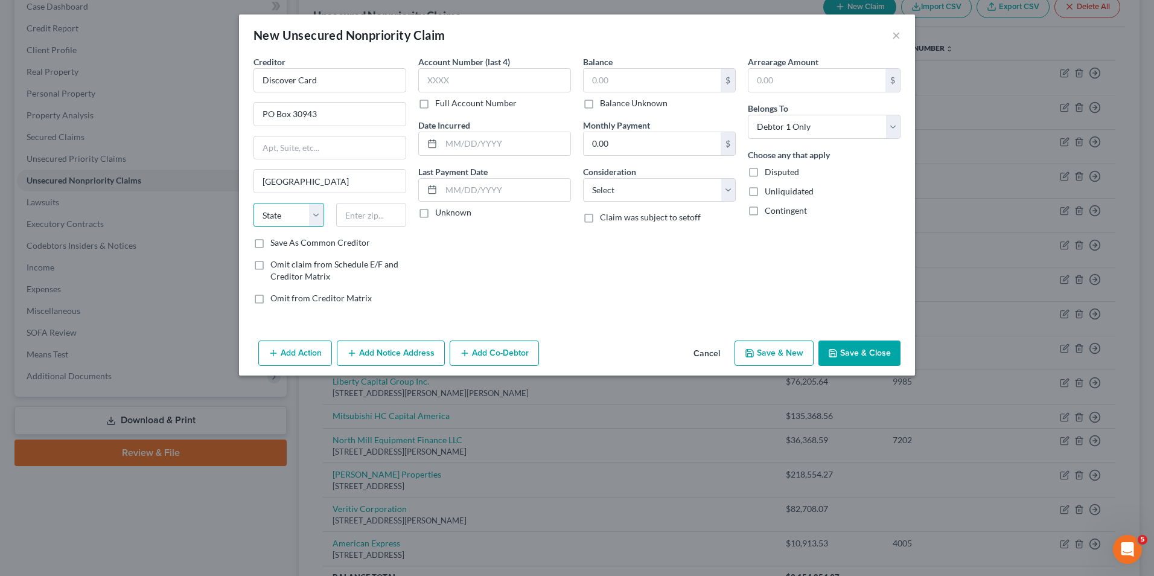
click at [316, 216] on select "State AL AK AR AZ CA CO CT DE DC FL GA GU HI ID IL IN IA KS KY LA ME MD MA MI M…" at bounding box center [289, 215] width 71 height 24
select select "46"
click at [254, 203] on select "State AL AK AR AZ CA CO CT DE DC FL GA GU HI ID IL IN IA KS KY LA ME MD MA MI M…" at bounding box center [289, 215] width 71 height 24
click at [370, 207] on input "text" at bounding box center [371, 215] width 71 height 24
click at [429, 86] on input "text" at bounding box center [494, 80] width 153 height 24
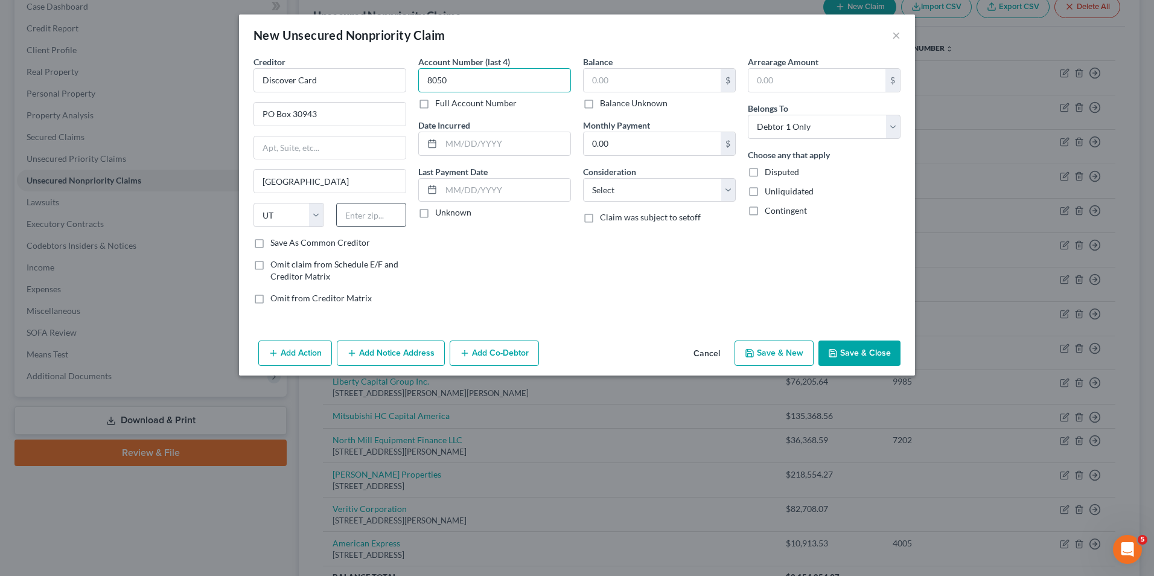
type input "8050"
click at [386, 223] on input "text" at bounding box center [371, 215] width 71 height 24
type input "84130"
click at [642, 183] on select "Select Cable / Satellite Services Collection Agency Credit Card Debt Debt Couns…" at bounding box center [659, 190] width 153 height 24
select select "2"
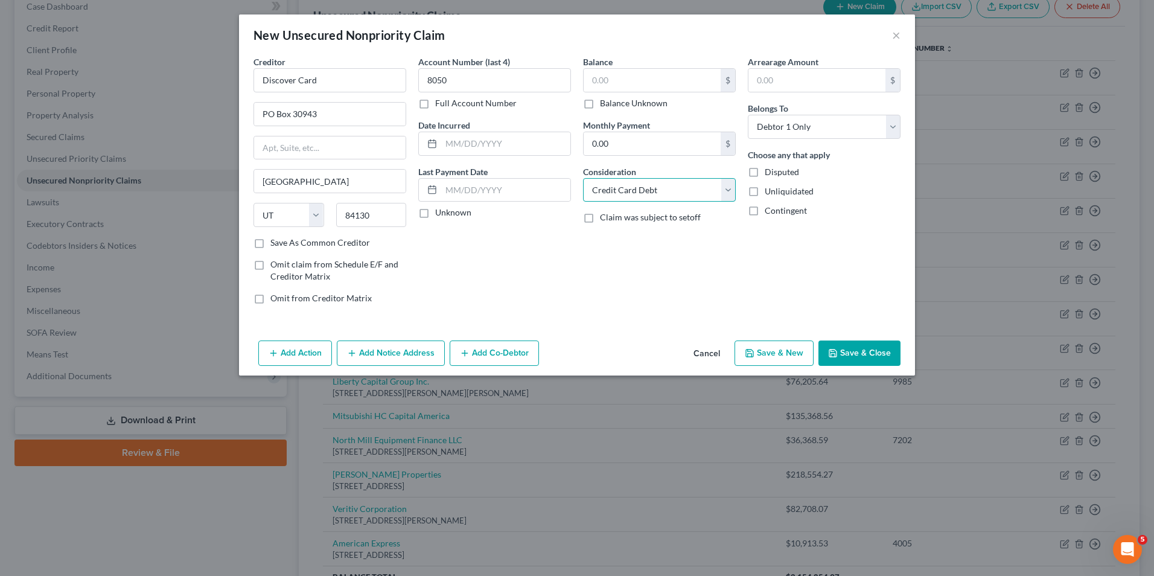
click at [583, 178] on select "Select Cable / Satellite Services Collection Agency Credit Card Debt Debt Couns…" at bounding box center [659, 190] width 153 height 24
click at [862, 362] on button "Save & Close" at bounding box center [860, 353] width 82 height 25
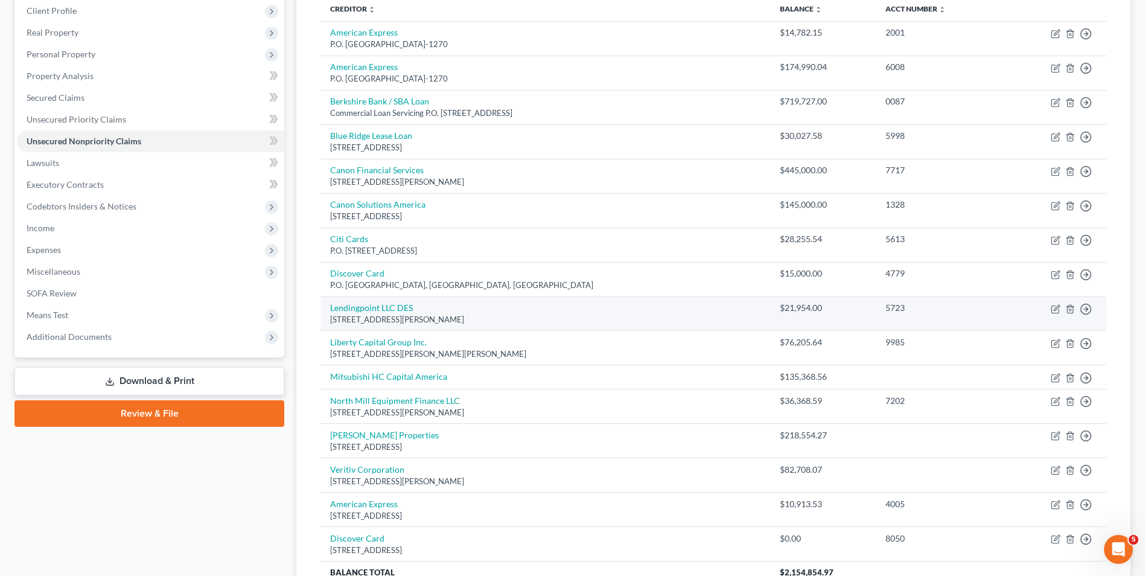
scroll to position [190, 0]
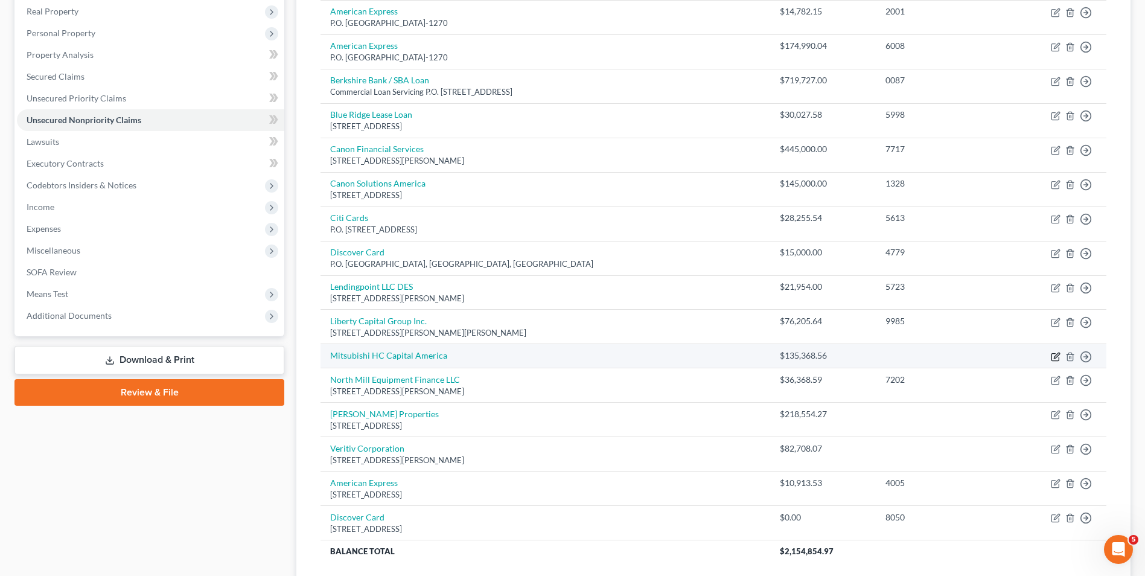
click at [1057, 361] on icon "button" at bounding box center [1056, 357] width 10 height 10
select select "10"
select select "0"
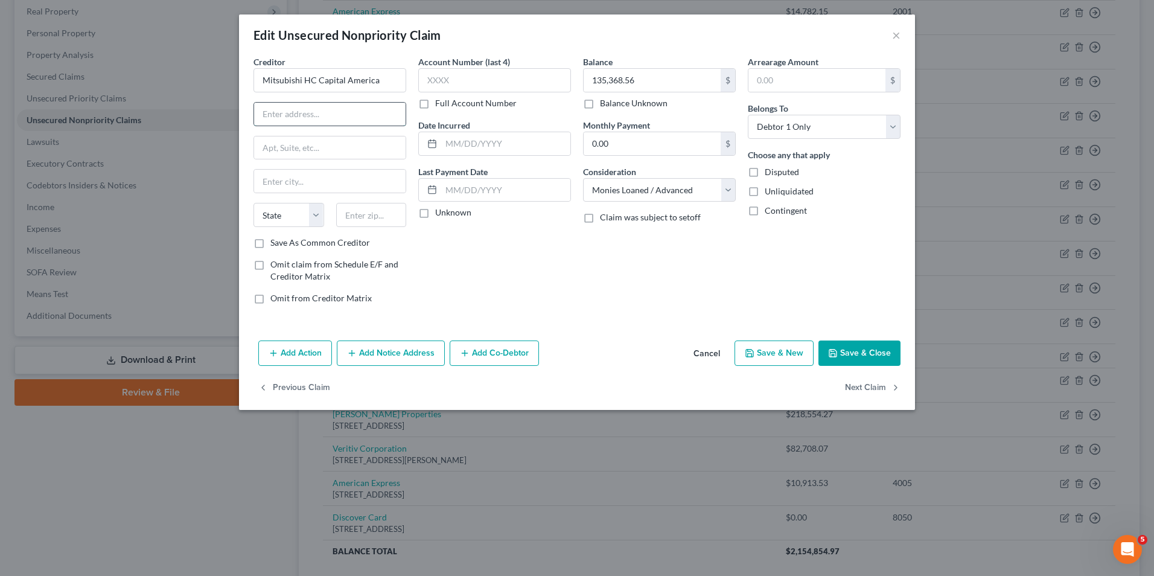
click at [263, 118] on input "text" at bounding box center [330, 114] width 152 height 23
type input "800 Connecticut Ave."
type input "Norwalk"
click at [311, 209] on select "State AL AK AR AZ CA CO CT DE DC FL GA GU HI ID IL IN IA KS KY LA ME MD MA MI M…" at bounding box center [289, 215] width 71 height 24
select select "6"
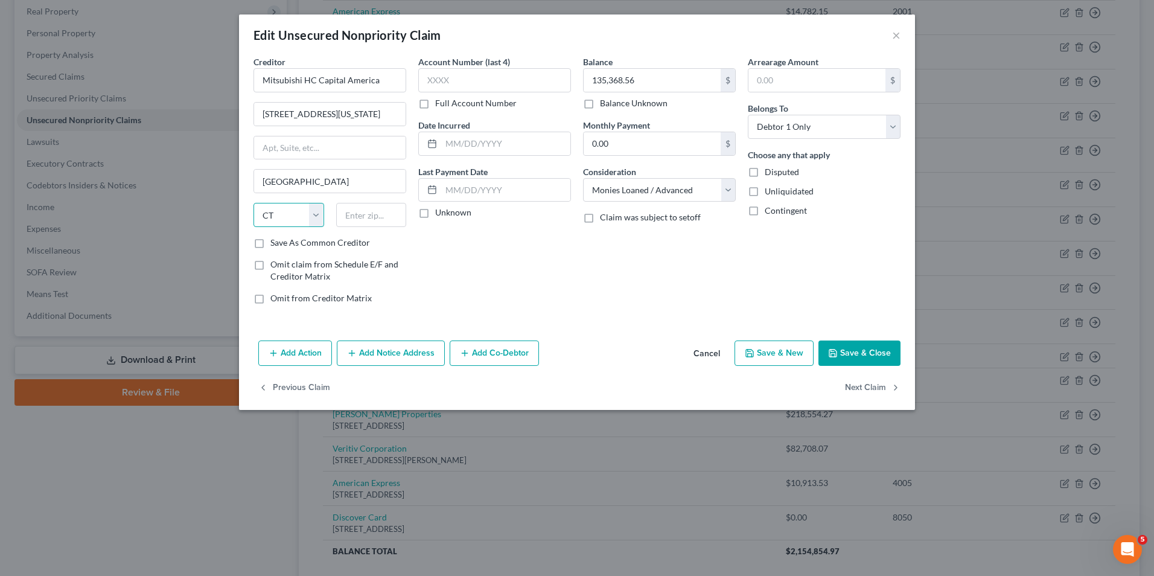
click at [254, 203] on select "State AL AK AR AZ CA CO CT DE DC FL GA GU HI ID IL IN IA KS KY LA ME MD MA MI M…" at bounding box center [289, 215] width 71 height 24
click at [360, 225] on input "text" at bounding box center [371, 215] width 71 height 24
type input "06854"
click at [839, 348] on button "Save & Close" at bounding box center [860, 353] width 82 height 25
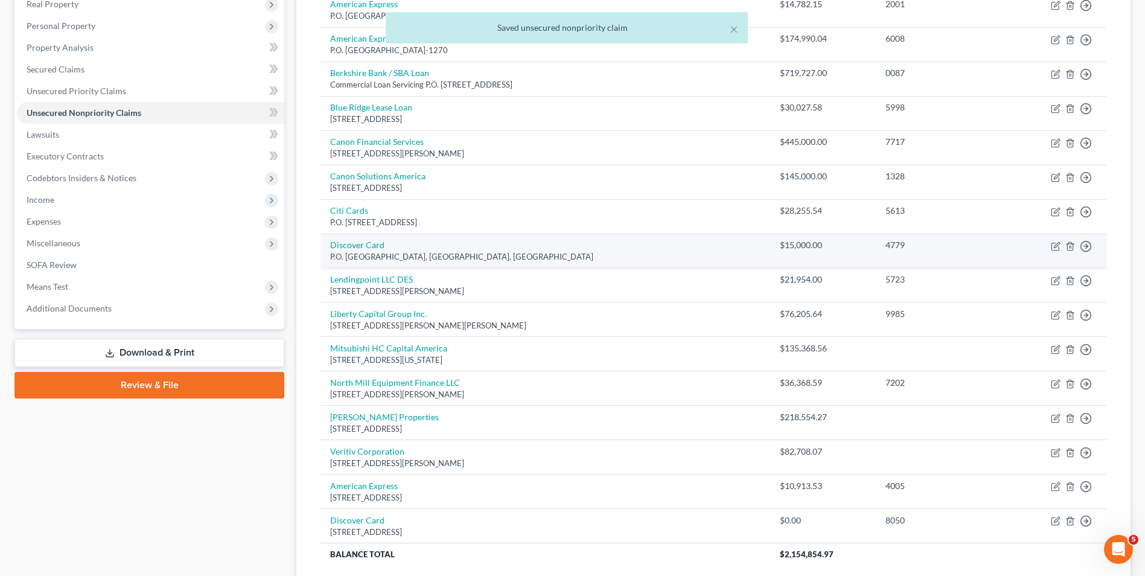
scroll to position [295, 0]
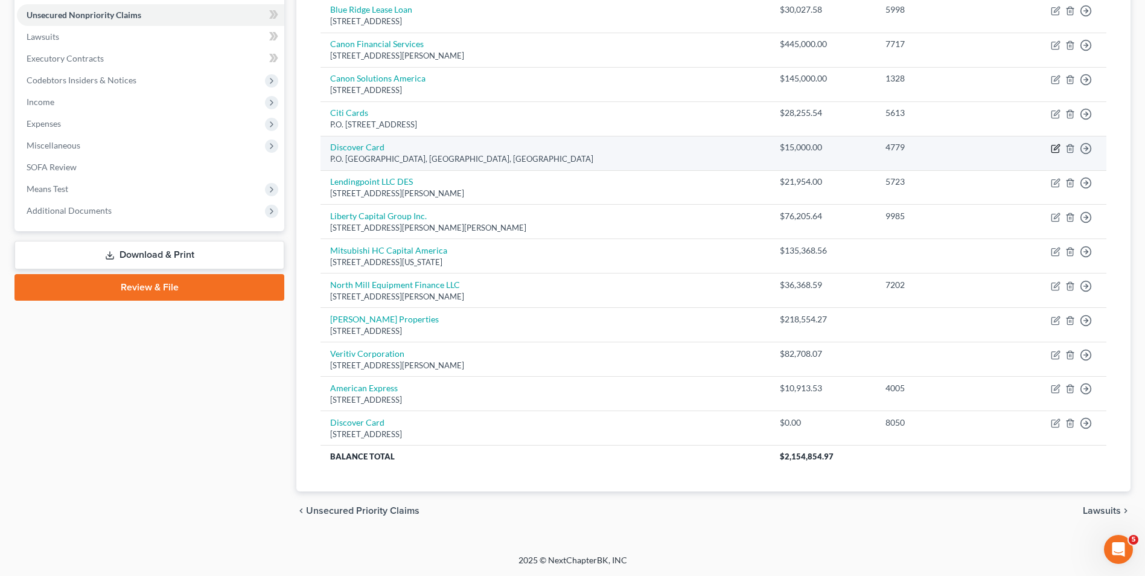
click at [1056, 151] on icon "button" at bounding box center [1056, 149] width 10 height 10
select select "46"
select select "2"
select select "0"
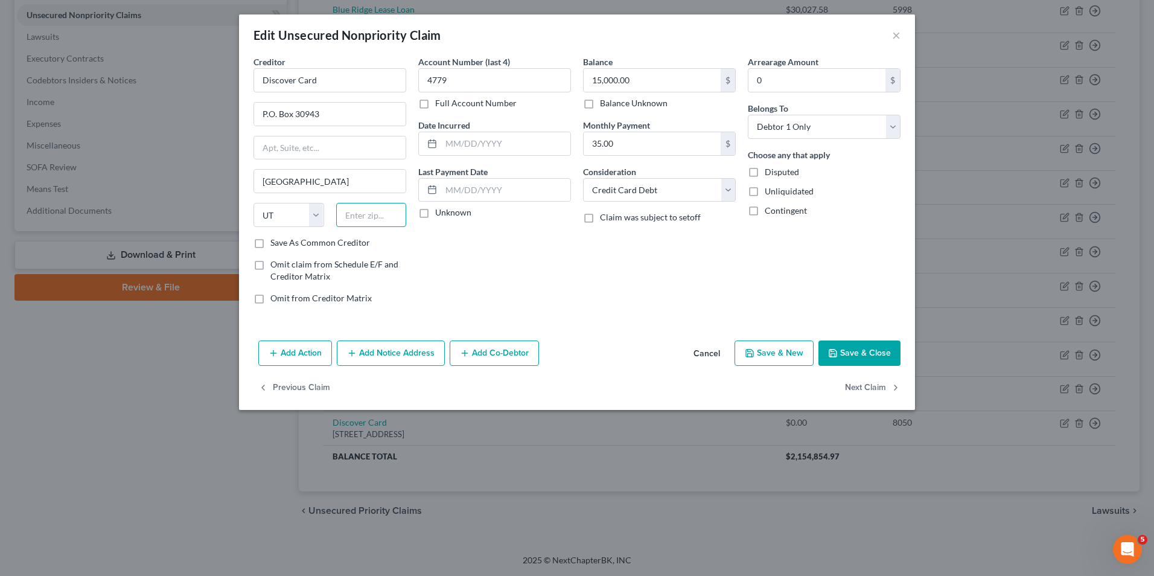
click at [384, 225] on input "text" at bounding box center [371, 215] width 71 height 24
type input "84130"
click at [863, 359] on button "Save & Close" at bounding box center [860, 353] width 82 height 25
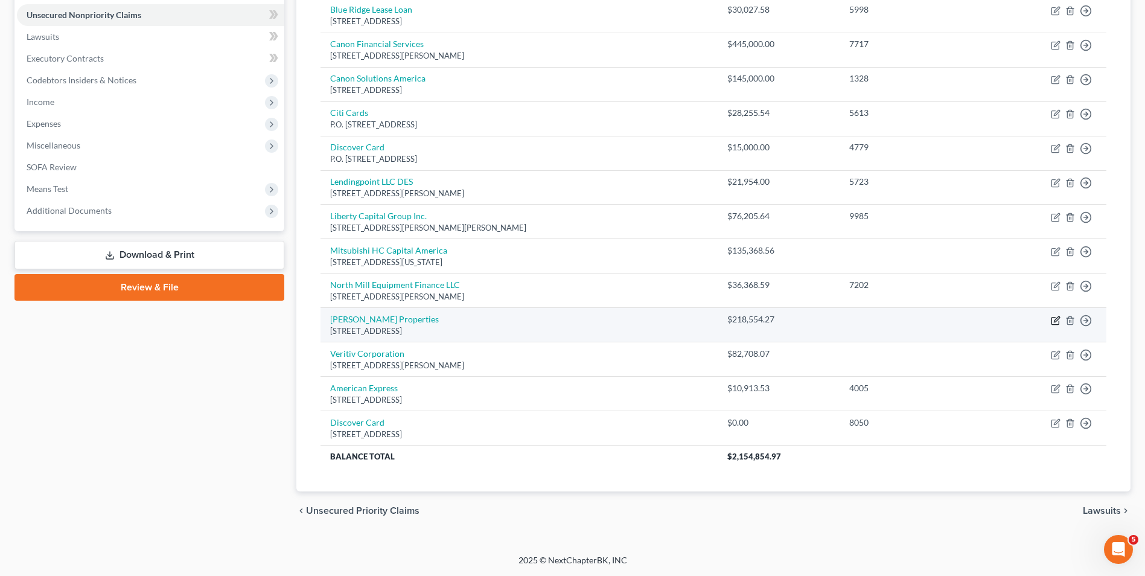
click at [1053, 319] on icon "button" at bounding box center [1056, 321] width 10 height 10
select select "21"
select select "14"
select select "0"
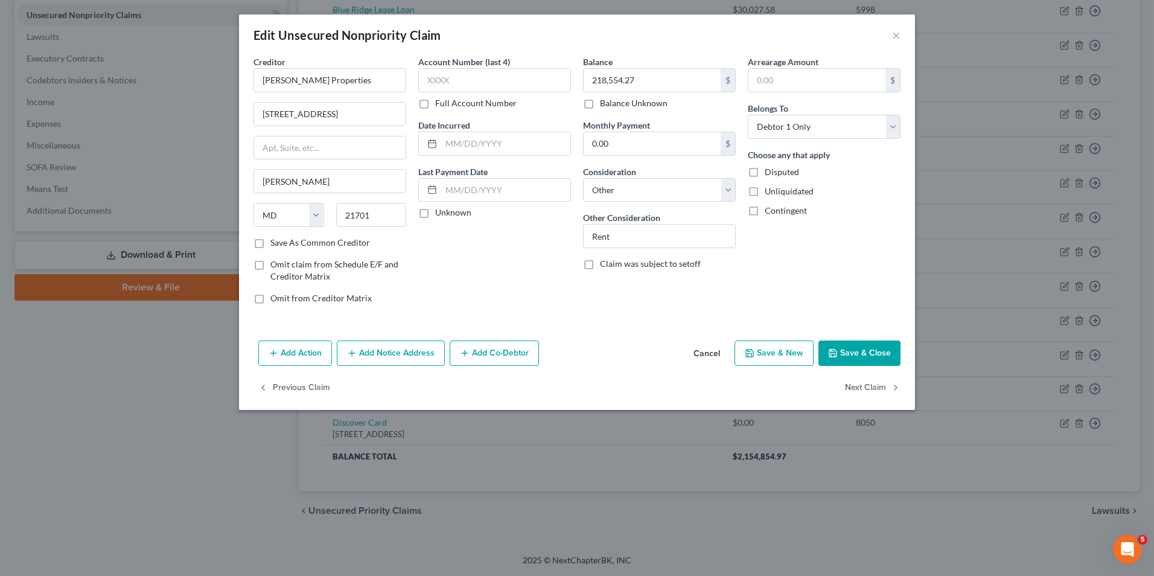
click at [765, 173] on label "Disputed" at bounding box center [782, 172] width 34 height 12
click at [770, 173] on input "Disputed" at bounding box center [774, 170] width 8 height 8
checkbox input "true"
click at [653, 236] on input "Rent" at bounding box center [660, 236] width 152 height 23
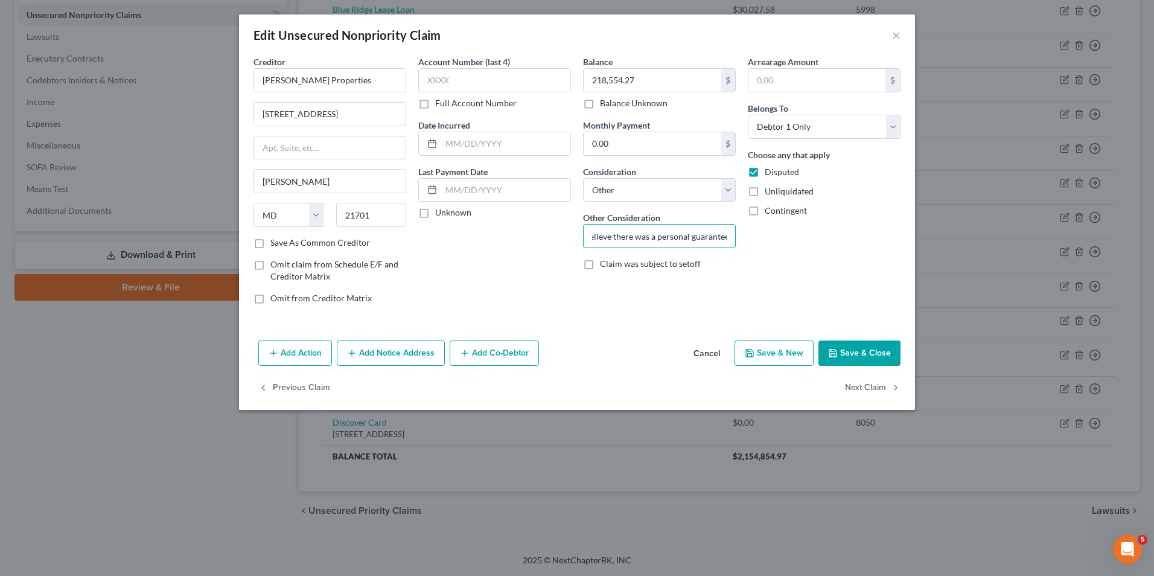
type input "Rent (do not believe there was a personal guarantee"
click at [867, 356] on button "Save & Close" at bounding box center [860, 353] width 82 height 25
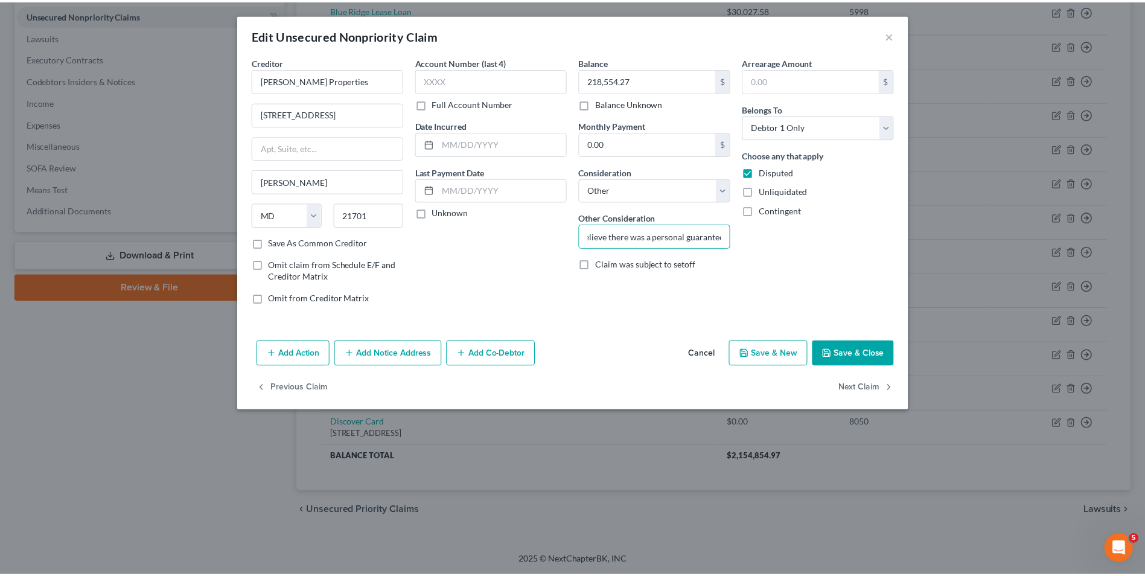
scroll to position [0, 0]
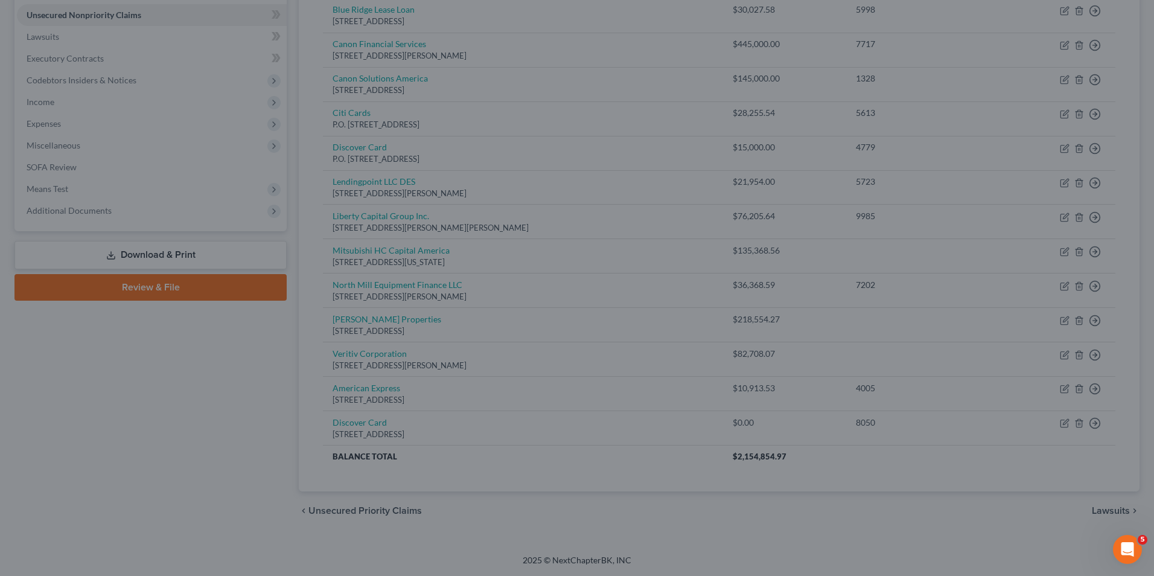
type input "0"
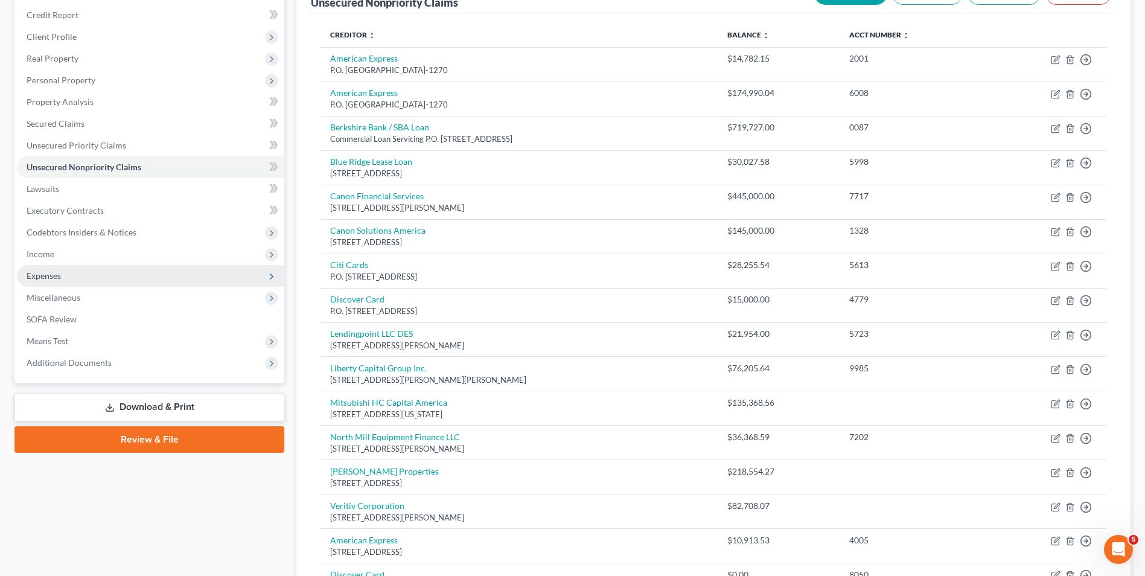
scroll to position [181, 0]
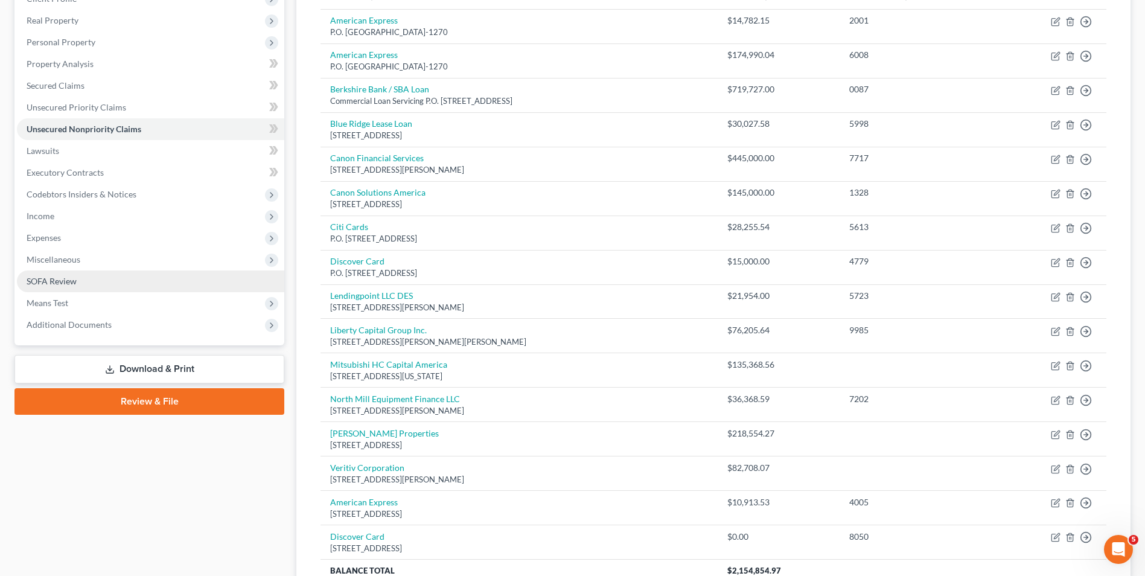
click at [106, 280] on link "SOFA Review" at bounding box center [150, 282] width 267 height 22
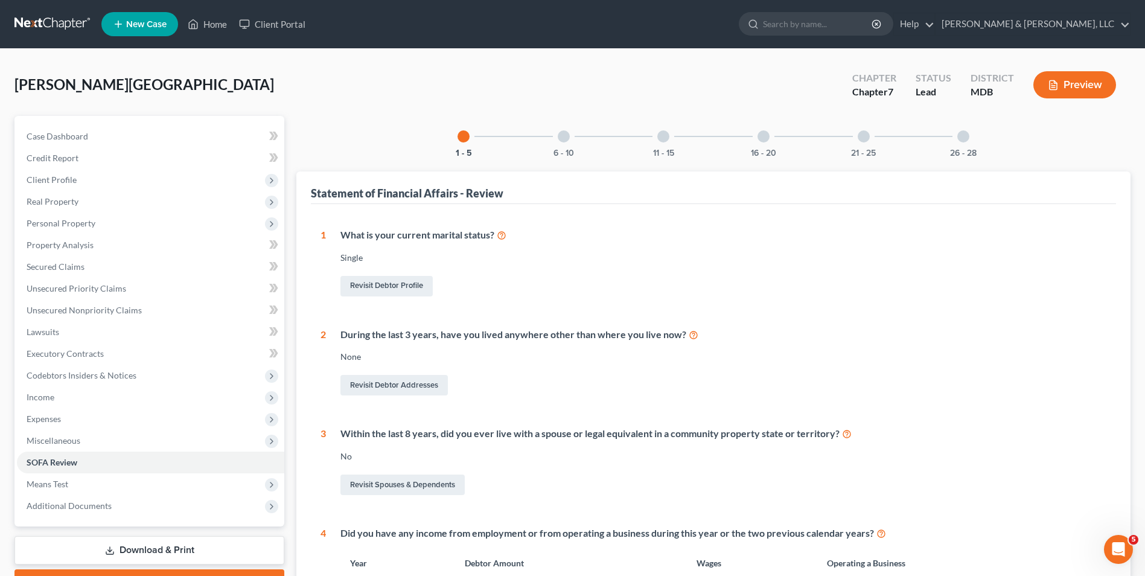
click at [761, 136] on div at bounding box center [764, 136] width 12 height 12
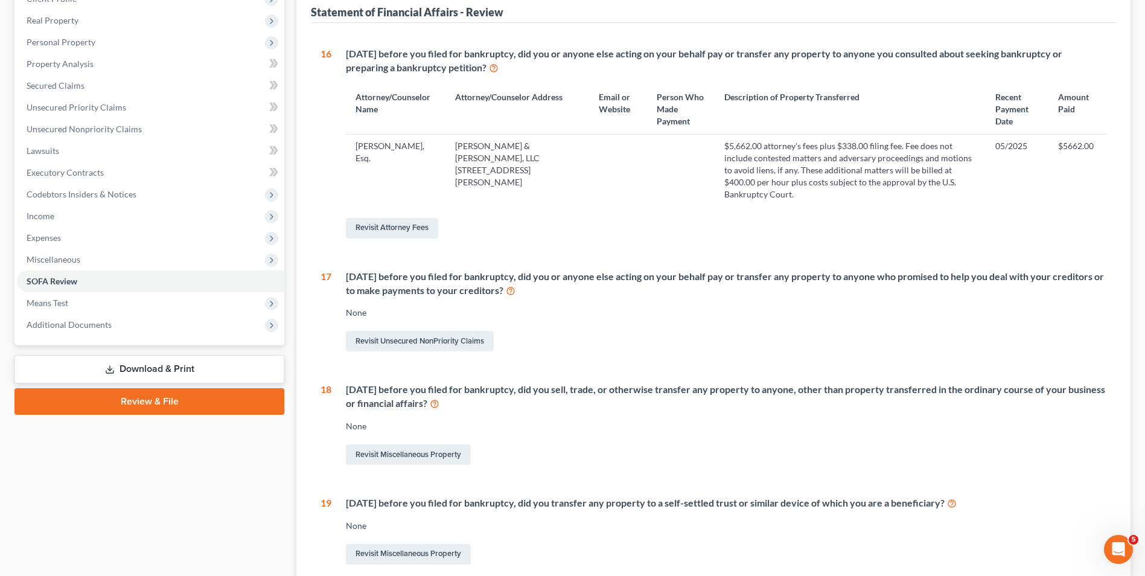
scroll to position [121, 0]
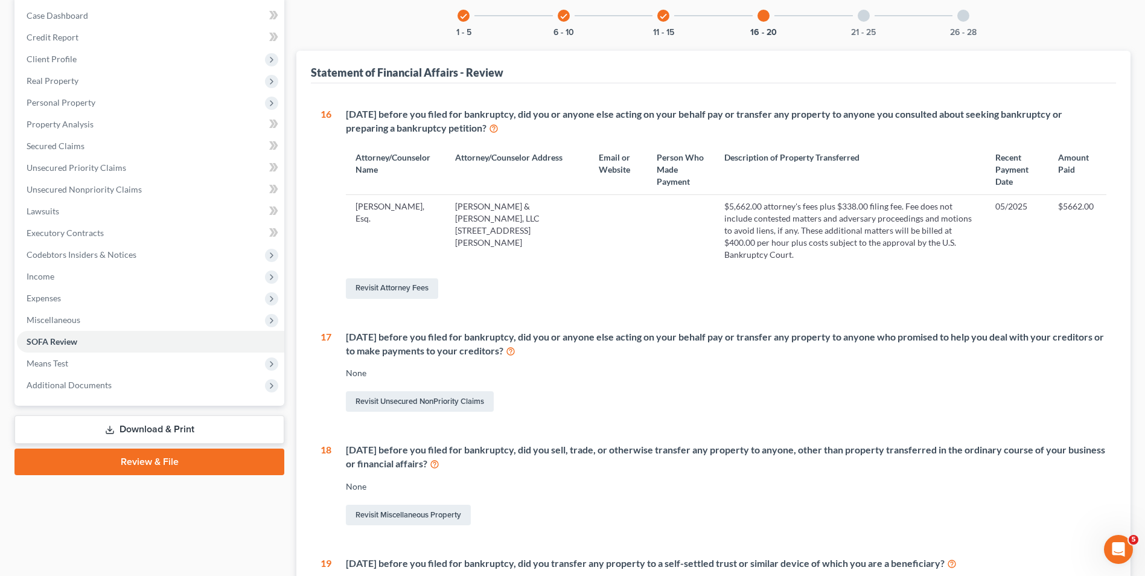
click at [860, 16] on div at bounding box center [864, 16] width 12 height 12
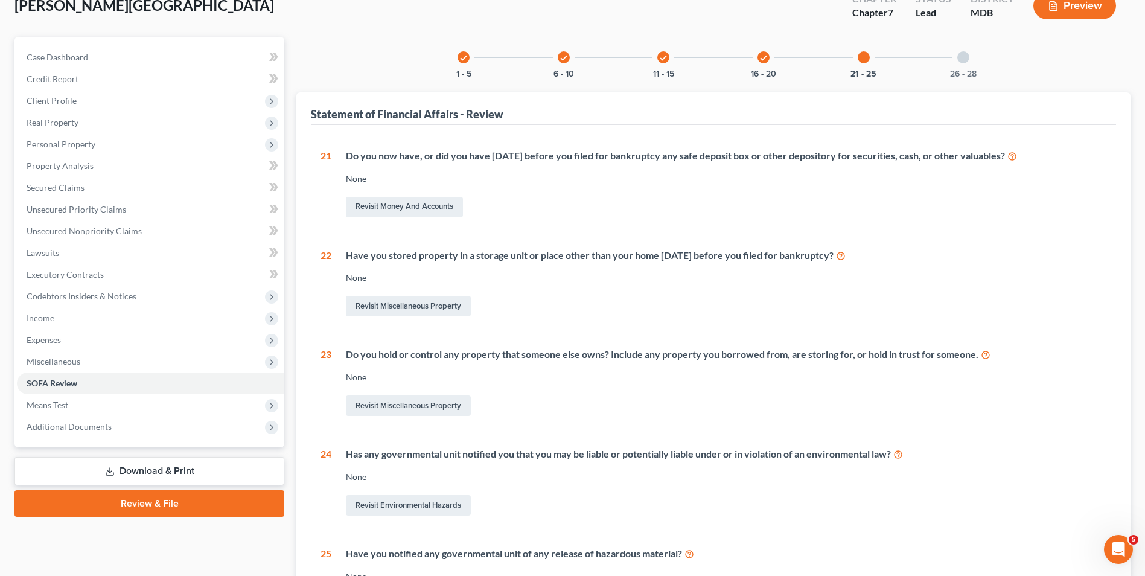
scroll to position [68, 0]
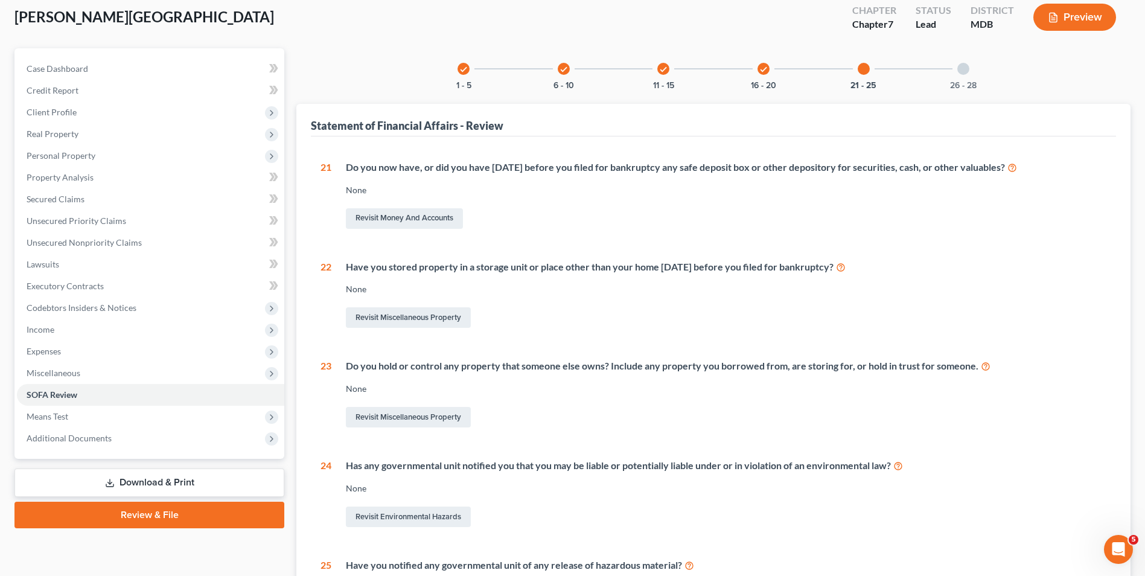
click at [969, 68] on div at bounding box center [964, 69] width 12 height 12
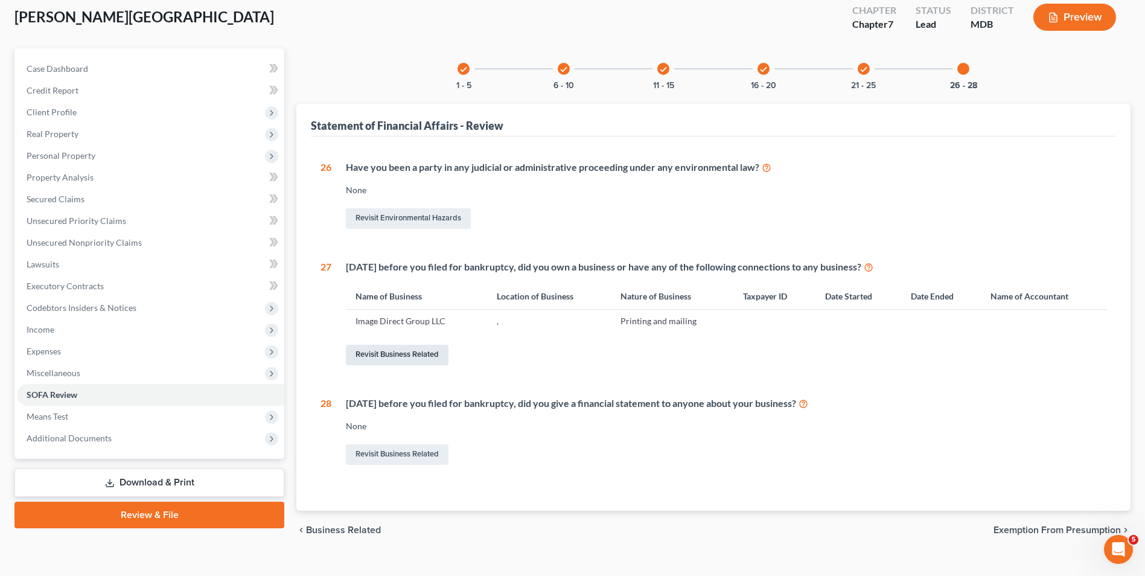
click at [389, 349] on link "Revisit Business Related" at bounding box center [397, 355] width 103 height 21
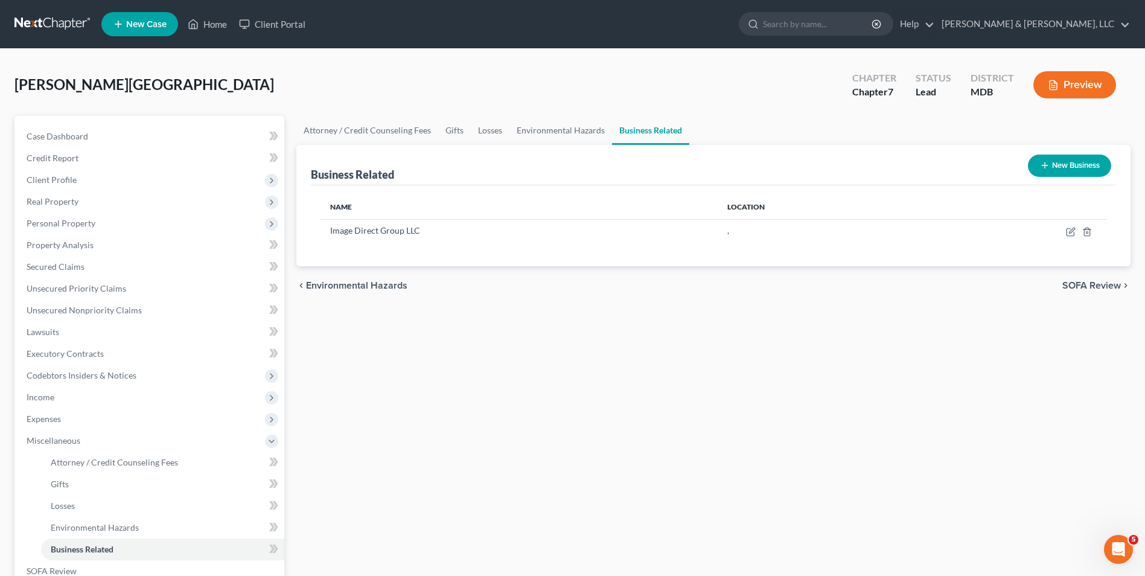
click at [1043, 158] on button "New Business" at bounding box center [1069, 166] width 83 height 22
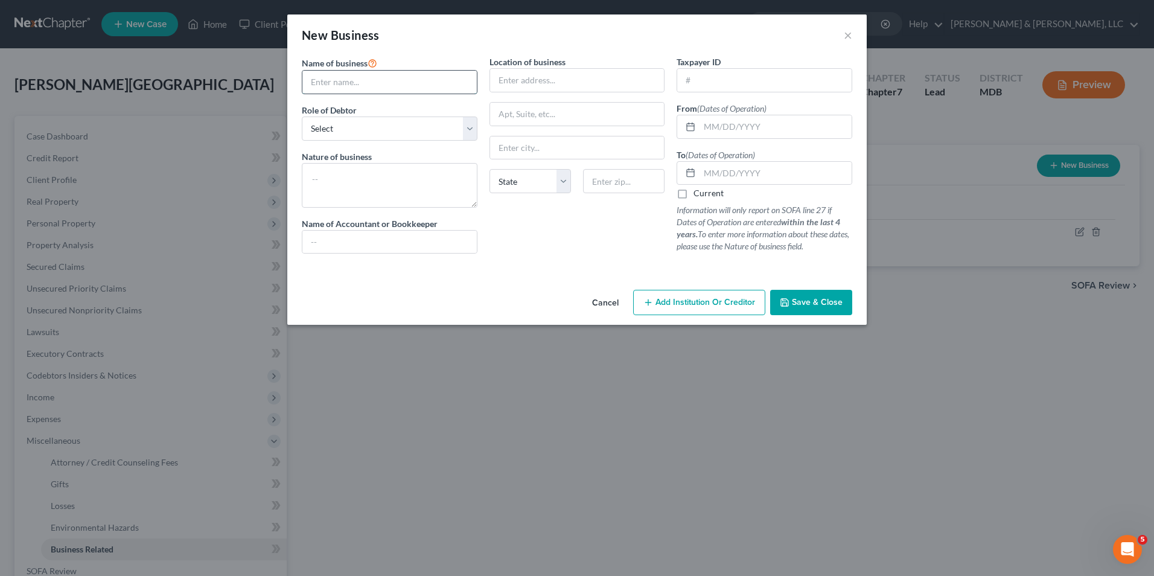
click at [337, 88] on input "text" at bounding box center [390, 82] width 175 height 23
type input "Royce Solutions LLC"
click at [475, 119] on select "Select A member of a limited liability company (LLC) or limited liability partn…" at bounding box center [390, 129] width 176 height 24
select select "member"
click at [302, 117] on select "Select A member of a limited liability company (LLC) or limited liability partn…" at bounding box center [390, 129] width 176 height 24
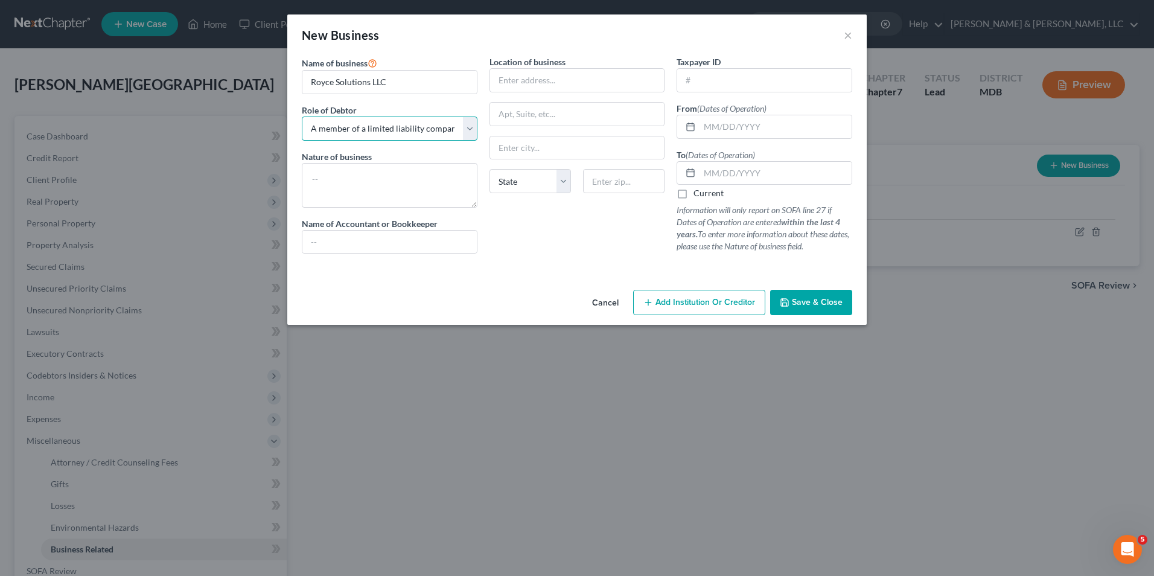
click at [475, 129] on select "Select A member of a limited liability company (LLC) or limited liability partn…" at bounding box center [390, 129] width 176 height 24
click at [302, 117] on select "Select A member of a limited liability company (LLC) or limited liability partn…" at bounding box center [390, 129] width 176 height 24
click at [780, 296] on button "Save & Close" at bounding box center [811, 302] width 82 height 25
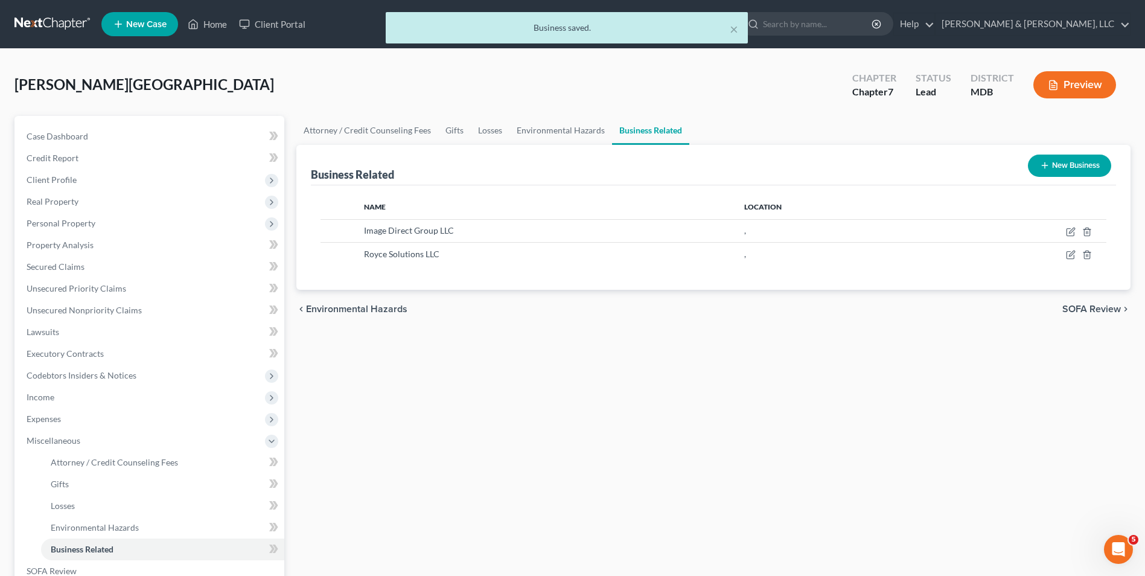
click at [1057, 165] on button "New Business" at bounding box center [1069, 166] width 83 height 22
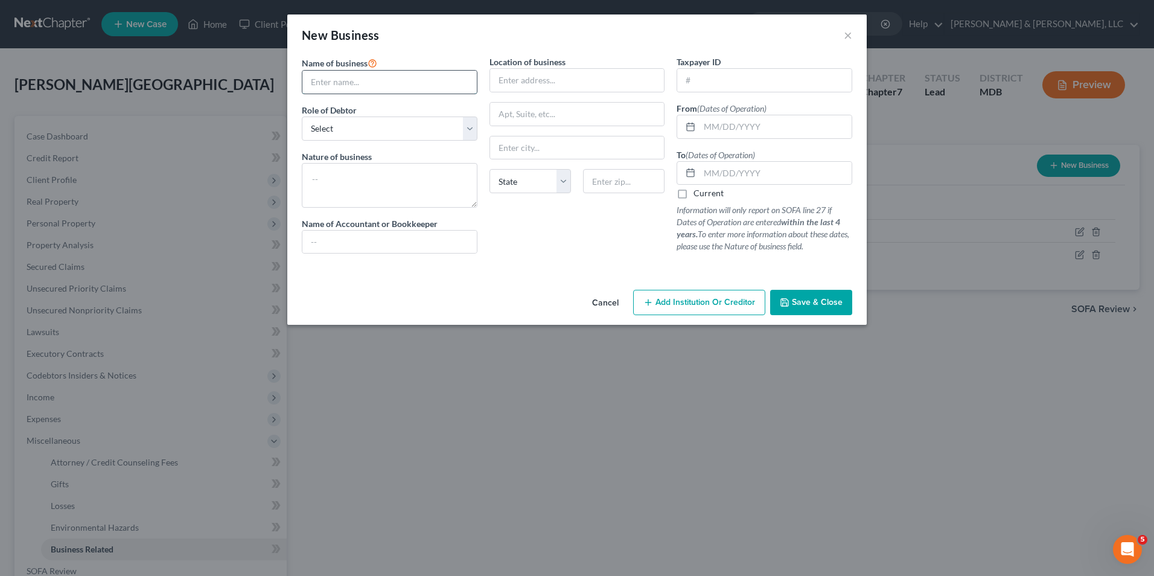
click at [427, 78] on input "text" at bounding box center [390, 82] width 175 height 23
type input "Kingfisher Properties LLC"
click at [426, 133] on select "Select A member of a limited liability company (LLC) or limited liability partn…" at bounding box center [390, 129] width 176 height 24
select select "member"
click at [302, 117] on select "Select A member of a limited liability company (LLC) or limited liability partn…" at bounding box center [390, 129] width 176 height 24
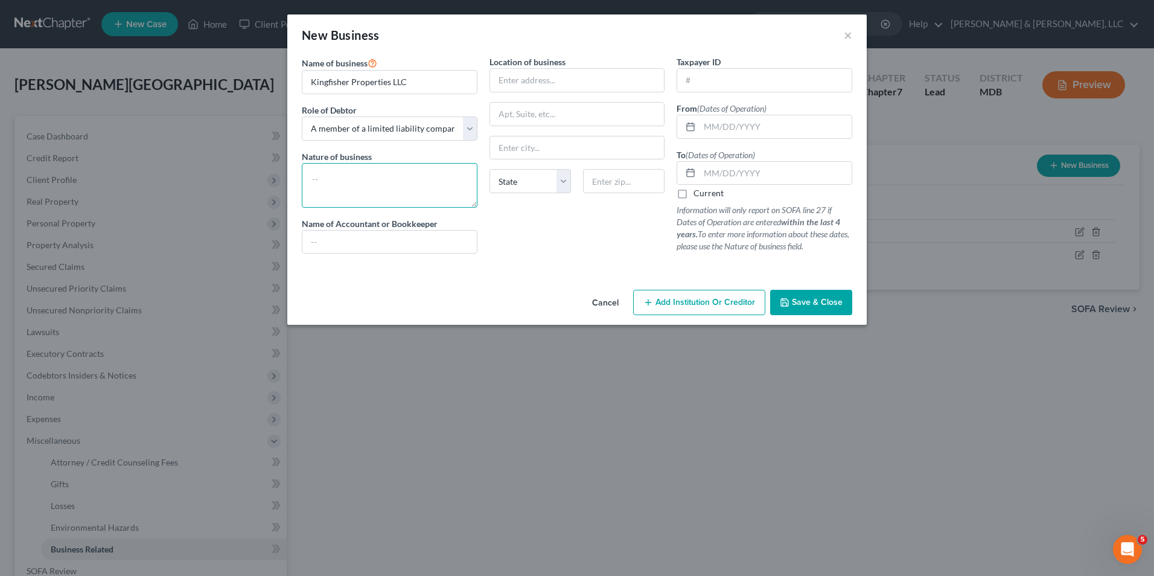
click at [345, 181] on textarea at bounding box center [390, 185] width 176 height 45
type textarea "("
type textarea "N"
type textarea "Formed but never operated"
click at [802, 295] on button "Save & Close" at bounding box center [811, 302] width 82 height 25
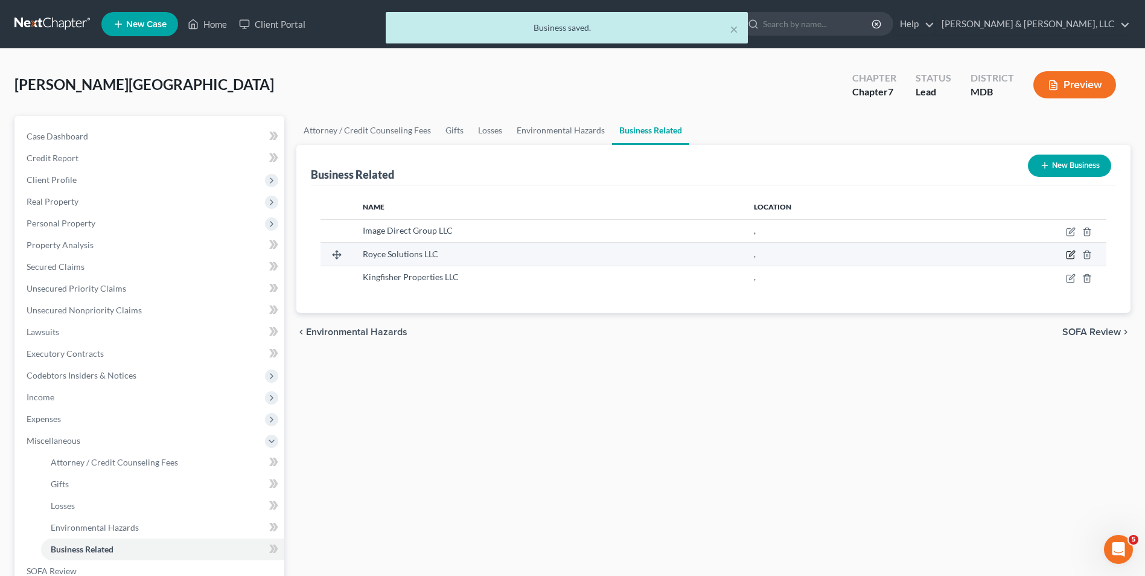
click at [1067, 254] on icon "button" at bounding box center [1070, 255] width 7 height 7
select select "member"
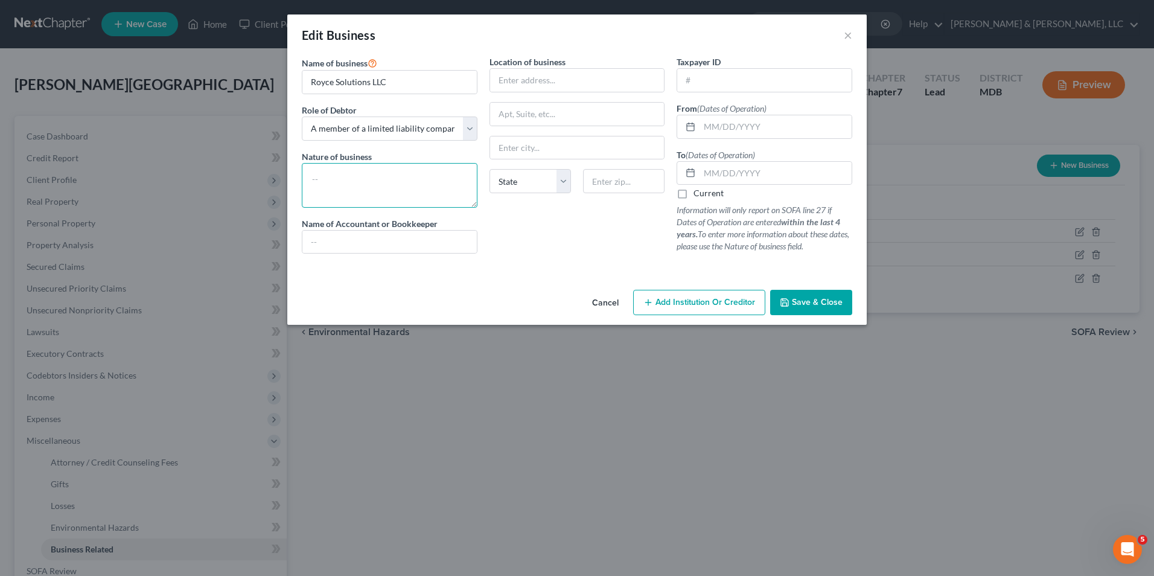
click at [358, 184] on textarea at bounding box center [390, 185] width 176 height 45
type textarea "d"
type textarea "l"
type textarea "L"
type textarea "Formed but not operated"
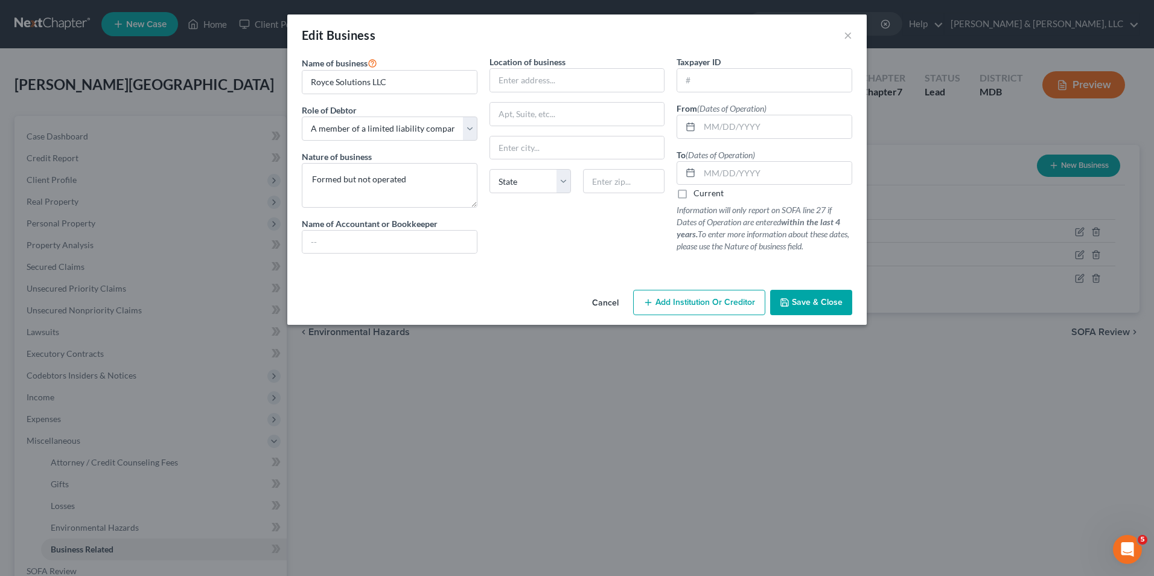
click at [785, 300] on icon "button" at bounding box center [785, 303] width 10 height 10
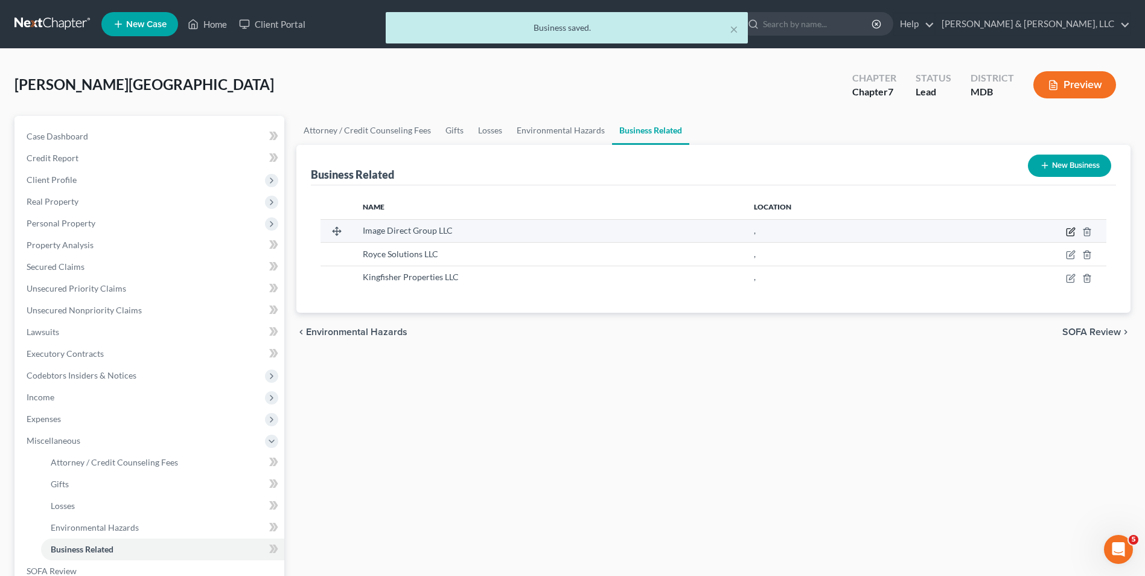
click at [1069, 233] on icon "button" at bounding box center [1071, 232] width 10 height 10
select select "member"
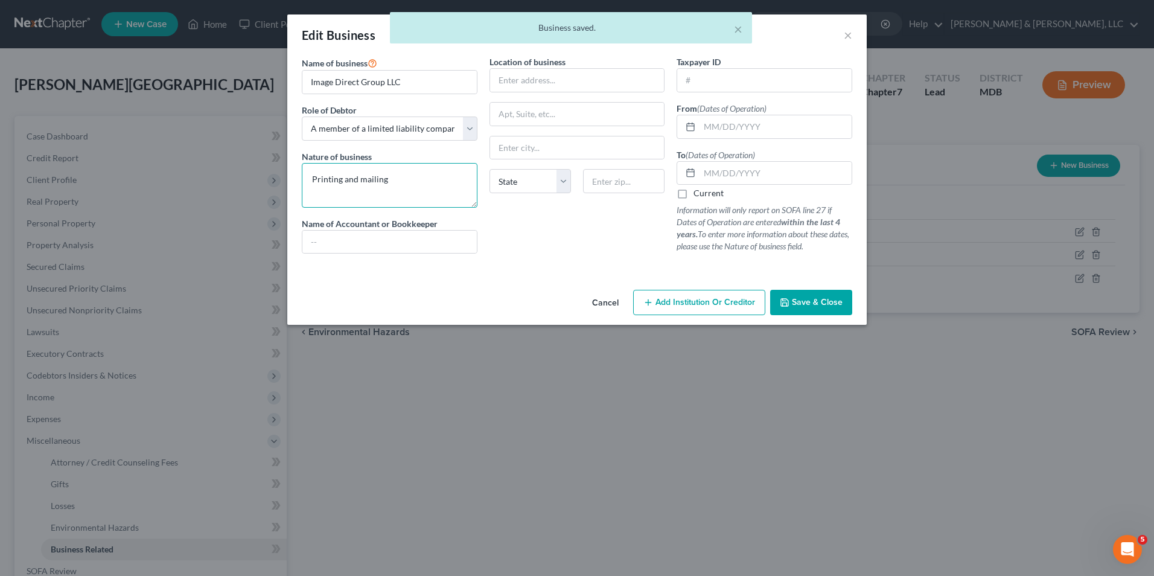
click at [412, 187] on textarea "Printing and mailing" at bounding box center [390, 185] width 176 height 45
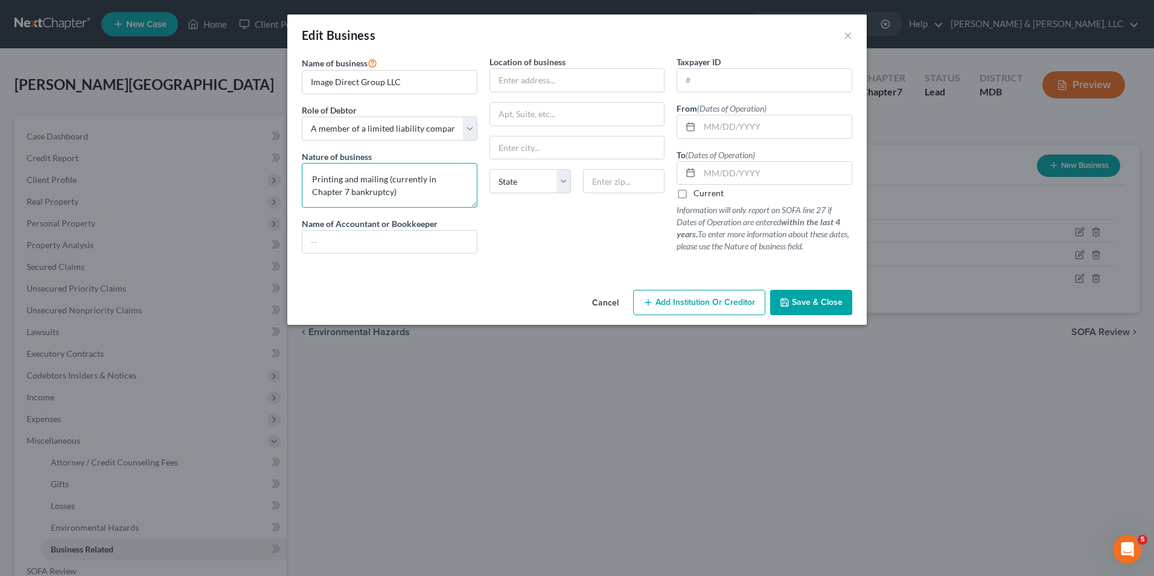
type textarea "Printing and mailing (currently in Chapter 7 bankruptcy)"
click at [790, 284] on div "Name of business * Image Direct Group LLC Role of Debtor * Select A member of a…" at bounding box center [577, 170] width 580 height 229
click at [802, 296] on button "Save & Close" at bounding box center [811, 302] width 82 height 25
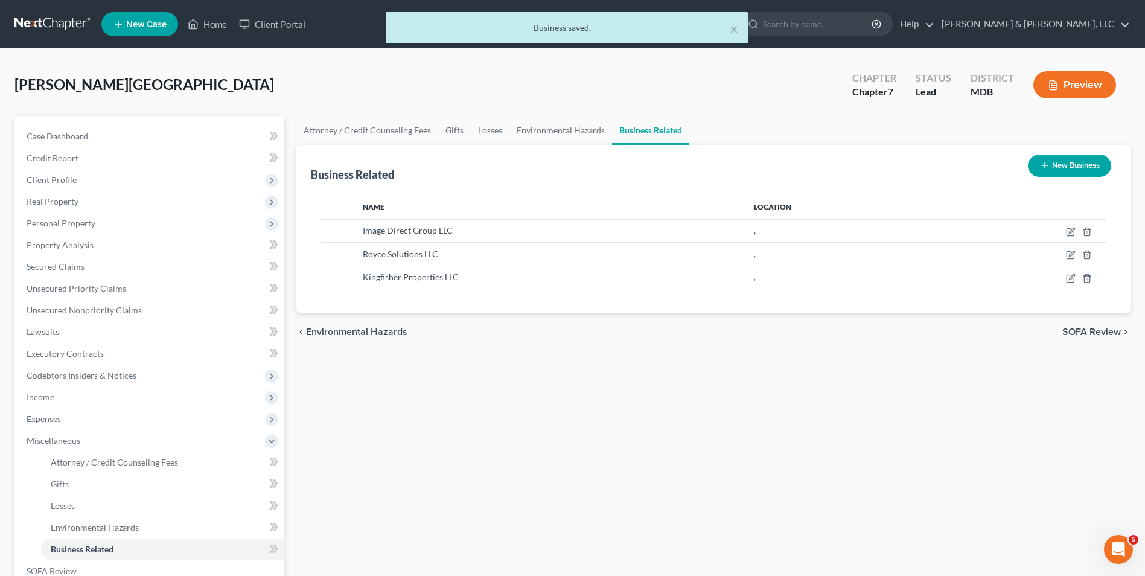
click at [1077, 330] on span "SOFA Review" at bounding box center [1092, 332] width 59 height 10
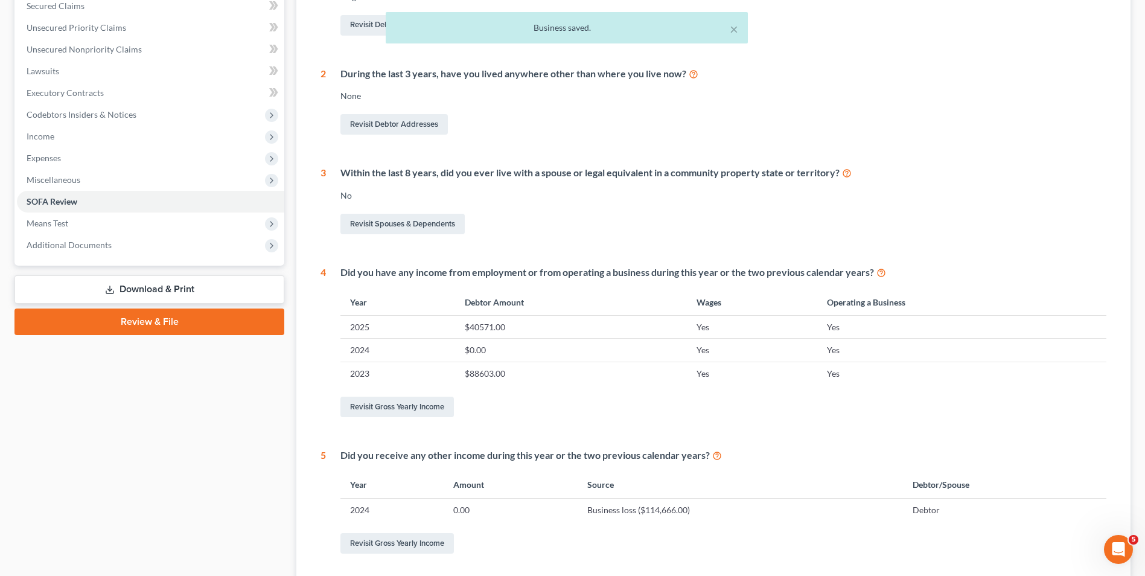
scroll to position [188, 0]
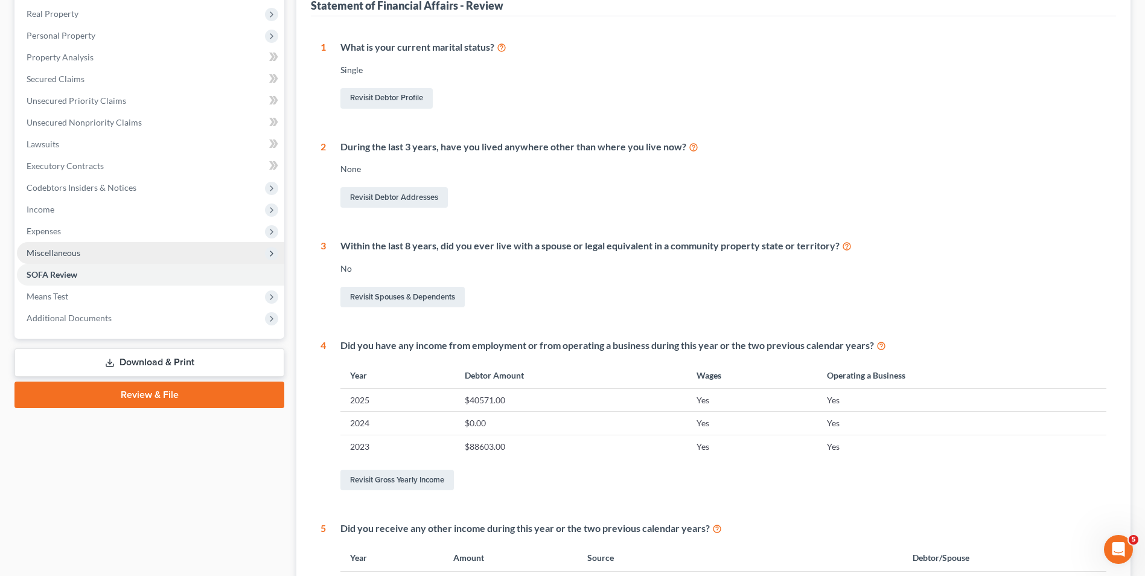
drag, startPoint x: 91, startPoint y: 287, endPoint x: 192, endPoint y: 249, distance: 107.8
click at [91, 287] on span "Means Test" at bounding box center [150, 297] width 267 height 22
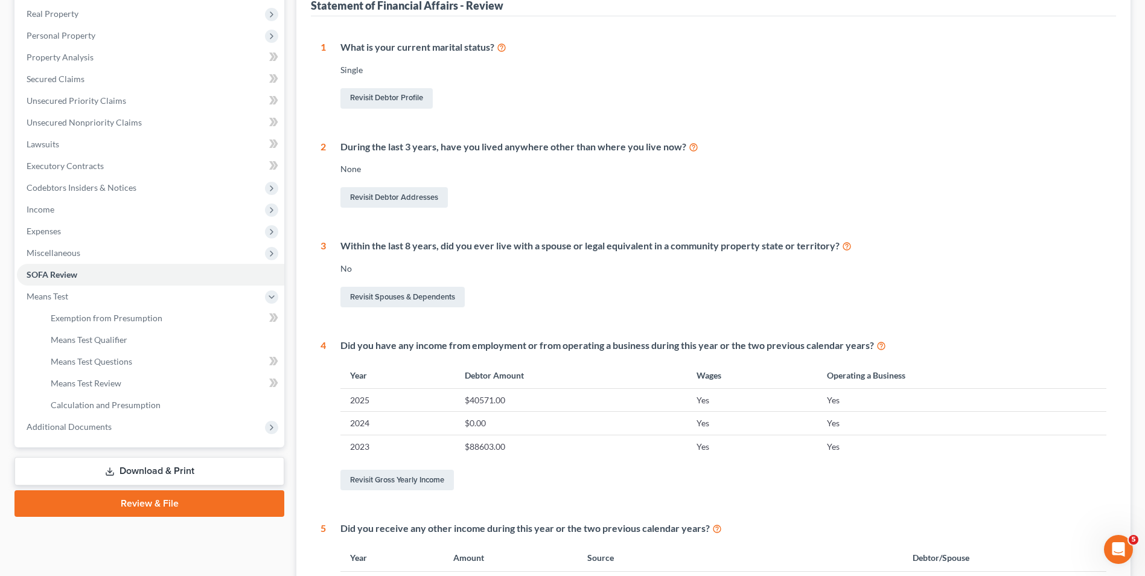
click at [164, 464] on link "Download & Print" at bounding box center [149, 471] width 270 height 28
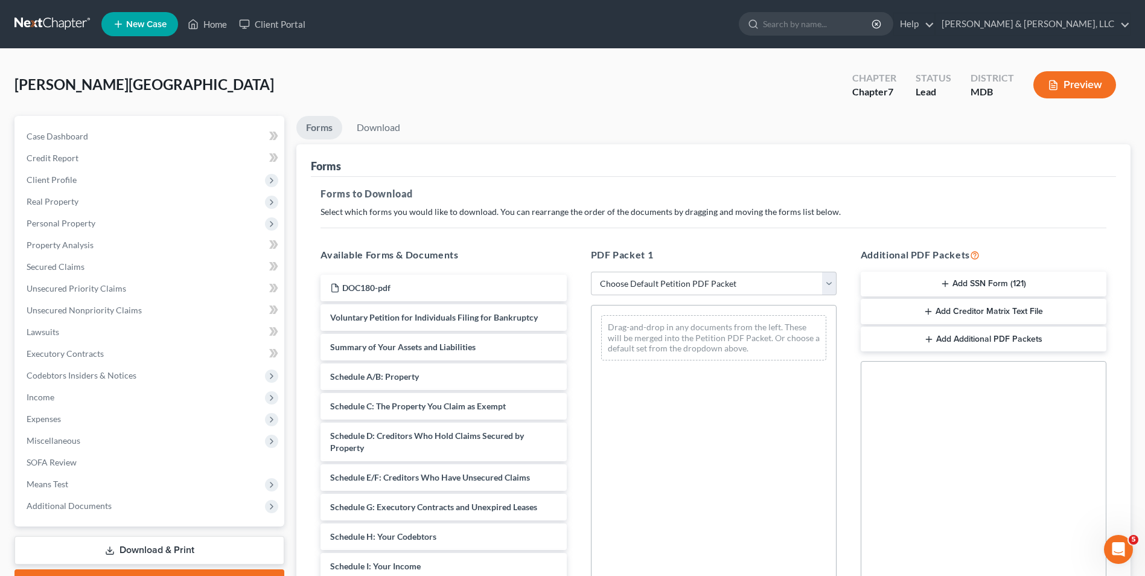
scroll to position [121, 0]
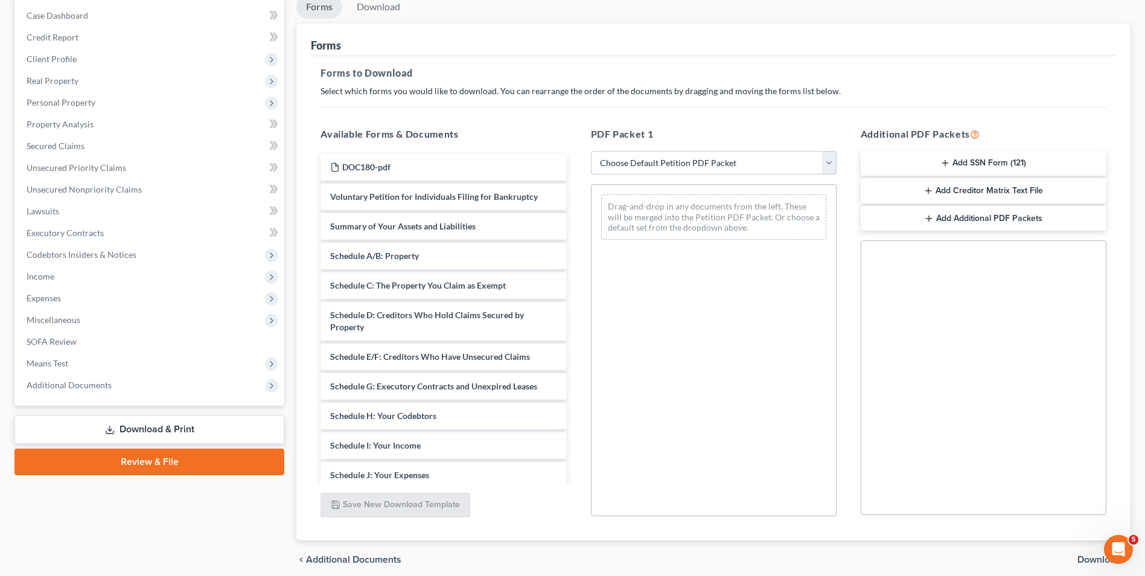
click at [828, 161] on select "Choose Default Petition PDF Packet Complete Bankruptcy Petition (all forms and …" at bounding box center [714, 163] width 246 height 24
select select "0"
click at [591, 151] on select "Choose Default Petition PDF Packet Complete Bankruptcy Petition (all forms and …" at bounding box center [714, 163] width 246 height 24
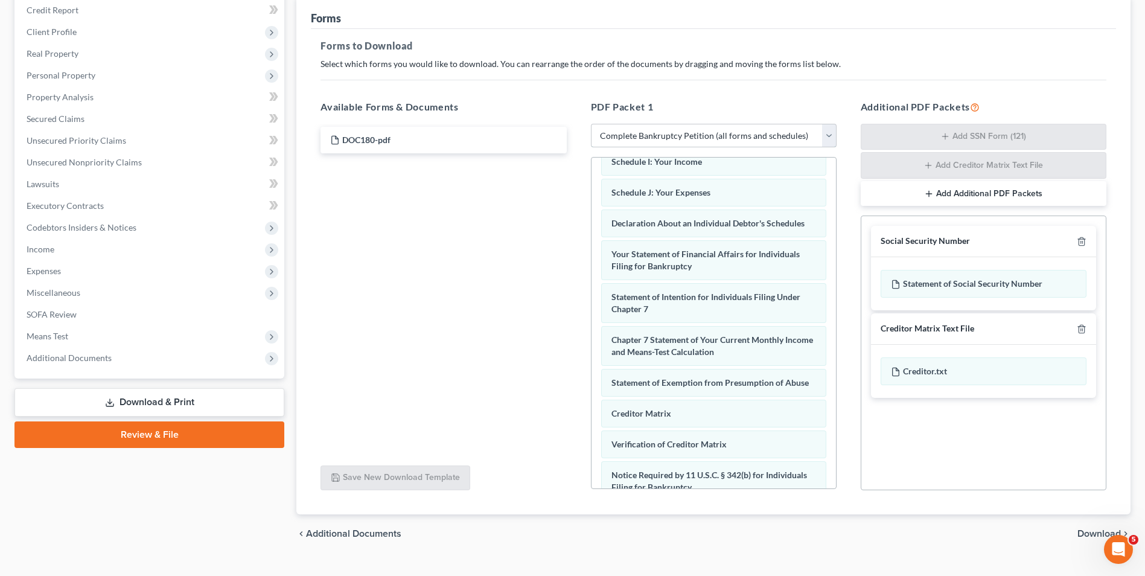
scroll to position [171, 0]
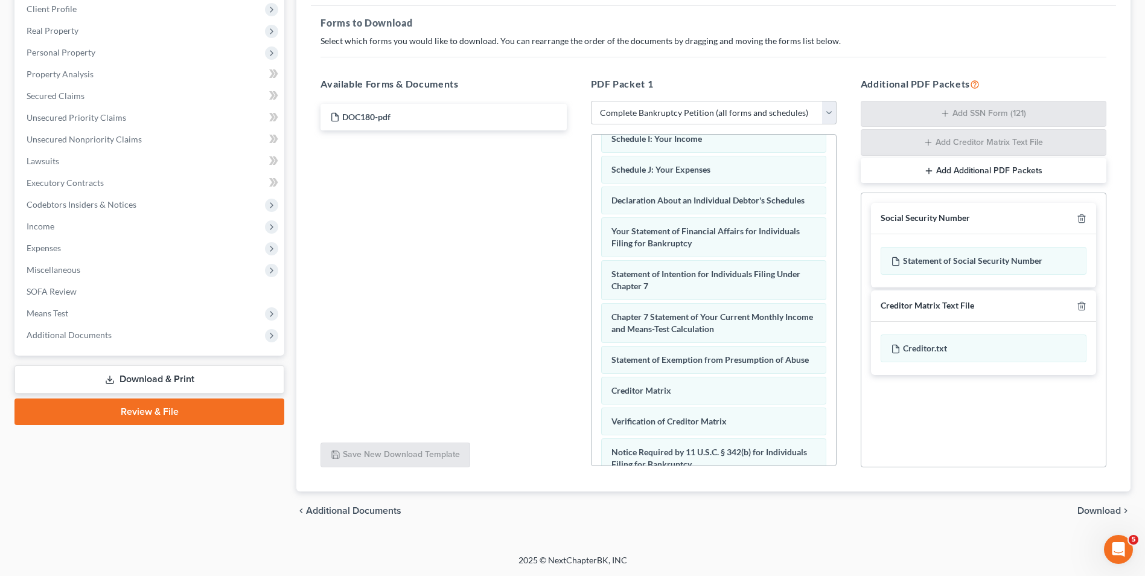
click at [1087, 513] on span "Download" at bounding box center [1099, 511] width 43 height 10
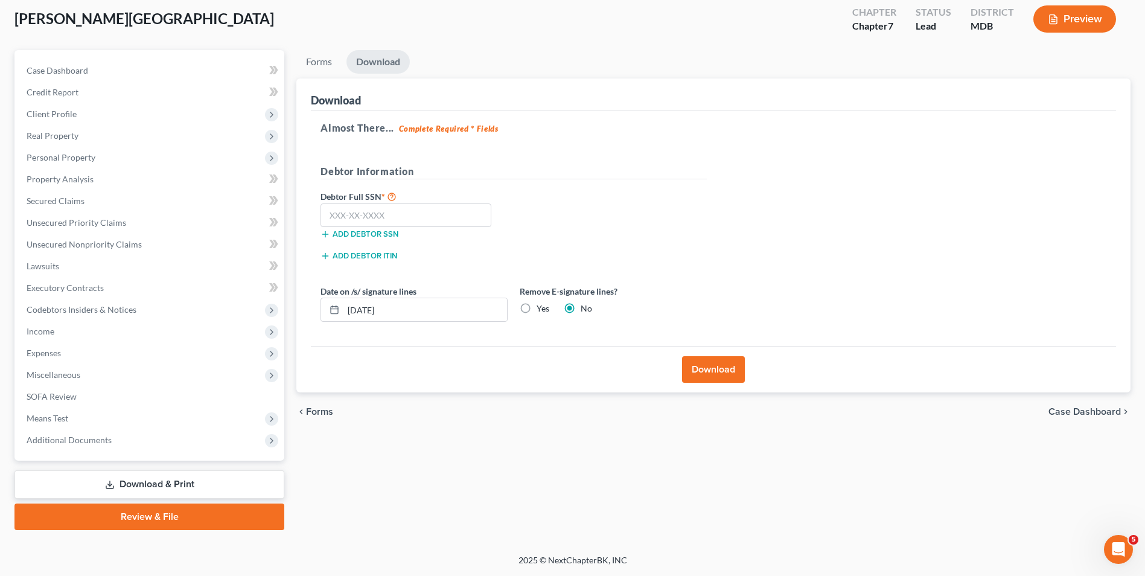
scroll to position [66, 0]
click at [426, 216] on input "text" at bounding box center [406, 215] width 171 height 24
type input "509-25-8258"
click at [370, 313] on input "09/16/2025" at bounding box center [426, 309] width 164 height 23
type input "09/01/2025"
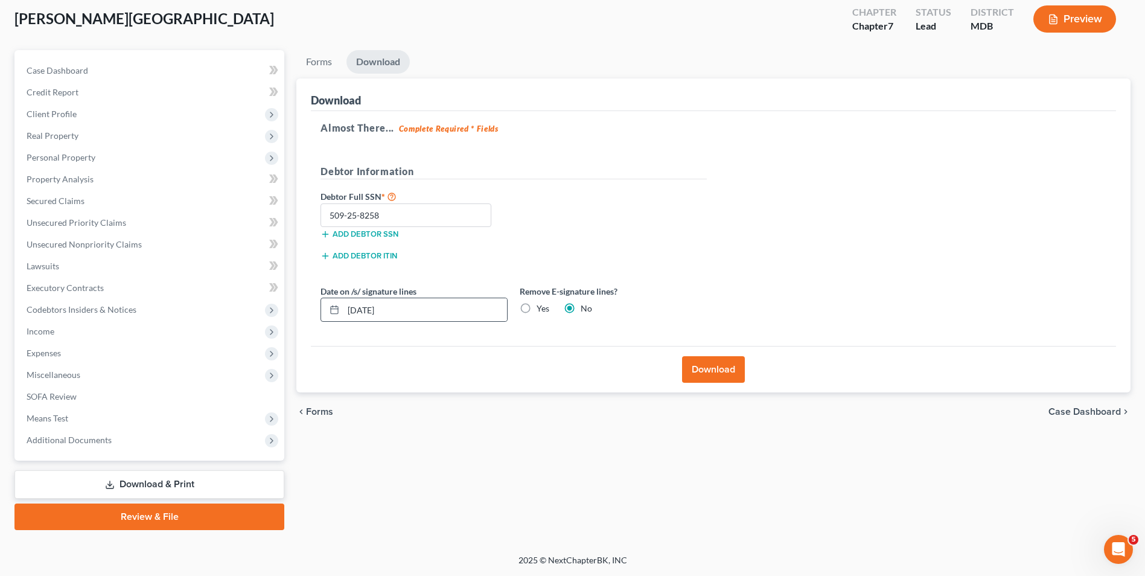
click at [338, 313] on rect at bounding box center [334, 310] width 7 height 7
click at [340, 309] on div at bounding box center [332, 309] width 22 height 23
drag, startPoint x: 349, startPoint y: 308, endPoint x: 413, endPoint y: 319, distance: 64.9
click at [413, 319] on input "09/01/2025" at bounding box center [426, 309] width 164 height 23
type input "09/17/2025"
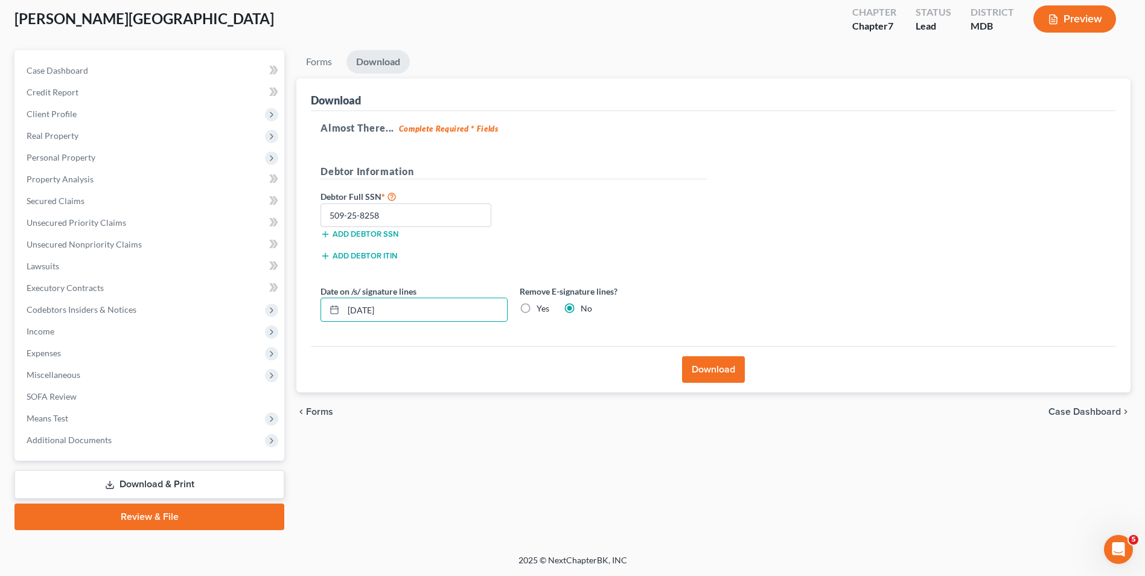
click at [721, 371] on button "Download" at bounding box center [713, 369] width 63 height 27
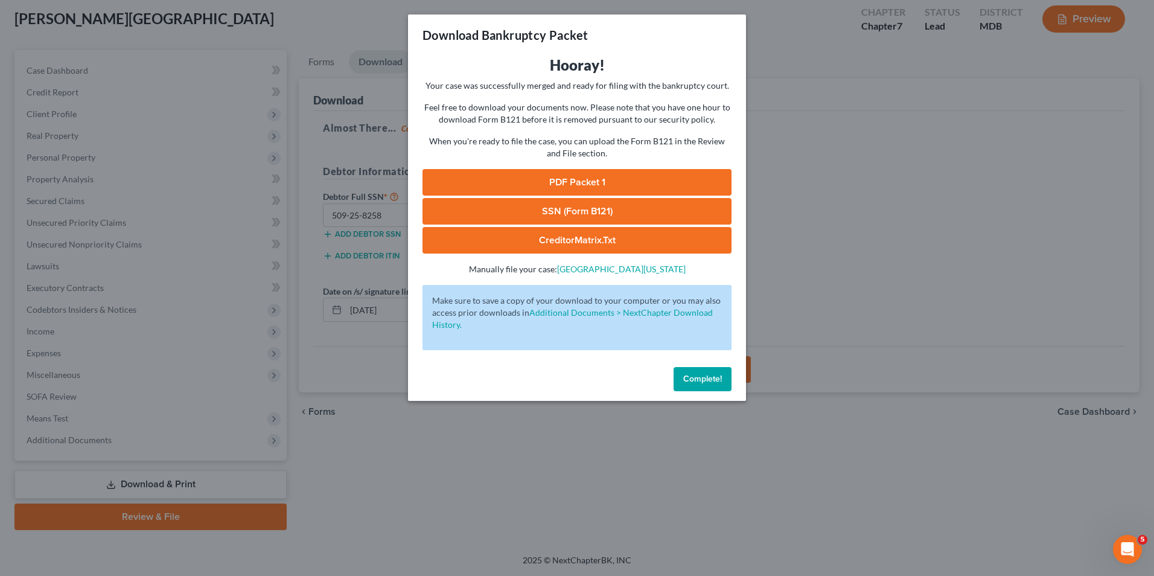
click at [568, 180] on link "PDF Packet 1" at bounding box center [577, 182] width 309 height 27
click at [560, 211] on link "SSN (Form B121)" at bounding box center [577, 211] width 309 height 27
click at [599, 236] on link "CreditorMatrix.txt" at bounding box center [577, 240] width 309 height 27
drag, startPoint x: 696, startPoint y: 380, endPoint x: 604, endPoint y: 355, distance: 94.5
click at [696, 380] on span "Complete!" at bounding box center [703, 379] width 39 height 10
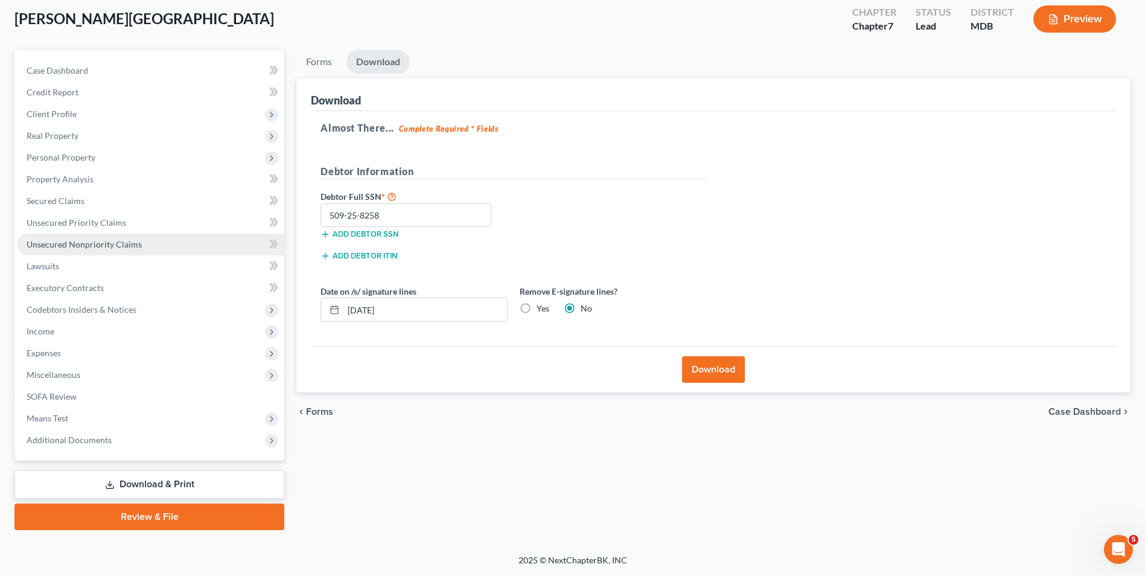
click at [108, 245] on span "Unsecured Nonpriority Claims" at bounding box center [84, 244] width 115 height 10
